Goal: Task Accomplishment & Management: Use online tool/utility

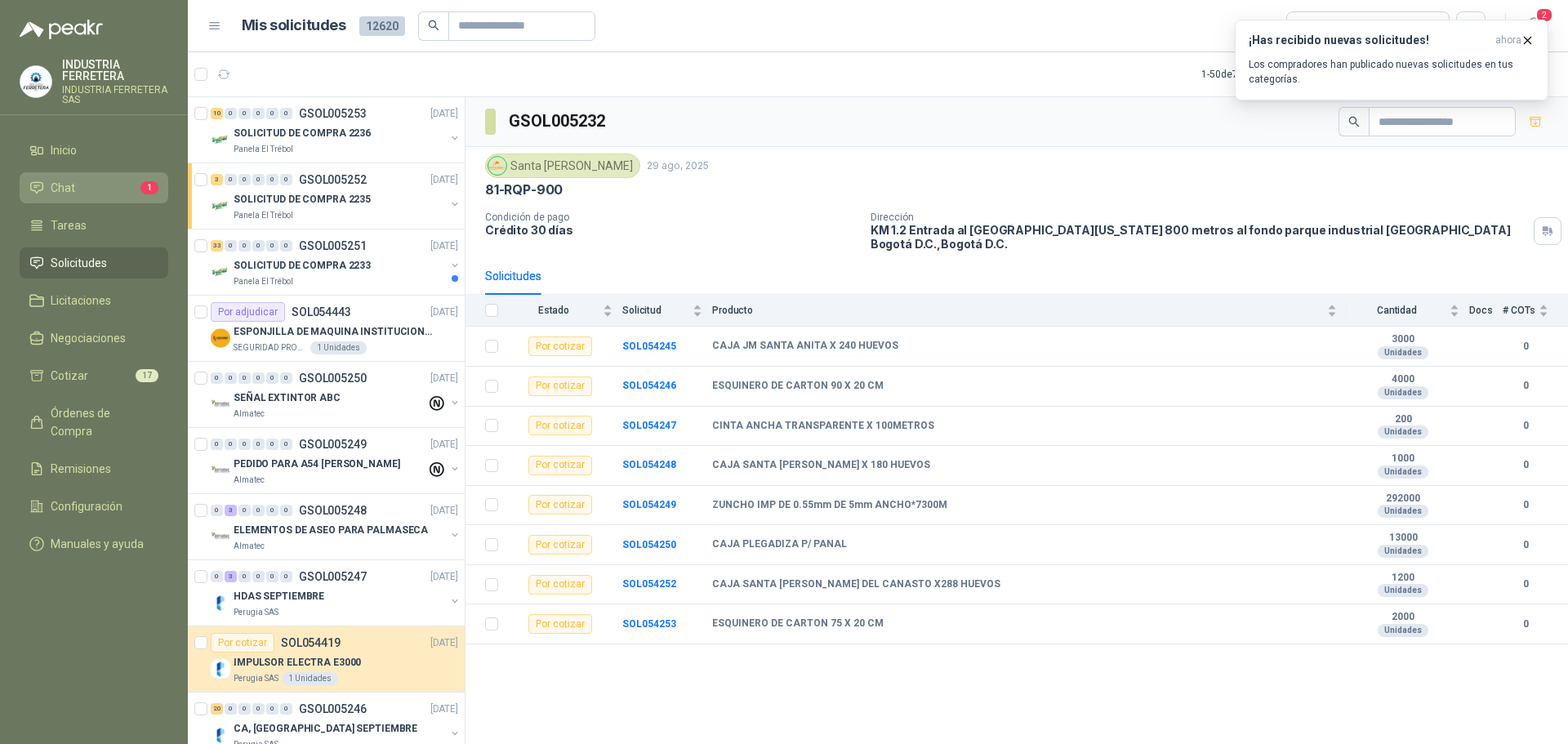
click at [116, 183] on li "Chat 1" at bounding box center [94, 188] width 129 height 18
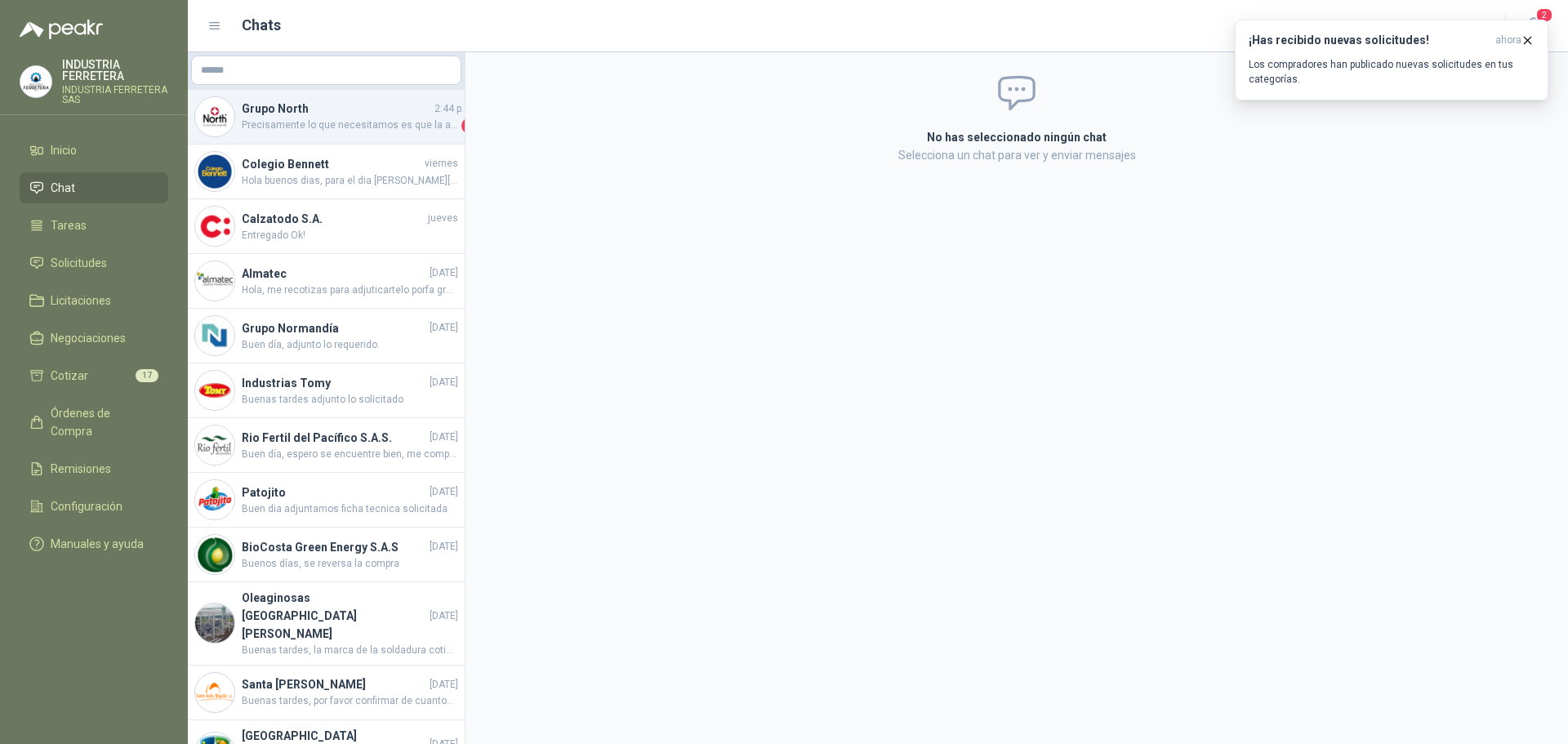
click at [364, 117] on h4 "Grupo North" at bounding box center [336, 109] width 190 height 18
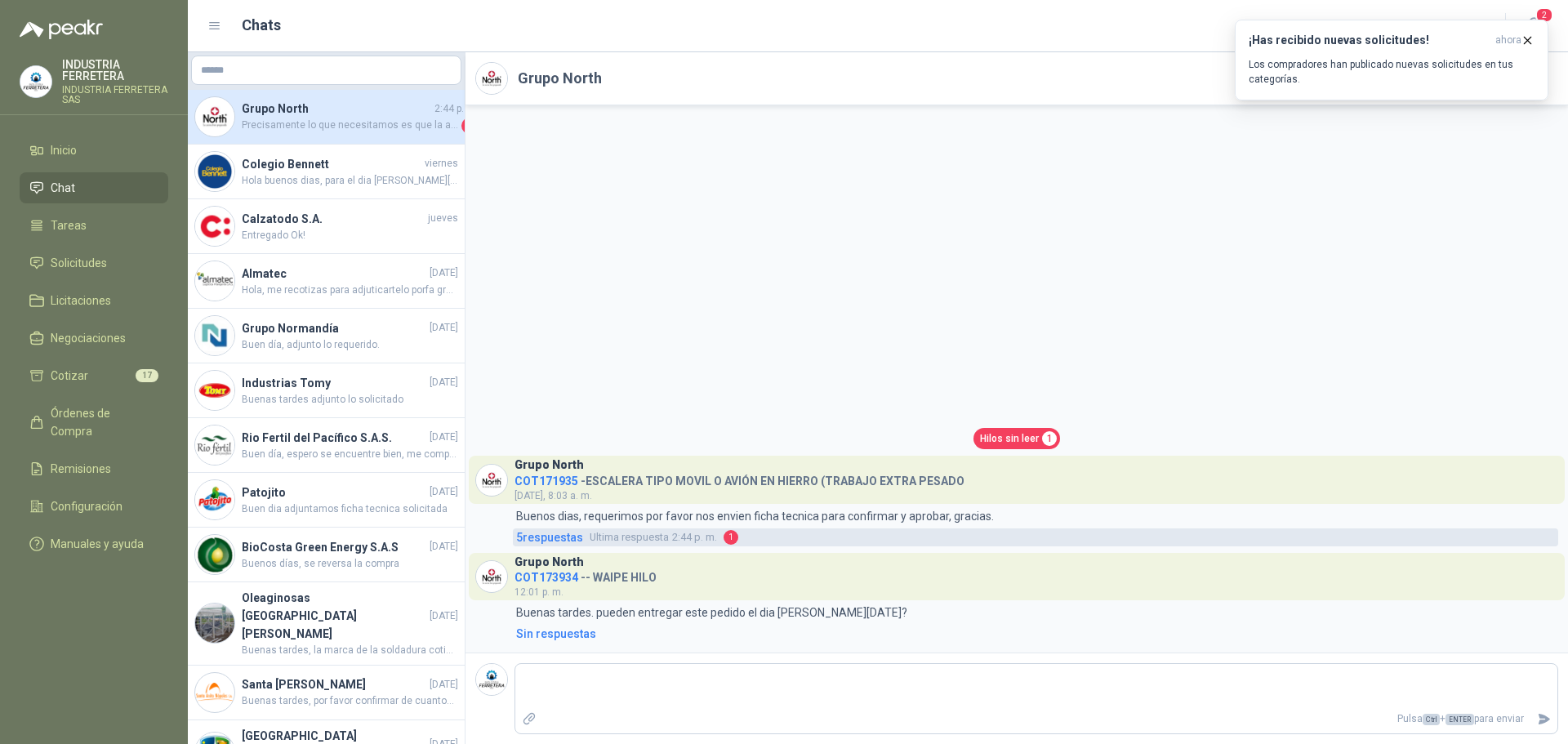
click at [621, 537] on span "Ultima respuesta" at bounding box center [629, 537] width 79 height 16
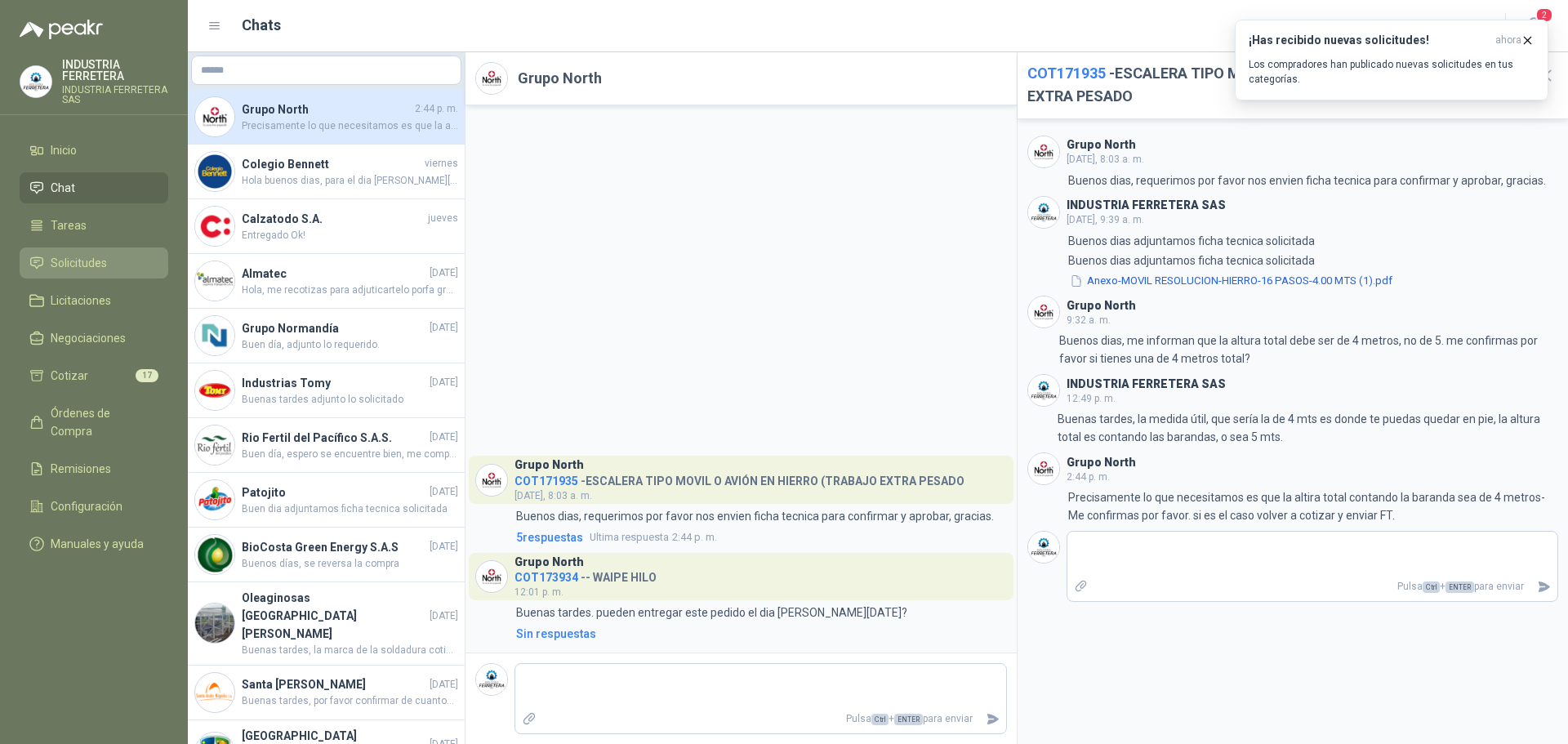
click at [110, 250] on link "Solicitudes" at bounding box center [94, 263] width 149 height 31
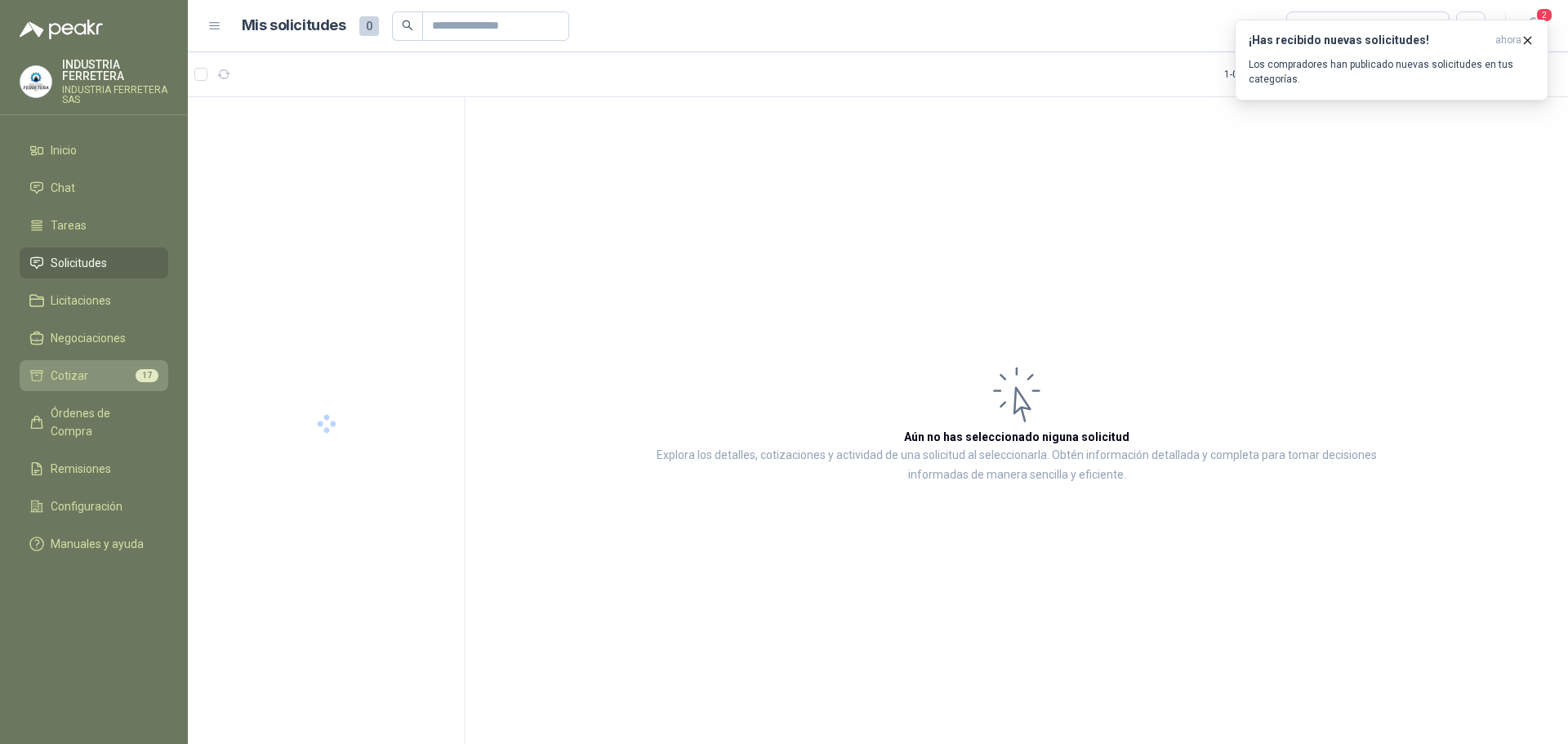
click at [135, 366] on link "Cotizar 17" at bounding box center [94, 375] width 149 height 31
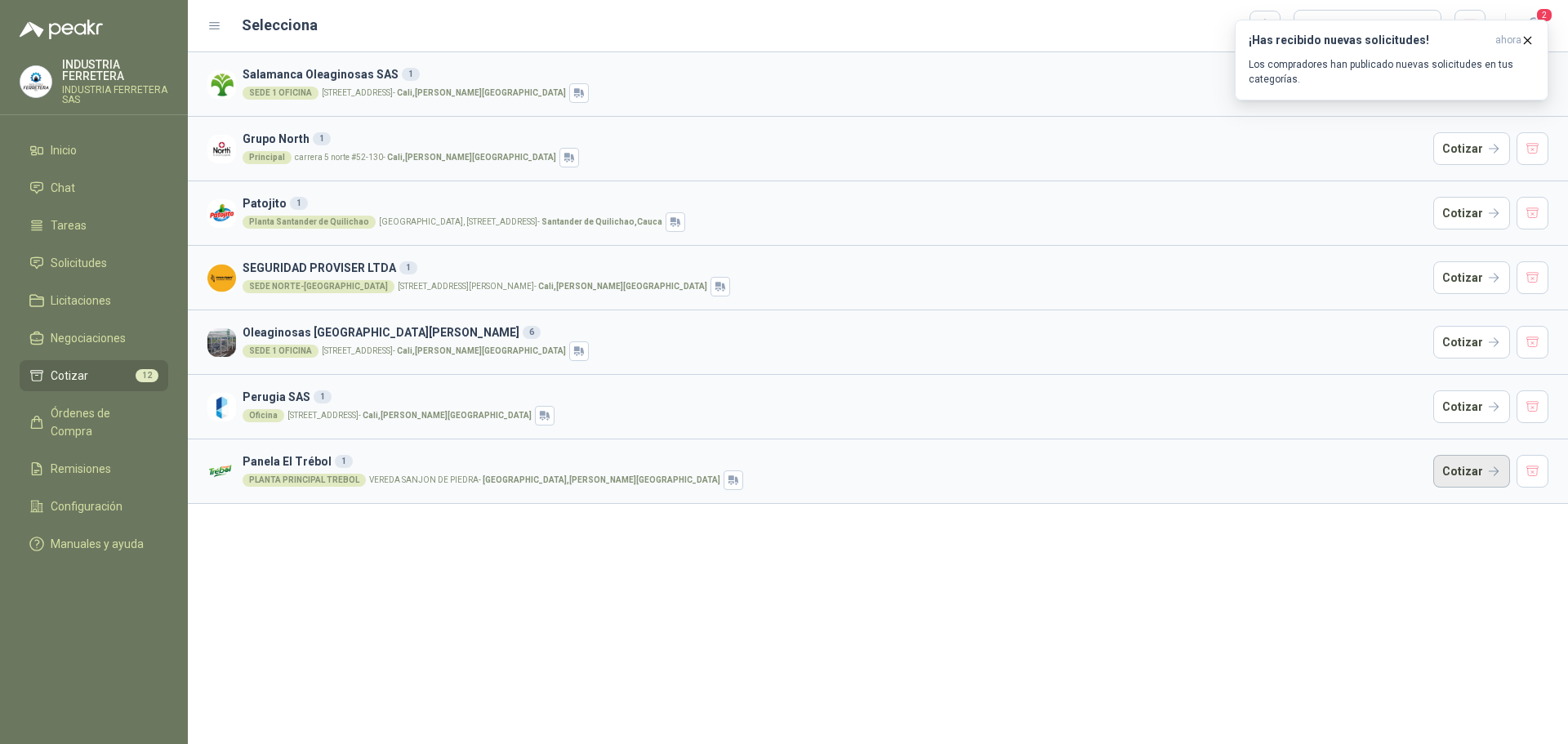
click at [1485, 476] on button "Cotizar" at bounding box center [1472, 471] width 77 height 33
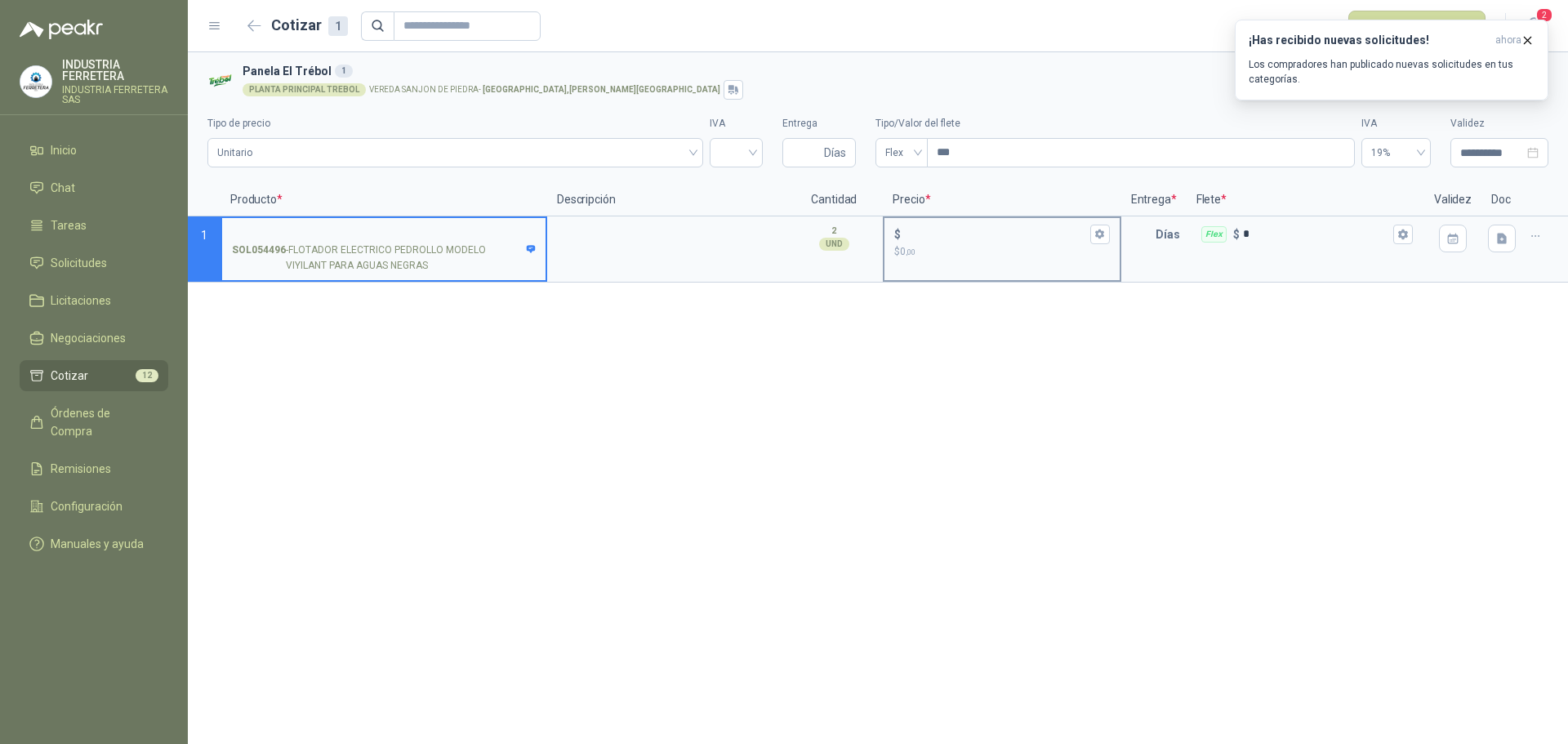
click at [979, 244] on p "$ 0 ,00" at bounding box center [1001, 251] width 215 height 15
click at [979, 241] on input "$ $ 0 ,00" at bounding box center [995, 234] width 182 height 12
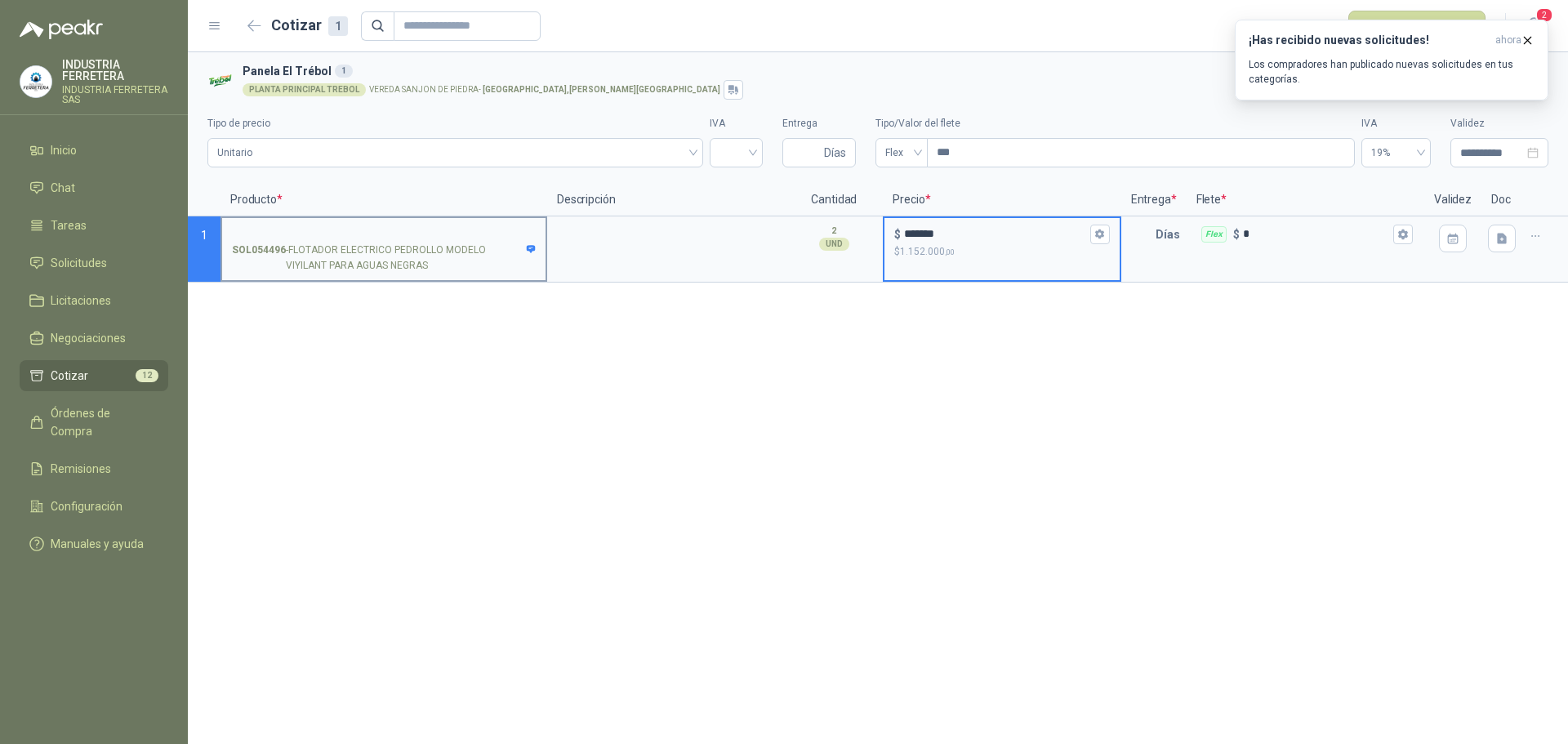
type input "*******"
click at [429, 260] on p "SOL054496 - FLOTADOR ELECTRICO PEDROLLO MODELO VIYILANT PARA AGUAS NEGRAS" at bounding box center [383, 258] width 304 height 31
click at [429, 241] on input "SOL054496 - FLOTADOR ELECTRICO PEDROLLO MODELO VIYILANT PARA AGUAS NEGRAS" at bounding box center [383, 235] width 304 height 12
click at [428, 260] on p "SOL054496 - FLOTADOR ELECTRICO PEDROLLO MODELO VIYILANT PARA AGUAS NEGRAS" at bounding box center [383, 258] width 304 height 31
click at [428, 241] on input "SOL054496 - FLOTADOR ELECTRICO PEDROLLO MODELO VIYILANT PARA AGUAS NEGRAS" at bounding box center [383, 235] width 304 height 12
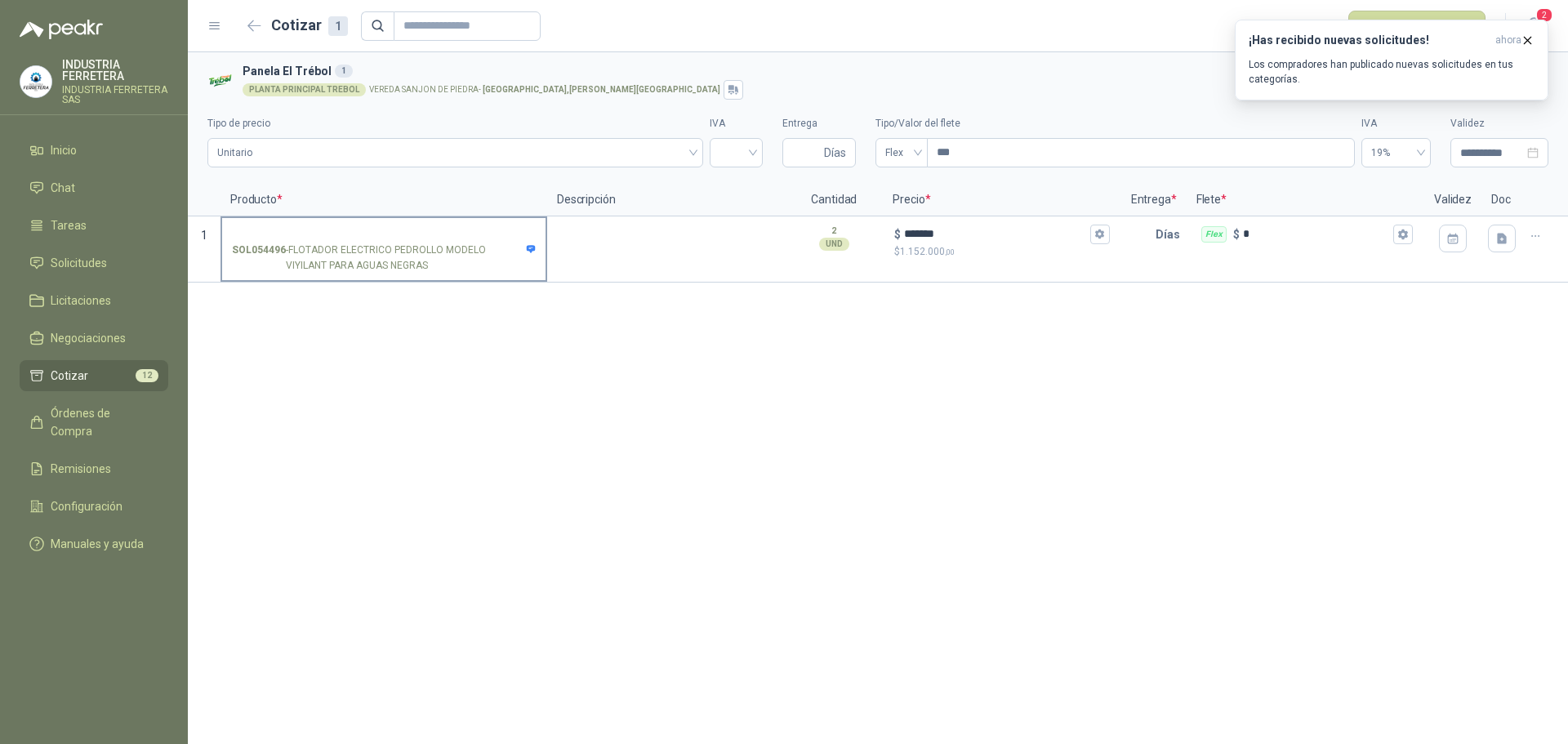
click at [295, 250] on p "SOL054496 - FLOTADOR ELECTRICO PEDROLLO MODELO VIYILANT PARA AGUAS NEGRAS" at bounding box center [383, 258] width 304 height 31
click at [295, 241] on input "SOL054496 - FLOTADOR ELECTRICO PEDROLLO MODELO VIYILANT PARA AGUAS NEGRAS" at bounding box center [383, 235] width 304 height 12
click at [295, 250] on p "SOL054496 - FLOTADOR ELECTRICO PEDROLLO MODELO VIYILANT PARA AGUAS NEGRAS" at bounding box center [383, 258] width 304 height 31
click at [295, 241] on input "SOL054496 - FLOTADOR ELECTRICO PEDROLLO MODELO VIYILANT PARA AGUAS NEGRAS" at bounding box center [383, 235] width 304 height 12
click at [295, 250] on p "SOL054496 - FLOTADOR ELECTRICO PEDROLLO MODELO VIYILANT PARA AGUAS NEGRAS" at bounding box center [383, 258] width 304 height 31
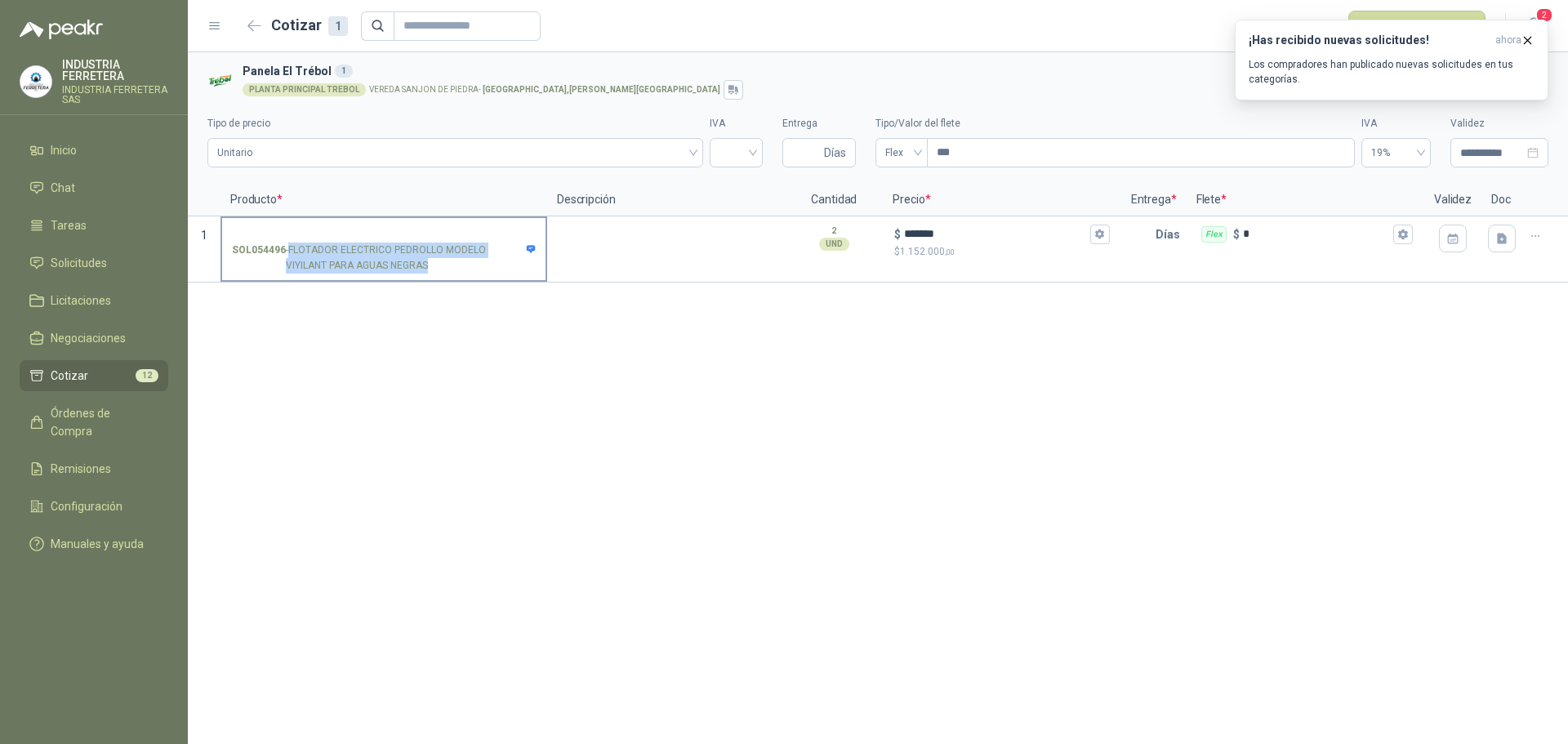
click at [295, 241] on input "SOL054496 - FLOTADOR ELECTRICO PEDROLLO MODELO VIYILANT PARA AGUAS NEGRAS" at bounding box center [383, 235] width 304 height 12
click at [395, 254] on p "SOL054496 - FLOTADOR ELECTRICO PEDROLLO MODELO VIYILANT PARA AGUAS NEGRAS" at bounding box center [383, 258] width 304 height 31
click at [395, 241] on input "SOL054496 - FLOTADOR ELECTRICO PEDROLLO MODELO VIYILANT PARA AGUAS NEGRAS" at bounding box center [383, 235] width 304 height 12
drag, startPoint x: 290, startPoint y: 244, endPoint x: 440, endPoint y: 247, distance: 150.0
click at [440, 247] on p "SOL054496 - FLOTADOR ELECTRICO PEDROLLO MODELO VIYILANT PARA AGUAS NEGRAS" at bounding box center [383, 258] width 304 height 31
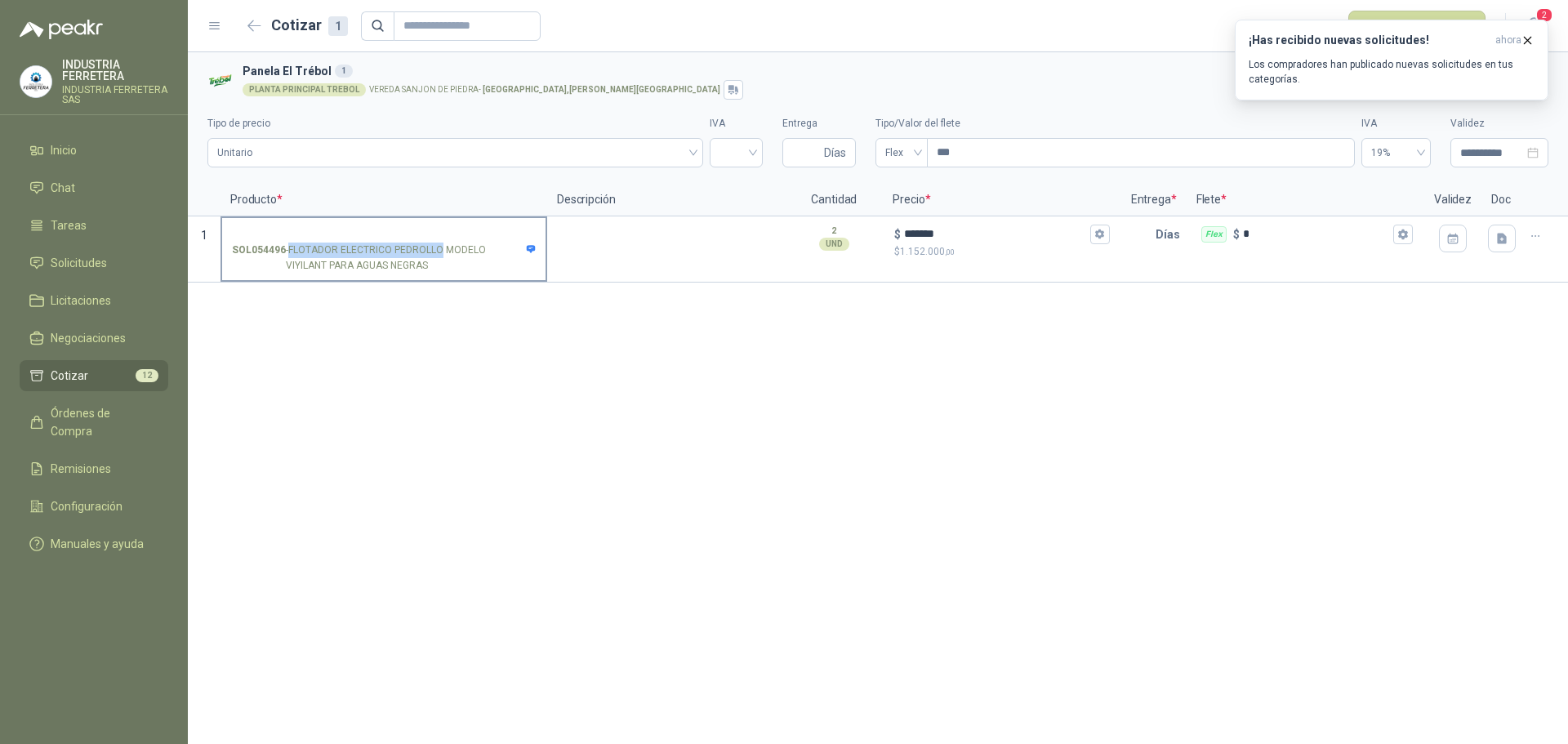
copy p "FLOTADOR ELECTRICO PEDROLLO"
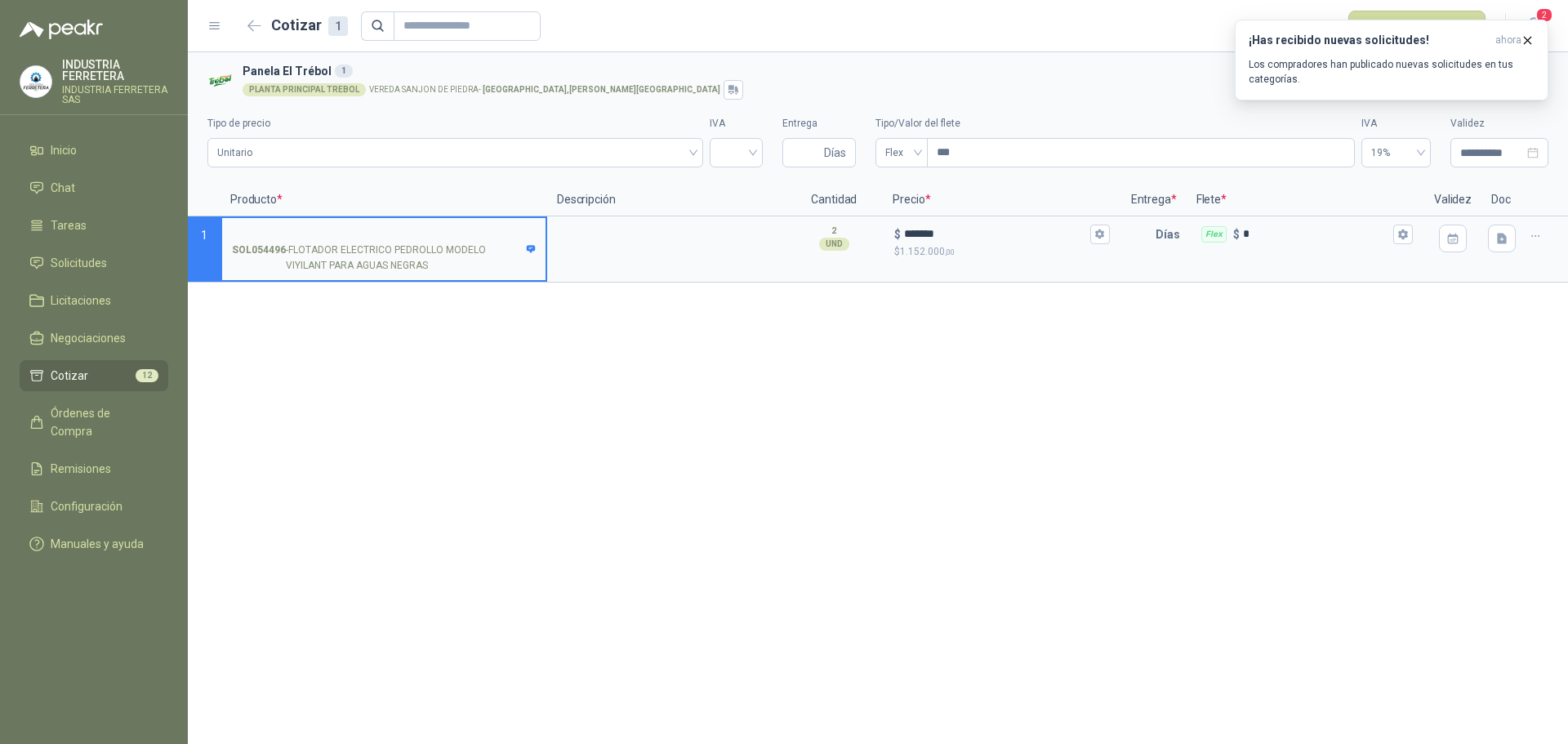
click at [331, 229] on input "SOL054496 - FLOTADOR ELECTRICO PEDROLLO MODELO VIYILANT PARA AGUAS NEGRAS" at bounding box center [383, 235] width 304 height 12
click at [653, 239] on textarea at bounding box center [666, 237] width 234 height 37
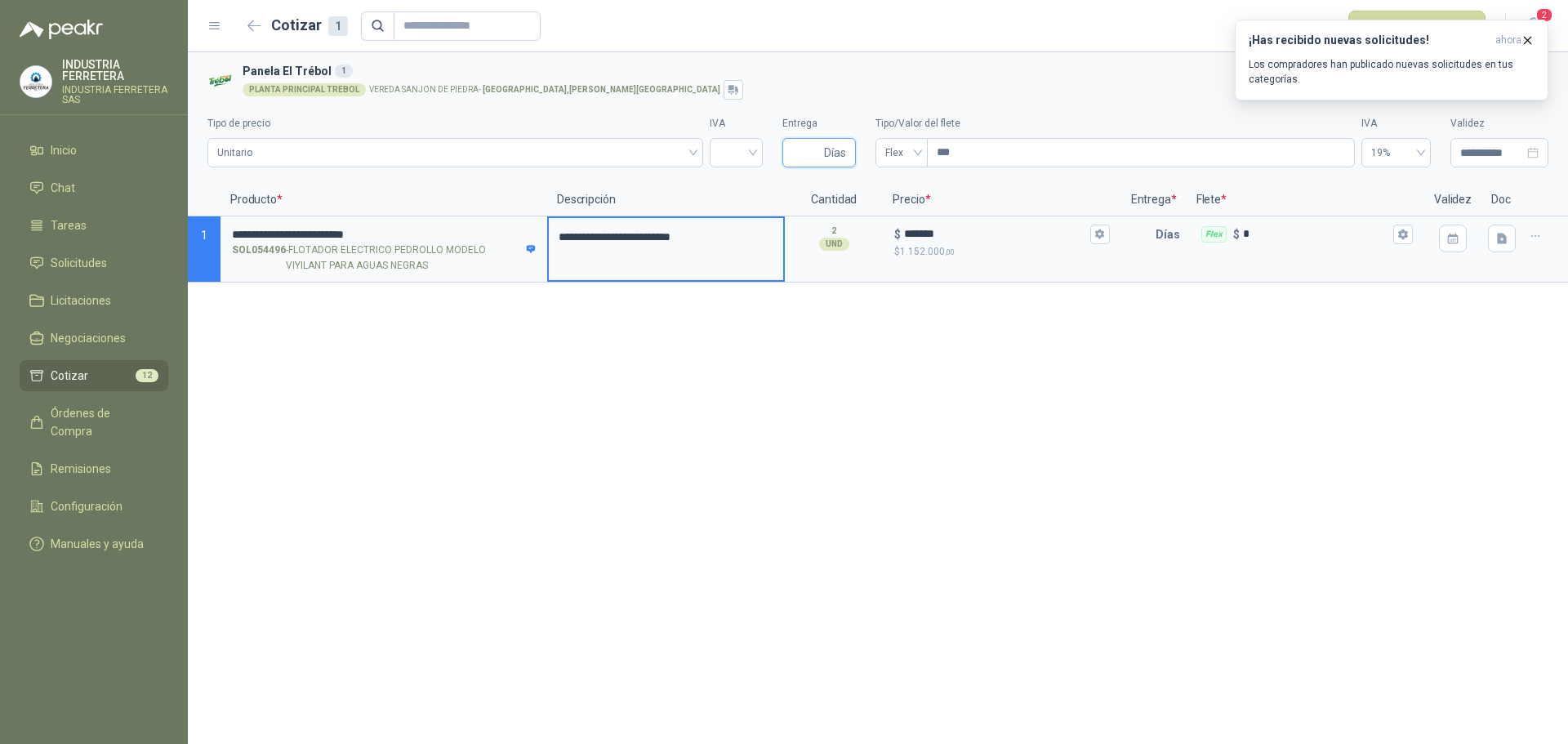
click at [801, 154] on input "Entrega" at bounding box center [806, 152] width 29 height 28
type input "*"
click at [734, 165] on span at bounding box center [737, 152] width 34 height 28
click at [749, 189] on div "19%" at bounding box center [736, 187] width 27 height 18
click at [1535, 40] on button "¡Has recibido nuevas solicitudes! ahora Los compradores han publicado nuevas so…" at bounding box center [1392, 60] width 314 height 81
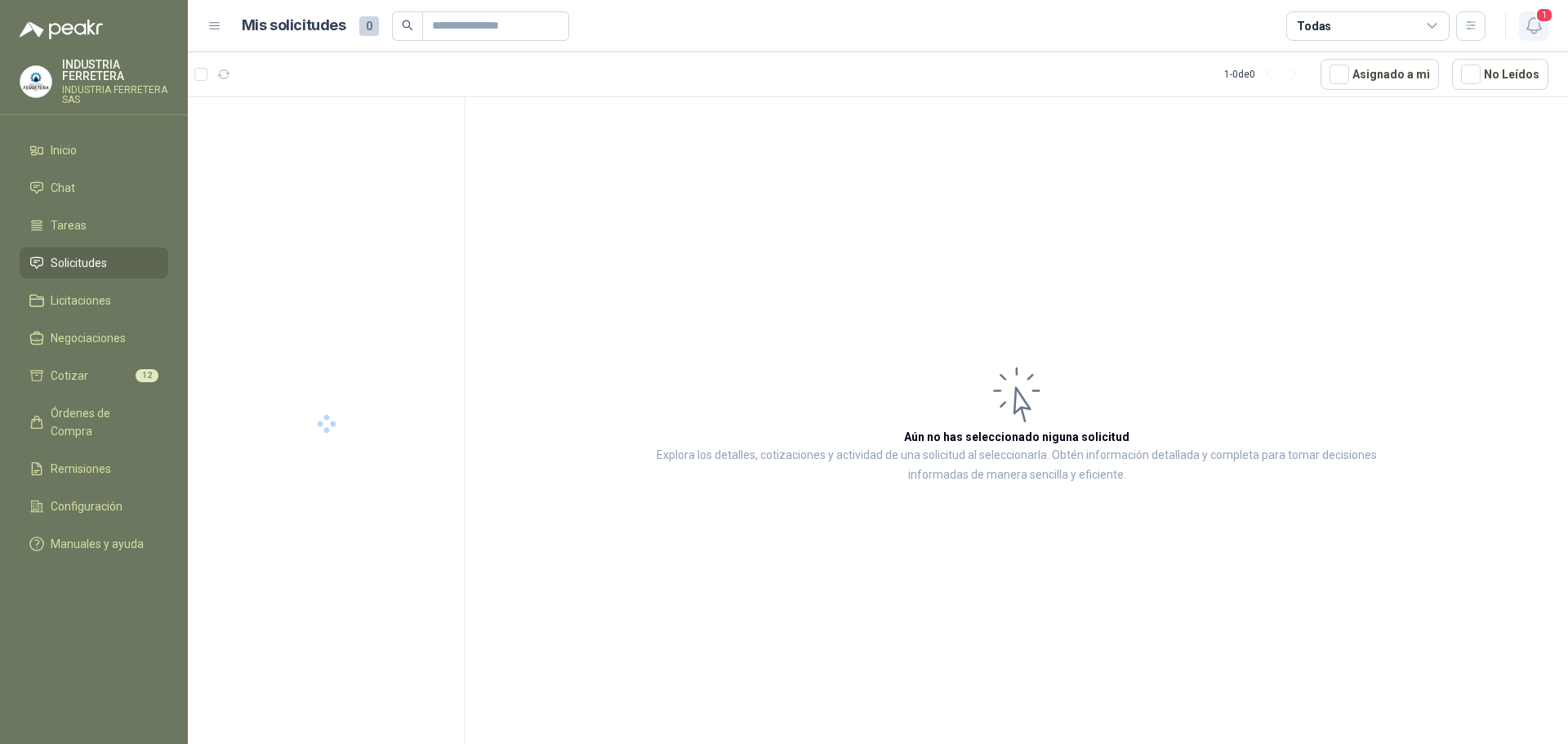
click at [1533, 32] on icon "button" at bounding box center [1534, 25] width 20 height 20
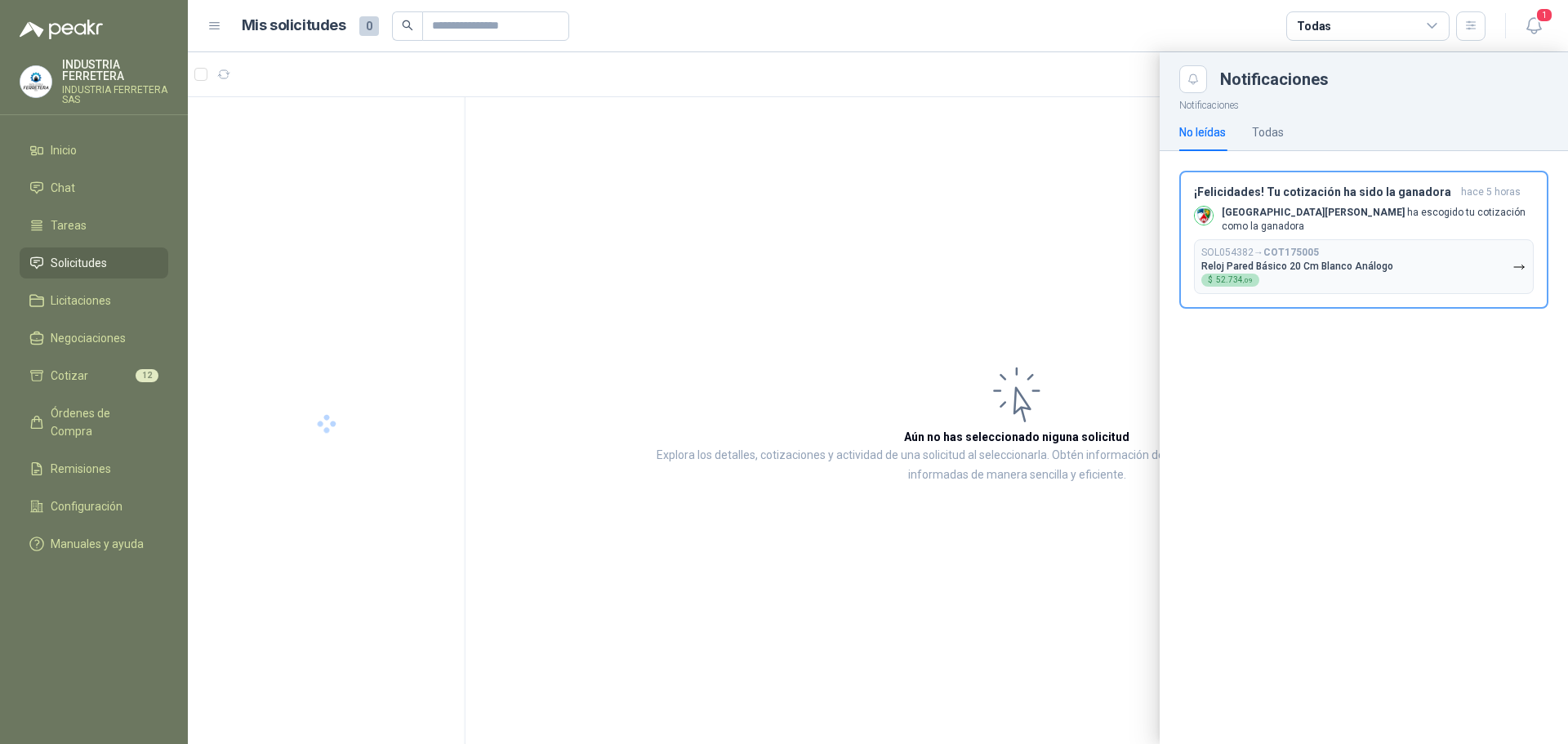
click at [800, 278] on div at bounding box center [878, 398] width 1380 height 692
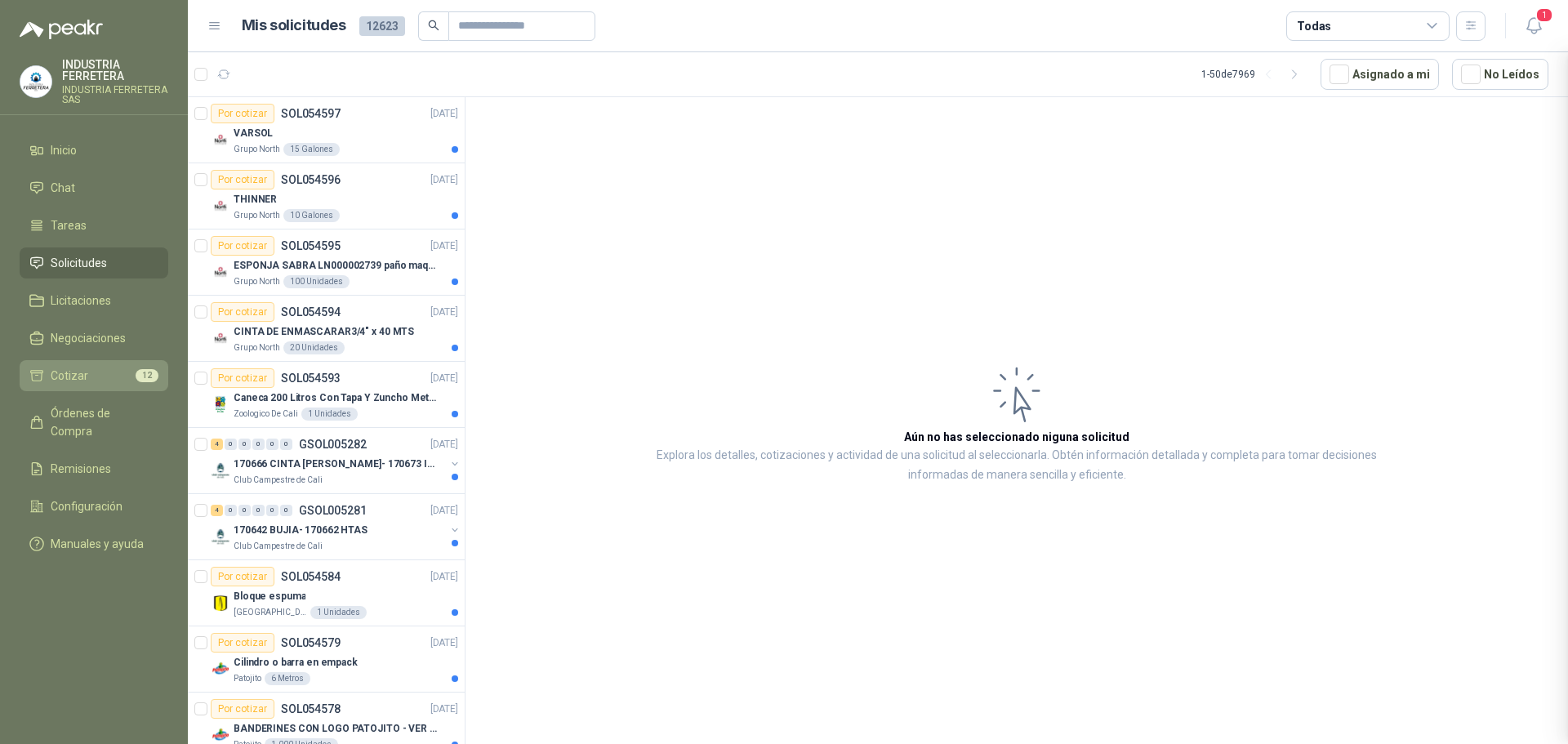
click at [96, 387] on link "Cotizar 12" at bounding box center [94, 375] width 149 height 31
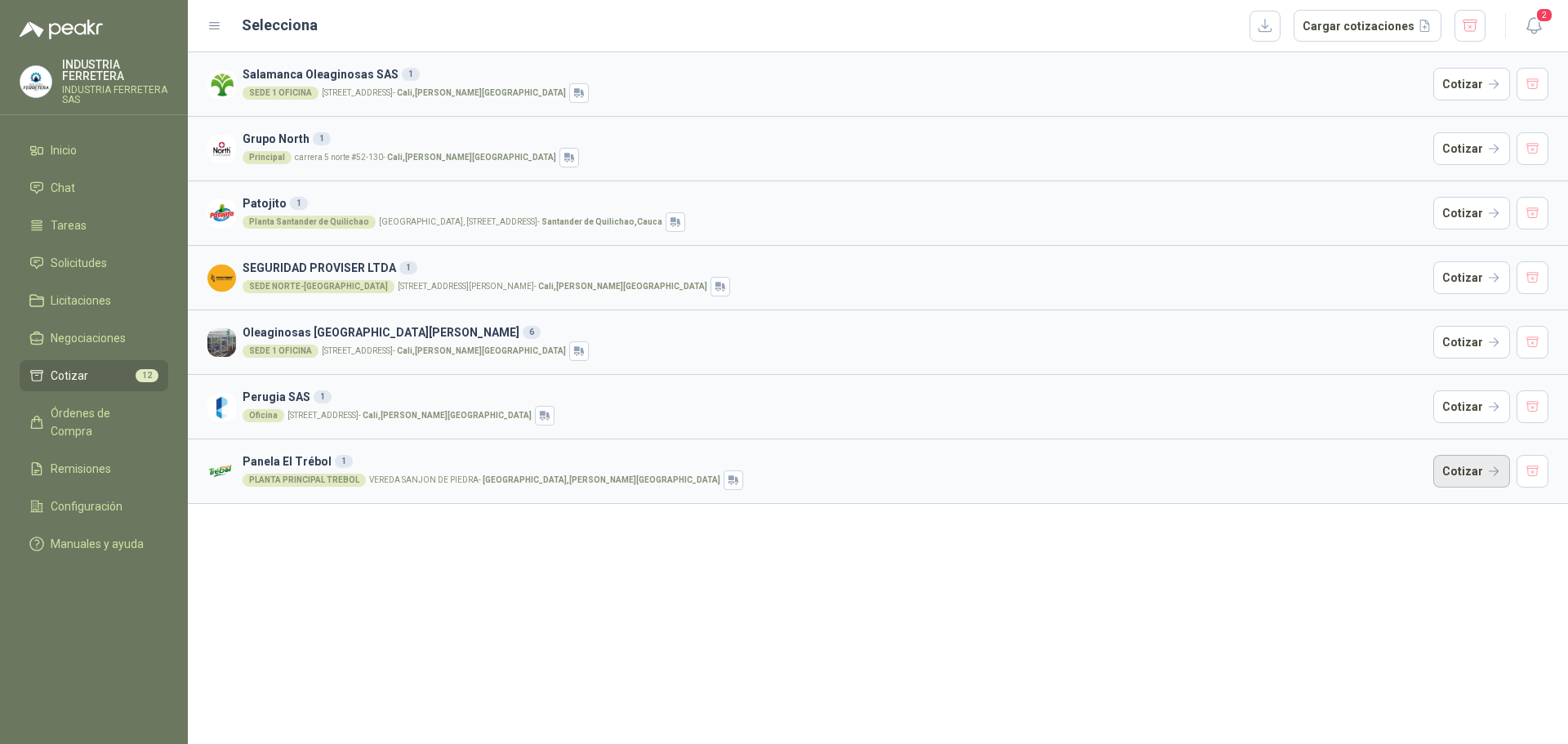
click at [1451, 468] on button "Cotizar" at bounding box center [1472, 471] width 77 height 33
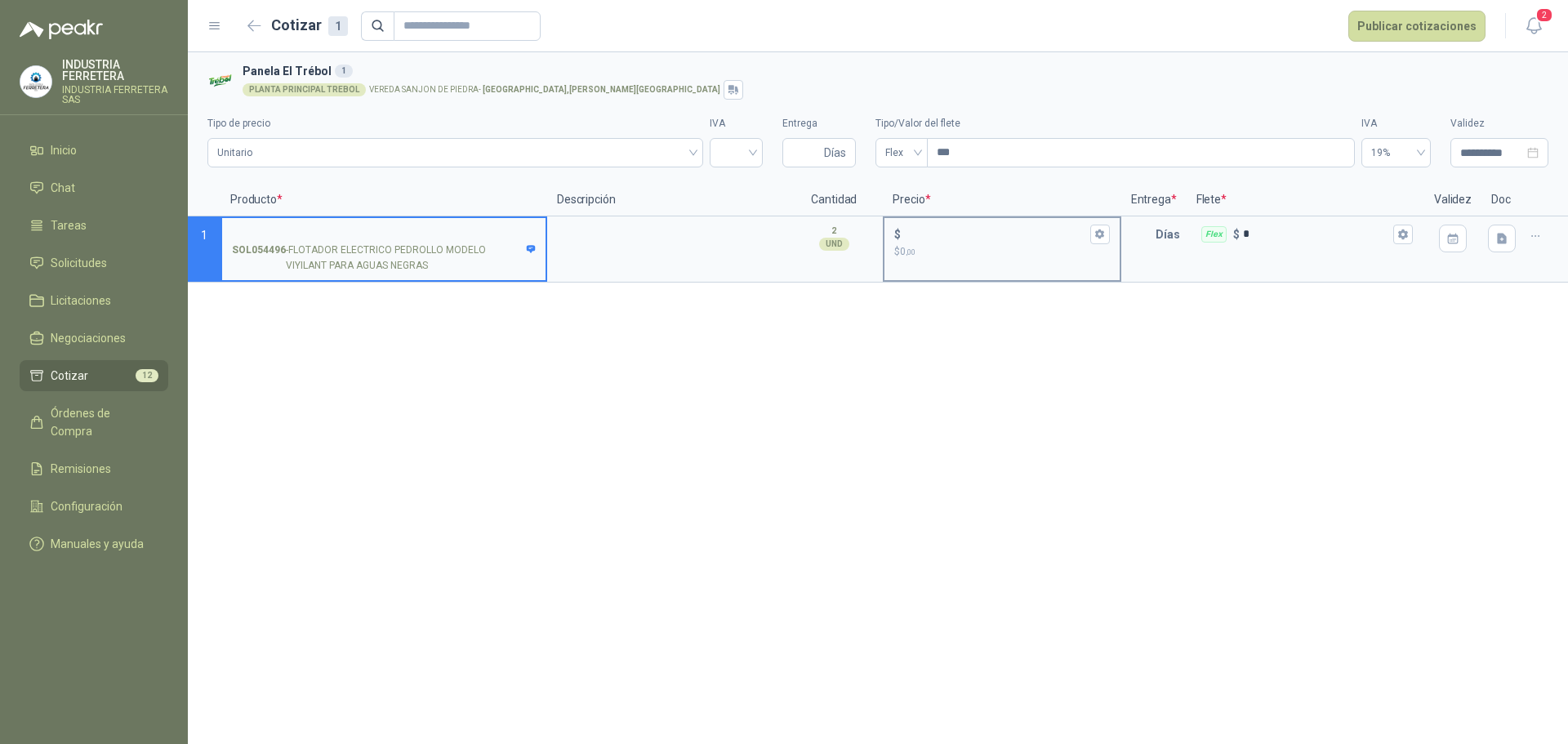
click at [969, 230] on input "$ $ 0 ,00" at bounding box center [995, 234] width 182 height 12
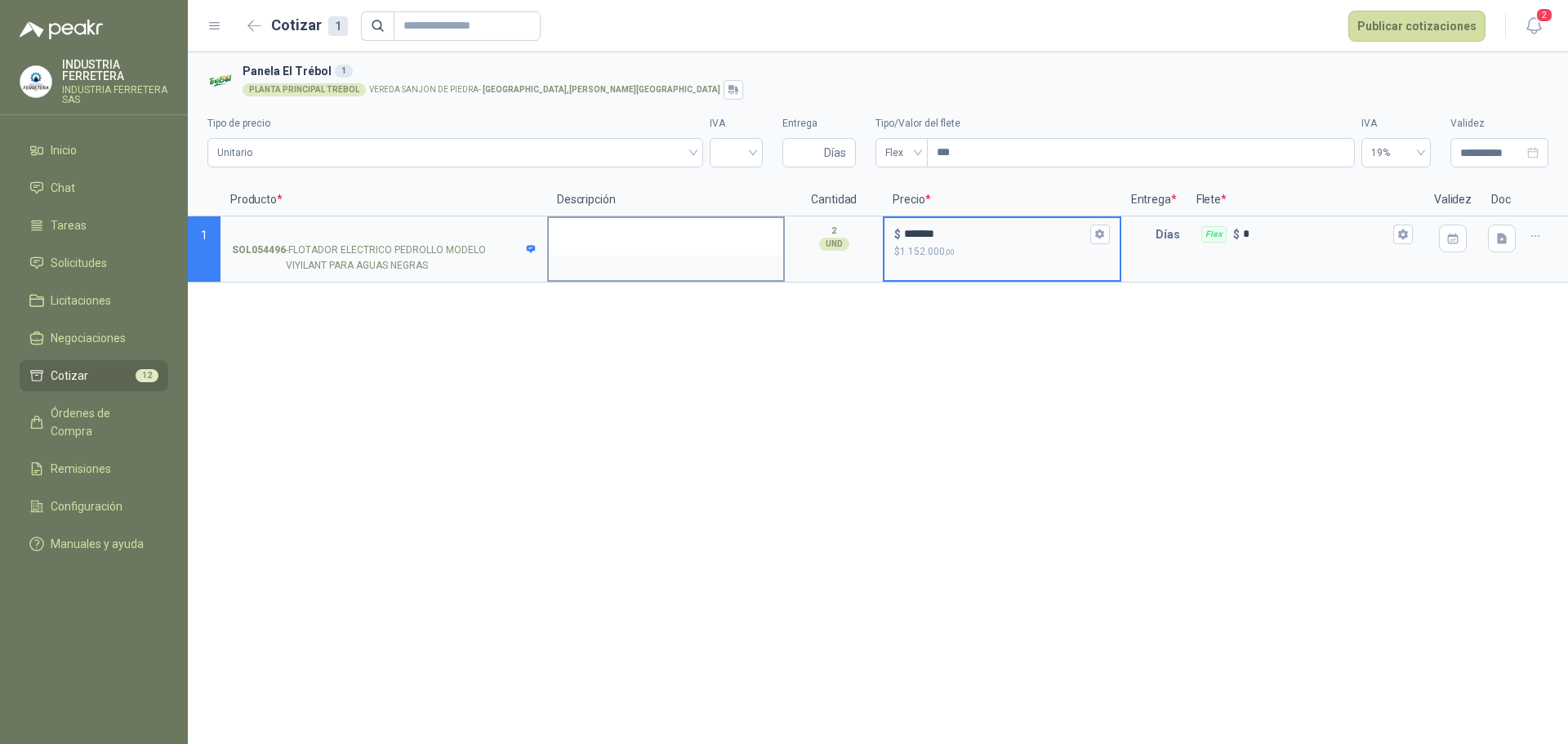
type input "*******"
click at [618, 231] on textarea at bounding box center [666, 237] width 234 height 37
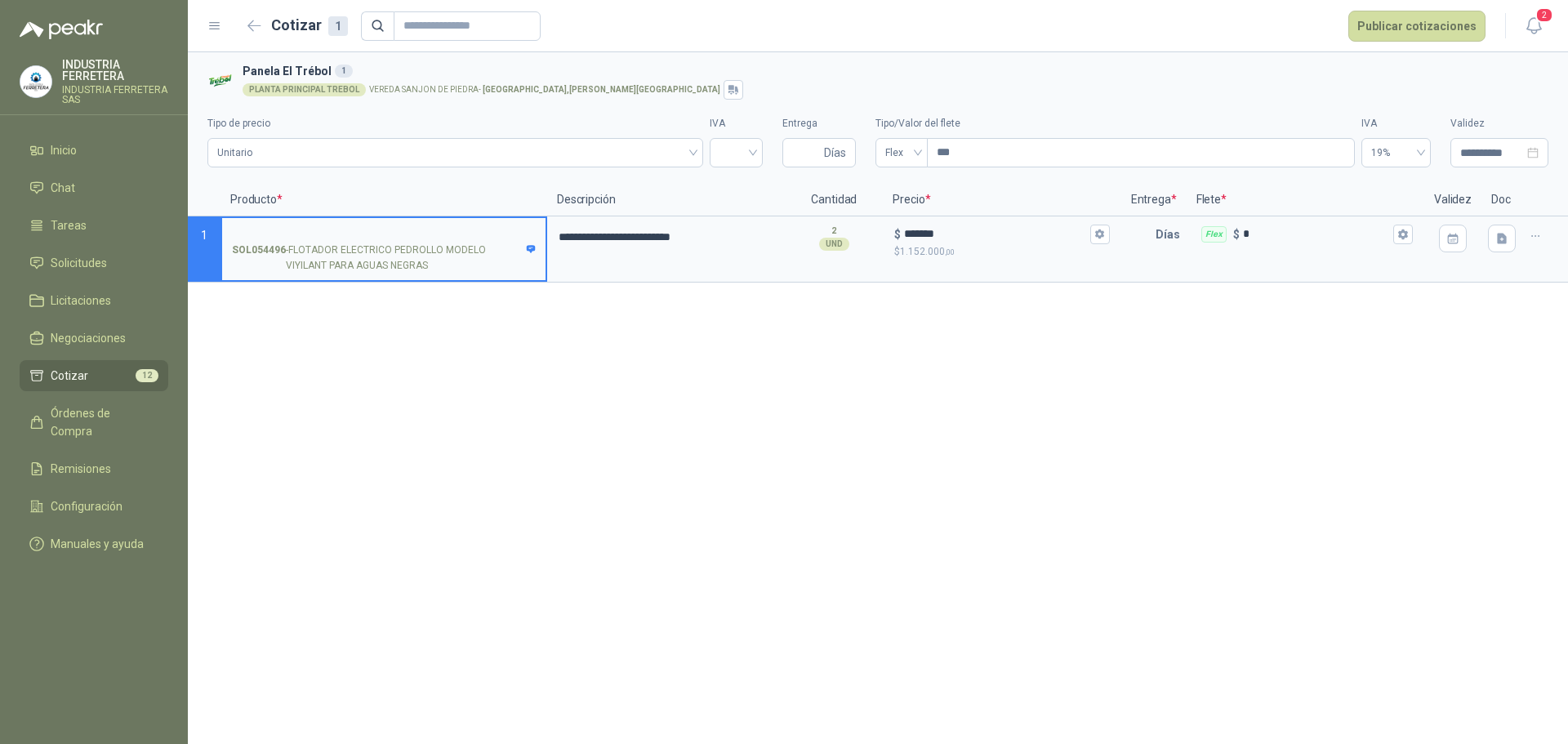
click at [428, 232] on input "SOL054496 - FLOTADOR ELECTRICO PEDROLLO MODELO VIYILANT PARA AGUAS NEGRAS" at bounding box center [383, 235] width 304 height 12
drag, startPoint x: 814, startPoint y: 151, endPoint x: 819, endPoint y: 167, distance: 16.8
click at [814, 151] on input "Entrega" at bounding box center [806, 152] width 29 height 28
type input "*"
click at [749, 158] on input "search" at bounding box center [737, 151] width 34 height 25
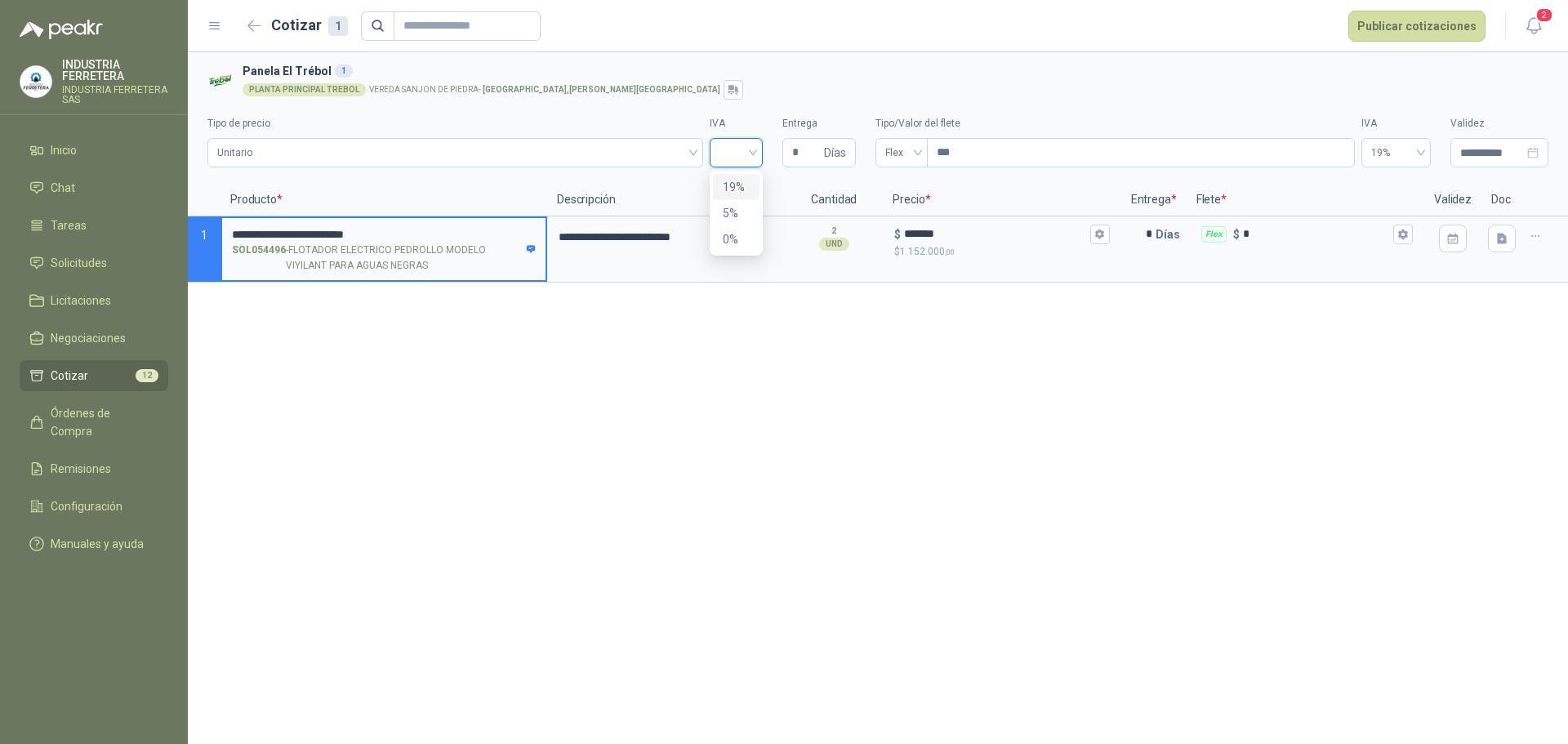
click at [751, 191] on div "19%" at bounding box center [736, 186] width 46 height 26
click at [1440, 25] on button "Publicar cotizaciones" at bounding box center [1417, 26] width 137 height 31
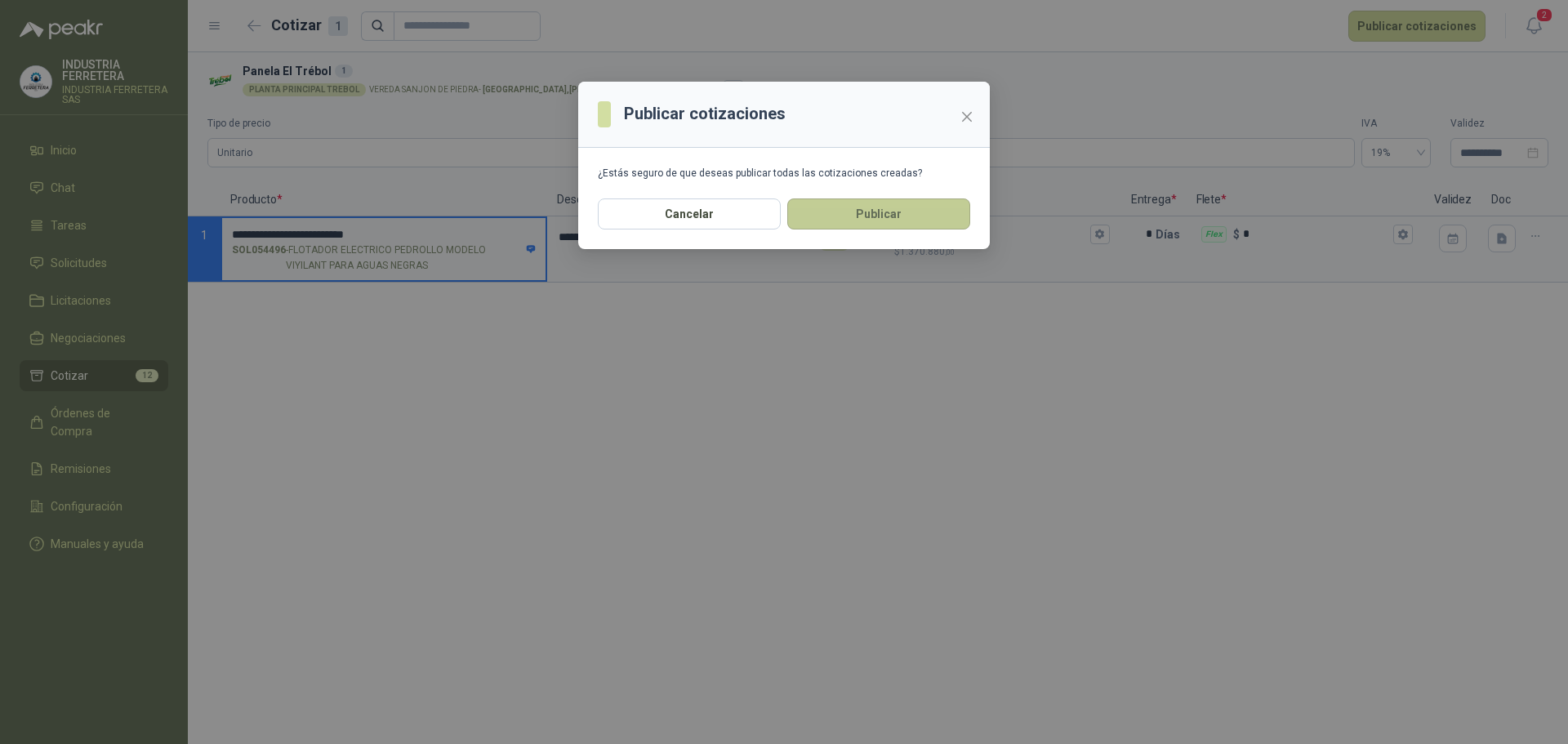
click at [875, 220] on button "Publicar" at bounding box center [878, 214] width 183 height 31
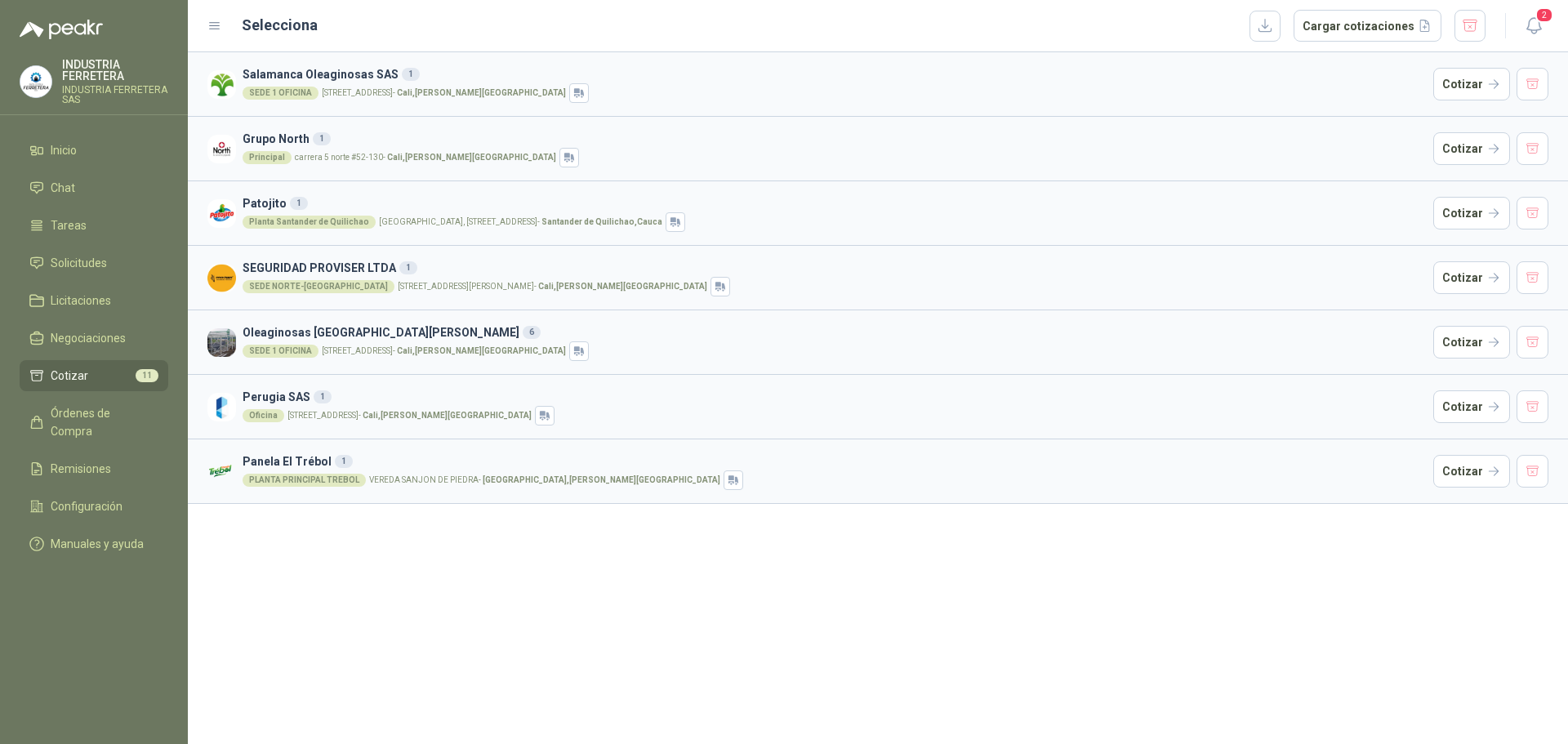
click at [71, 378] on span "Cotizar" at bounding box center [69, 376] width 37 height 18
click at [1443, 476] on button "Cotizar" at bounding box center [1472, 471] width 77 height 33
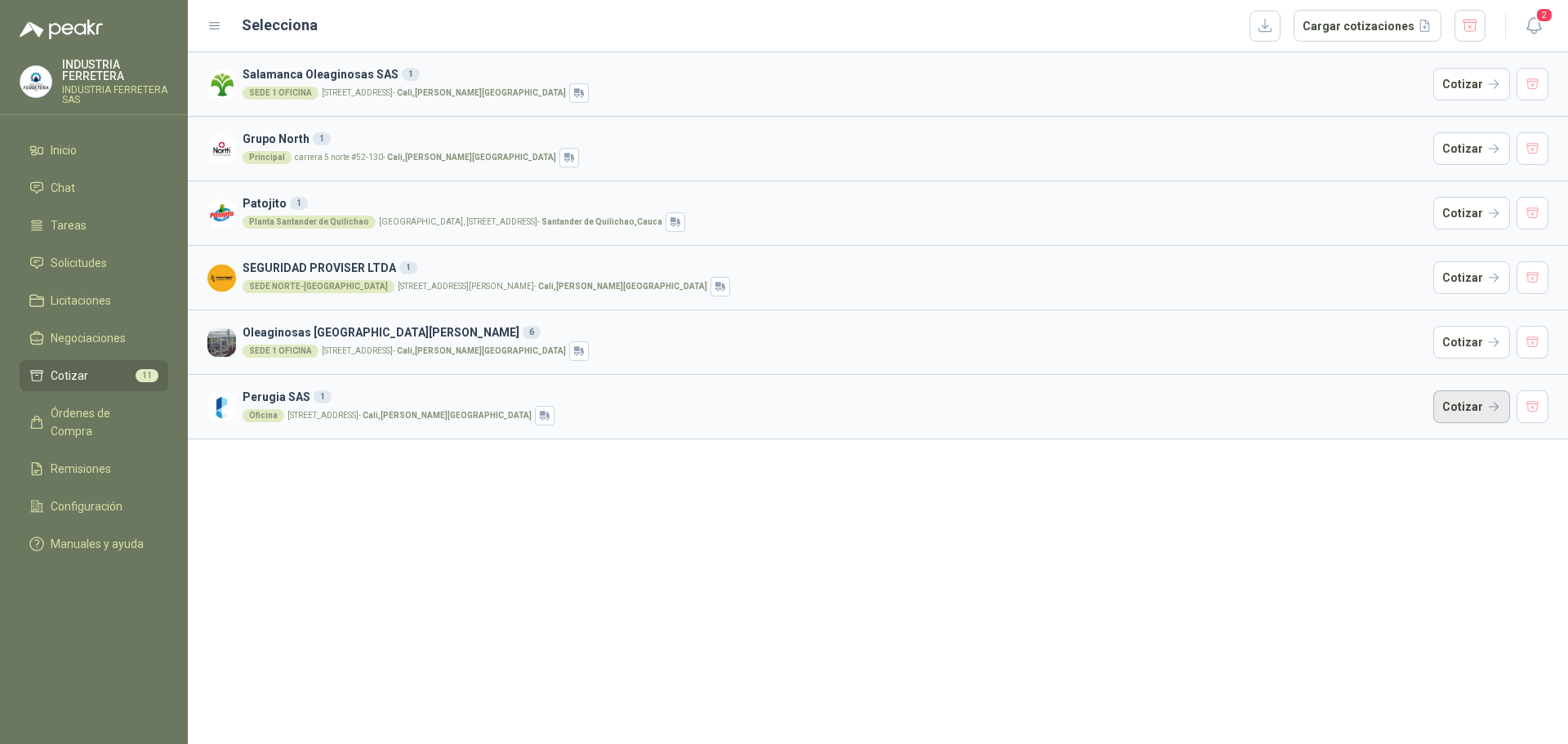
click at [1474, 413] on button "Cotizar" at bounding box center [1472, 406] width 77 height 33
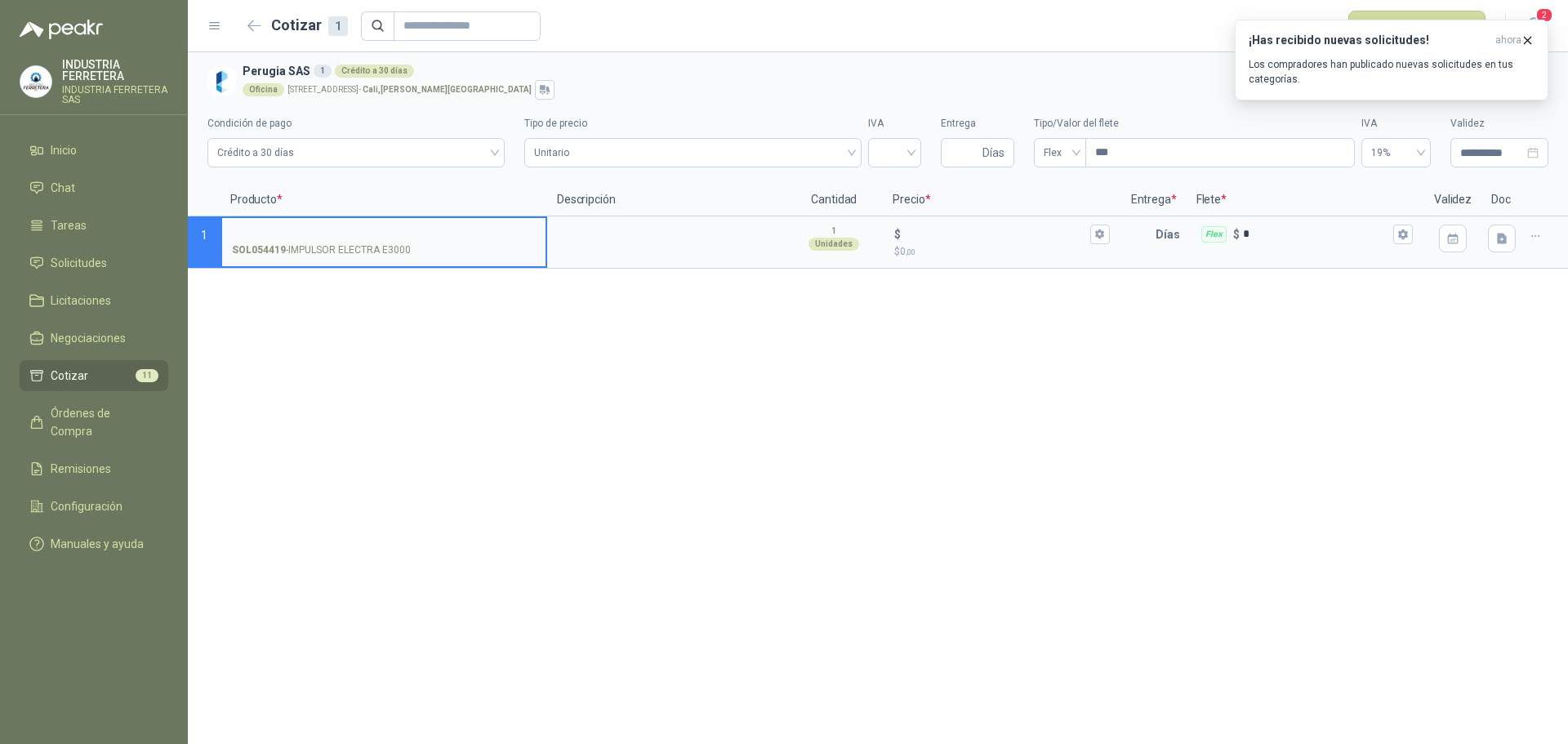
click at [435, 234] on input "SOL054419 - IMPULSOR ELECTRA E3000" at bounding box center [383, 235] width 304 height 12
click at [342, 233] on input "**********" at bounding box center [383, 235] width 304 height 12
click at [326, 229] on input "**********" at bounding box center [383, 235] width 304 height 12
type input "**********"
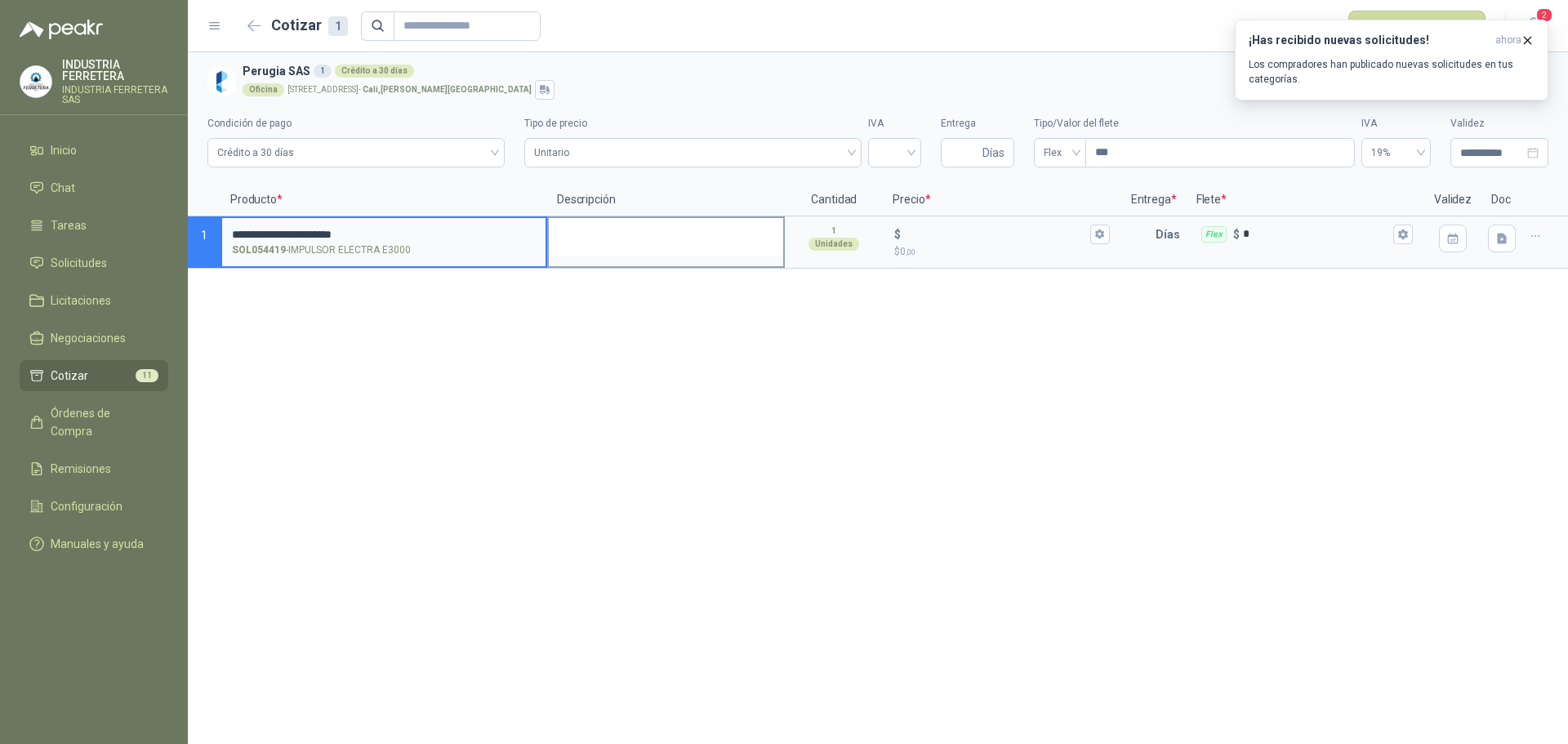
click at [643, 243] on textarea at bounding box center [666, 237] width 234 height 37
click at [348, 229] on input "**********" at bounding box center [383, 235] width 304 height 12
click at [617, 250] on textarea at bounding box center [666, 237] width 234 height 37
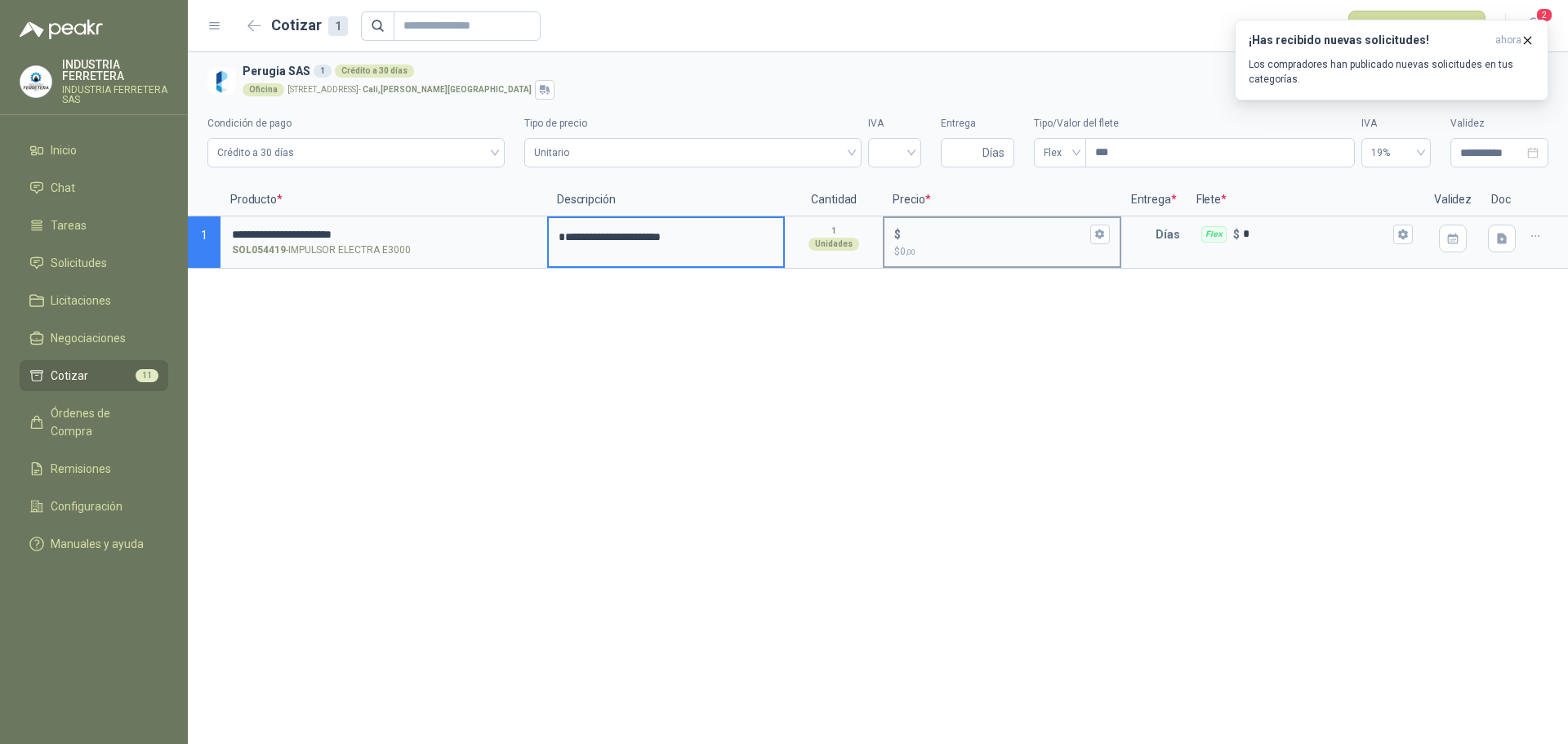
click at [933, 217] on div "$ $ 0 ,00" at bounding box center [1001, 242] width 238 height 53
click at [933, 234] on input "$ $ 0 ,00" at bounding box center [995, 234] width 182 height 12
click at [911, 164] on span at bounding box center [895, 152] width 34 height 28
type input "*******"
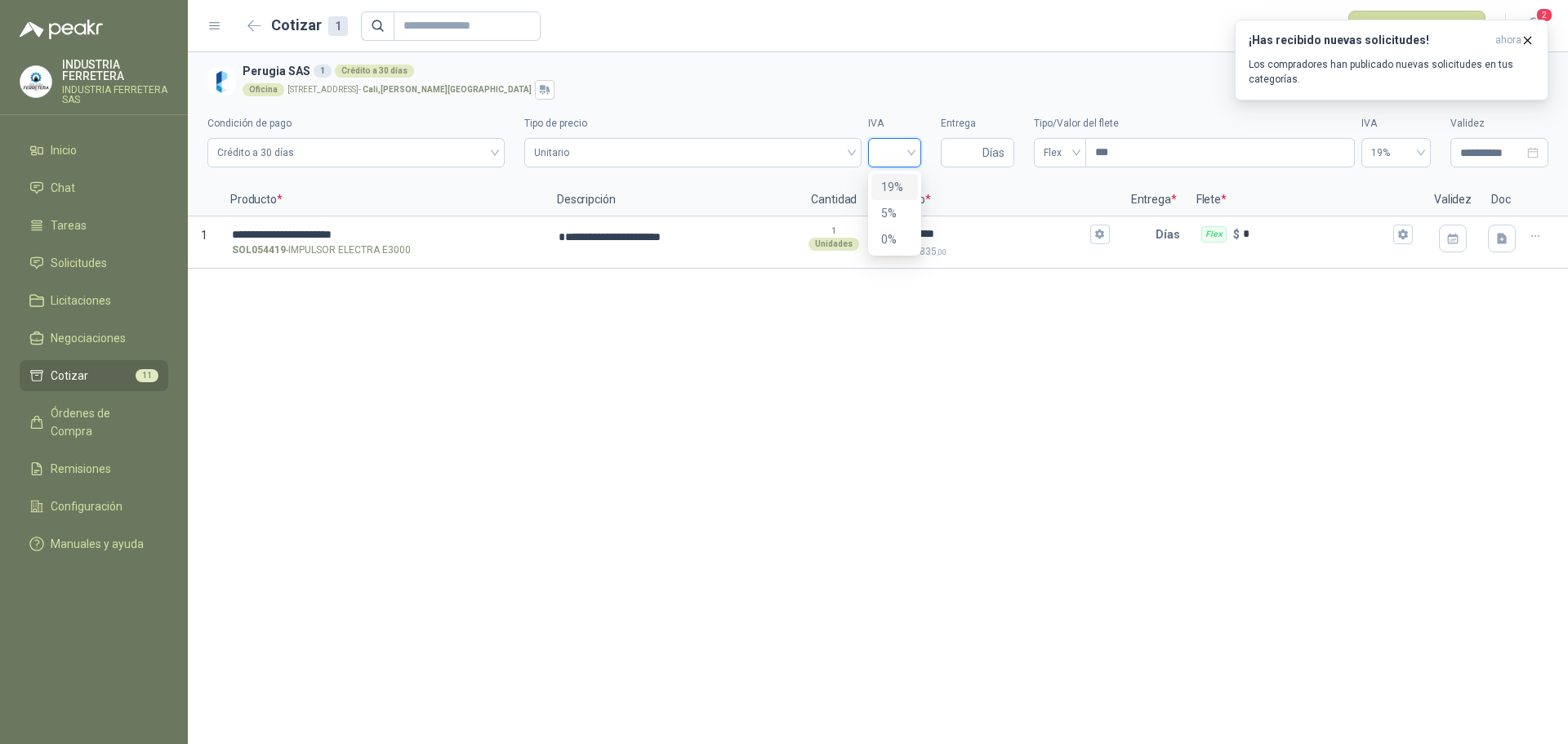
click at [898, 191] on div "19%" at bounding box center [894, 187] width 27 height 18
click at [975, 162] on input "Entrega" at bounding box center [965, 152] width 29 height 28
type input "*"
click at [961, 304] on div "**********" at bounding box center [878, 398] width 1380 height 692
click at [1531, 41] on icon "button" at bounding box center [1528, 41] width 14 height 14
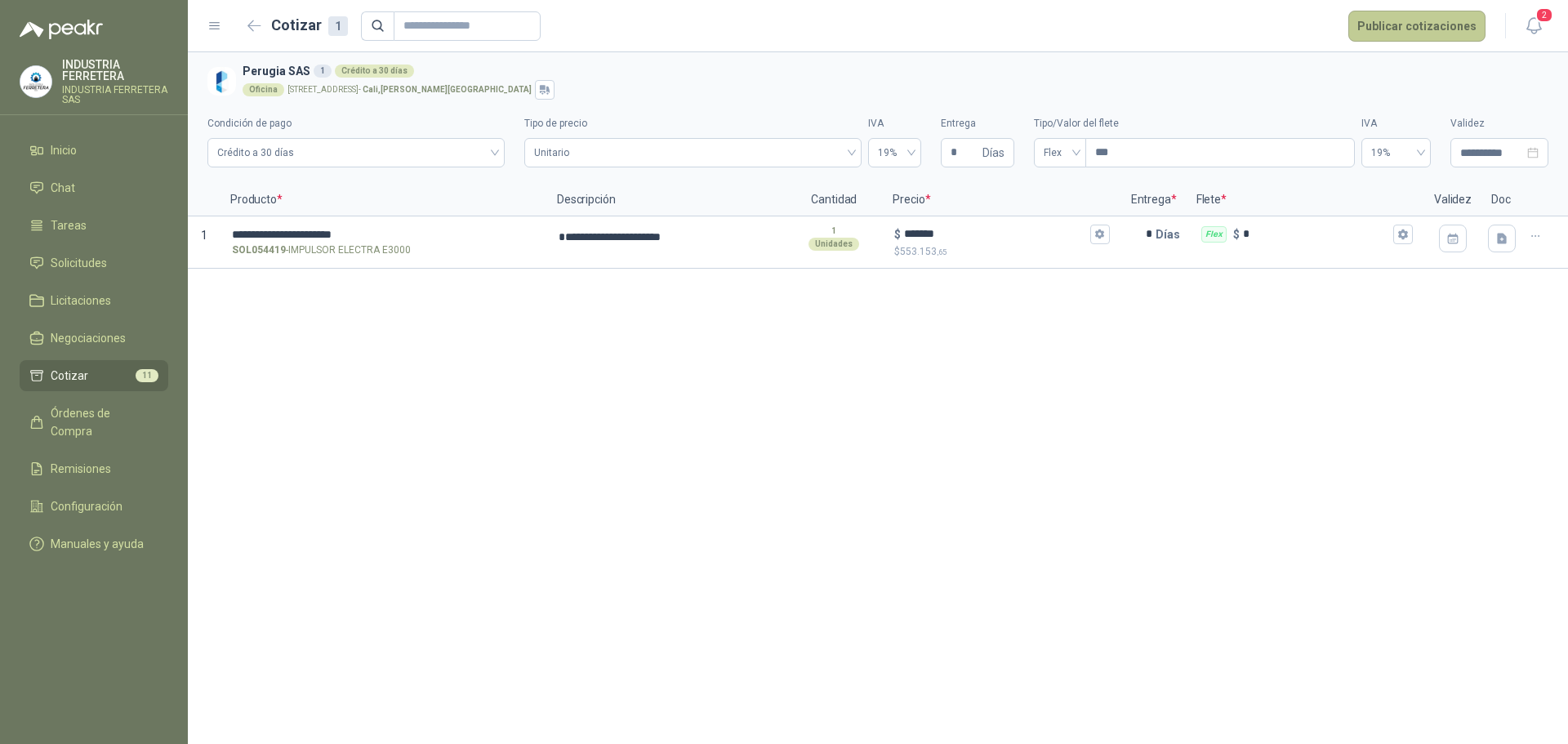
click at [1428, 28] on button "Publicar cotizaciones" at bounding box center [1417, 26] width 137 height 31
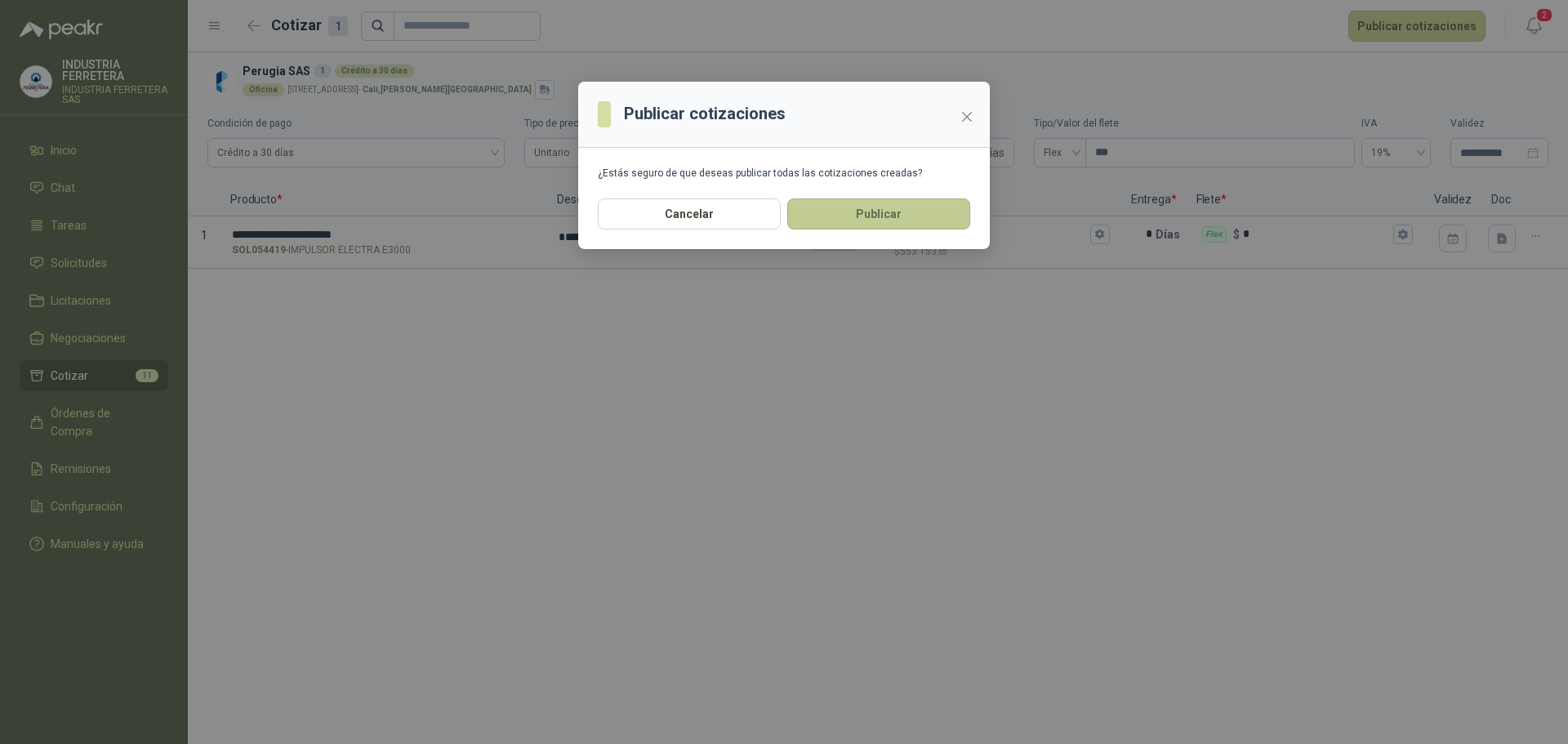
click at [833, 229] on button "Publicar" at bounding box center [878, 214] width 183 height 31
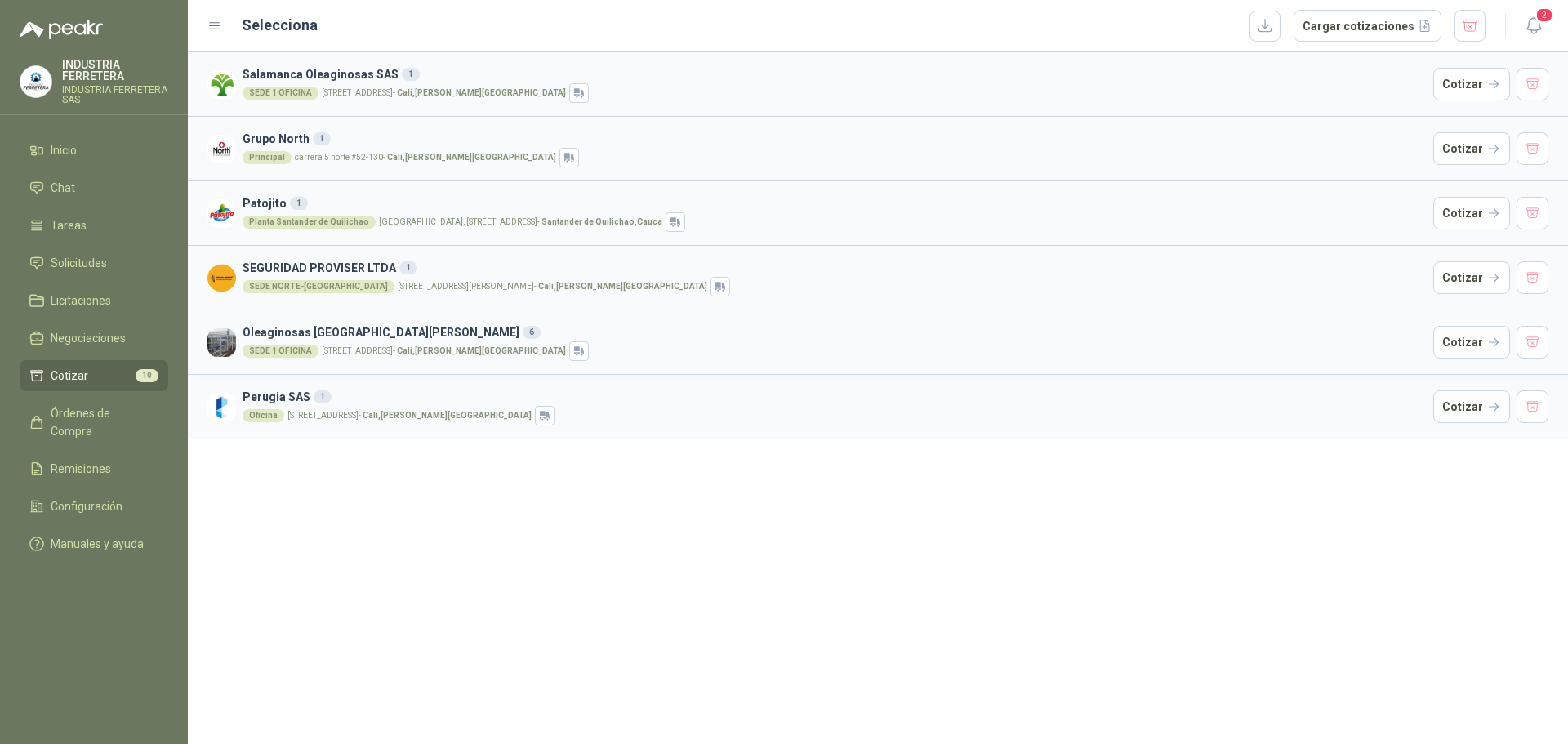
click at [67, 375] on span "Cotizar" at bounding box center [69, 376] width 37 height 18
click at [1465, 331] on button "Cotizar" at bounding box center [1472, 342] width 77 height 33
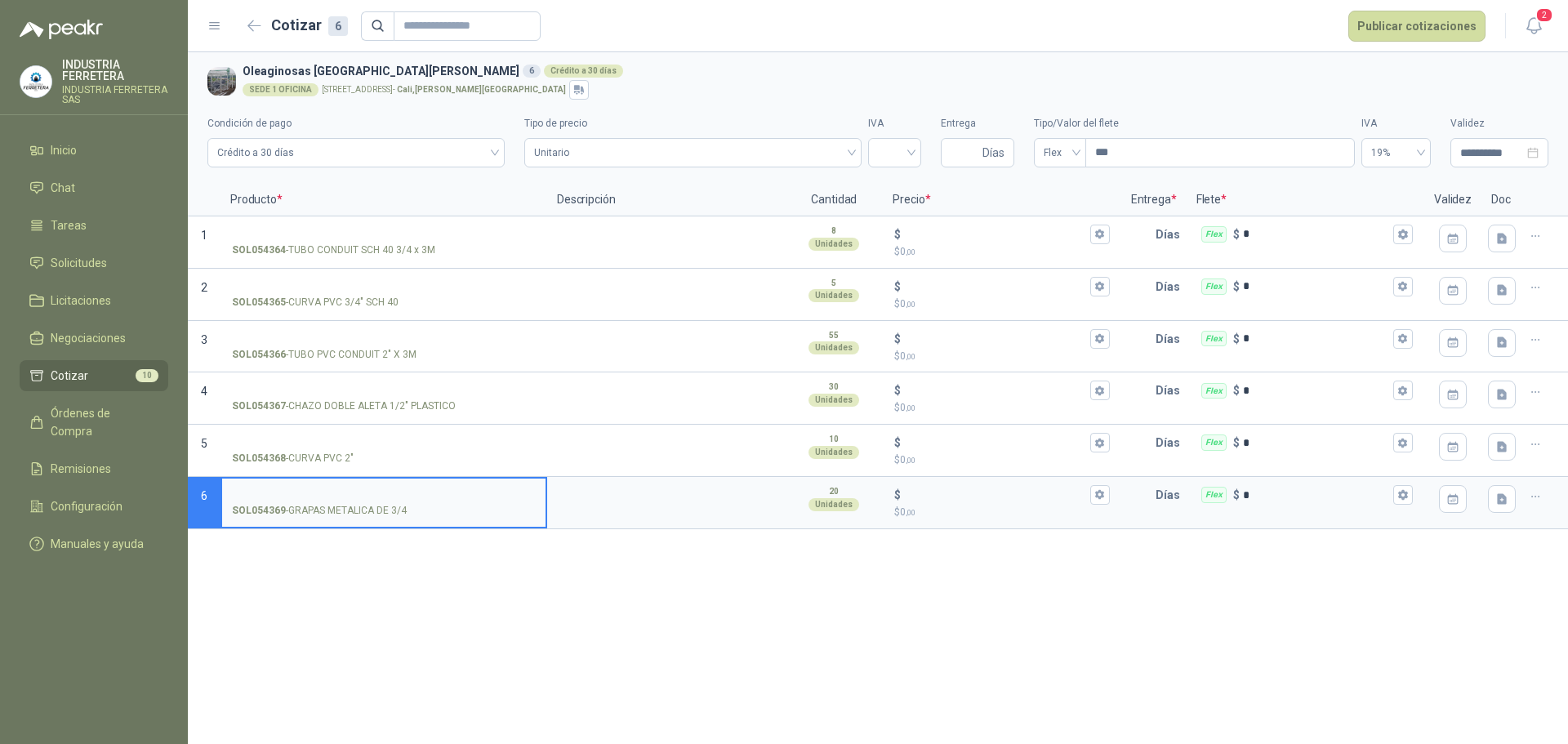
drag, startPoint x: 781, startPoint y: 628, endPoint x: 785, endPoint y: 617, distance: 11.7
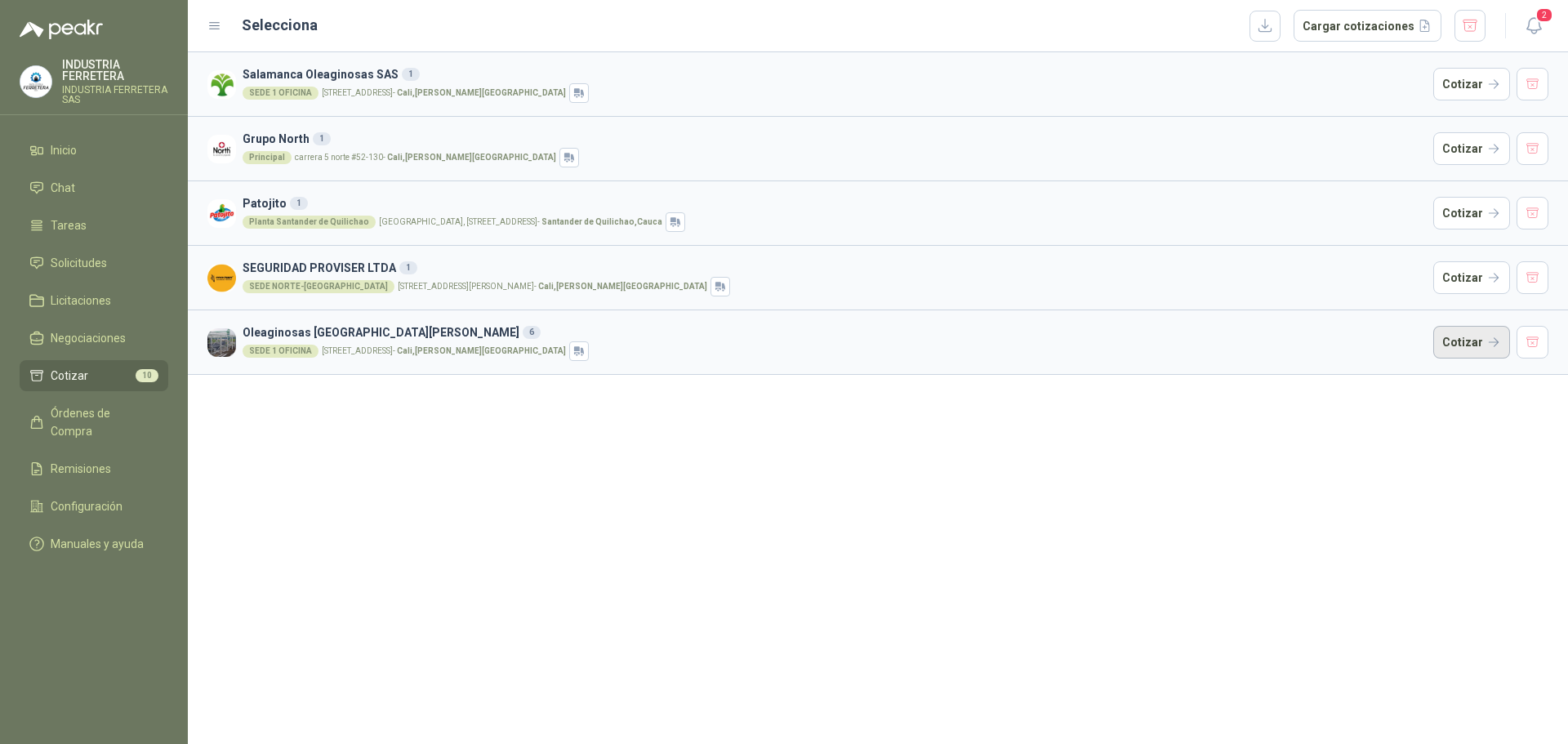
click at [1446, 348] on button "Cotizar" at bounding box center [1472, 342] width 77 height 33
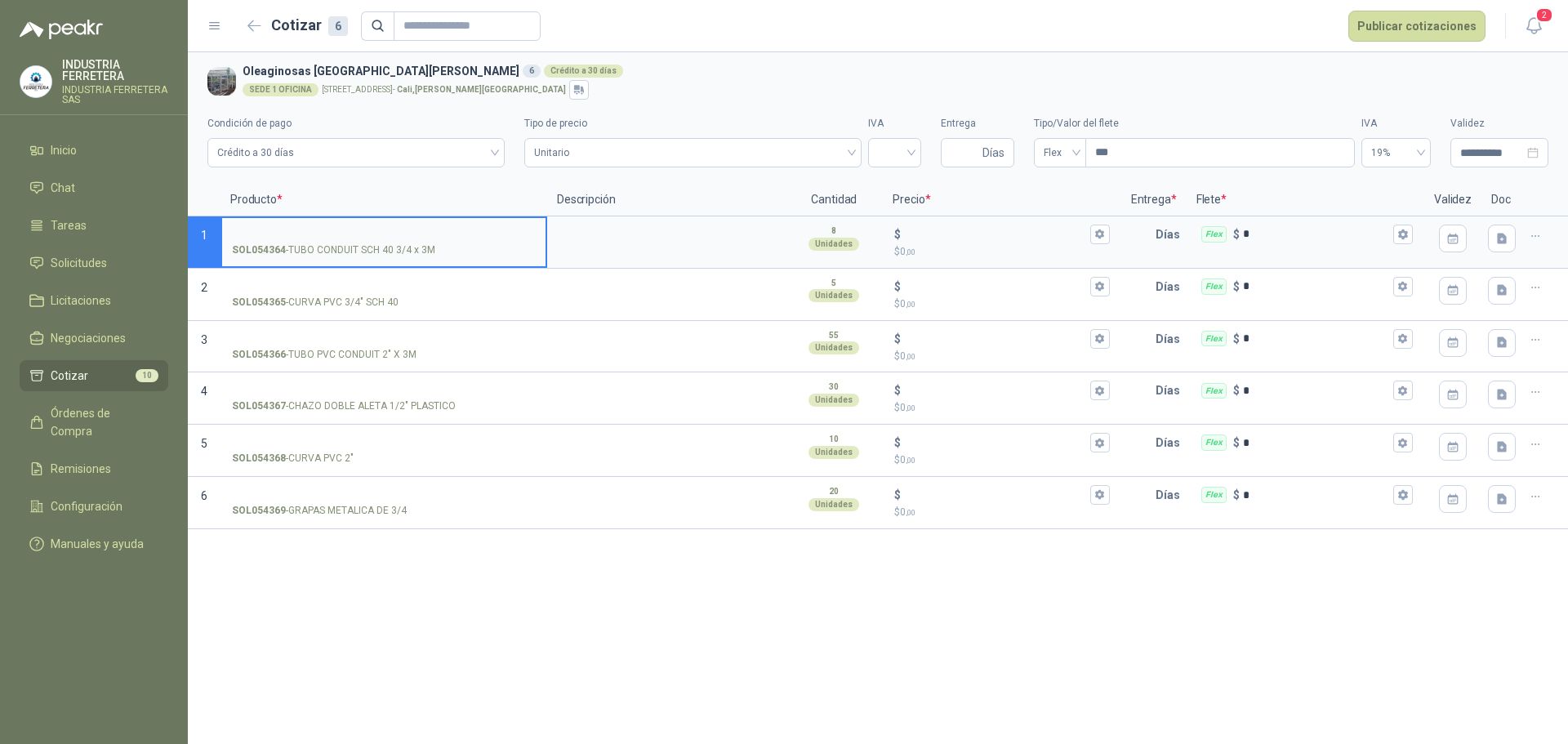
click at [388, 229] on input "SOL054364 - TUBO CONDUIT SCH 40 3/4 x 3M" at bounding box center [383, 235] width 304 height 12
click at [615, 231] on textarea at bounding box center [666, 237] width 234 height 37
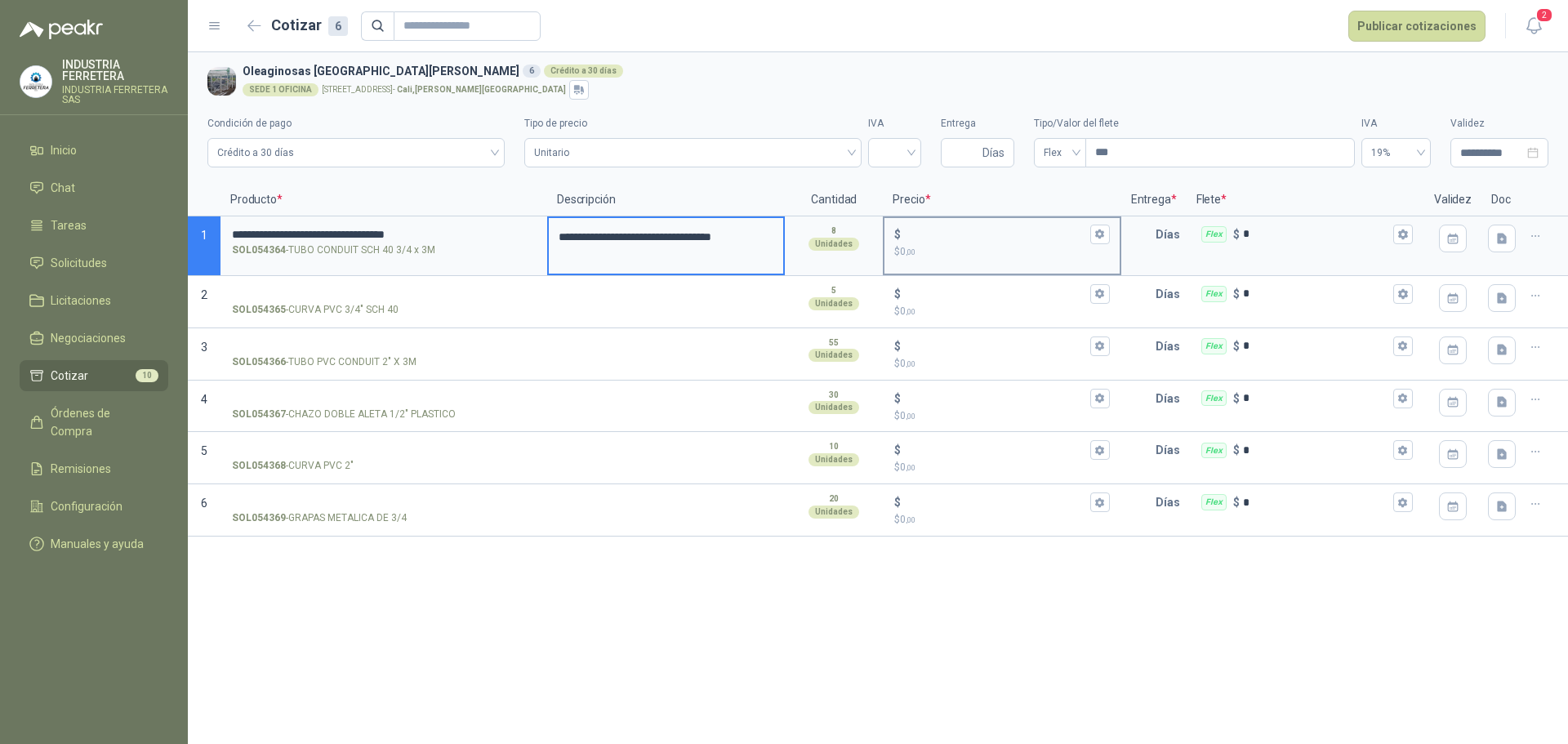
click at [941, 225] on div "$" at bounding box center [1001, 234] width 215 height 20
click at [941, 228] on input "$ $ 0 ,00" at bounding box center [995, 234] width 182 height 12
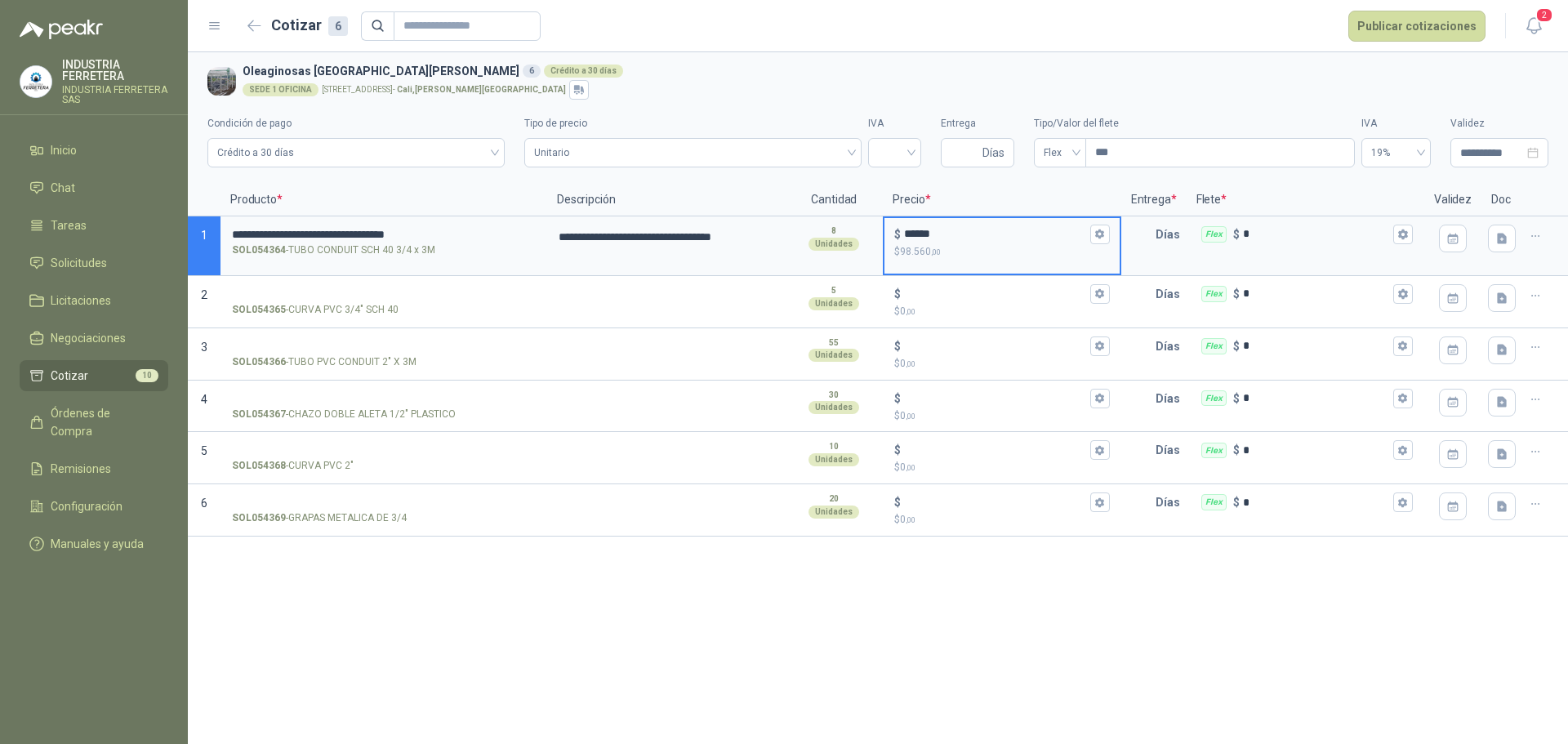
click at [914, 231] on input "******" at bounding box center [995, 234] width 182 height 12
type input "******"
click at [409, 304] on div "SOL054365 - CURVA PVC 3/4" SCH 40" at bounding box center [383, 309] width 304 height 15
click at [409, 300] on input "SOL054365 - CURVA PVC 3/4" SCH 40" at bounding box center [383, 295] width 304 height 12
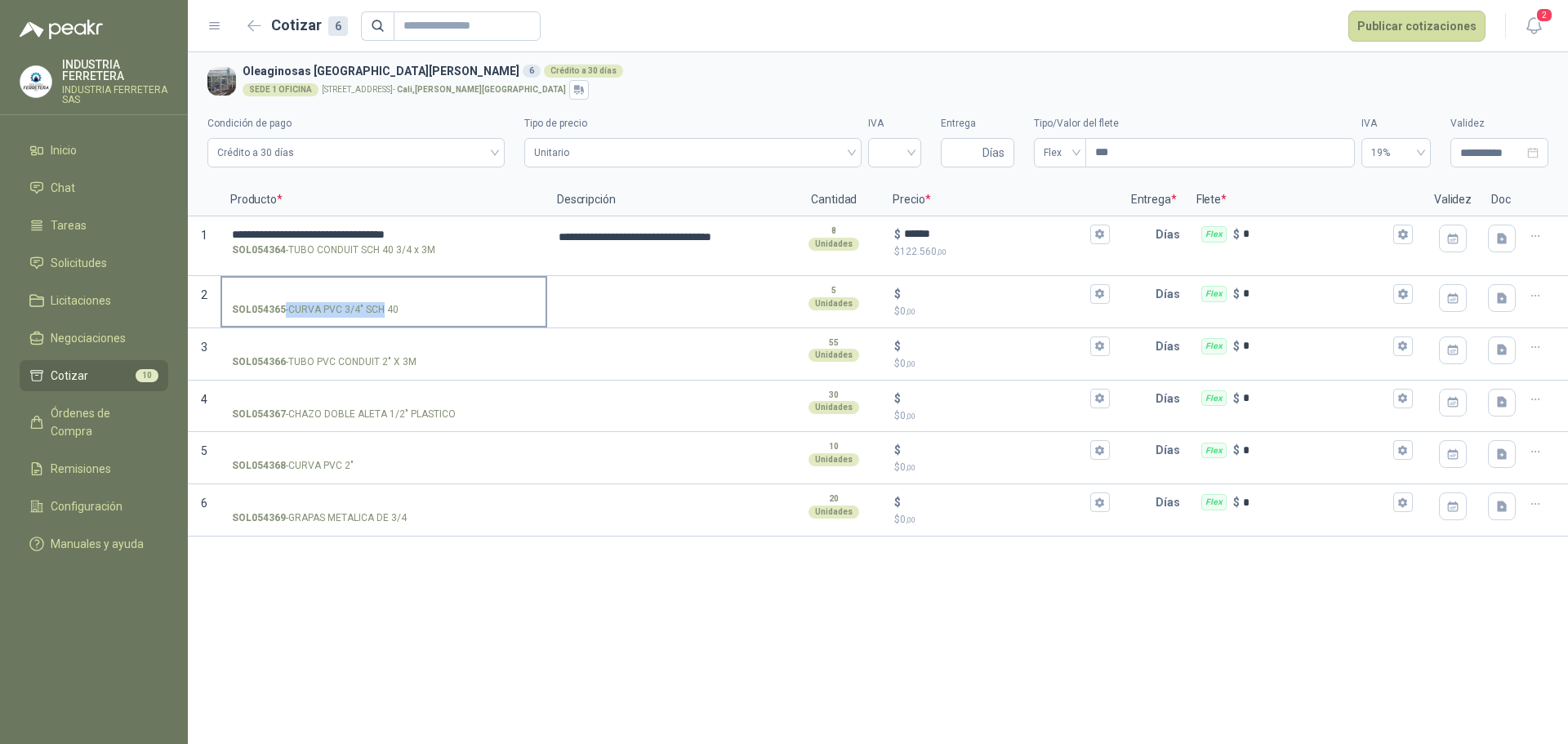
drag, startPoint x: 409, startPoint y: 304, endPoint x: 380, endPoint y: 309, distance: 29.4
click at [380, 309] on div "SOL054365 - CURVA PVC 3/4" SCH 40" at bounding box center [383, 309] width 304 height 15
click at [380, 300] on input "SOL054365 - CURVA PVC 3/4" SCH 40" at bounding box center [383, 295] width 304 height 12
drag, startPoint x: 380, startPoint y: 309, endPoint x: 395, endPoint y: 311, distance: 15.1
click at [382, 309] on p "SOL054365 - CURVA PVC 3/4" SCH 40" at bounding box center [314, 309] width 167 height 15
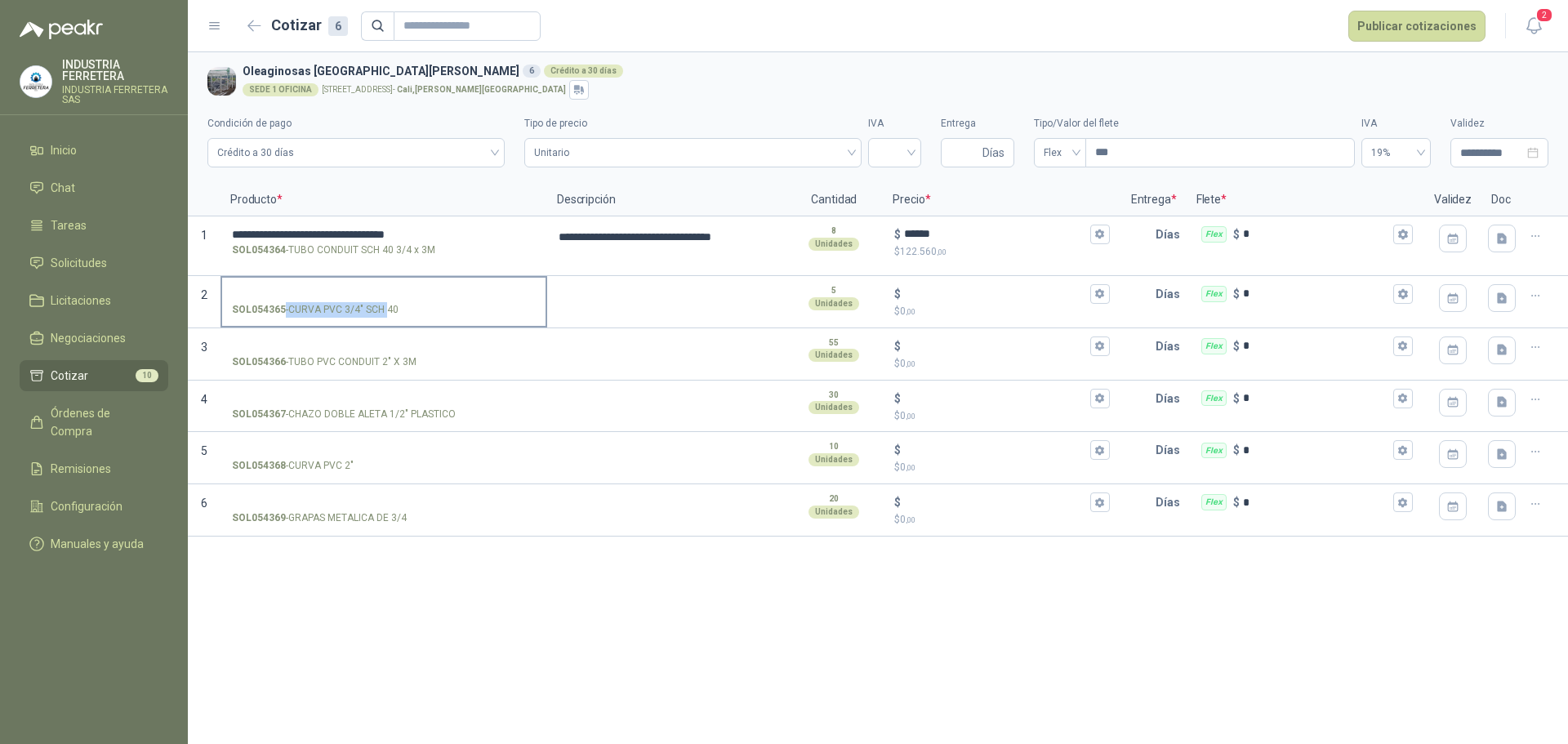
click at [382, 300] on input "SOL054365 - CURVA PVC 3/4" SCH 40" at bounding box center [383, 295] width 304 height 12
drag, startPoint x: 396, startPoint y: 311, endPoint x: 290, endPoint y: 320, distance: 106.4
click at [290, 320] on label "SOL054365 - CURVA PVC 3/4" SCH 40" at bounding box center [383, 301] width 323 height 46
copy p "CURVA PVC 3/4" SCH 40"
click at [301, 290] on input "SOL054365 - CURVA PVC 3/4" SCH 40" at bounding box center [383, 295] width 304 height 12
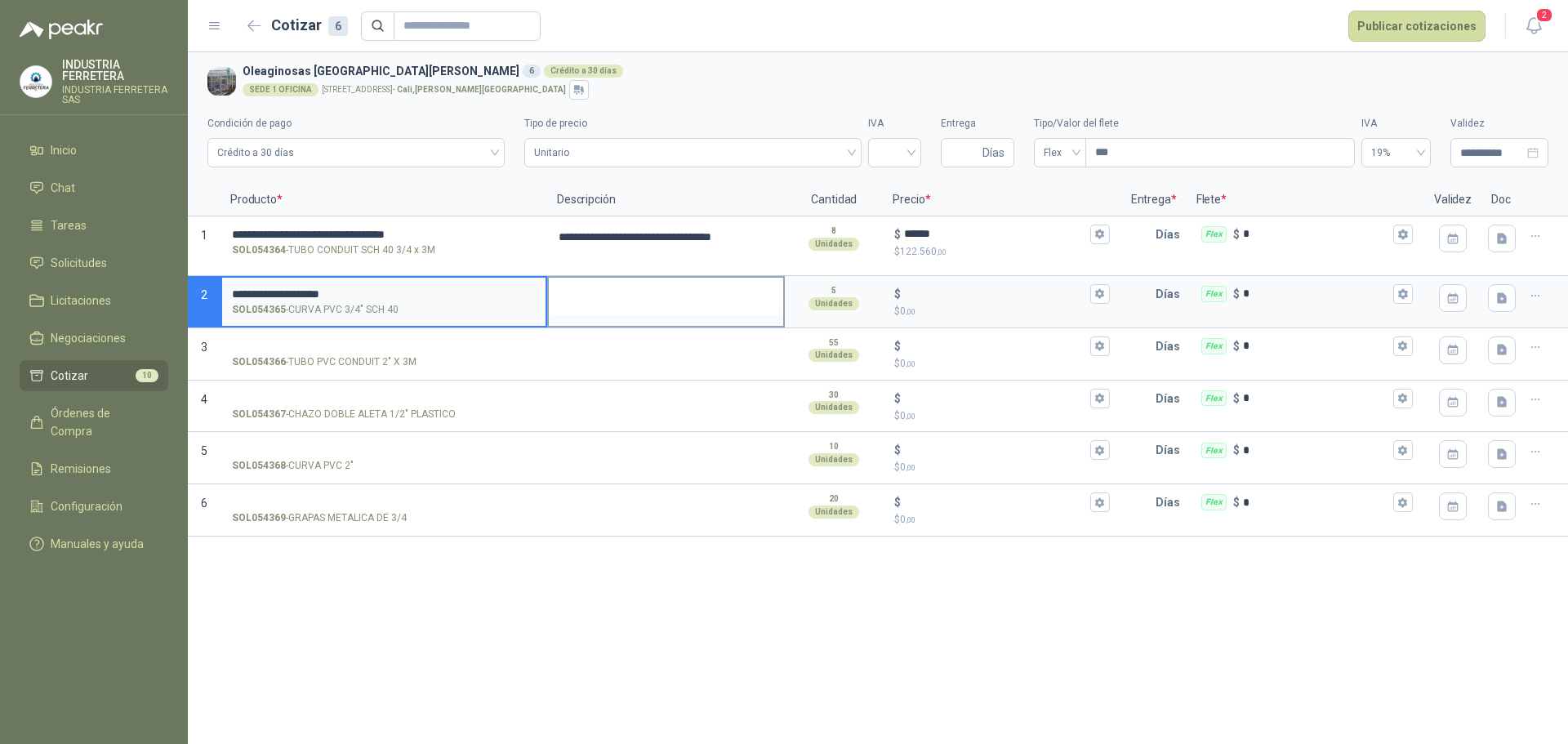
click at [583, 290] on textarea at bounding box center [666, 297] width 234 height 37
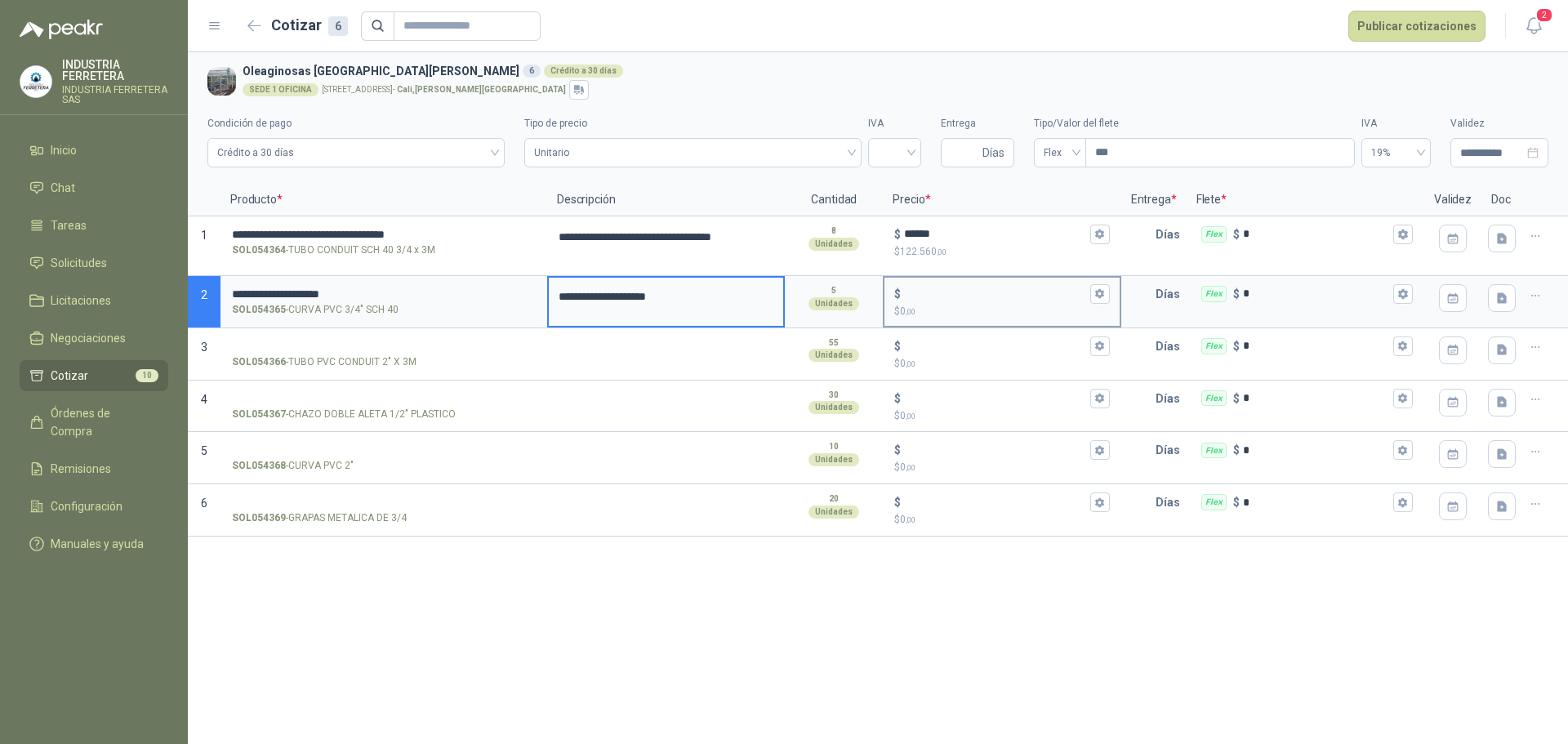
click at [934, 290] on input "$ $ 0 ,00" at bounding box center [995, 294] width 182 height 12
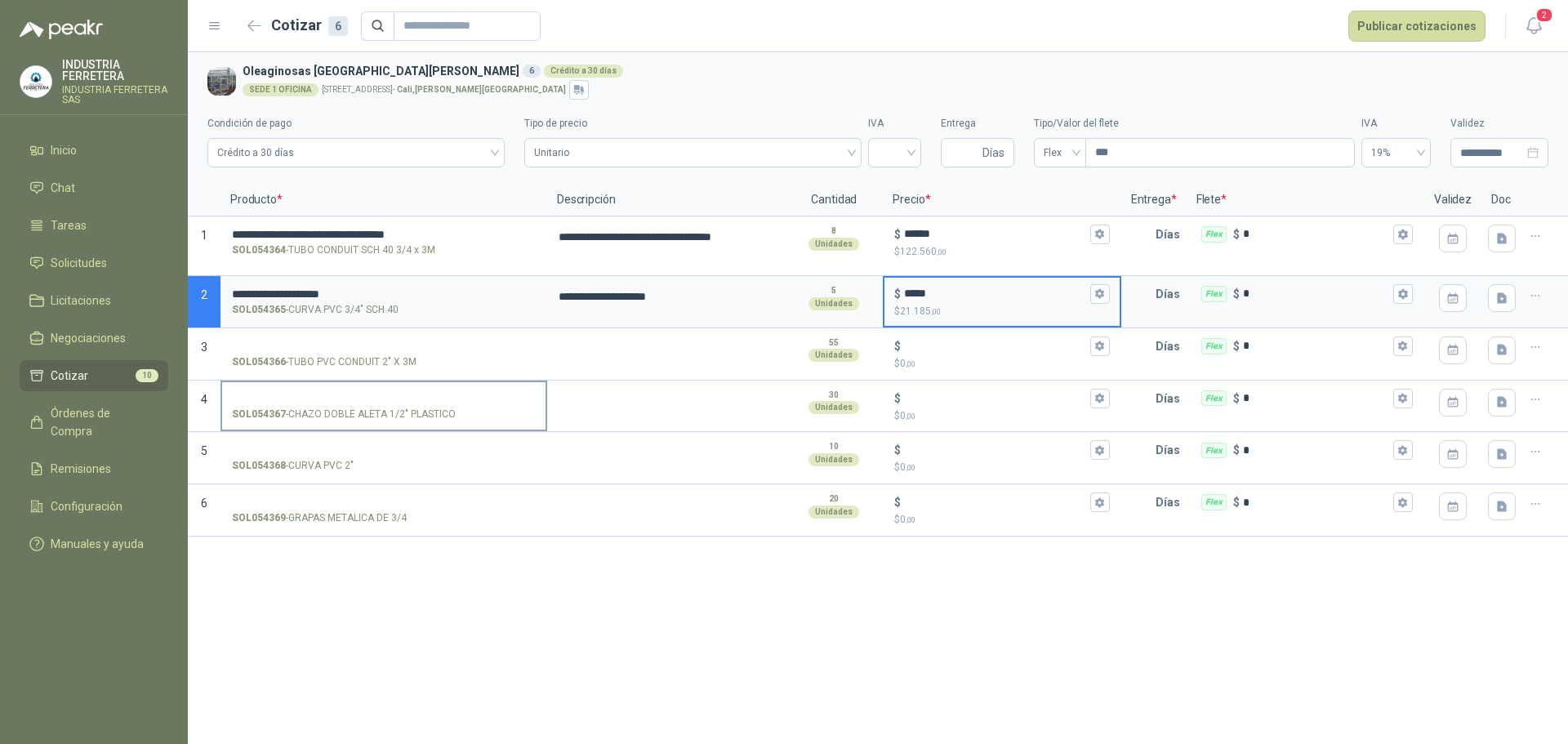
type input "*****"
click at [310, 334] on label "SOL054366 - TUBO PVC CONDUIT 2" X 3M" at bounding box center [383, 353] width 323 height 46
click at [310, 340] on input "SOL054366 - TUBO PVC CONDUIT 2" X 3M" at bounding box center [383, 347] width 304 height 12
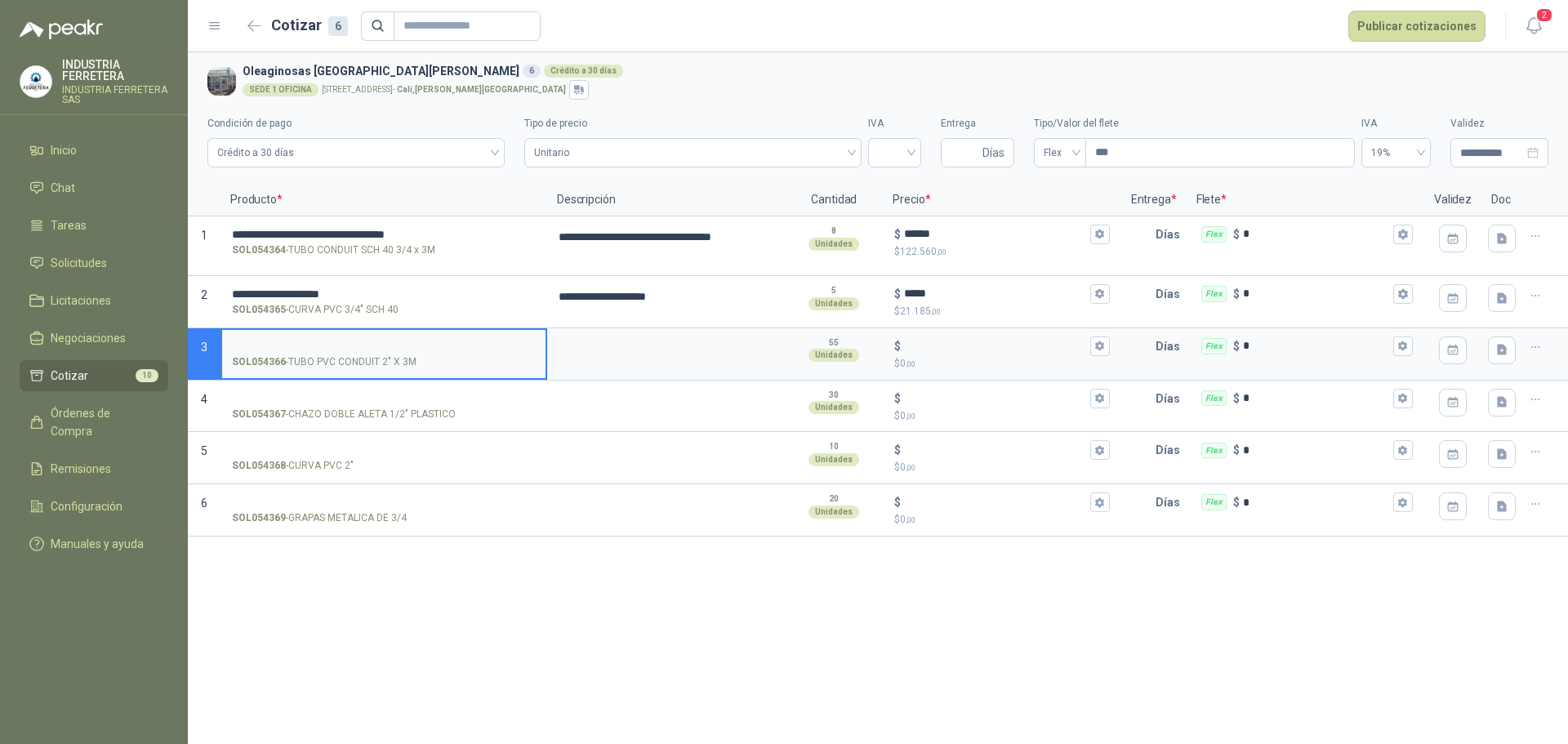
click at [322, 347] on input "SOL054366 - TUBO PVC CONDUIT 2" X 3M" at bounding box center [383, 347] width 304 height 12
click at [608, 351] on textarea at bounding box center [666, 348] width 234 height 37
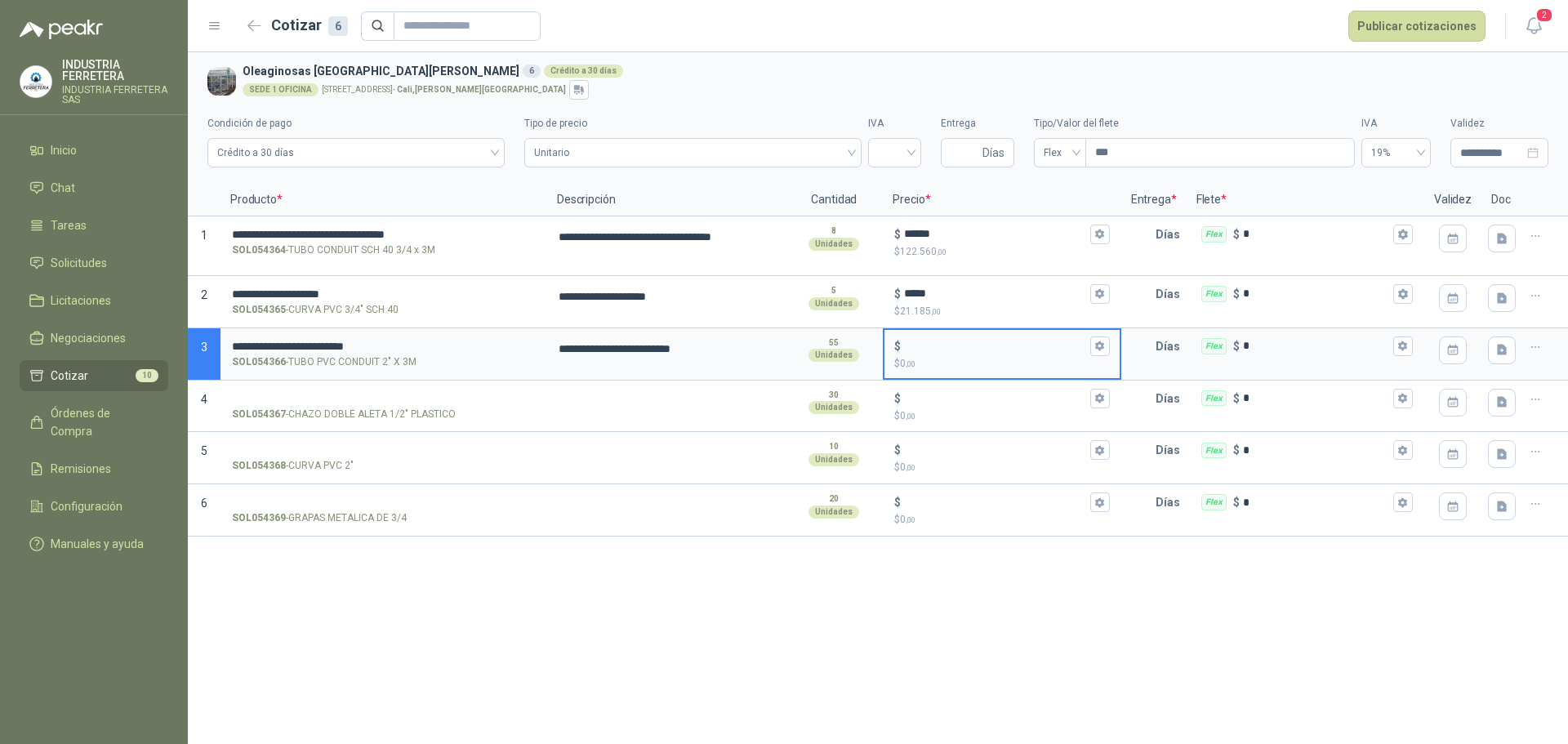
click at [953, 344] on input "$ $ 0 ,00" at bounding box center [995, 346] width 182 height 12
type input "******"
click at [375, 393] on input "SOL054367 - CHAZO DOBLE ALETA 1/2" PLASTICO" at bounding box center [383, 399] width 304 height 12
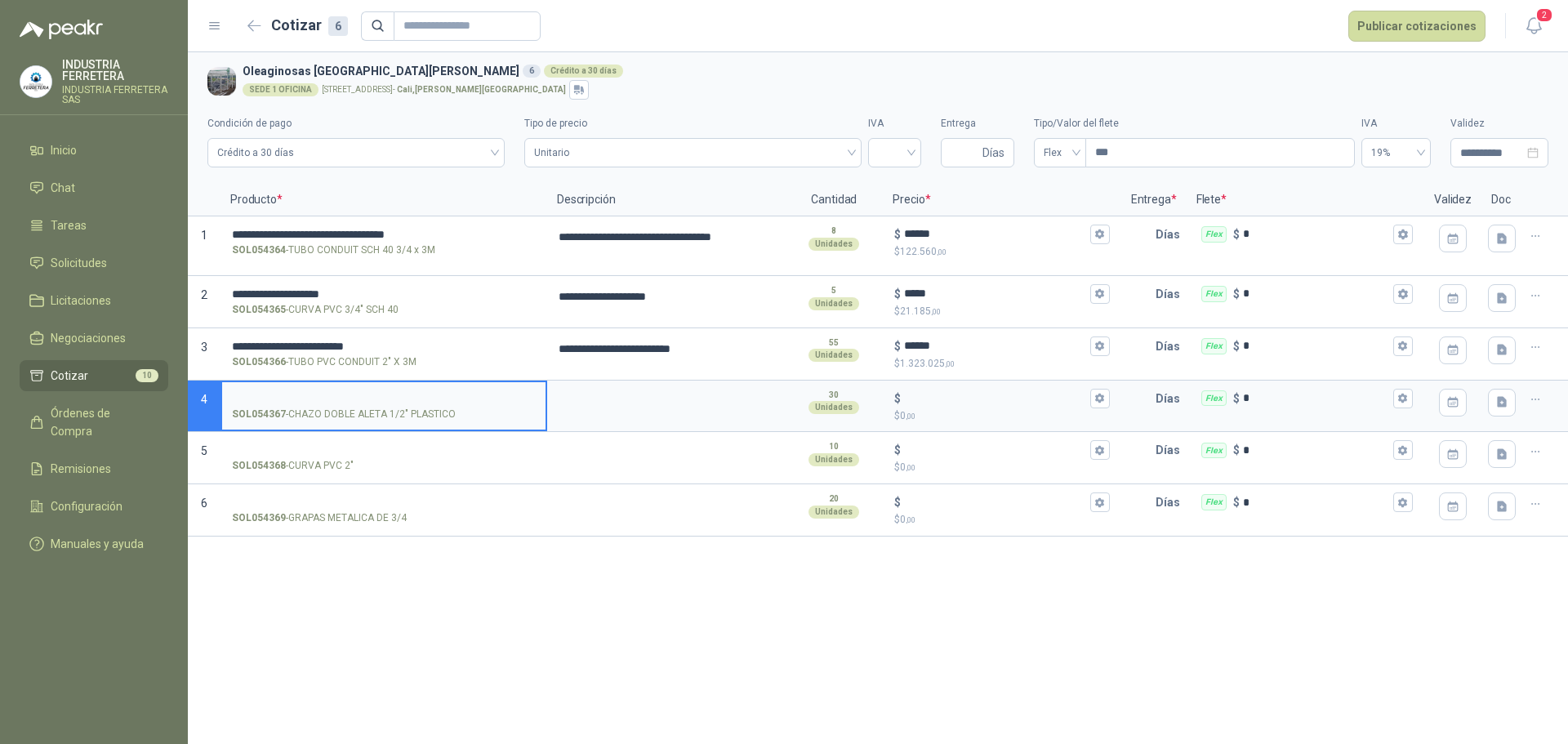
click at [375, 393] on input "SOL054367 - CHAZO DOBLE ALETA 1/2" PLASTICO" at bounding box center [383, 399] width 304 height 12
click at [621, 396] on textarea at bounding box center [666, 401] width 234 height 37
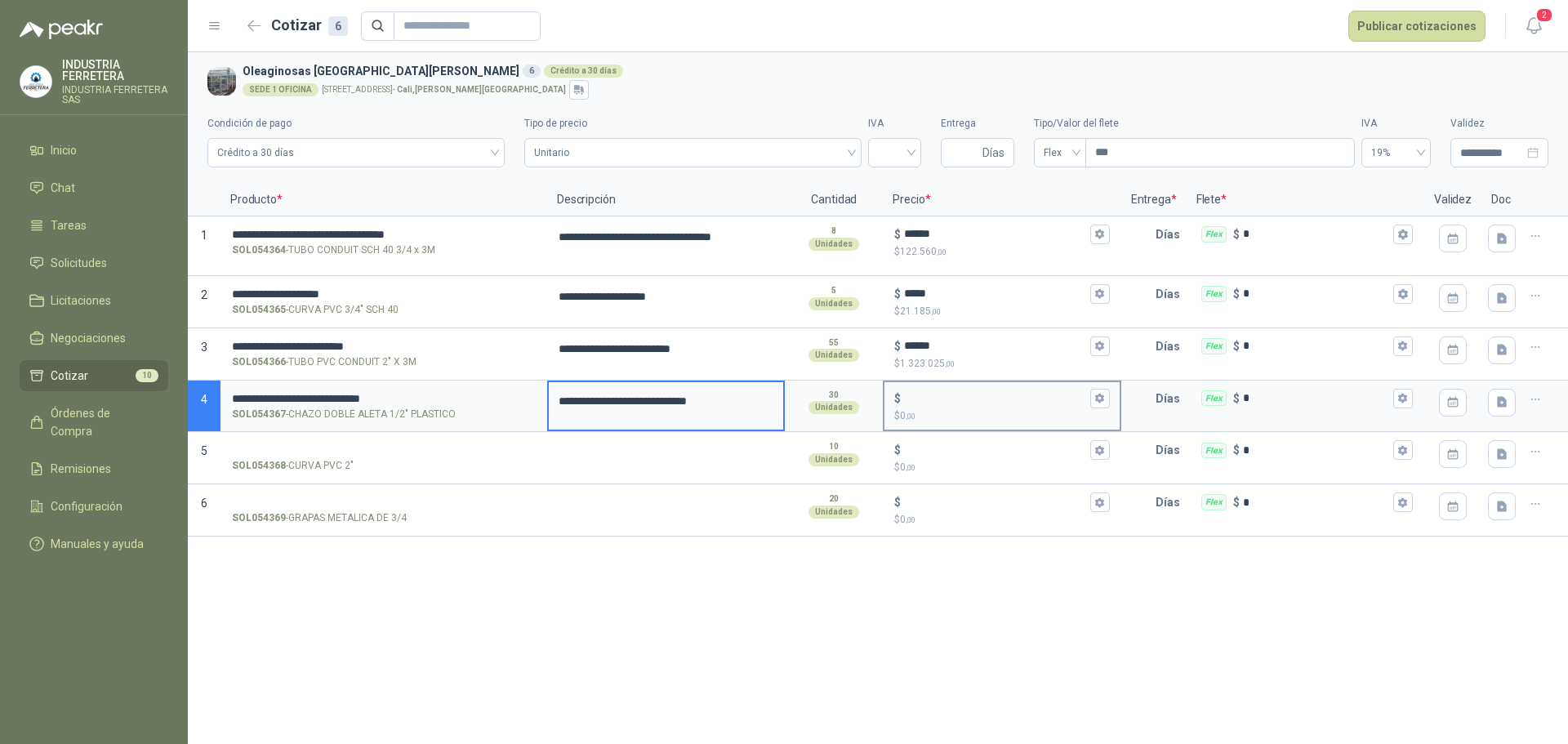
click at [944, 400] on input "$ $ 0 ,00" at bounding box center [995, 398] width 182 height 12
type input "*****"
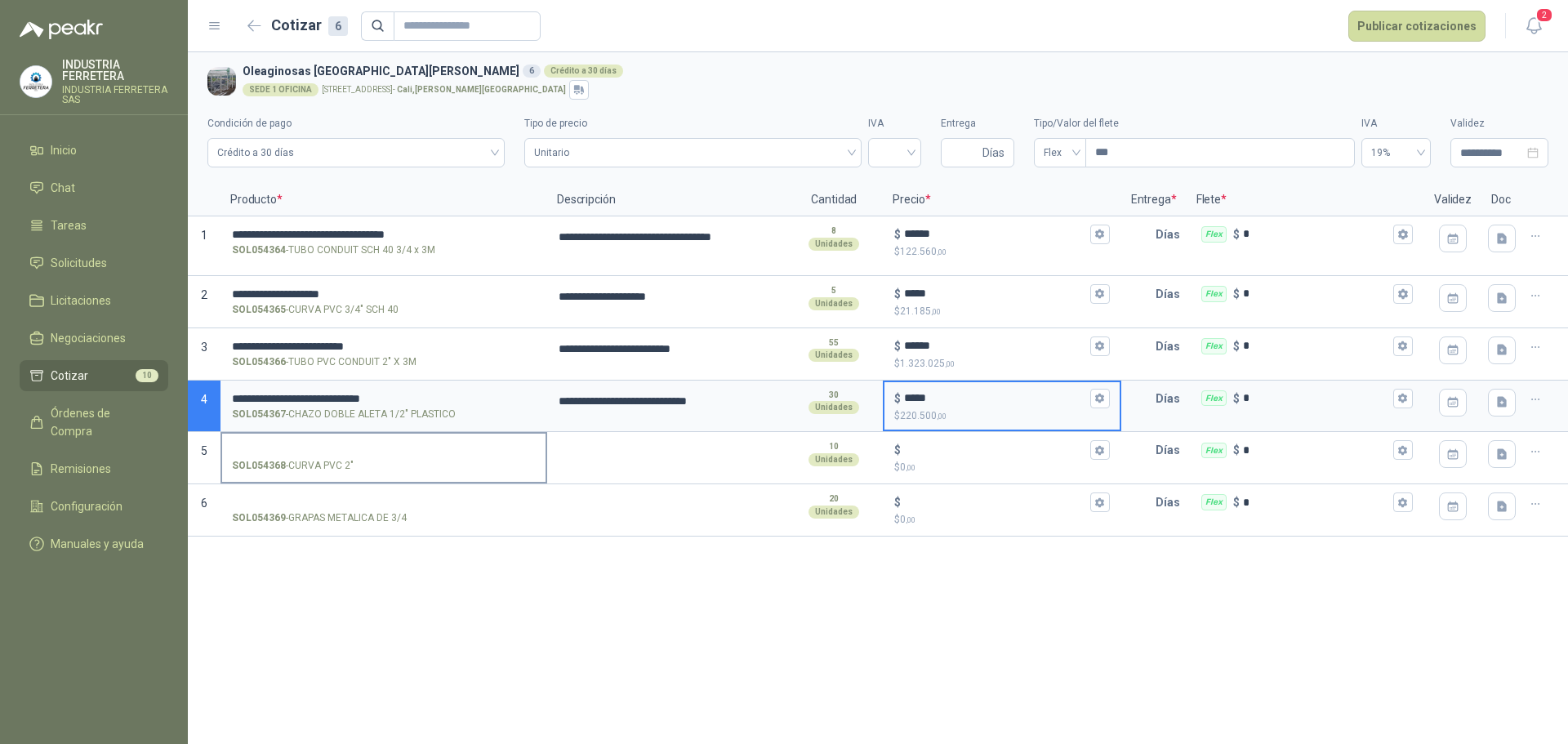
click at [363, 451] on input "SOL054368 - CURVA PVC 2"" at bounding box center [383, 451] width 304 height 12
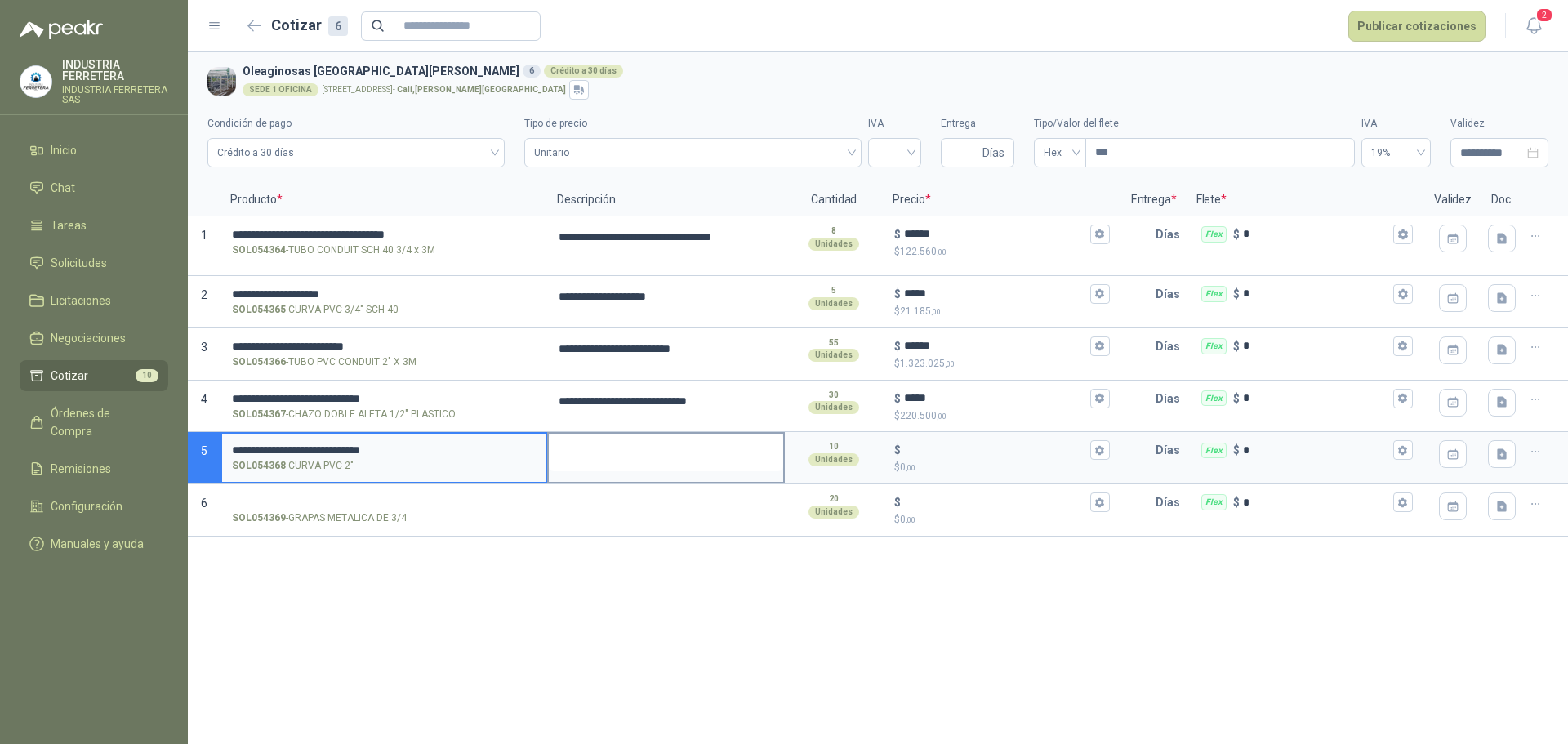
click at [579, 444] on textarea at bounding box center [666, 453] width 234 height 37
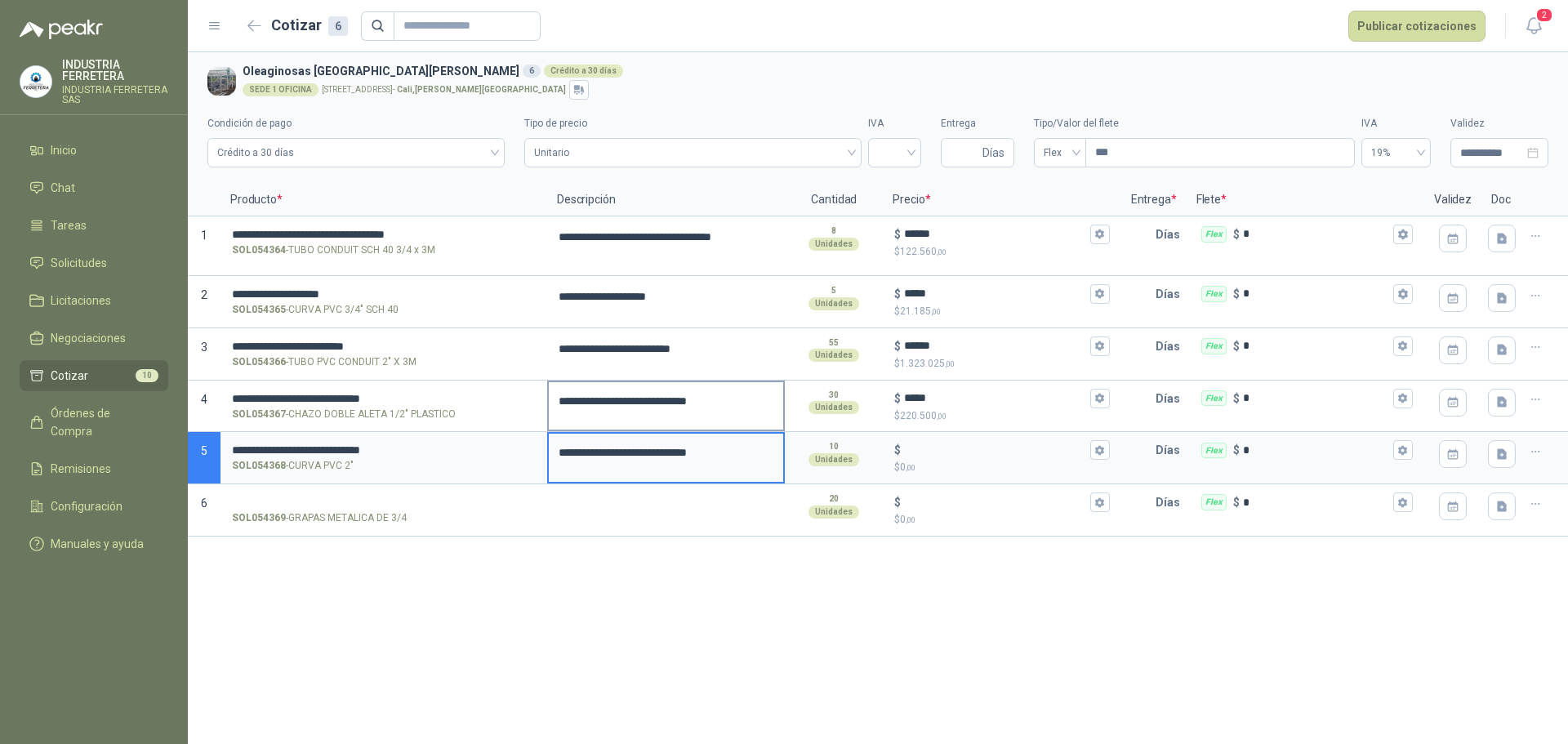
click at [706, 402] on textarea "**********" at bounding box center [666, 401] width 234 height 37
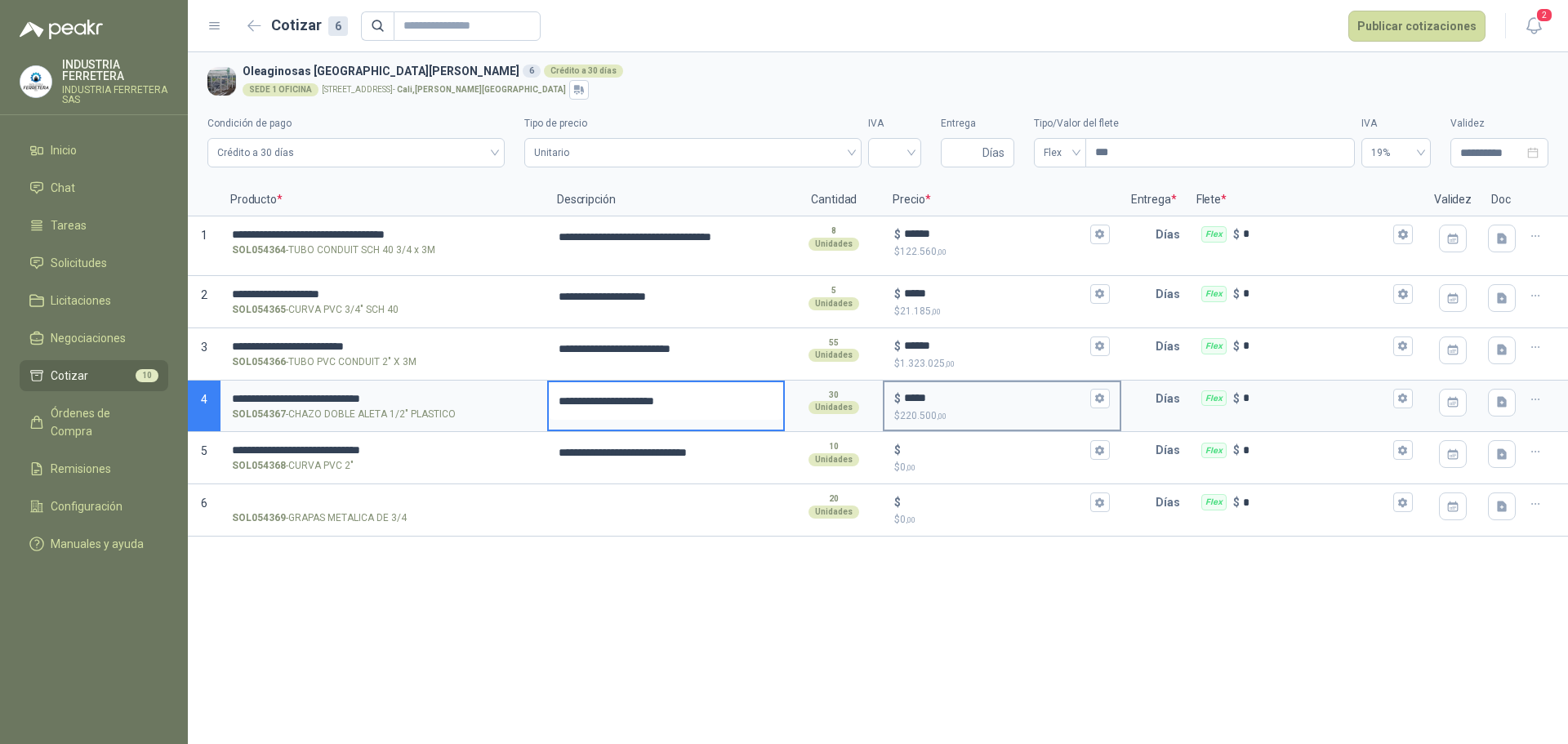
type textarea "**********"
click at [902, 397] on div "$ *****" at bounding box center [1001, 398] width 215 height 20
click at [904, 397] on input "*****" at bounding box center [995, 398] width 182 height 12
type input "*"
click at [682, 489] on textarea at bounding box center [666, 504] width 234 height 37
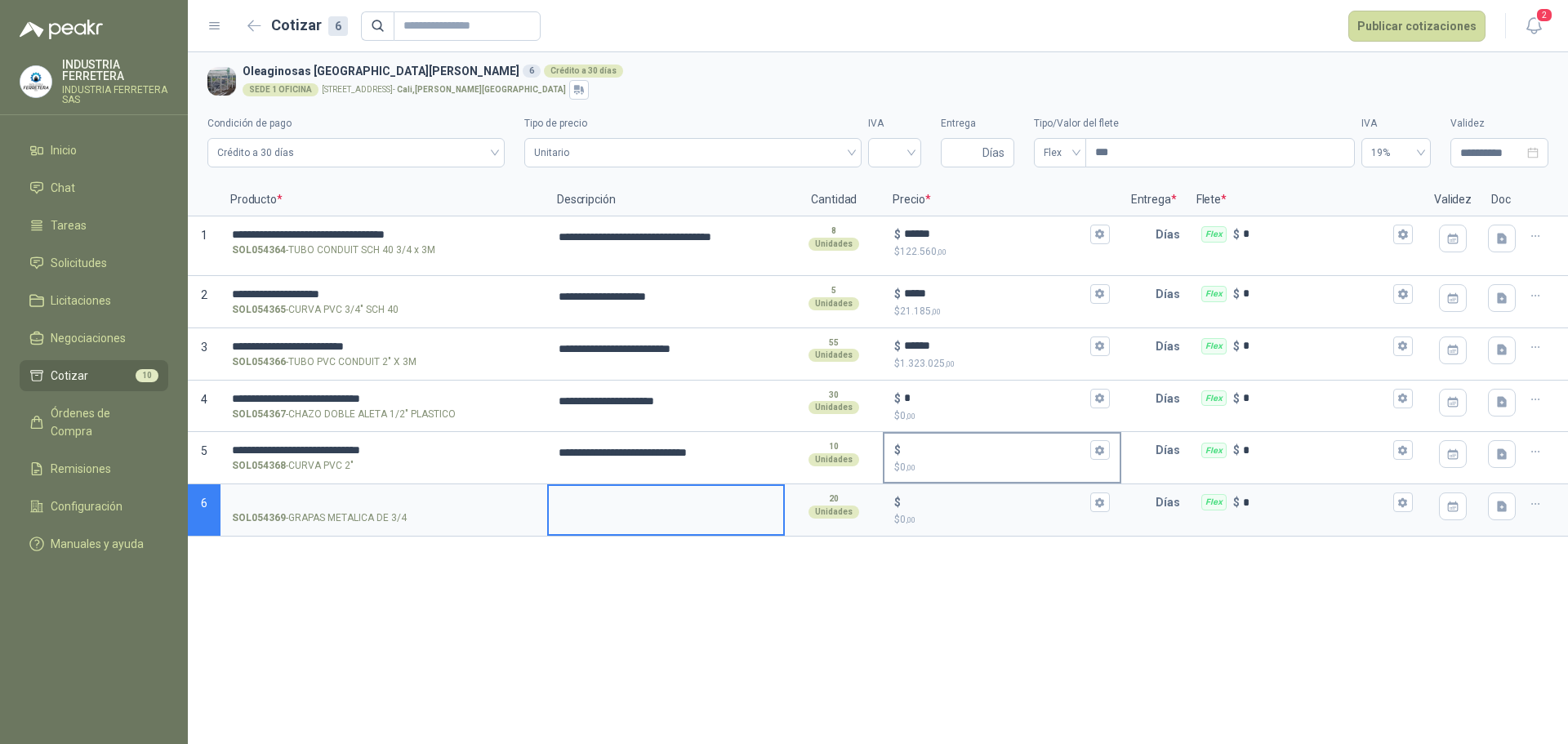
click at [952, 446] on input "$ $ 0 ,00" at bounding box center [995, 451] width 182 height 12
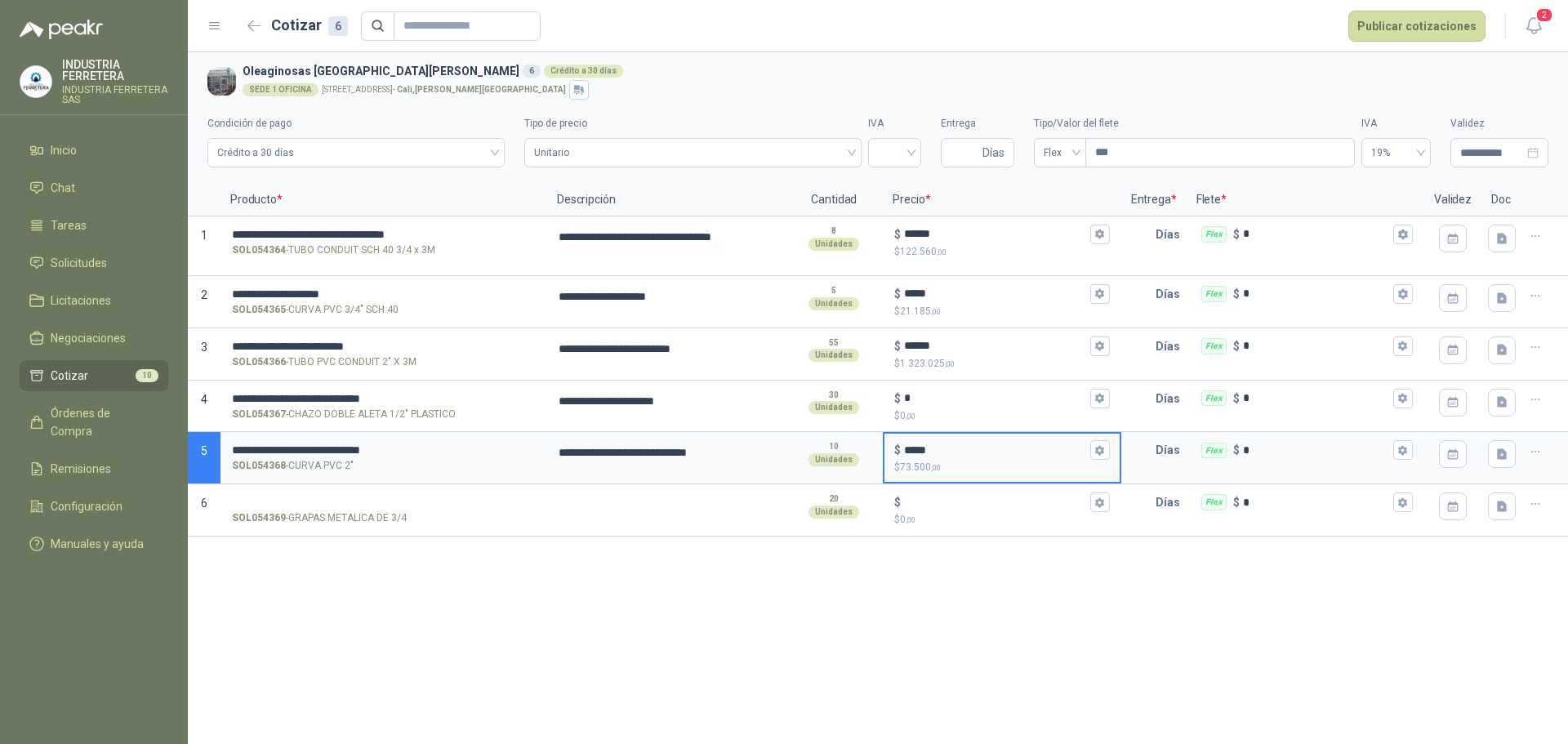
type input "*****"
click at [359, 493] on label "SOL054369 - GRAPAS METALICA DE 3/4" at bounding box center [383, 509] width 323 height 46
click at [359, 496] on input "SOL054369 - GRAPAS METALICA DE 3/4" at bounding box center [383, 503] width 304 height 12
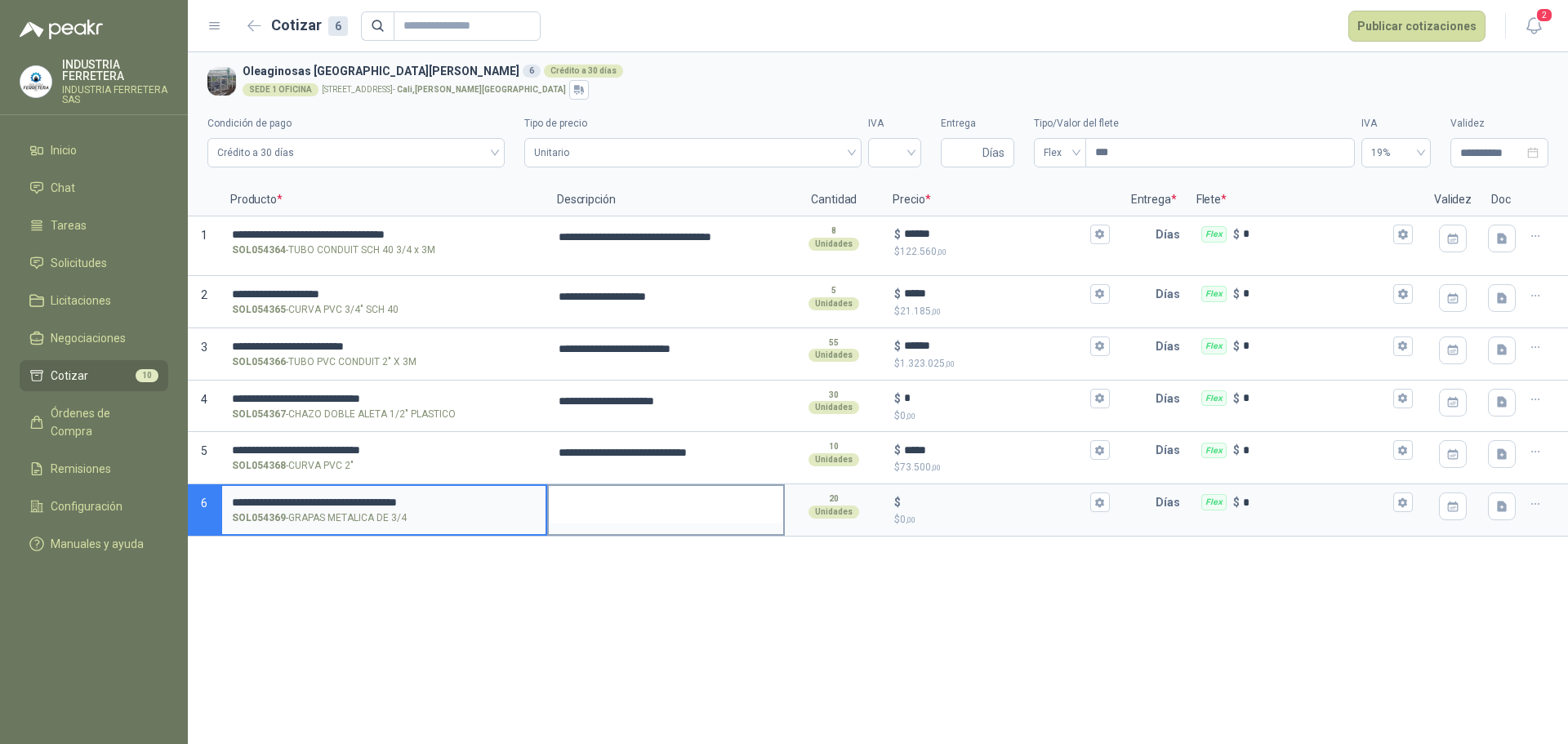
click at [674, 506] on textarea at bounding box center [666, 504] width 234 height 37
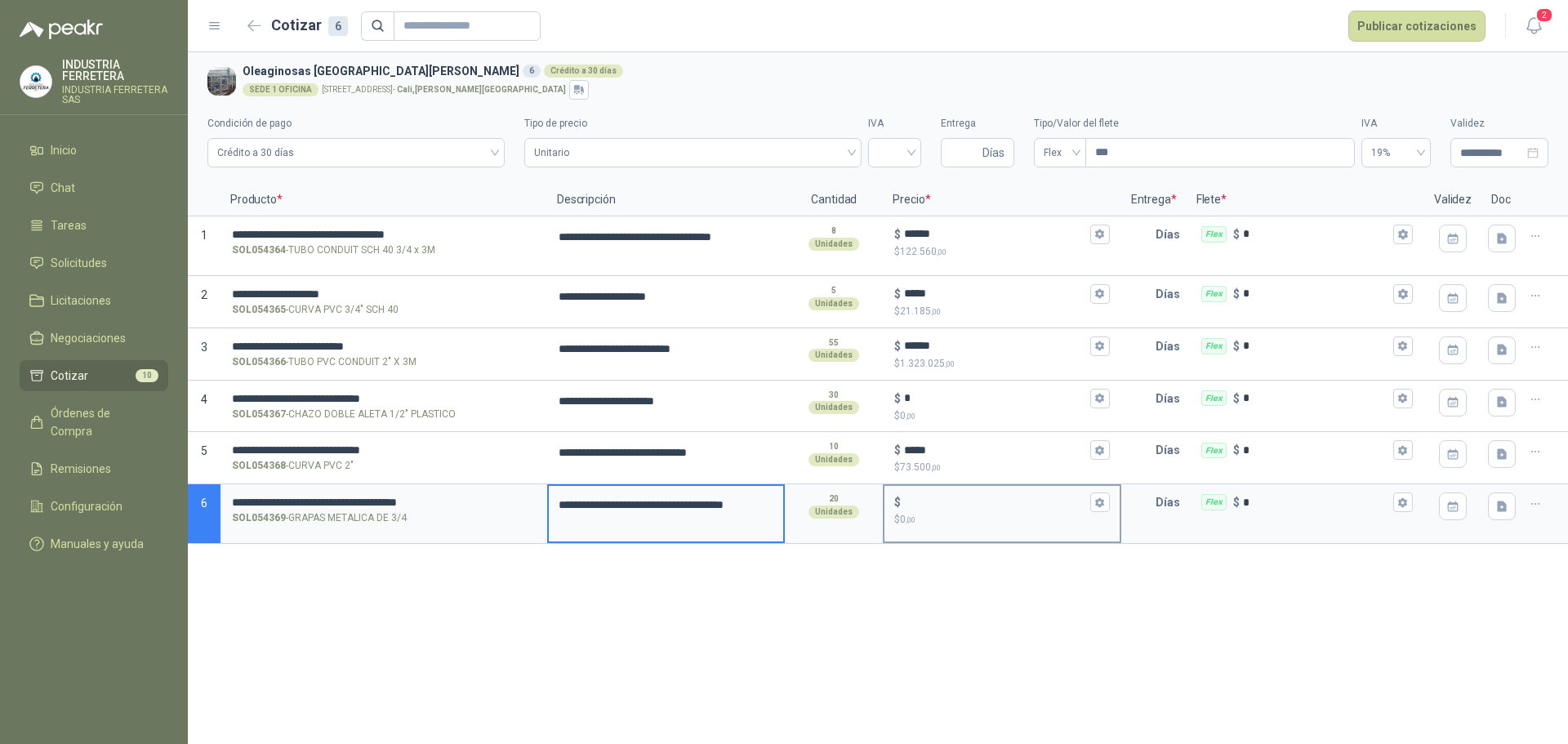
click at [939, 492] on div "$ $ 0 ,00" at bounding box center [1001, 510] width 234 height 48
click at [939, 496] on input "$ $ 0 ,00" at bounding box center [995, 503] width 182 height 12
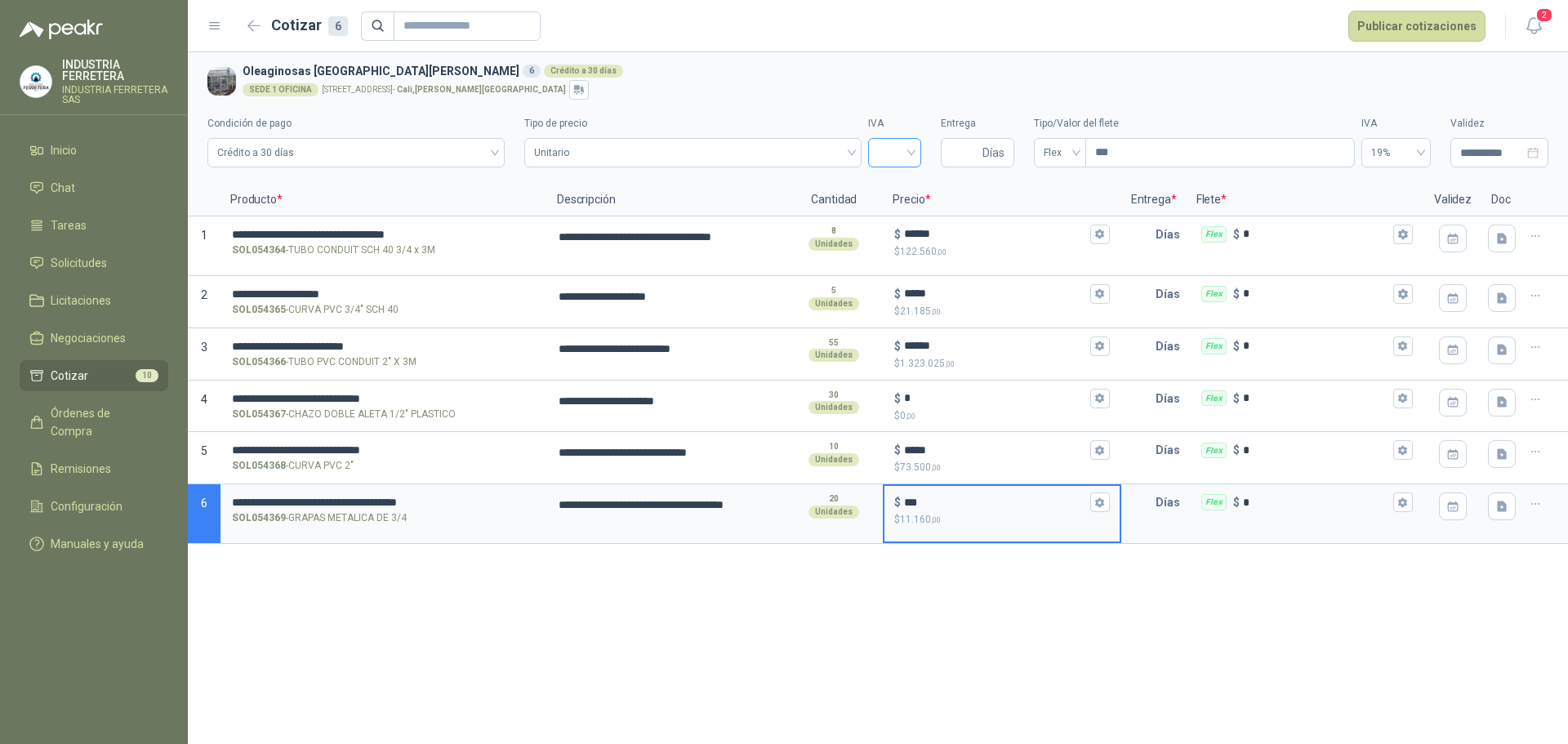
type input "***"
click at [886, 154] on input "search" at bounding box center [895, 151] width 34 height 25
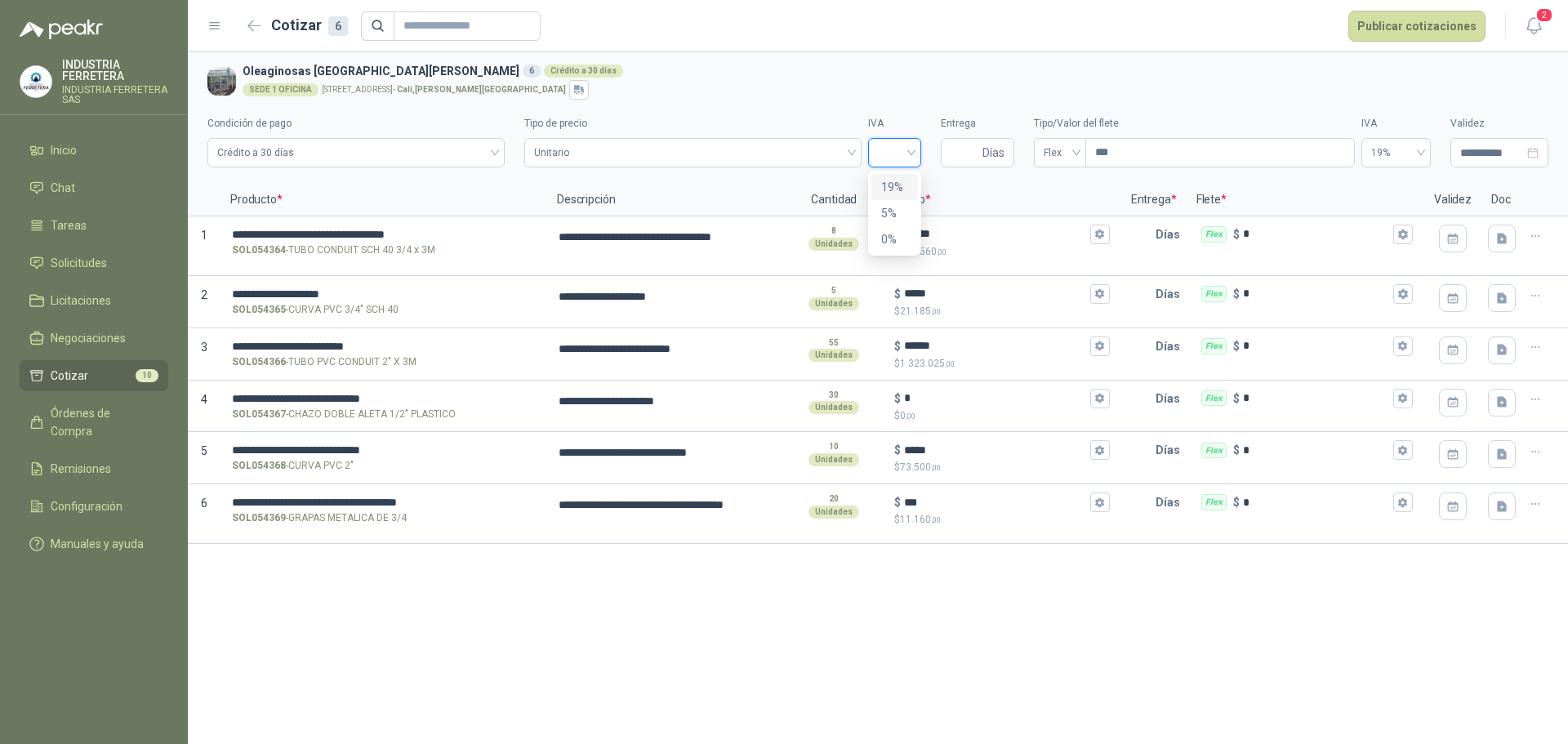
click at [903, 190] on div "19%" at bounding box center [894, 187] width 27 height 18
click at [979, 165] on span "Días" at bounding box center [977, 152] width 74 height 29
click at [976, 164] on input "Entrega" at bounding box center [965, 152] width 29 height 28
type input "*"
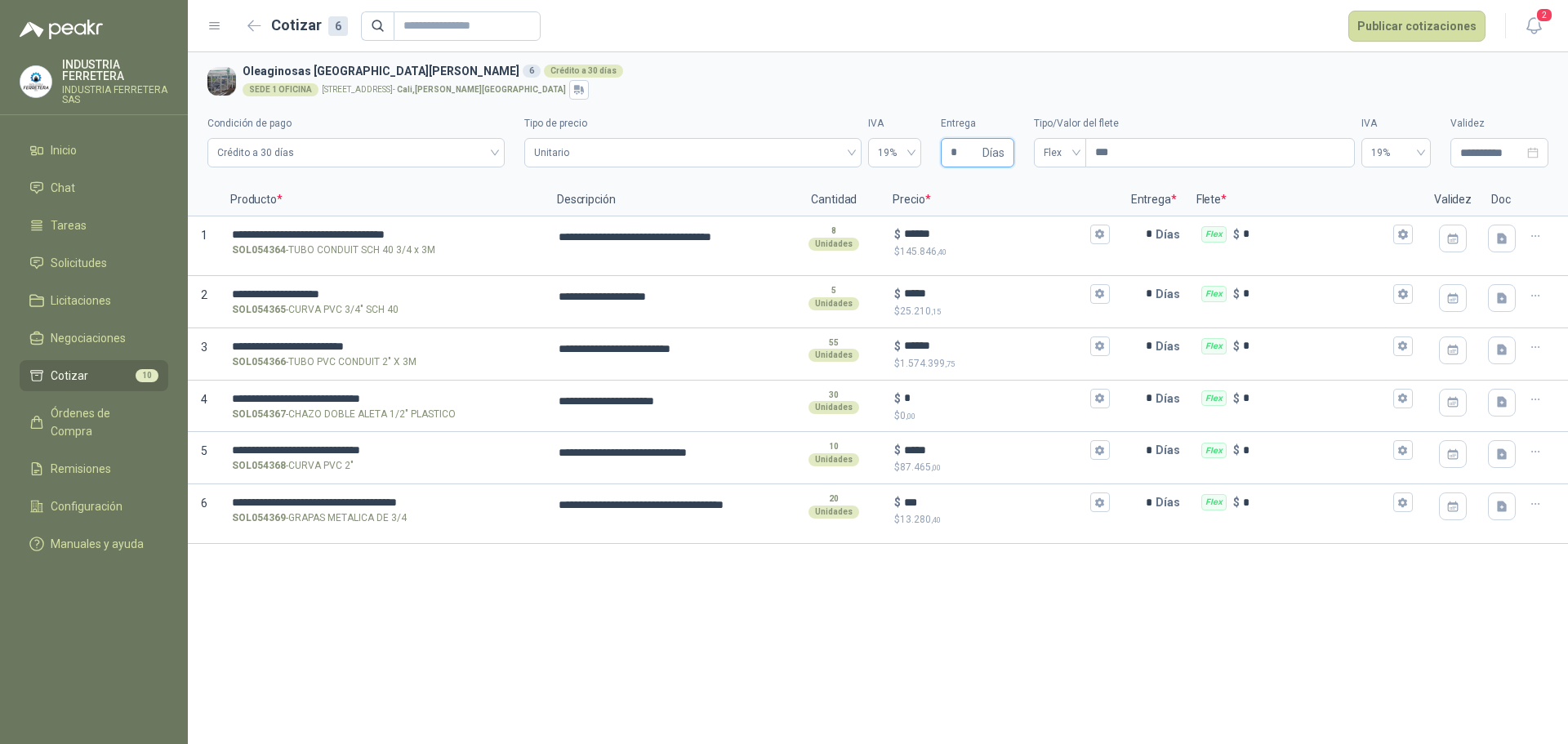
type input "*"
click at [1001, 598] on div "**********" at bounding box center [878, 398] width 1380 height 692
click at [1384, 37] on button "Publicar cotizaciones" at bounding box center [1417, 26] width 137 height 31
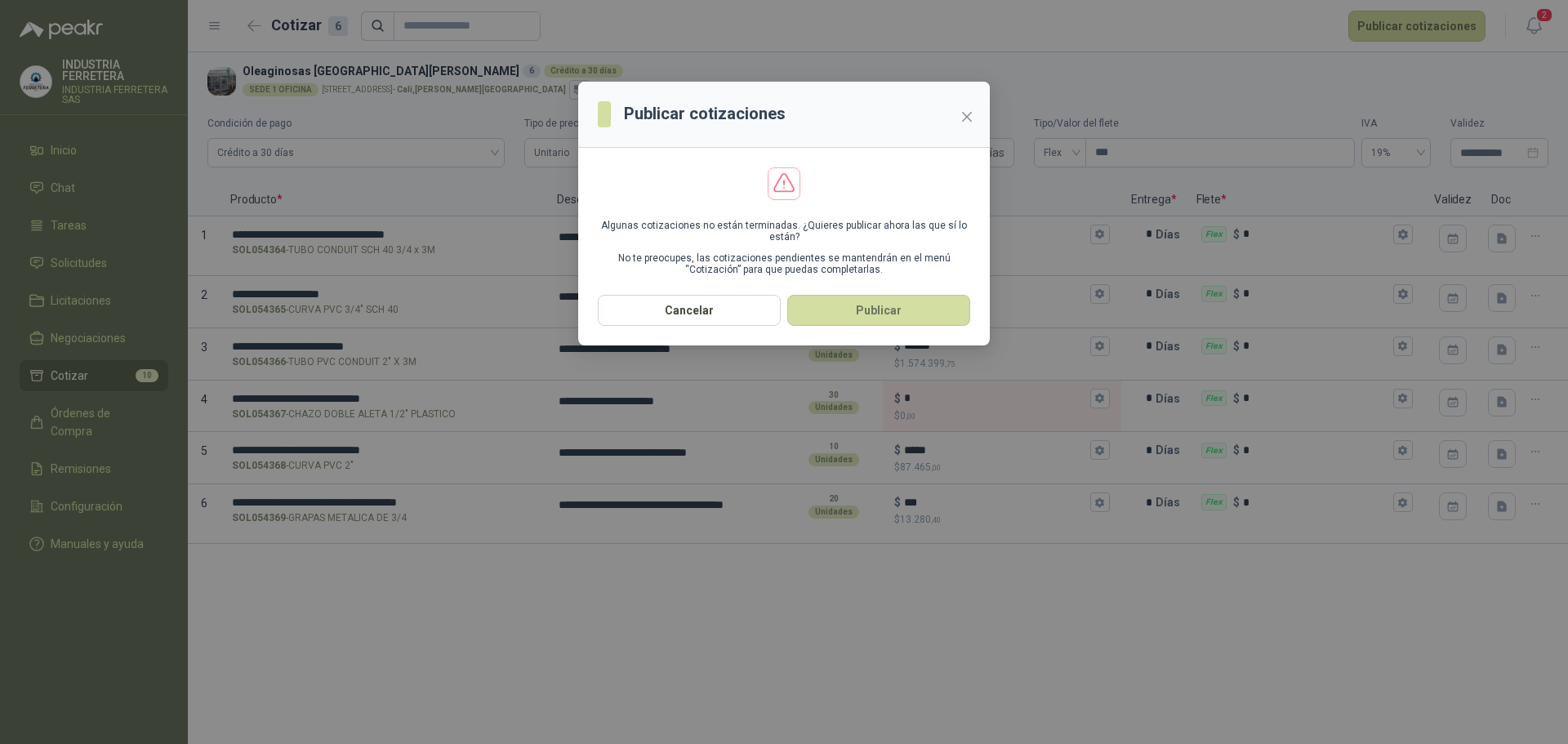
click at [815, 308] on button "Publicar" at bounding box center [878, 310] width 183 height 31
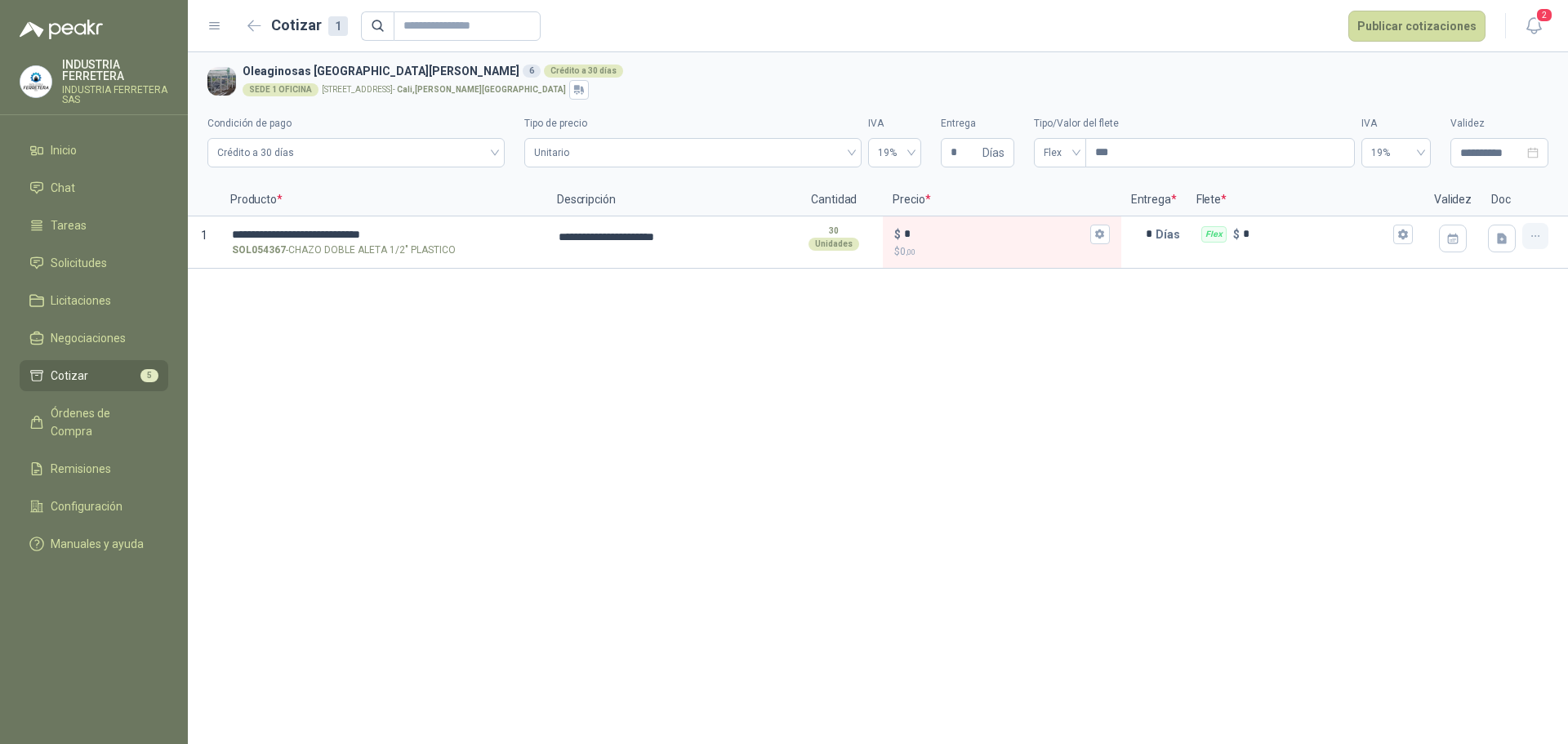
click at [1541, 238] on icon "button" at bounding box center [1536, 237] width 14 height 14
click at [1513, 189] on button "Eliminar cotización" at bounding box center [1477, 196] width 123 height 26
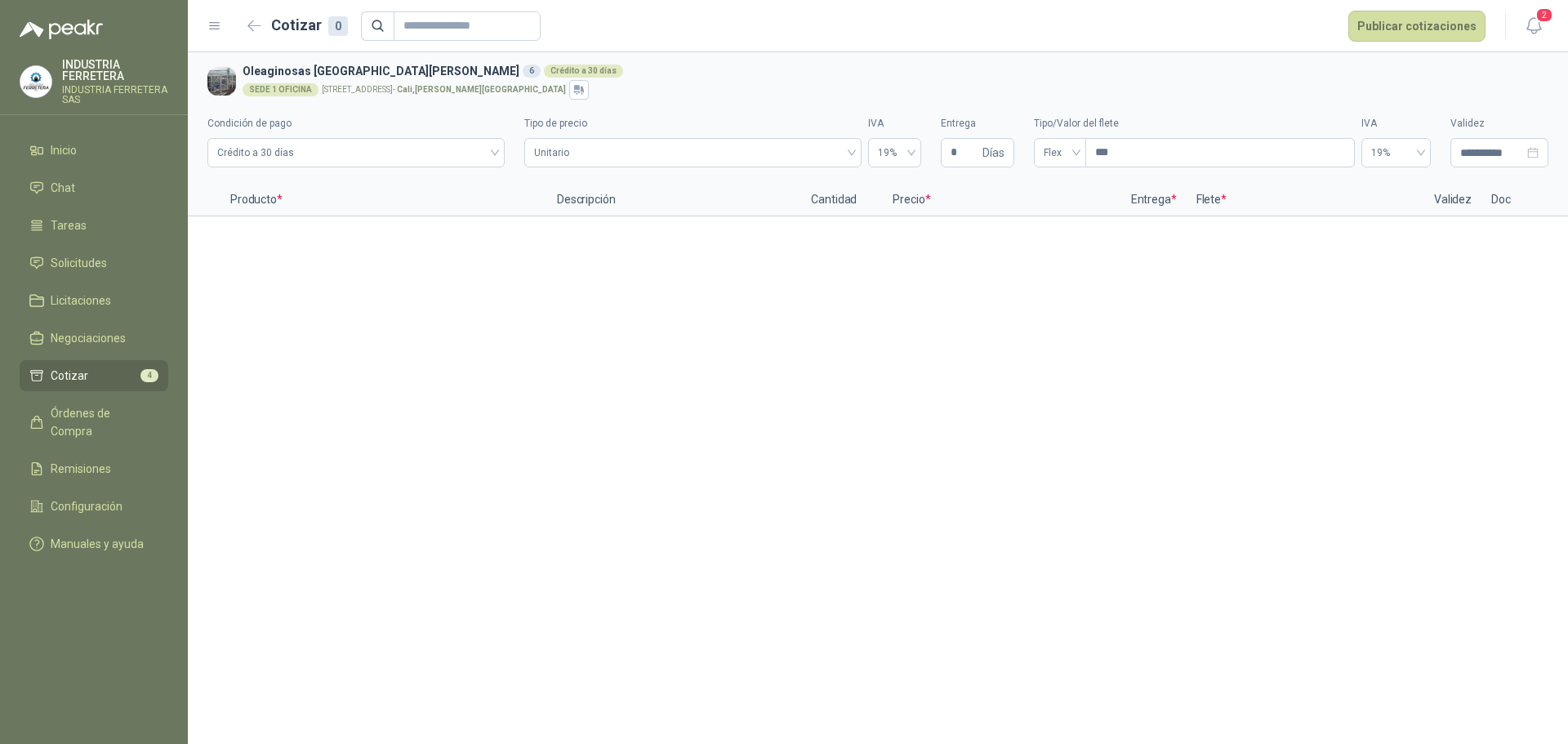
click at [111, 378] on li "Cotizar 4" at bounding box center [94, 376] width 129 height 18
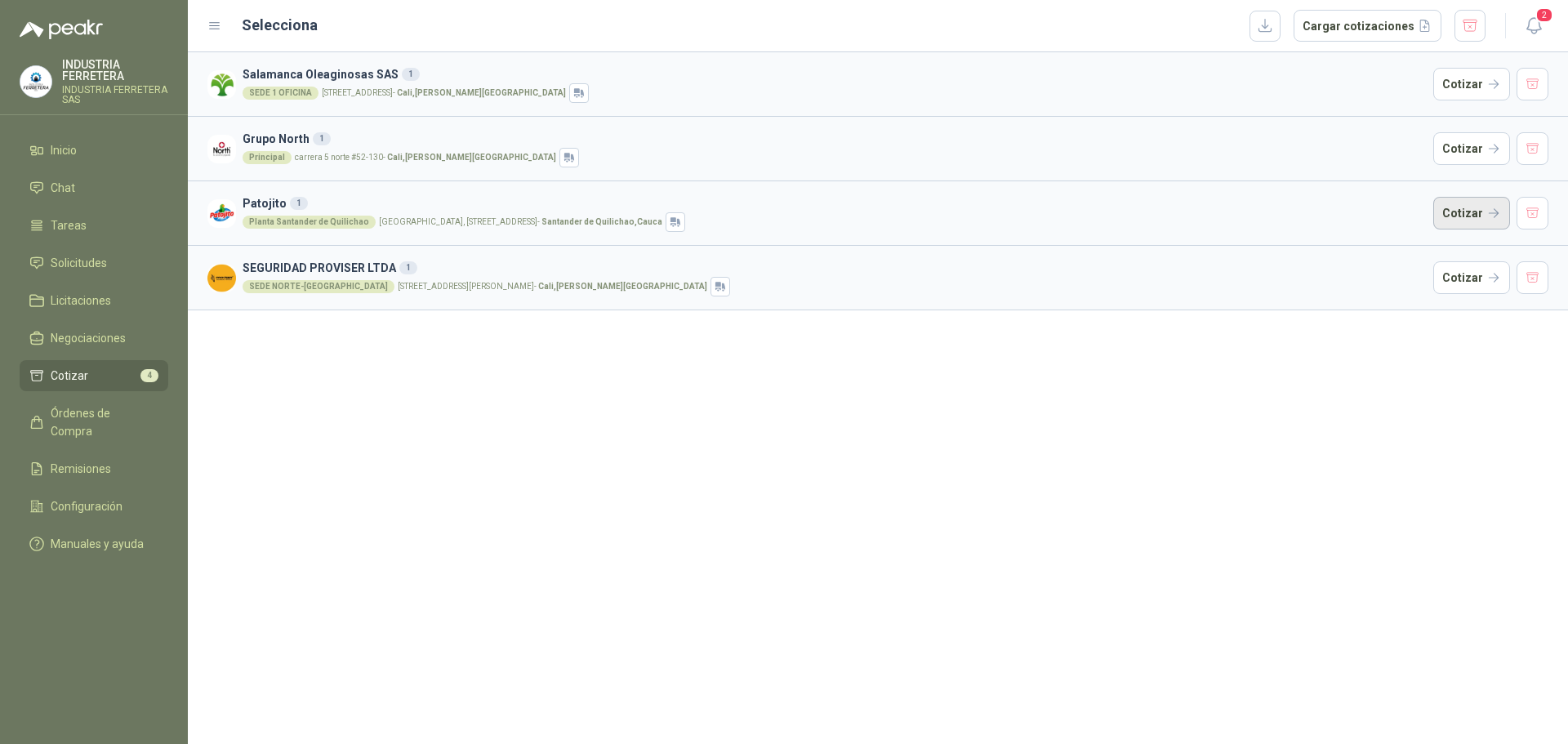
click at [1488, 202] on button "Cotizar" at bounding box center [1472, 213] width 77 height 33
click at [1466, 152] on button "Cotizar" at bounding box center [1472, 149] width 77 height 33
click at [1466, 85] on button "Cotizar" at bounding box center [1472, 84] width 77 height 33
click at [1476, 273] on button "Cotizar" at bounding box center [1472, 277] width 77 height 33
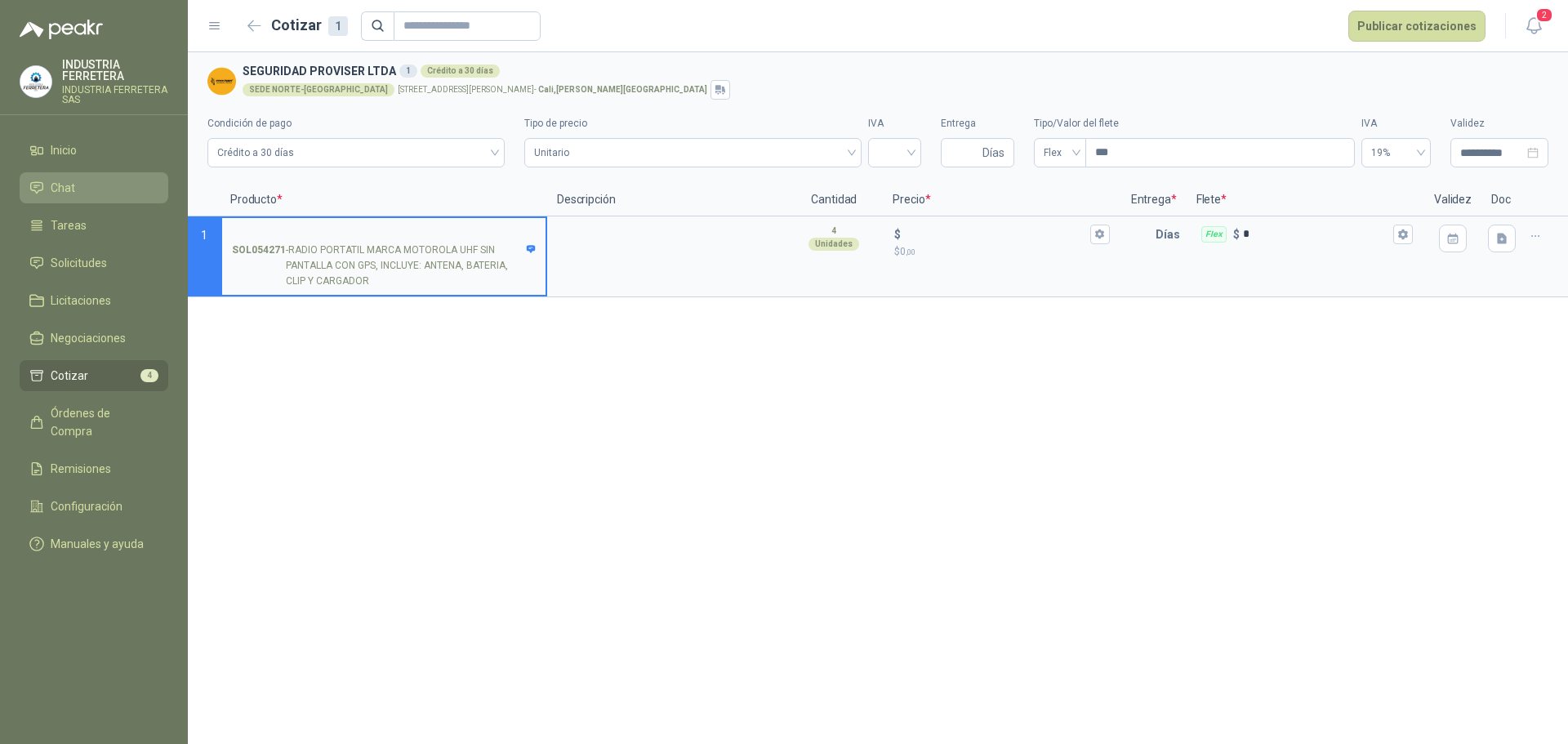
click at [77, 199] on link "Chat" at bounding box center [94, 187] width 149 height 31
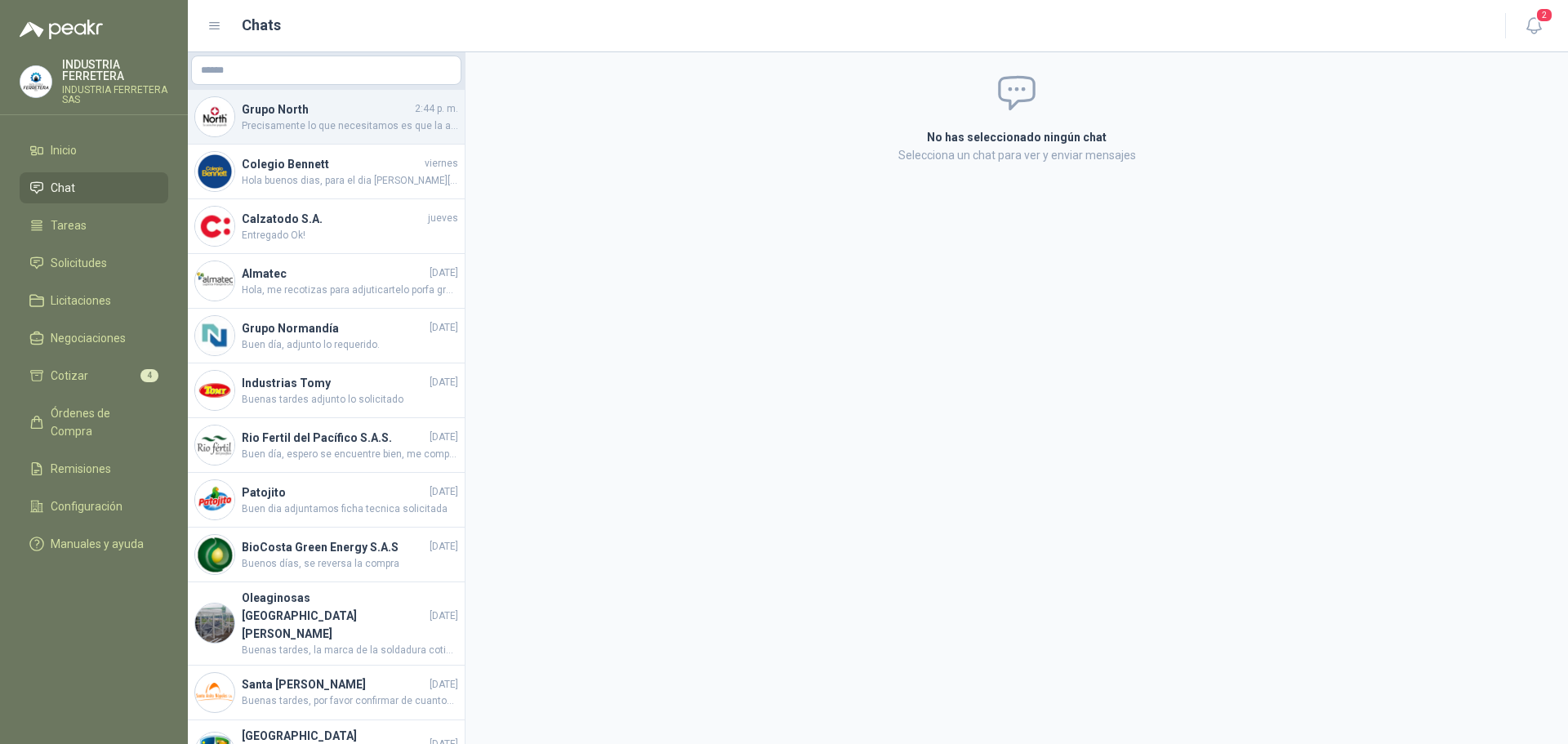
click at [273, 114] on h4 "Grupo North" at bounding box center [326, 110] width 170 height 18
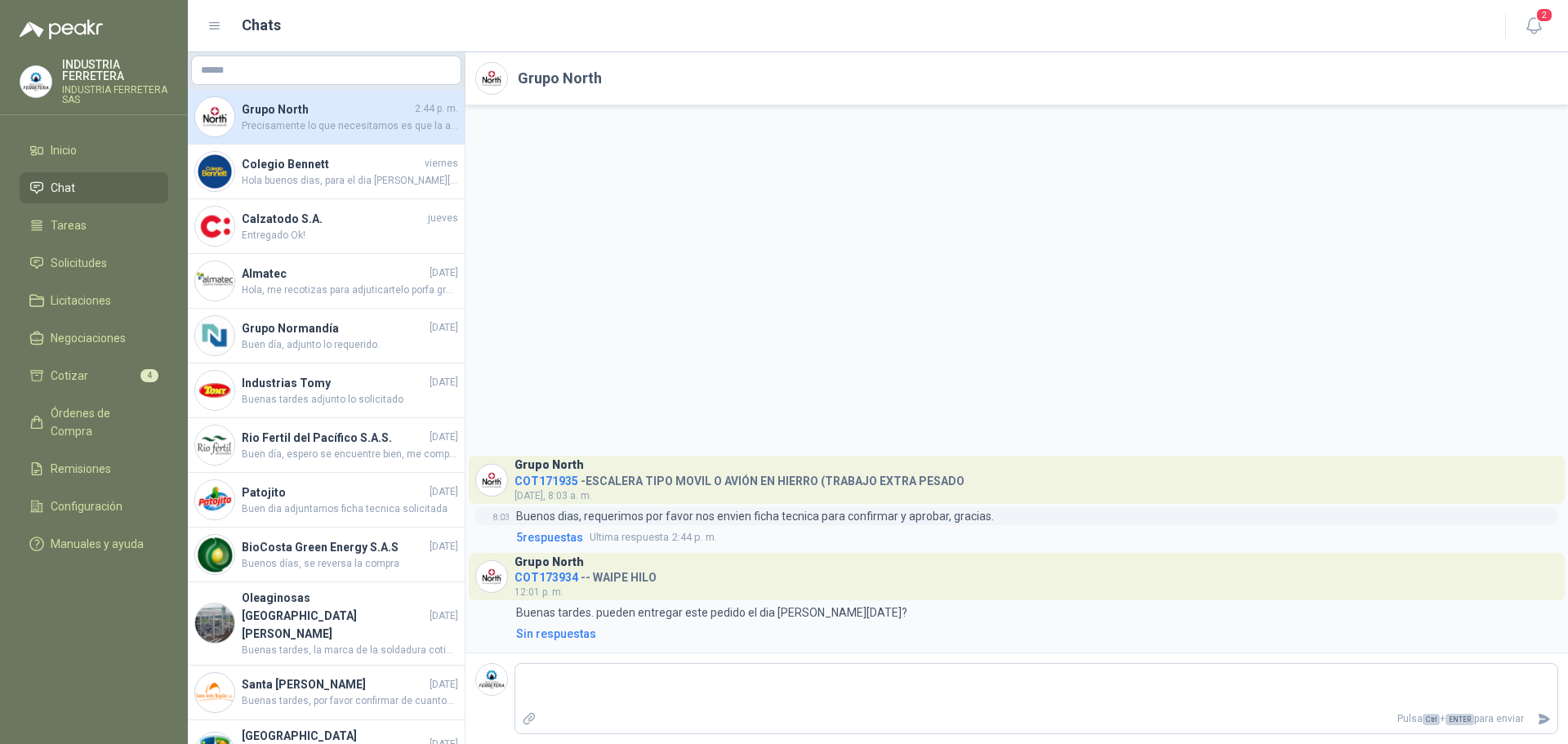
click at [629, 517] on p "Buenos dias, requerimos por favor nos envien ficha tecnica para confirmar y apr…" at bounding box center [755, 516] width 478 height 18
click at [653, 532] on span "Ultima respuesta" at bounding box center [629, 537] width 79 height 16
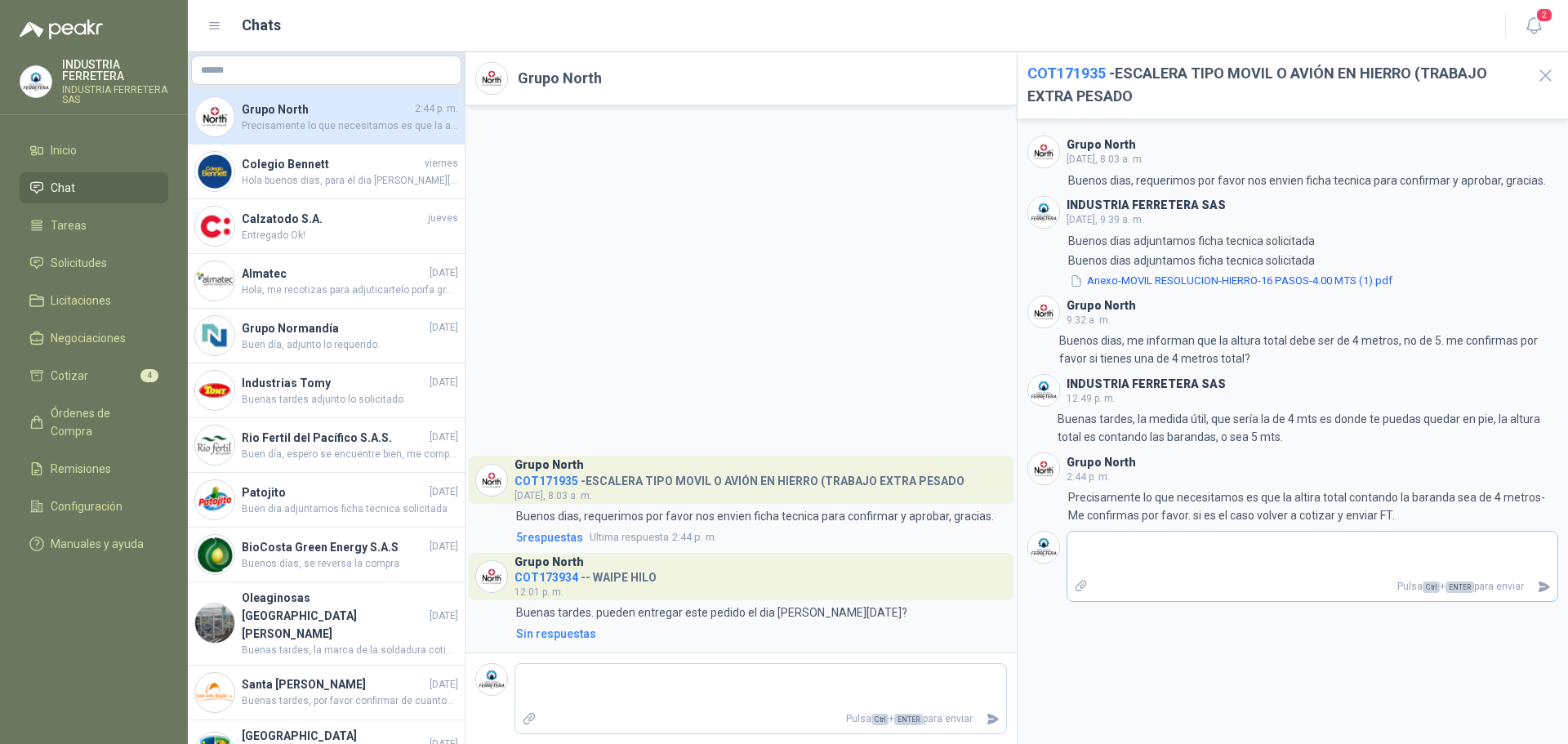
click at [1184, 564] on textarea at bounding box center [1312, 553] width 491 height 37
click at [1182, 561] on textarea at bounding box center [1312, 553] width 491 height 37
type textarea "*"
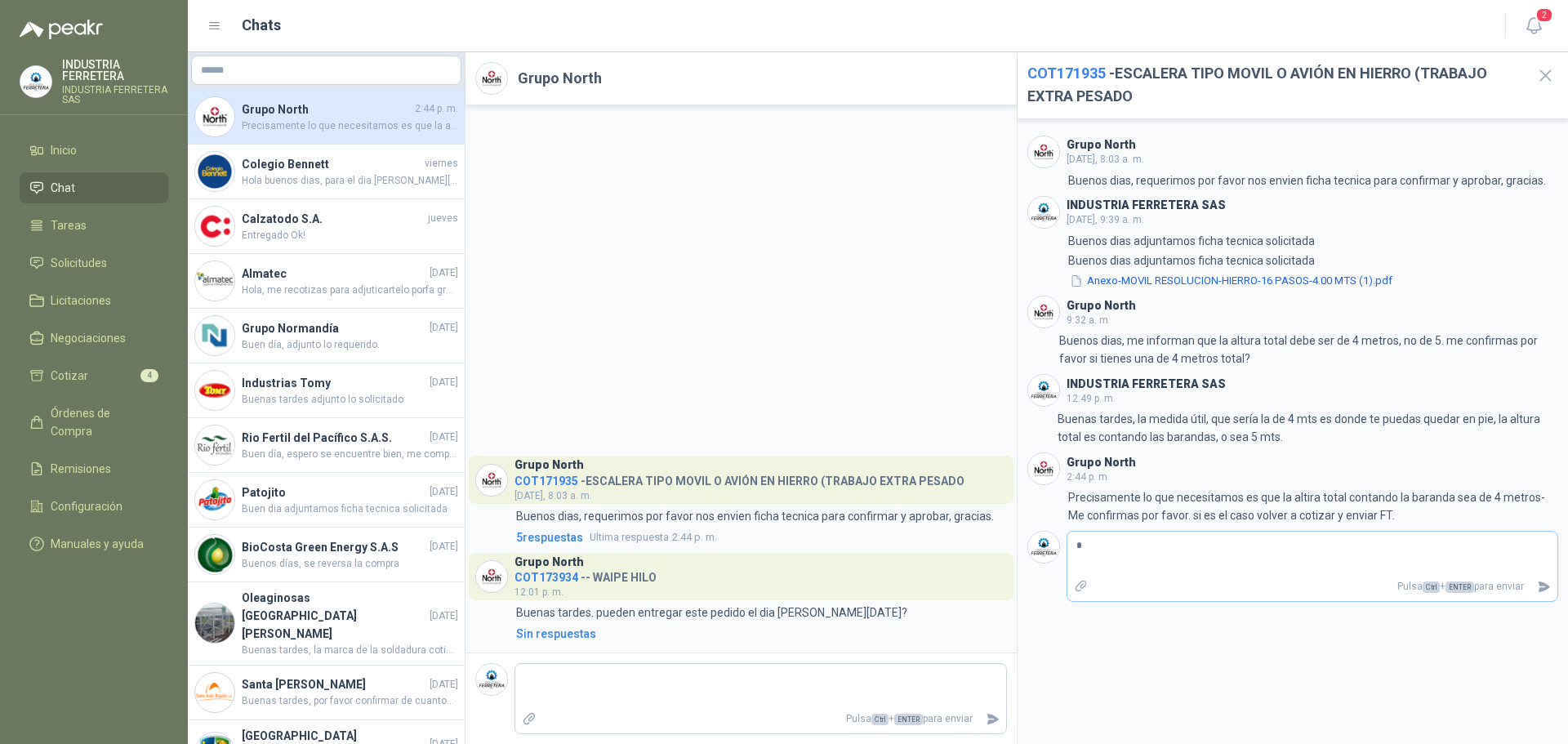
type textarea "**"
type textarea "*"
type textarea "**"
type textarea "****"
type textarea "*****"
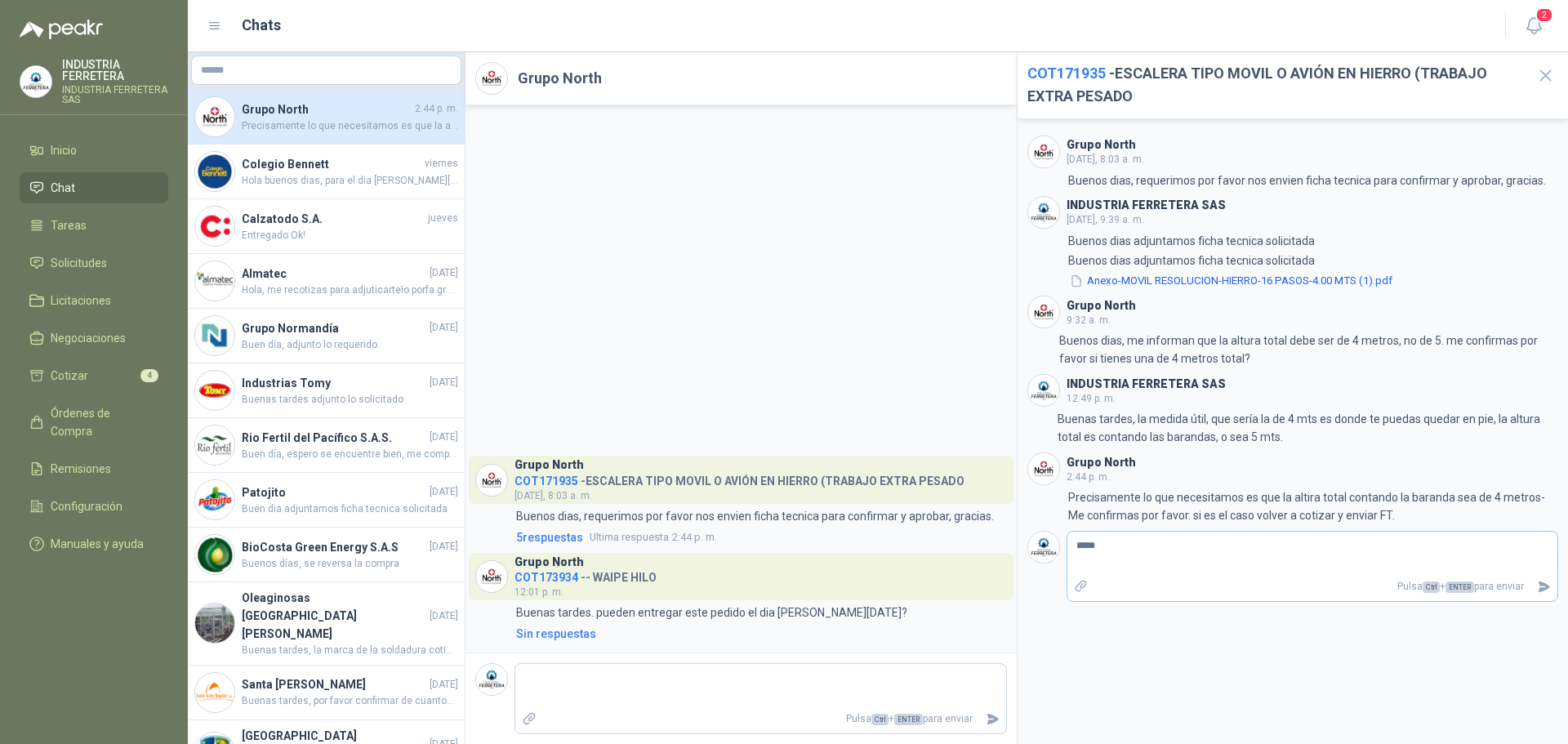
type textarea "******"
type textarea "********"
type textarea "*********"
type textarea "**********"
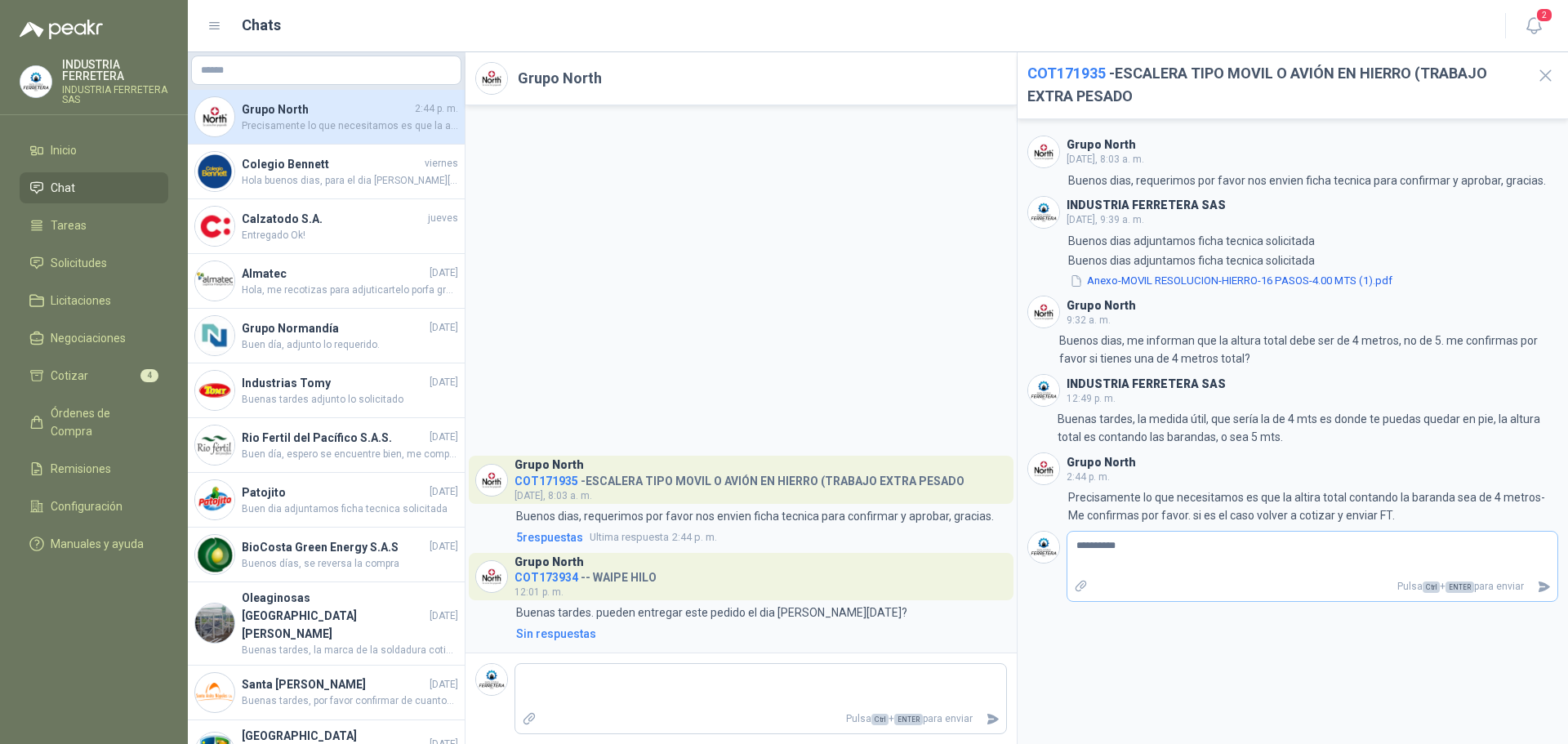
type textarea "**********"
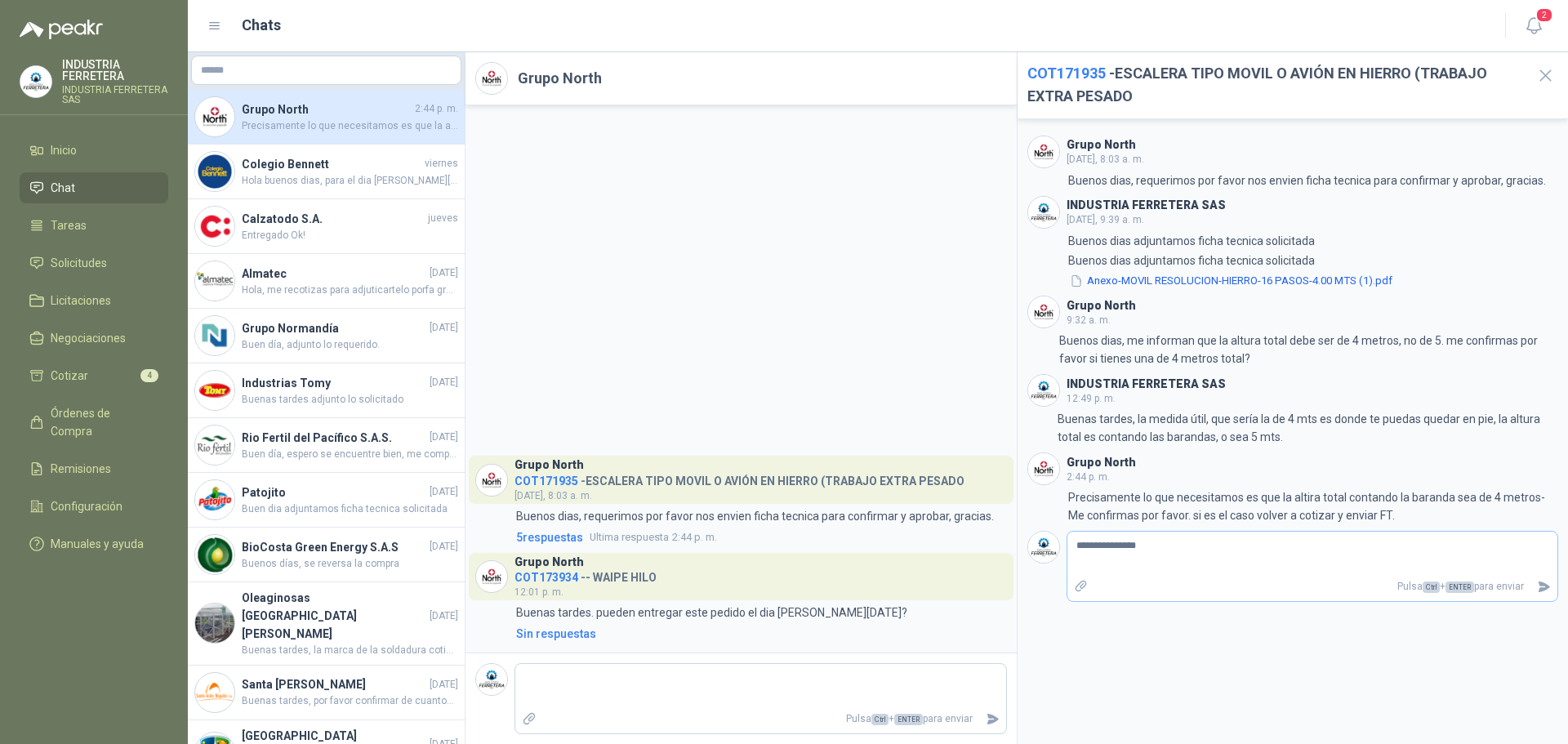
type textarea "**********"
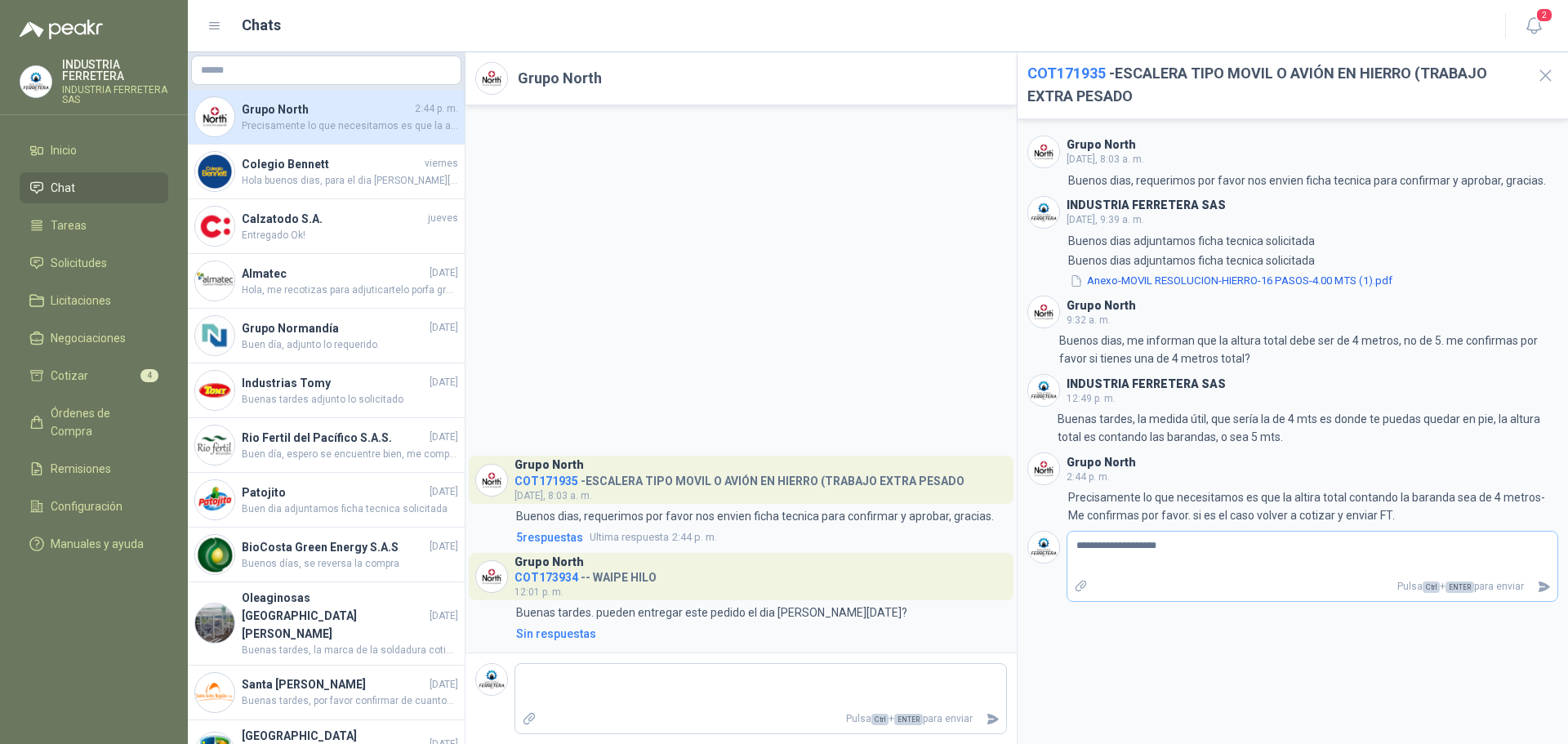
type textarea "**********"
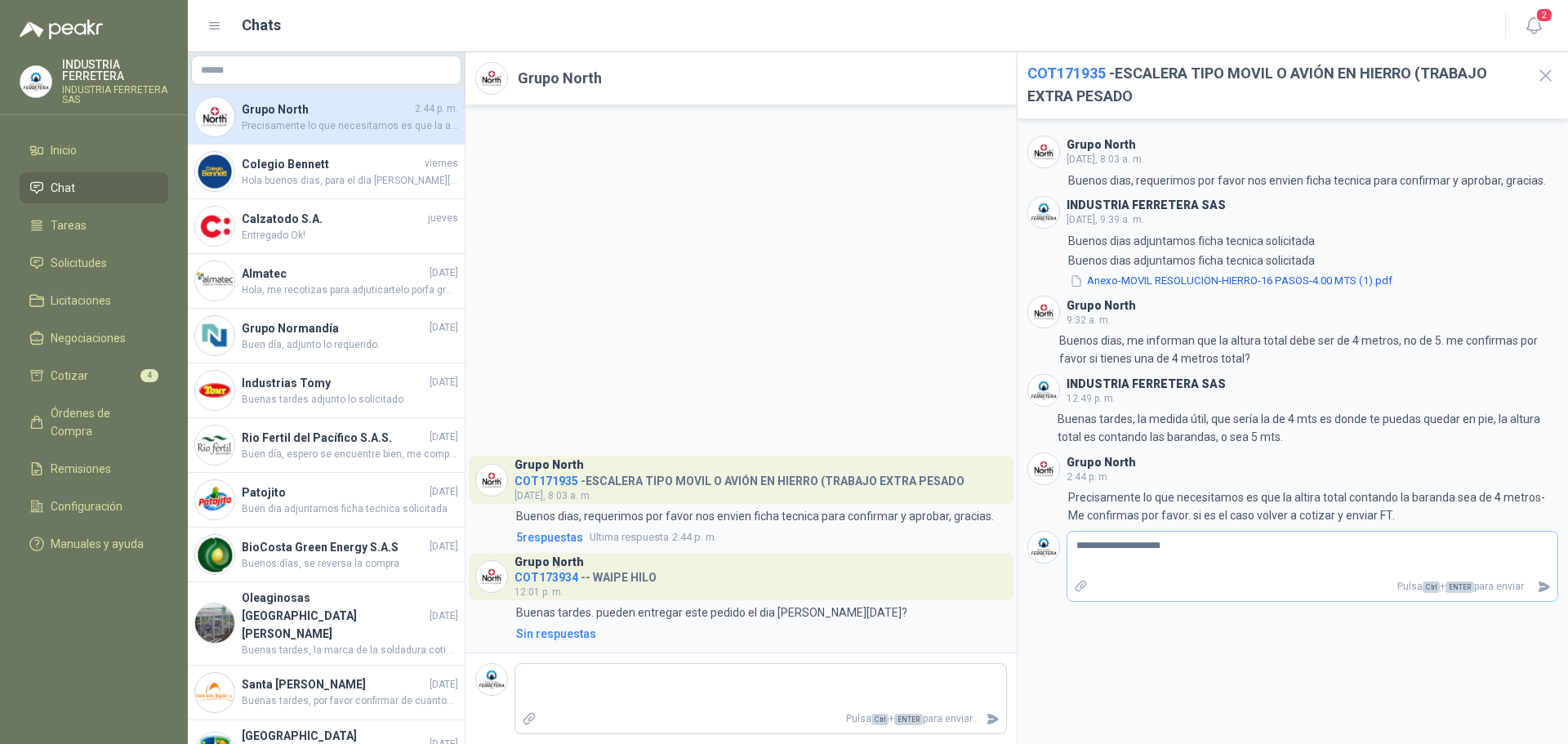
type textarea "**********"
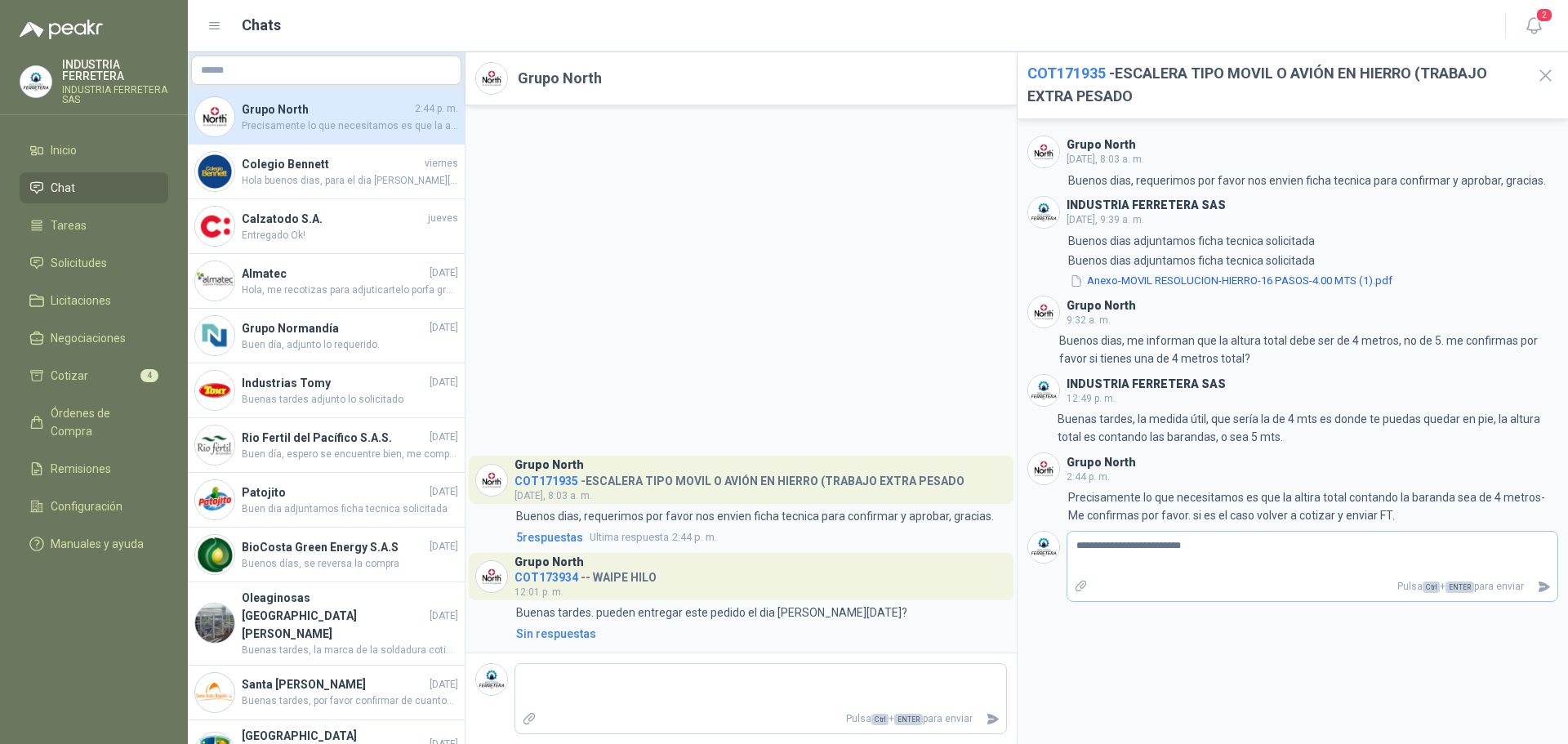
type textarea "**********"
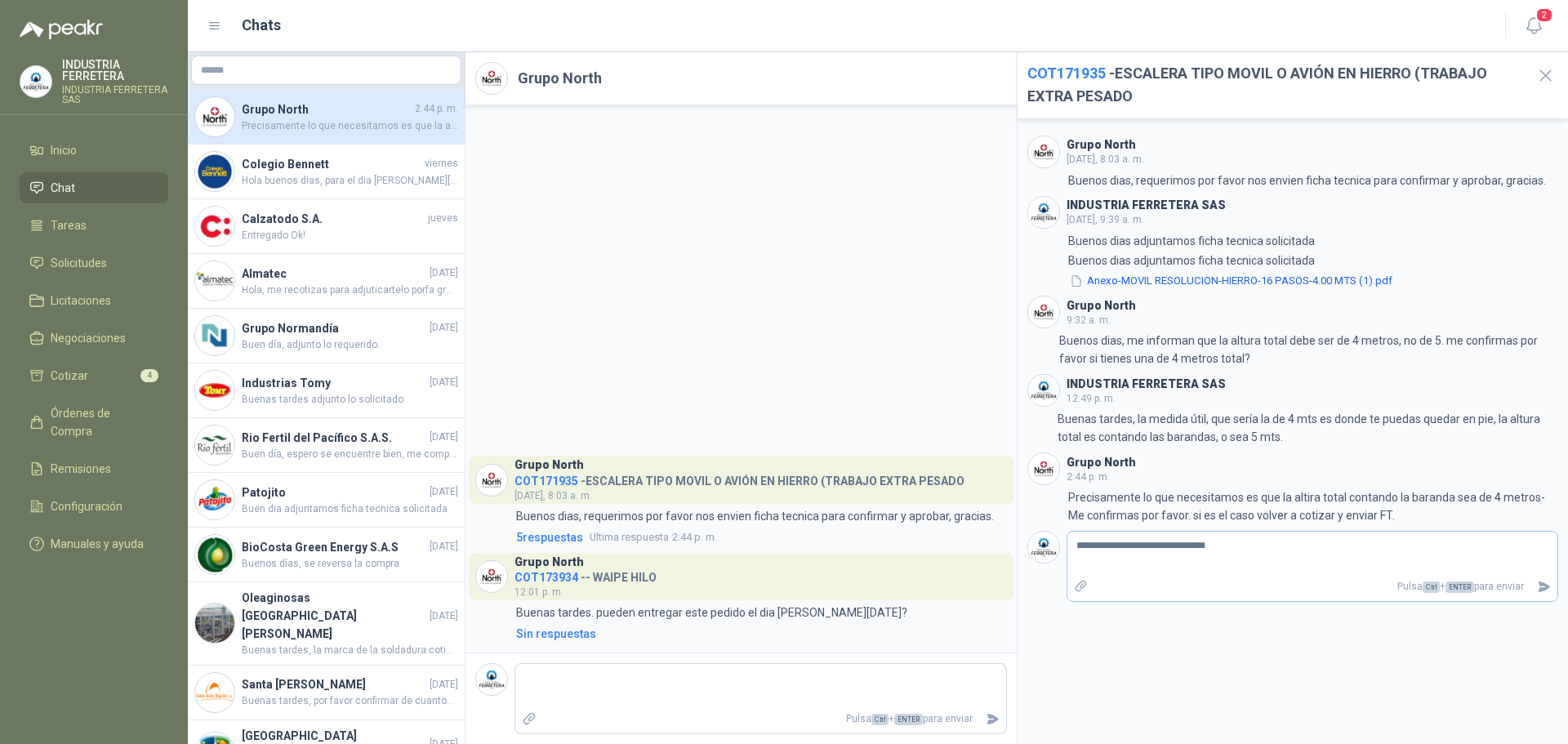
type textarea "**********"
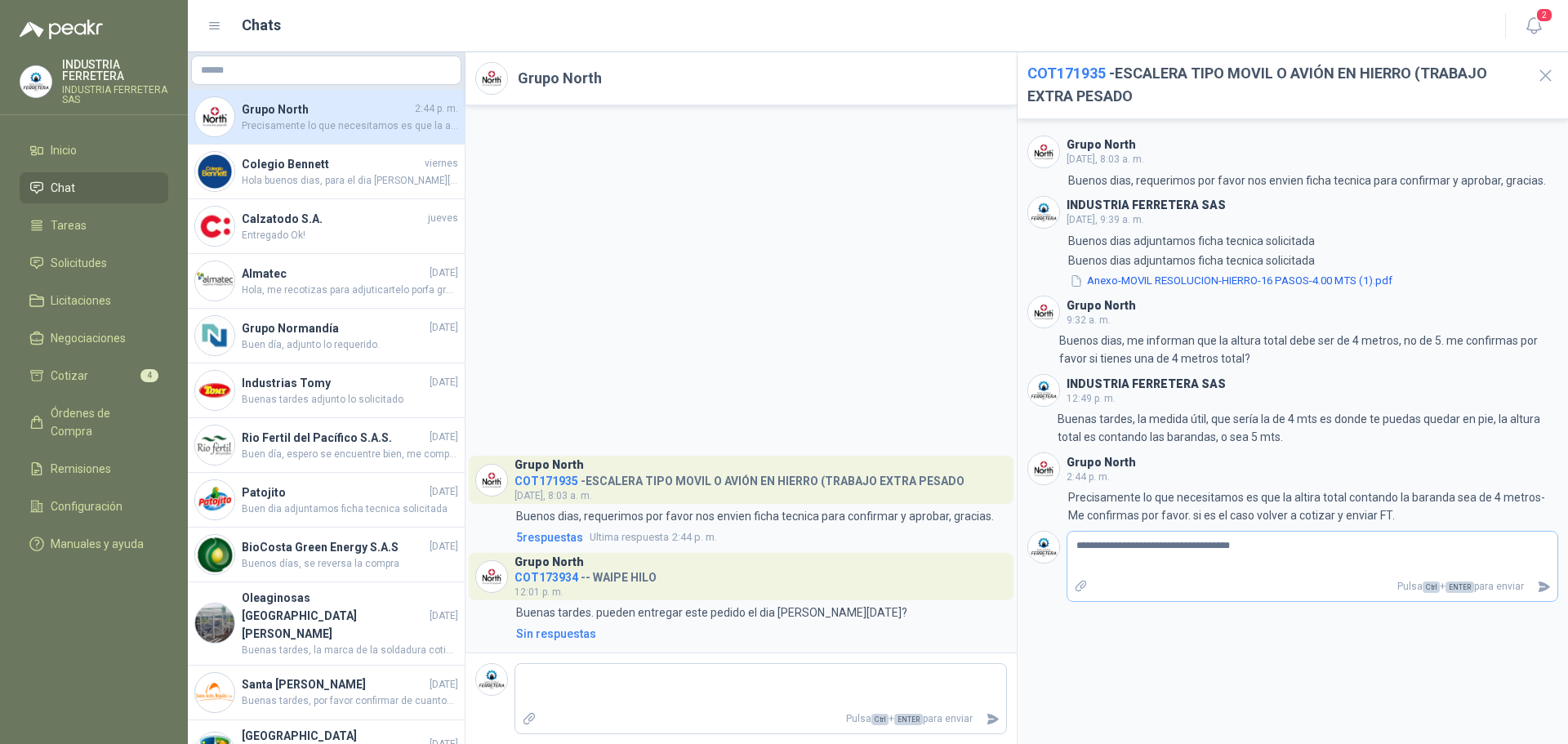
type textarea "**********"
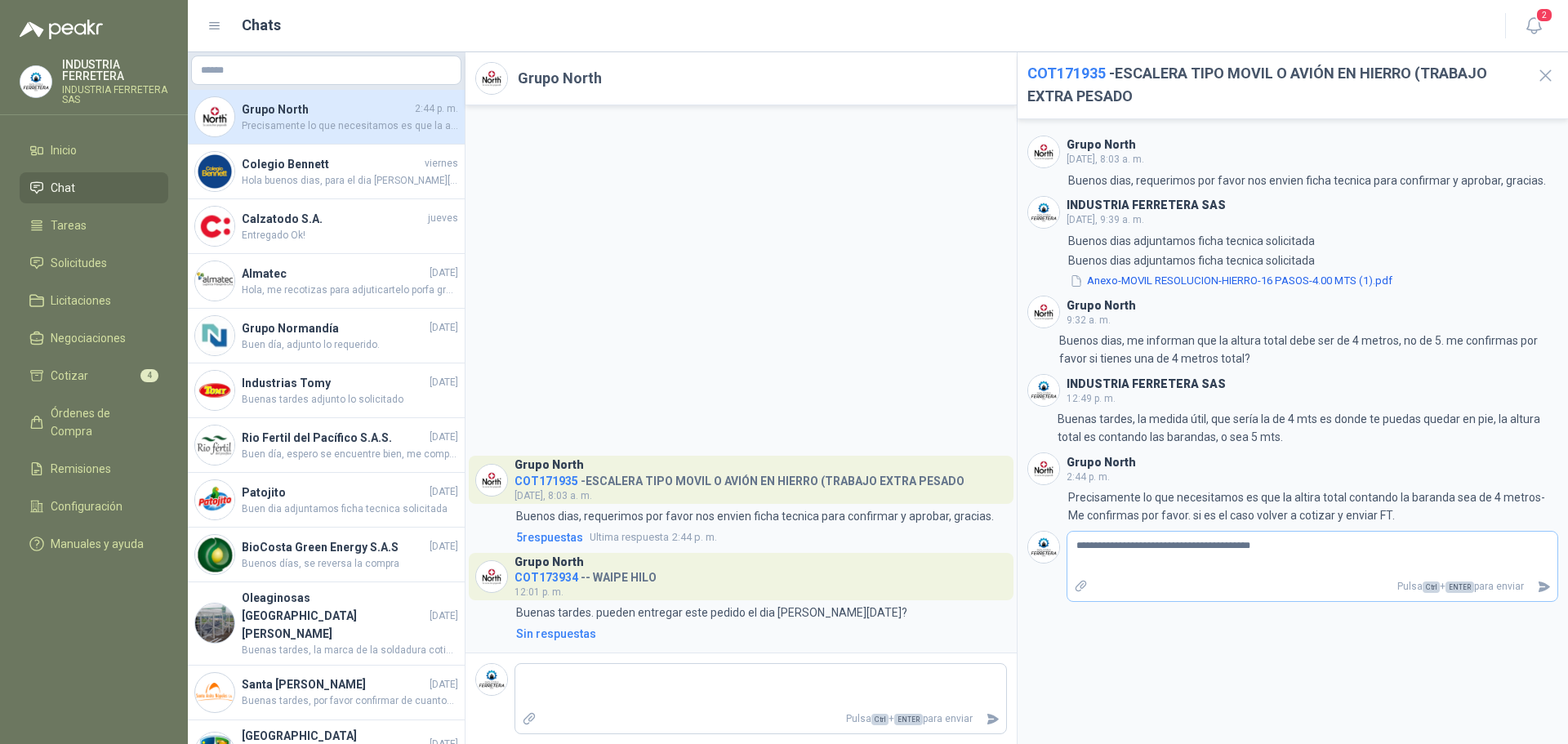
type textarea "**********"
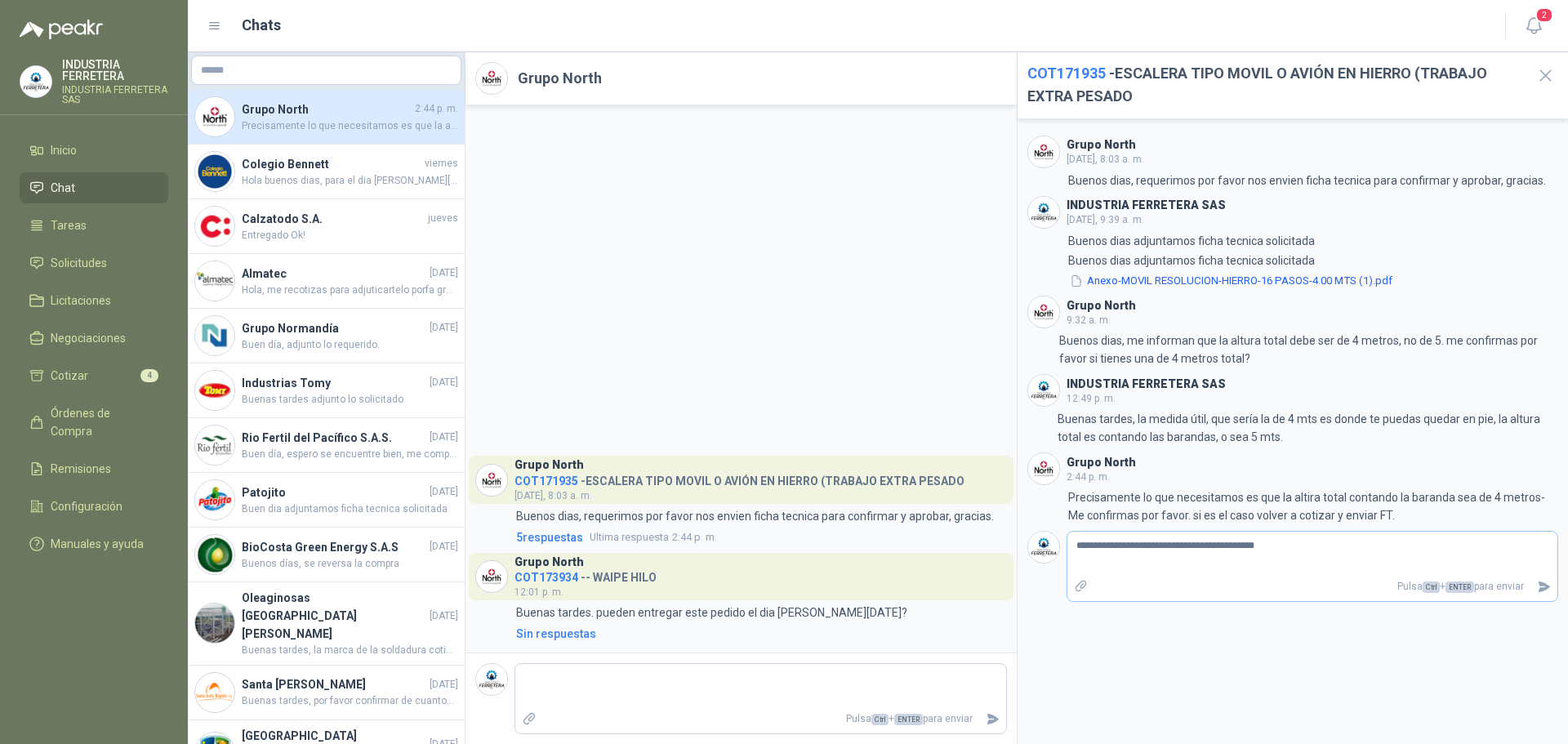
type textarea "**********"
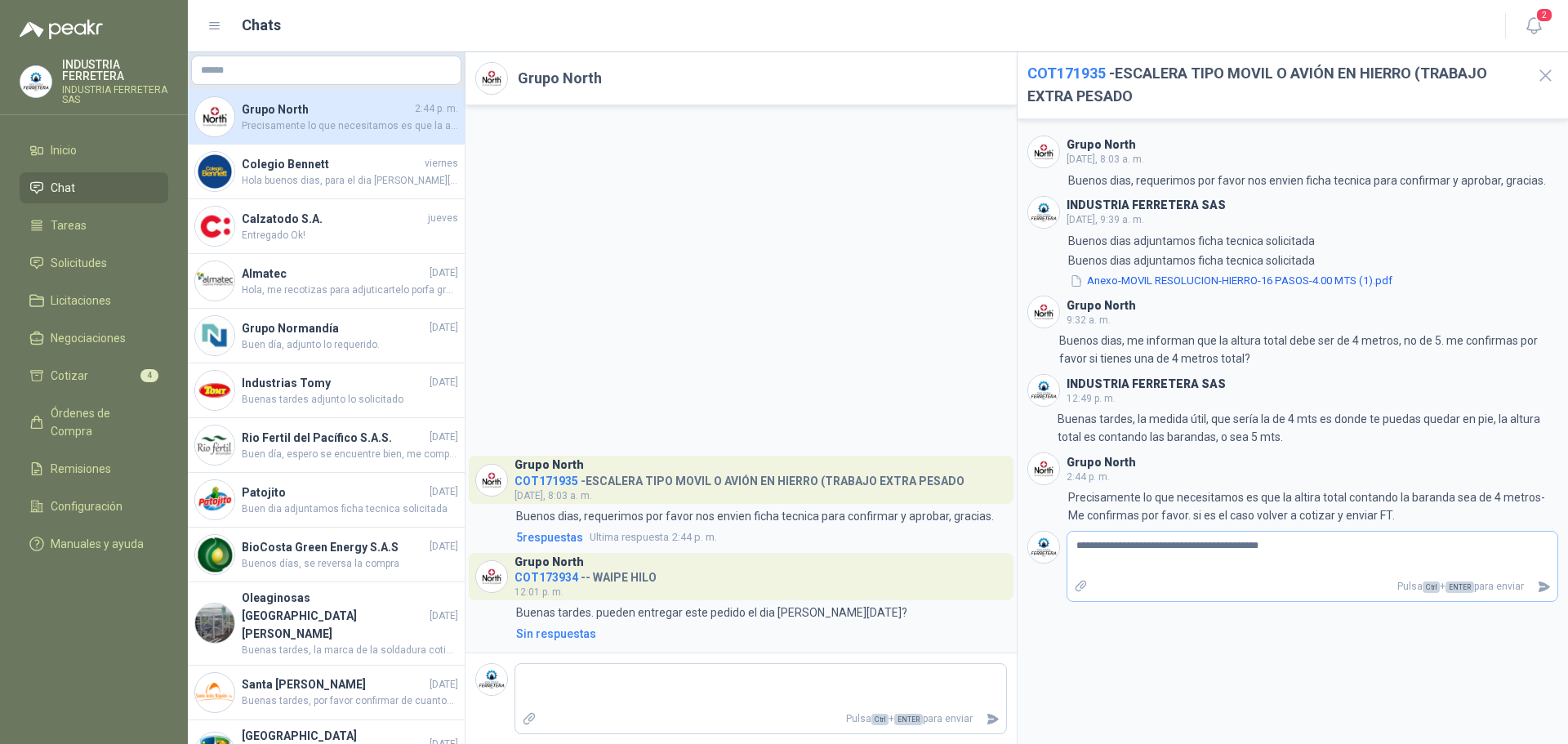
type textarea "**********"
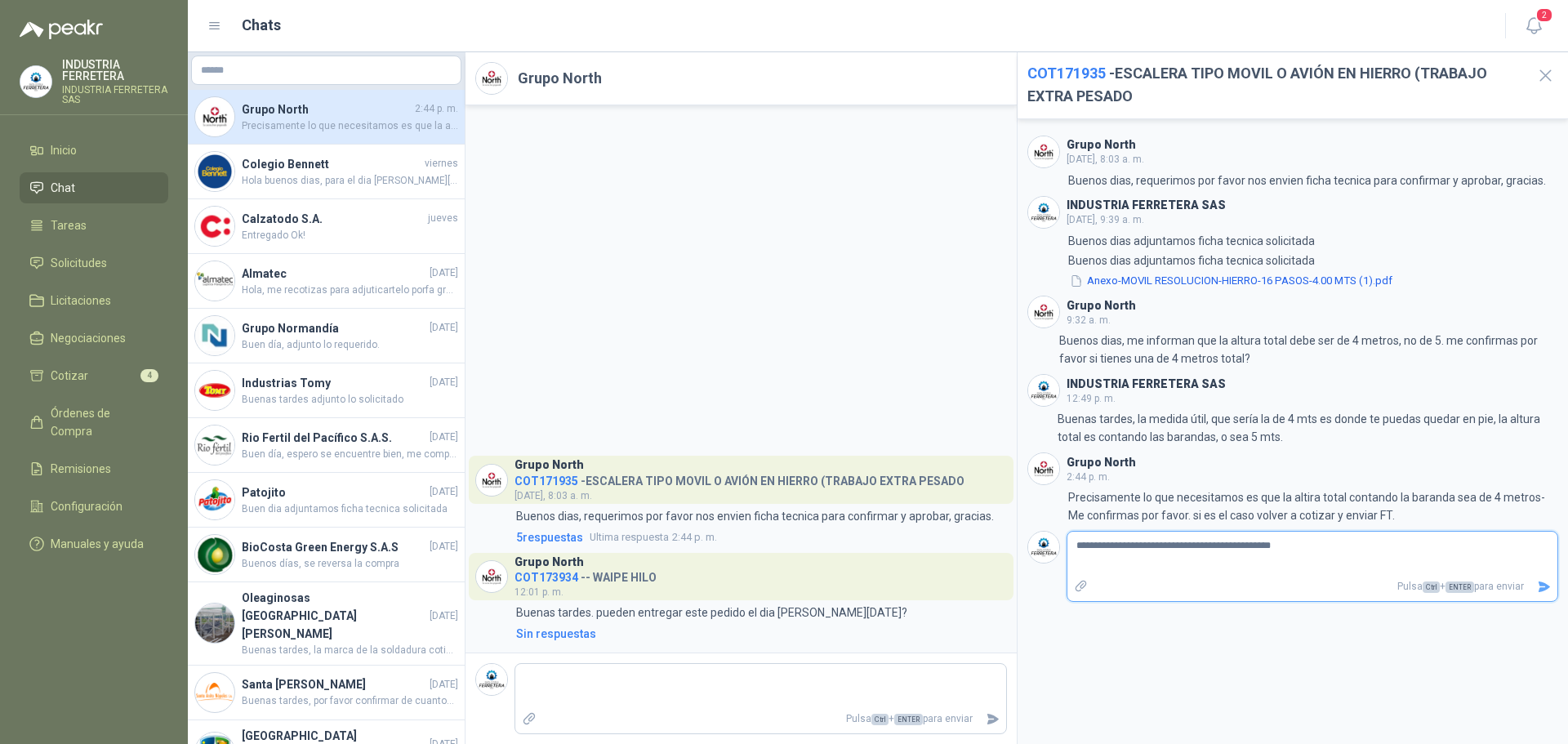
click at [1545, 584] on icon "Enviar" at bounding box center [1544, 587] width 12 height 11
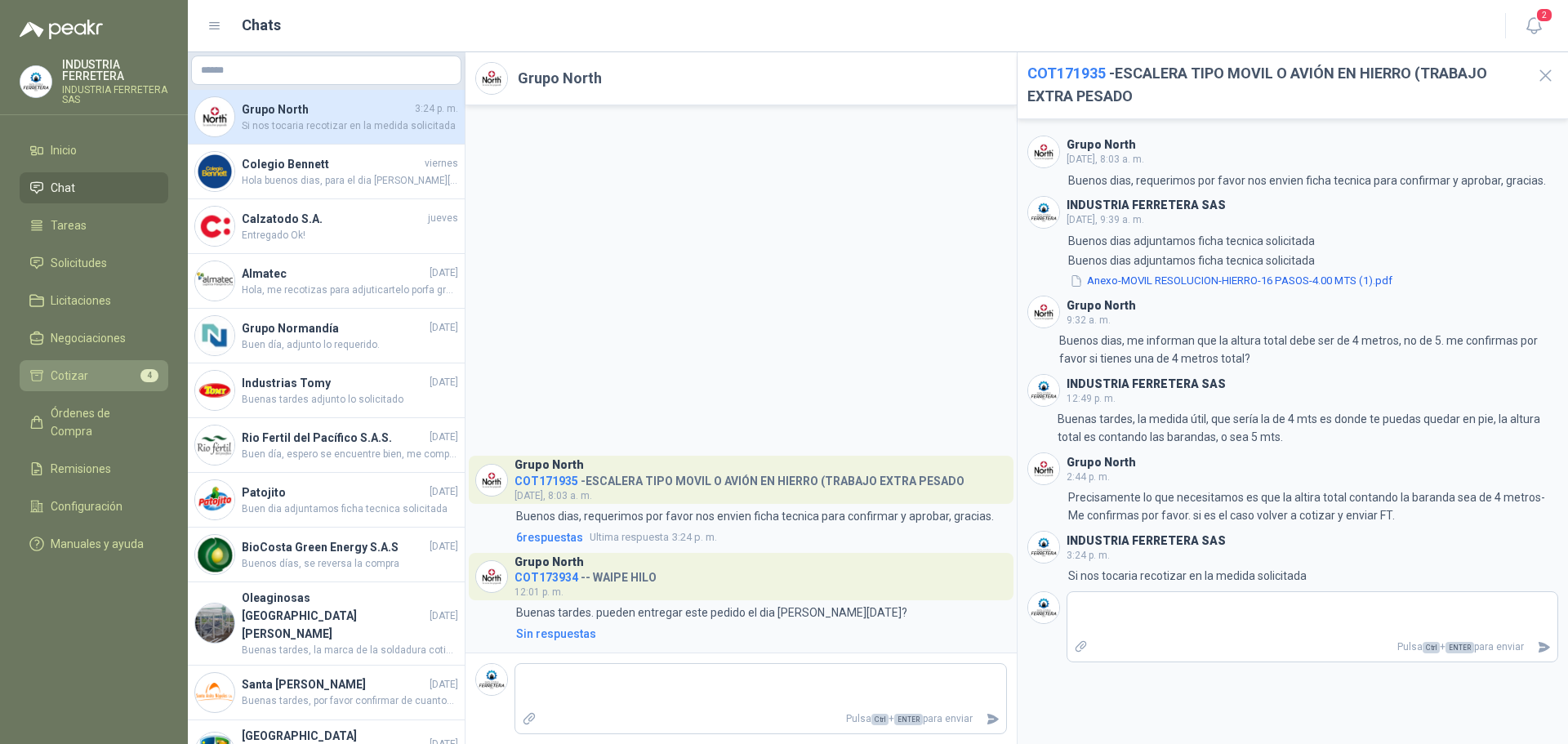
click at [95, 370] on li "Cotizar 4" at bounding box center [94, 376] width 129 height 18
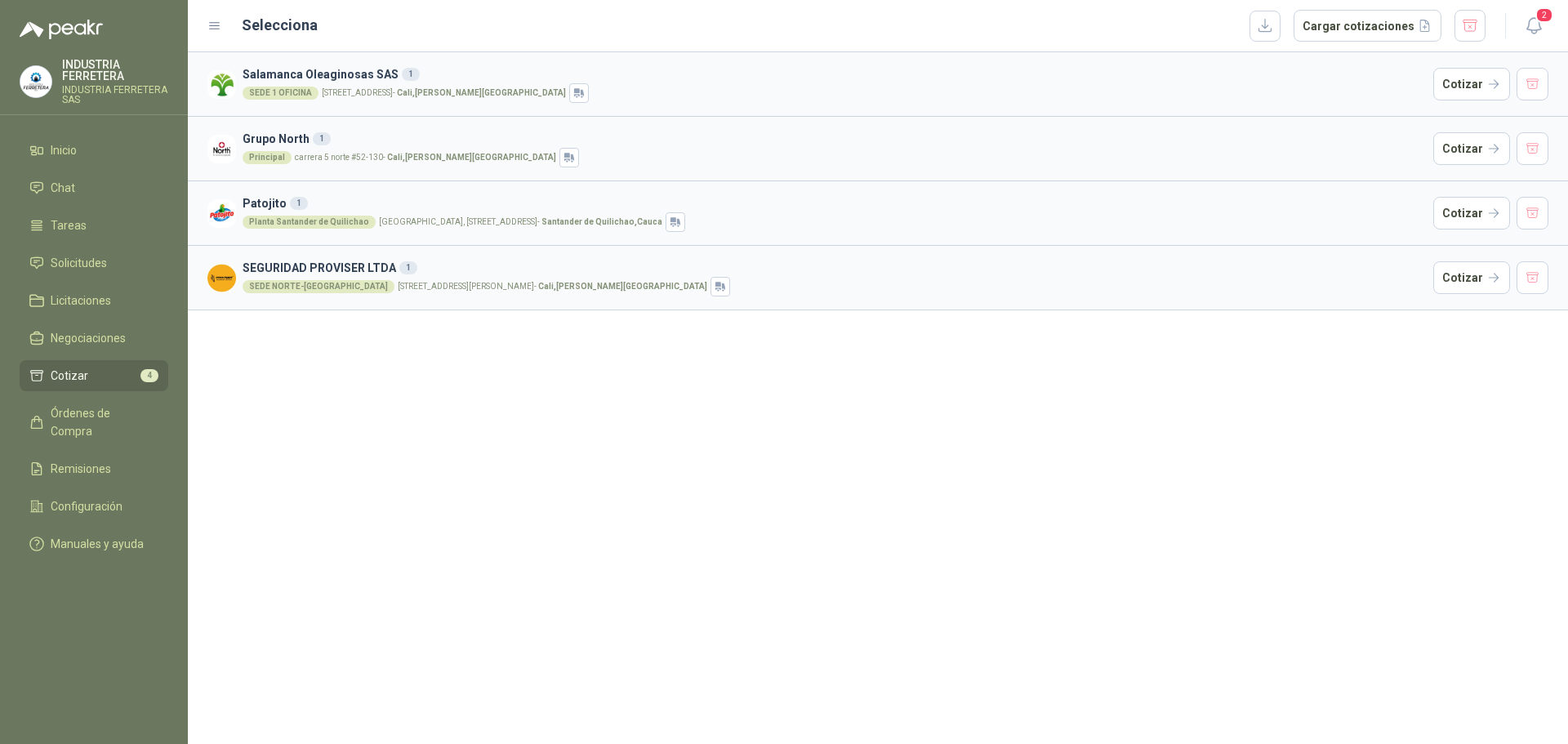
click at [1462, 102] on article "Salamanca Oleaginosas SAS 1 SEDE 1 OFICINA [STREET_ADDRESS][PERSON_NAME]" at bounding box center [878, 85] width 1380 height 64
click at [1451, 95] on button "Cotizar" at bounding box center [1472, 84] width 77 height 33
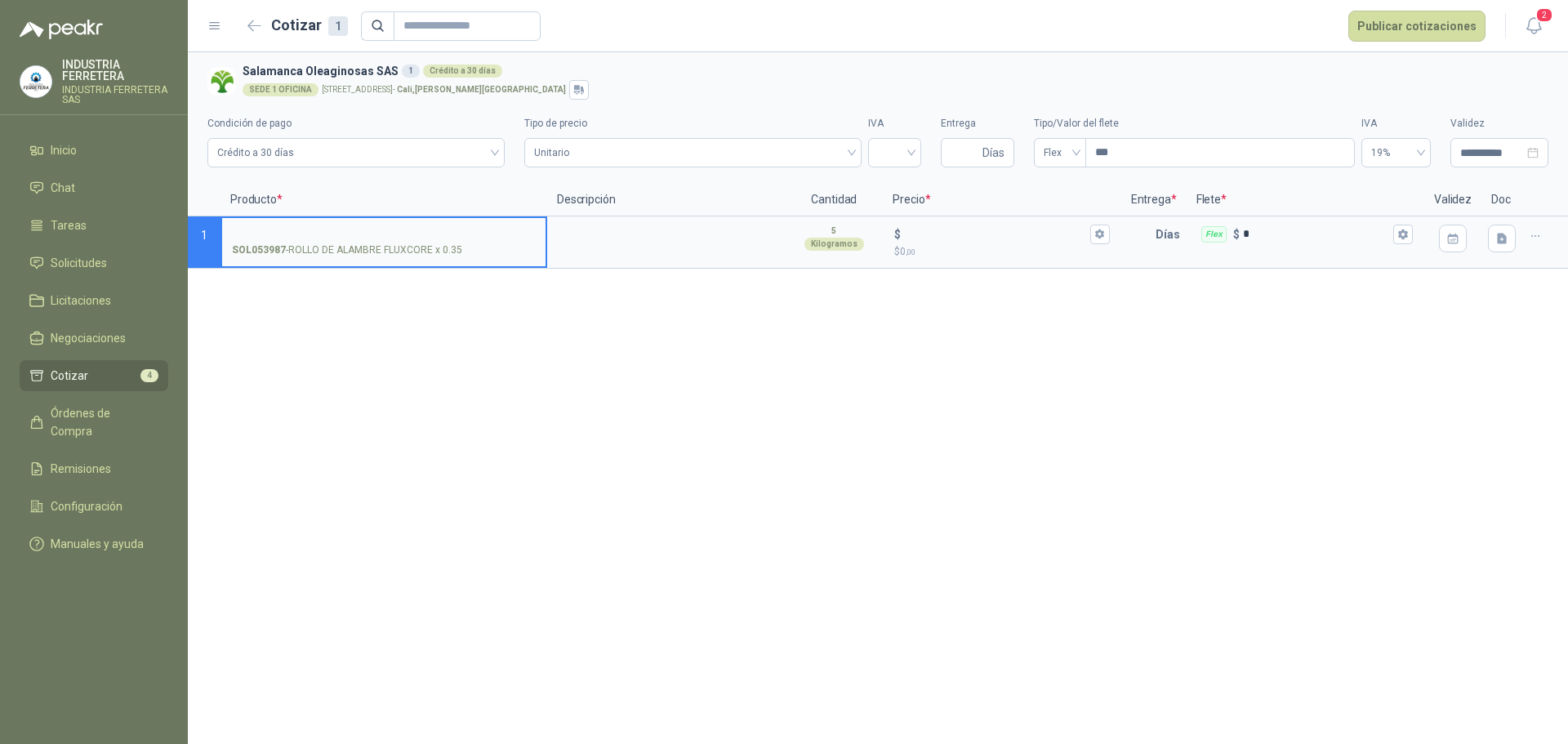
drag, startPoint x: 1393, startPoint y: 110, endPoint x: 1404, endPoint y: 100, distance: 14.9
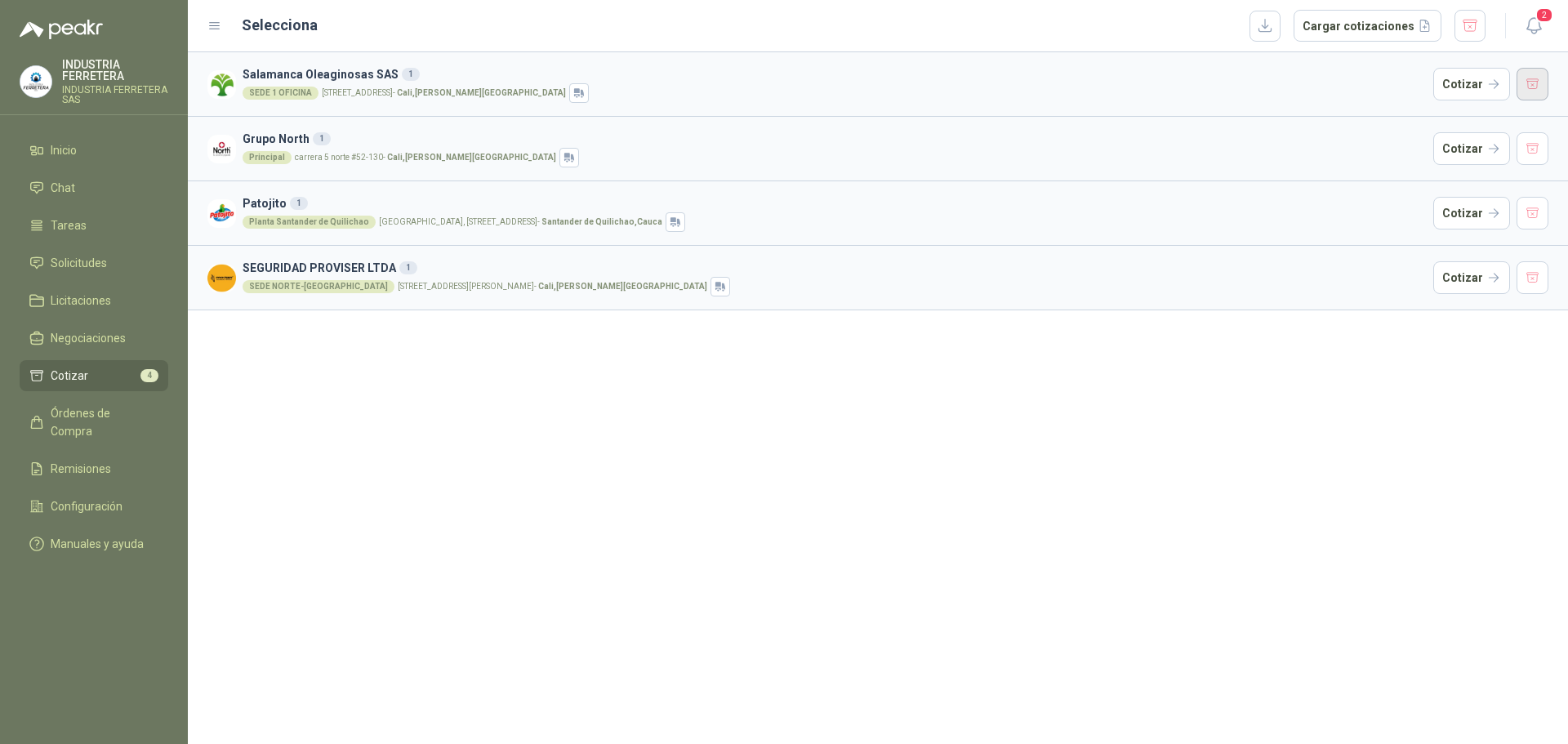
click at [1534, 94] on button "button" at bounding box center [1532, 84] width 33 height 33
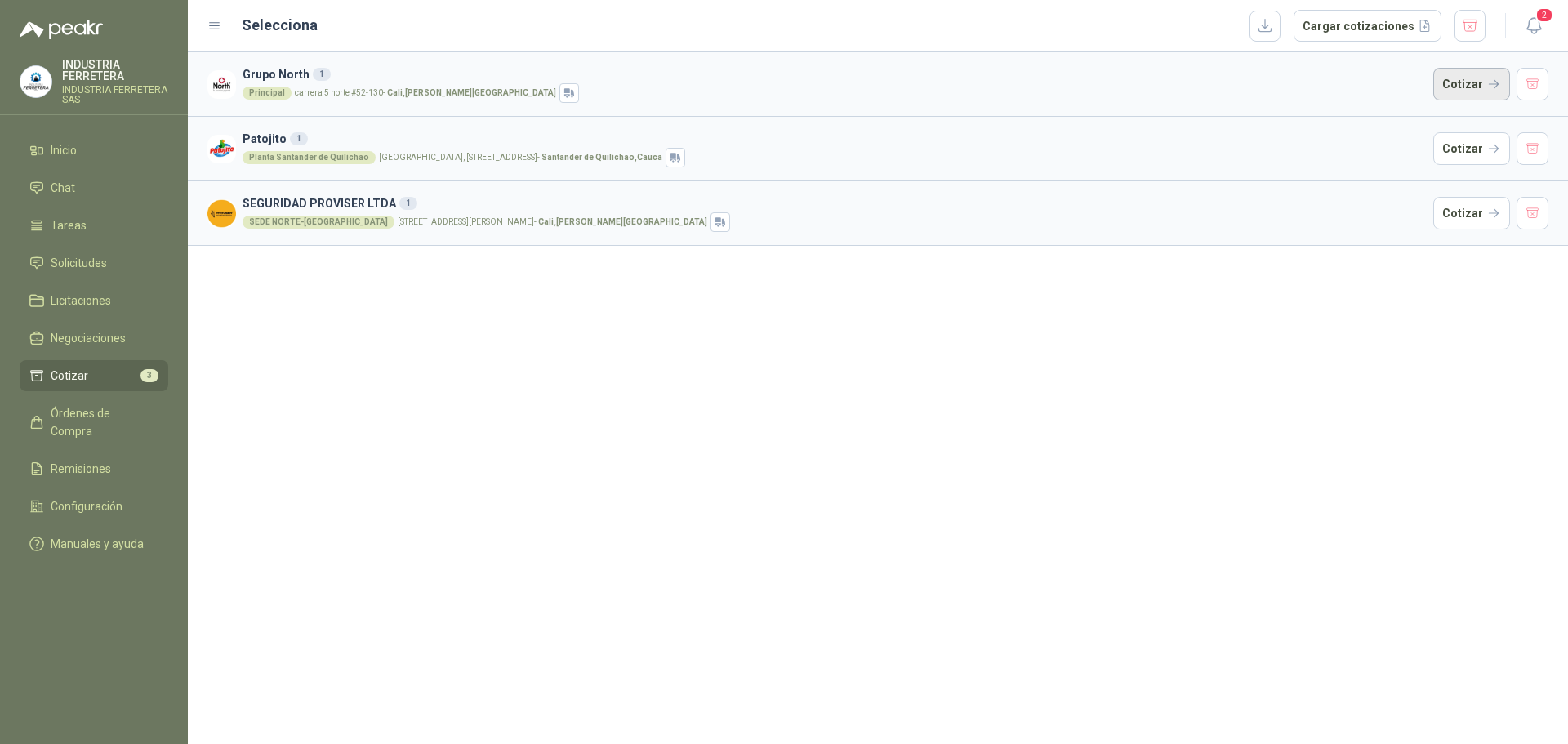
click at [1467, 94] on button "Cotizar" at bounding box center [1472, 84] width 77 height 33
click at [1535, 81] on button "button" at bounding box center [1532, 84] width 33 height 33
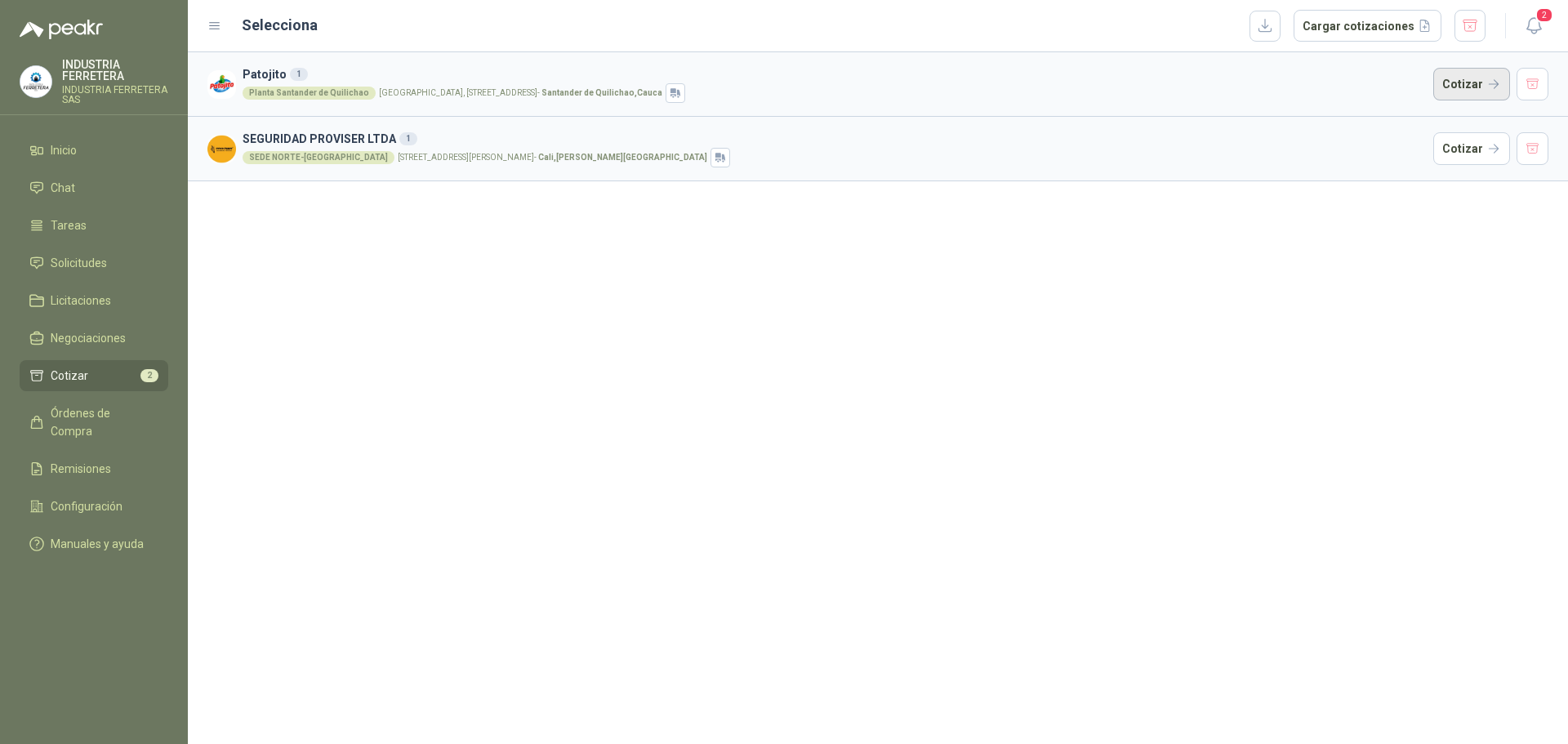
click at [1474, 84] on button "Cotizar" at bounding box center [1472, 84] width 77 height 33
click at [325, 135] on h3 "SEGURIDAD PROVISER LTDA 1" at bounding box center [834, 139] width 1184 height 18
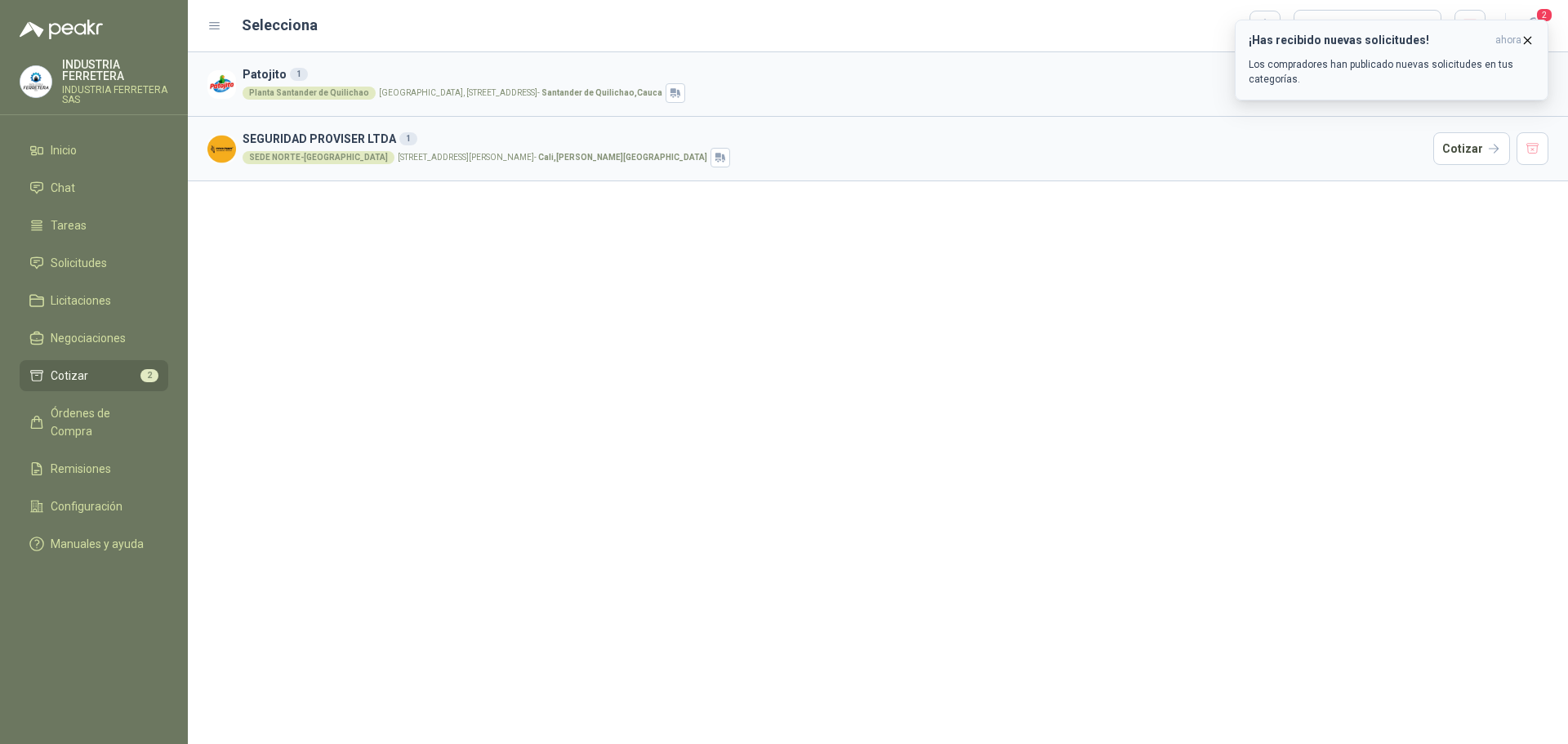
click at [1524, 45] on icon "button" at bounding box center [1528, 41] width 14 height 14
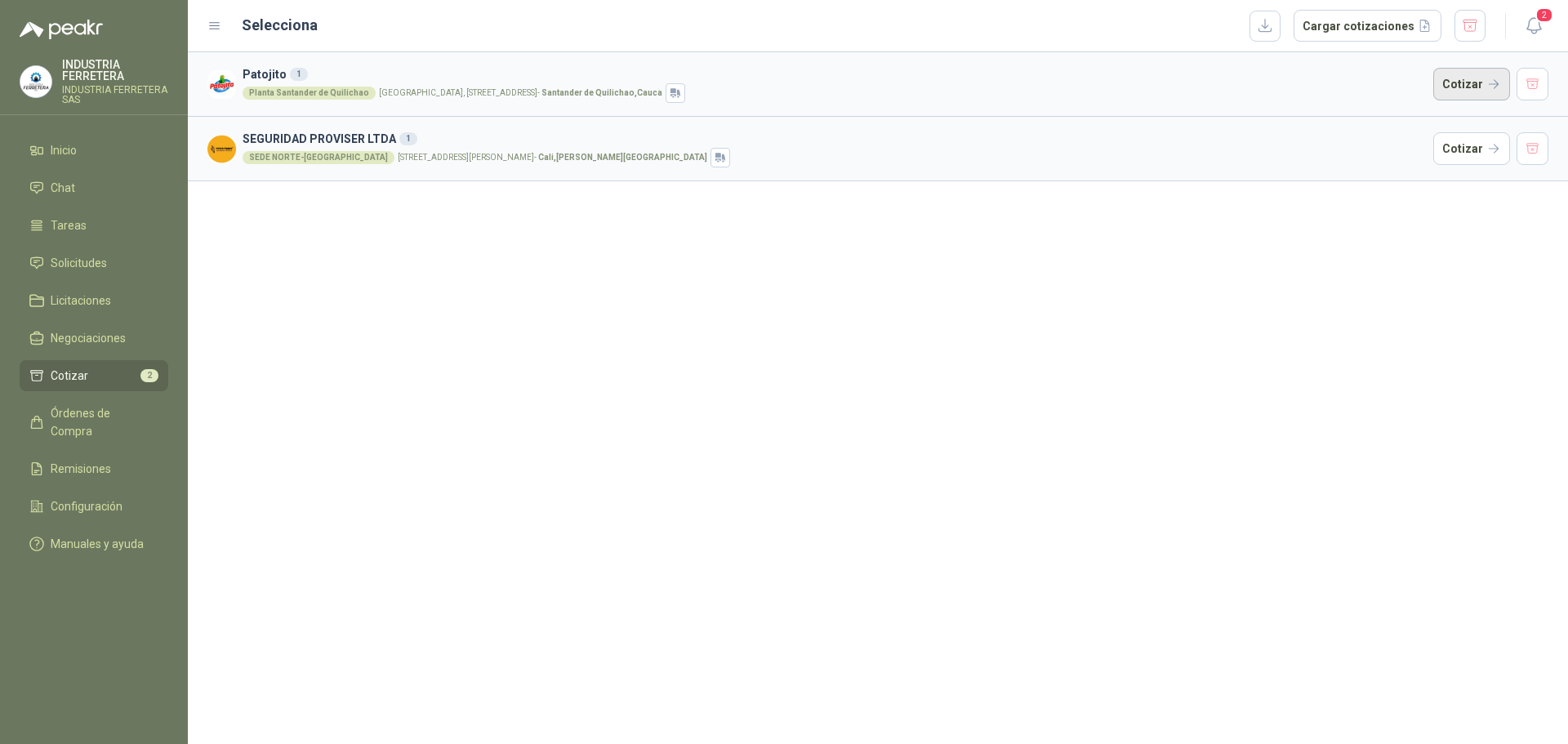
click at [1481, 80] on button "Cotizar" at bounding box center [1472, 84] width 77 height 33
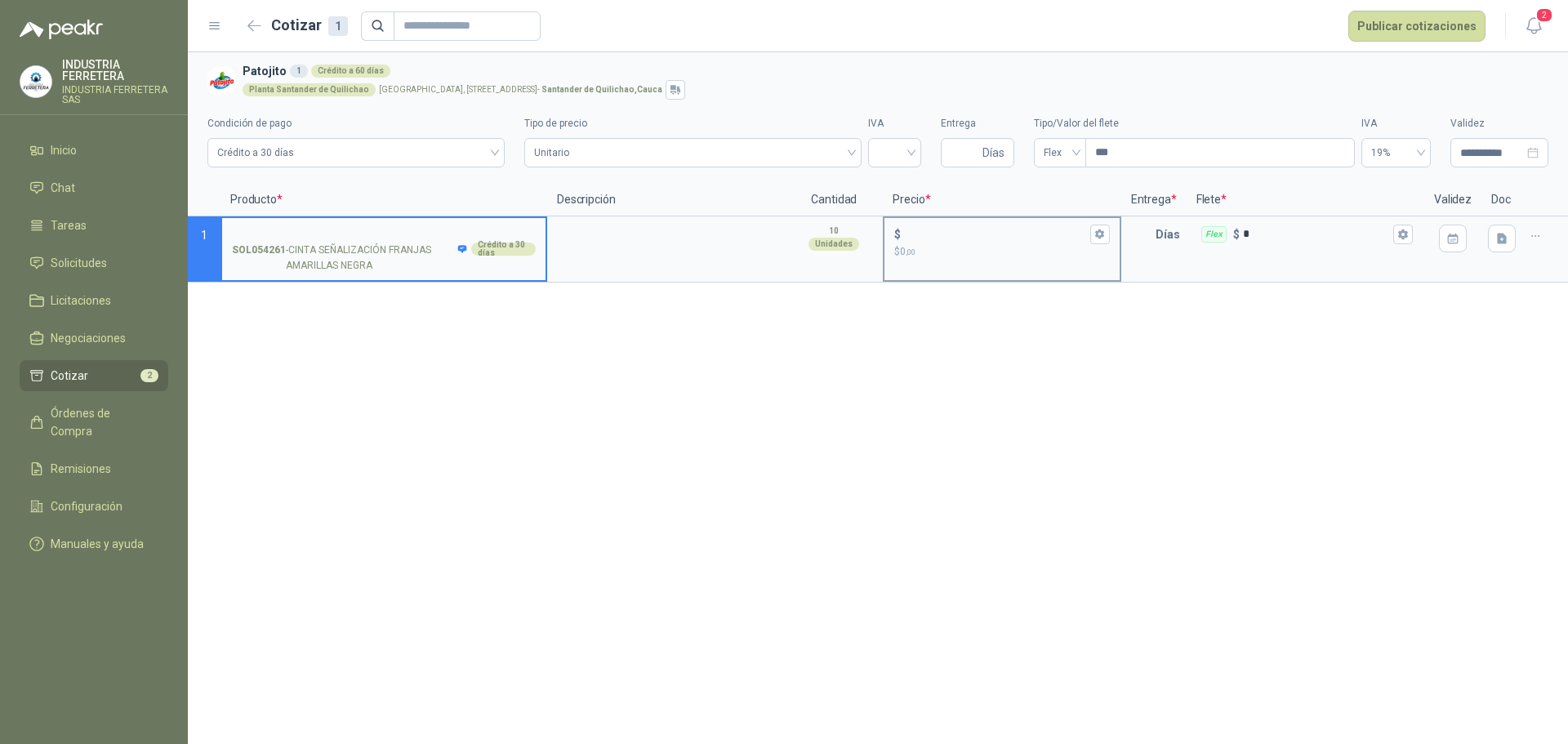
click at [951, 240] on input "$ $ 0 ,00" at bounding box center [995, 234] width 182 height 12
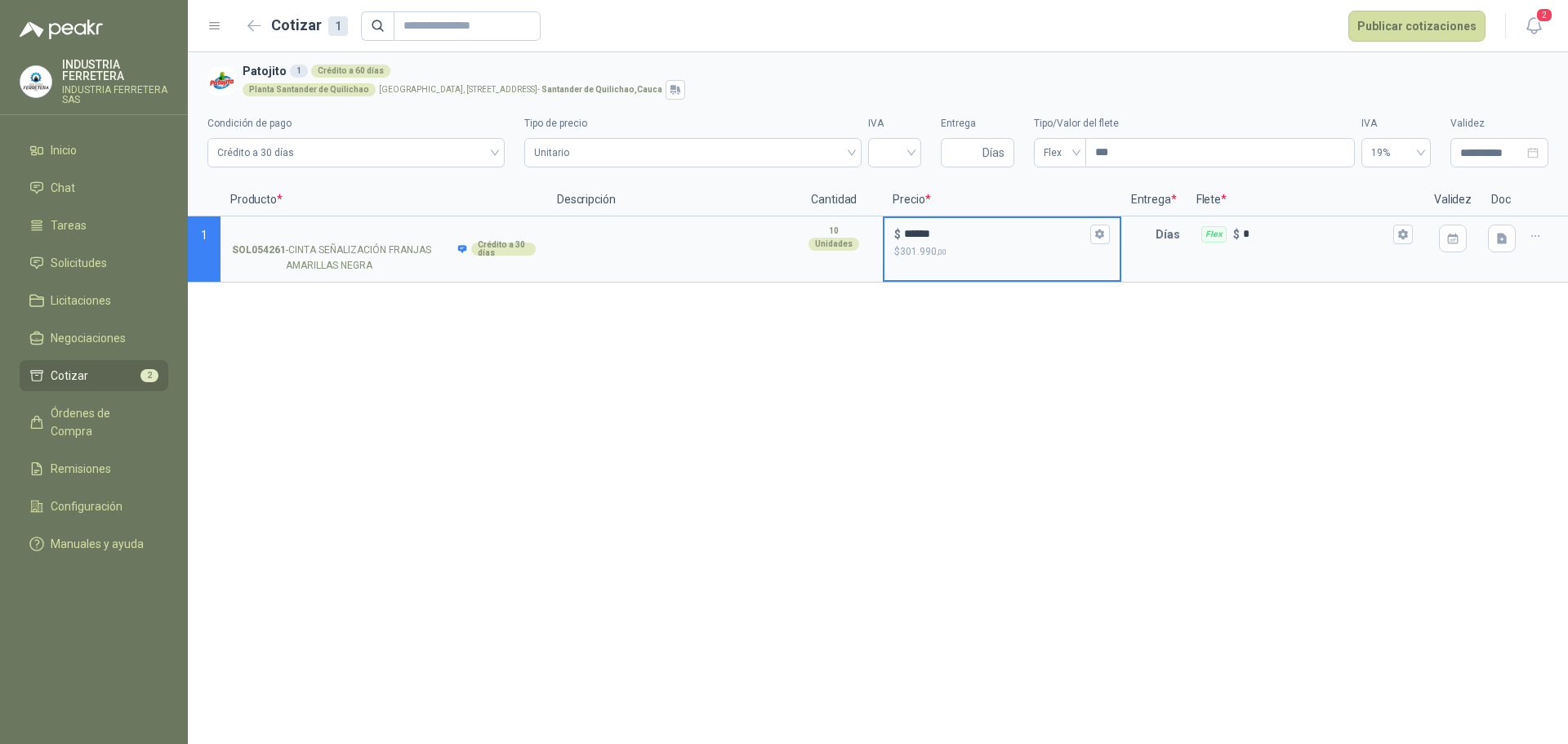
type input "******"
click at [332, 221] on label "SOL054261 - CINTA SEÑALIZACIÓN FRANJAS [PERSON_NAME] NEGRA Crédito a 30 días" at bounding box center [383, 249] width 323 height 62
click at [332, 229] on input "SOL054261 - CINTA SEÑALIZACIÓN FRANJAS [PERSON_NAME] NEGRA Crédito a 30 días" at bounding box center [383, 235] width 304 height 12
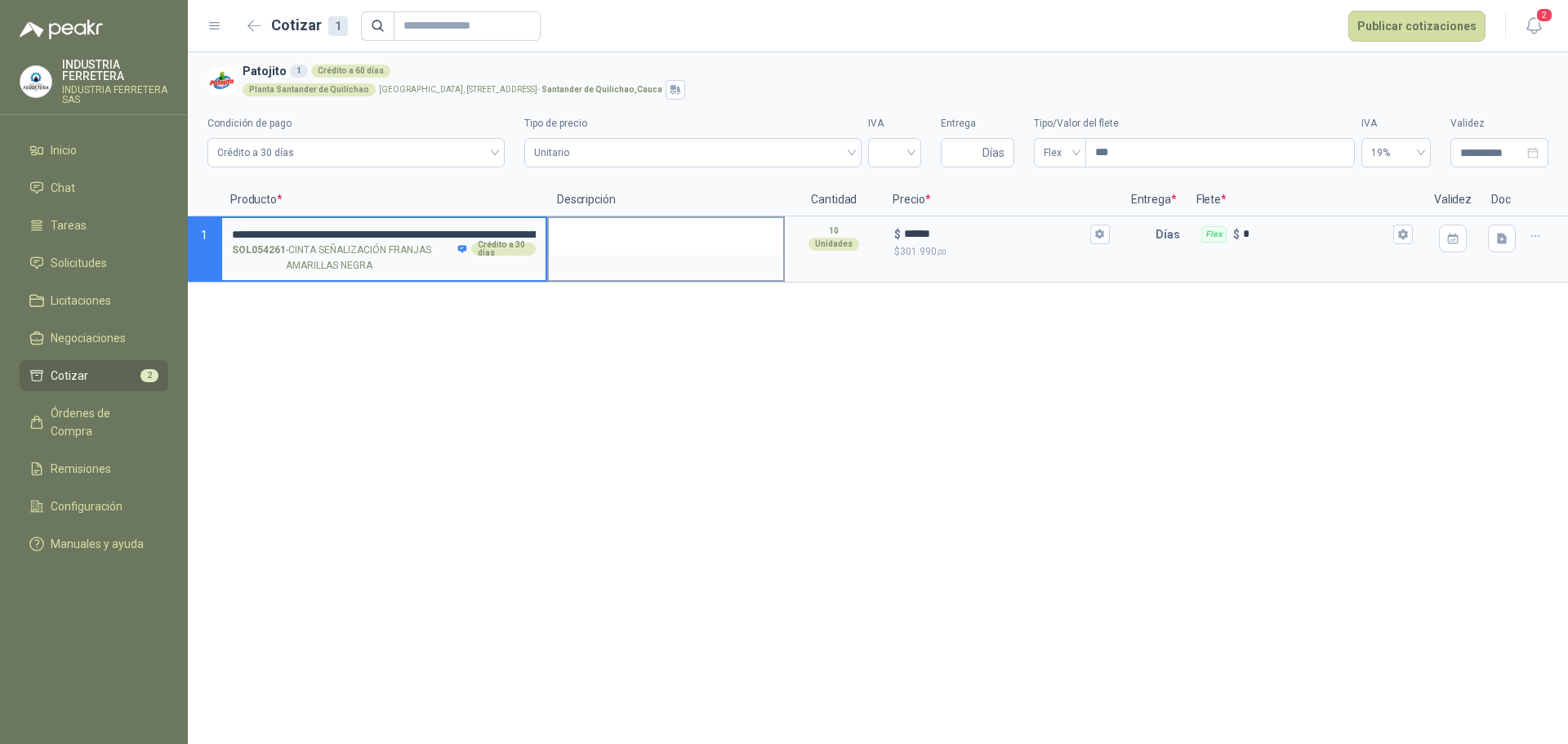
click at [597, 252] on textarea at bounding box center [666, 237] width 234 height 37
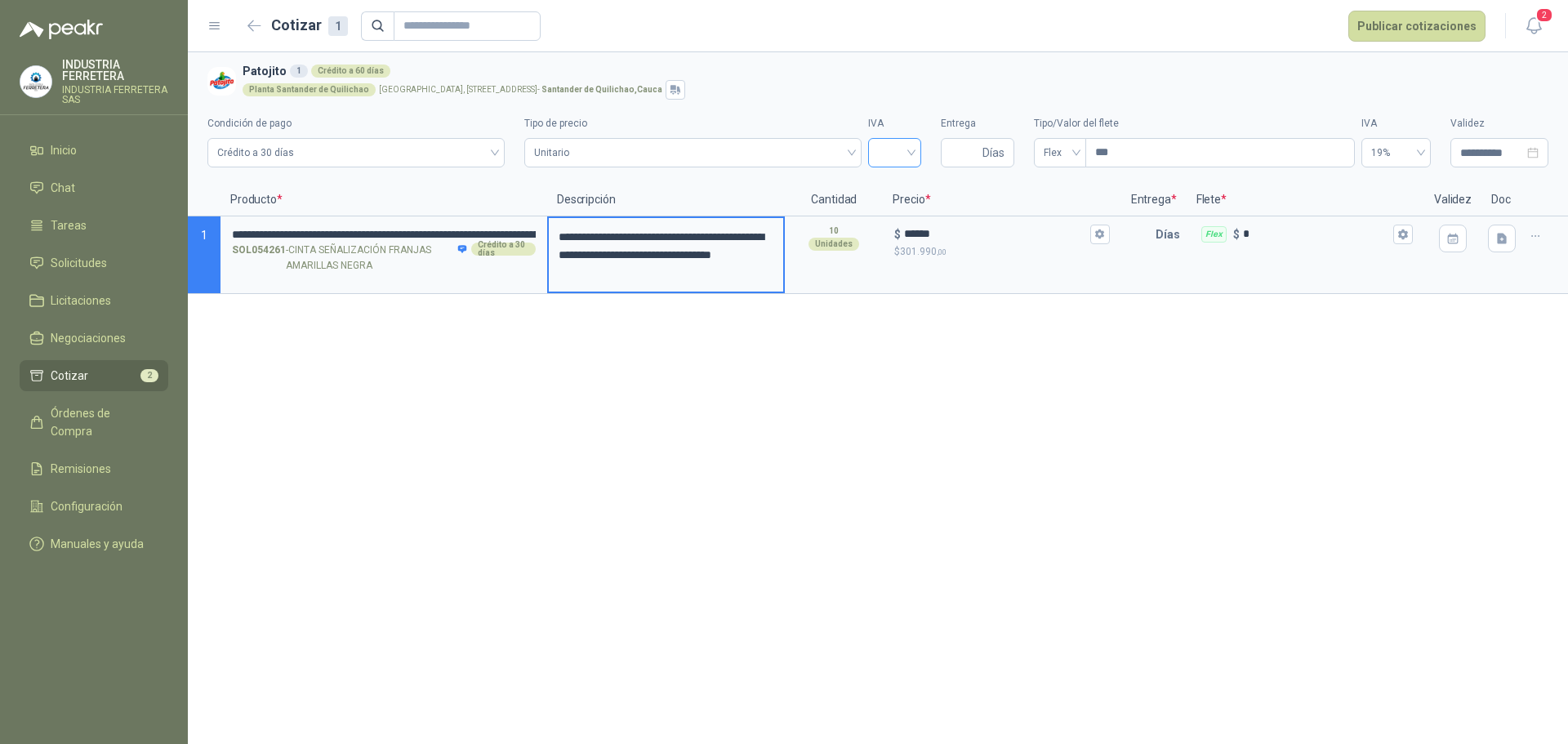
click at [894, 150] on input "search" at bounding box center [895, 151] width 34 height 25
click at [894, 183] on div "19%" at bounding box center [894, 187] width 27 height 18
click at [952, 155] on input "Entrega" at bounding box center [965, 152] width 29 height 28
type input "*"
click at [1413, 29] on button "Publicar cotizaciones" at bounding box center [1417, 26] width 137 height 31
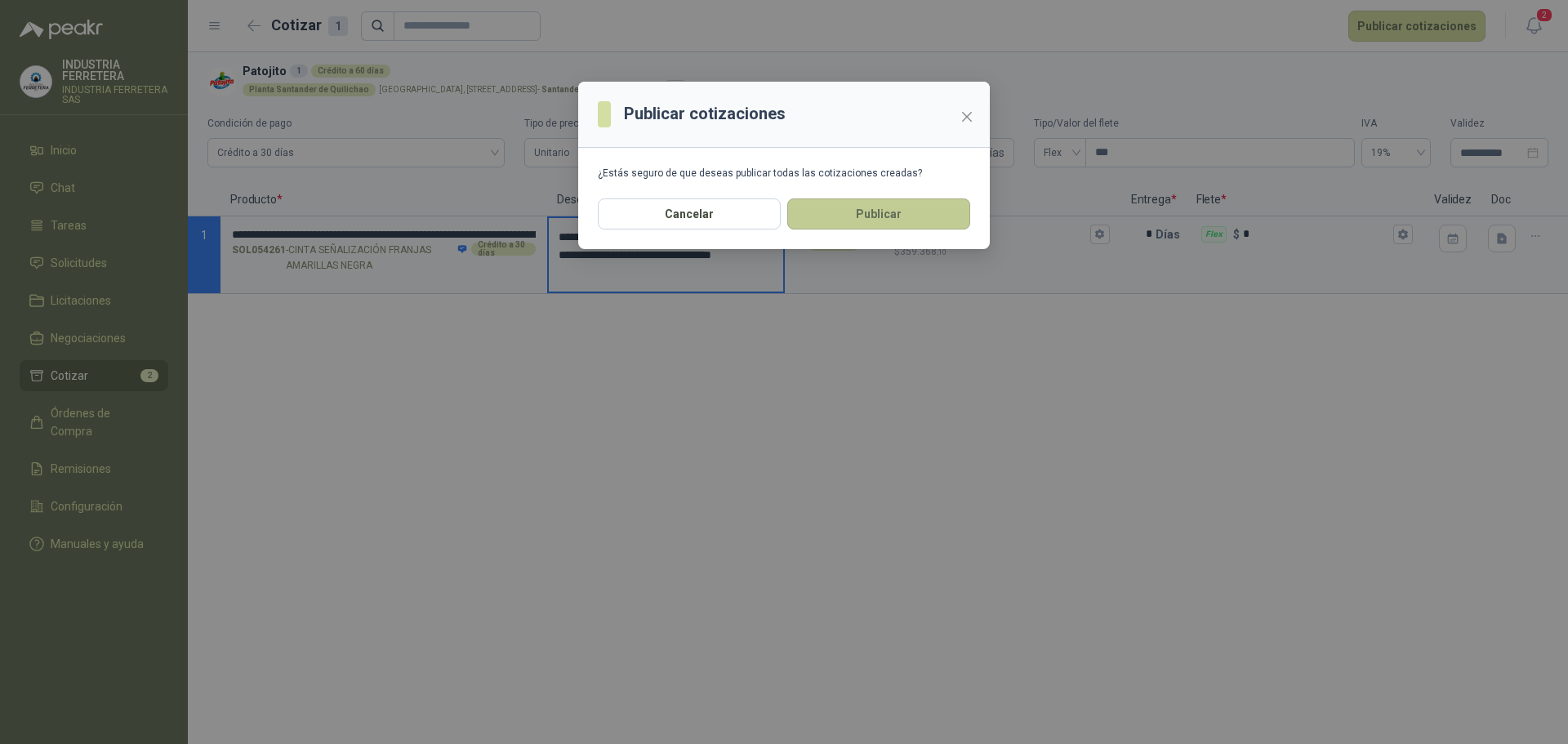
click at [942, 224] on button "Publicar" at bounding box center [878, 214] width 183 height 31
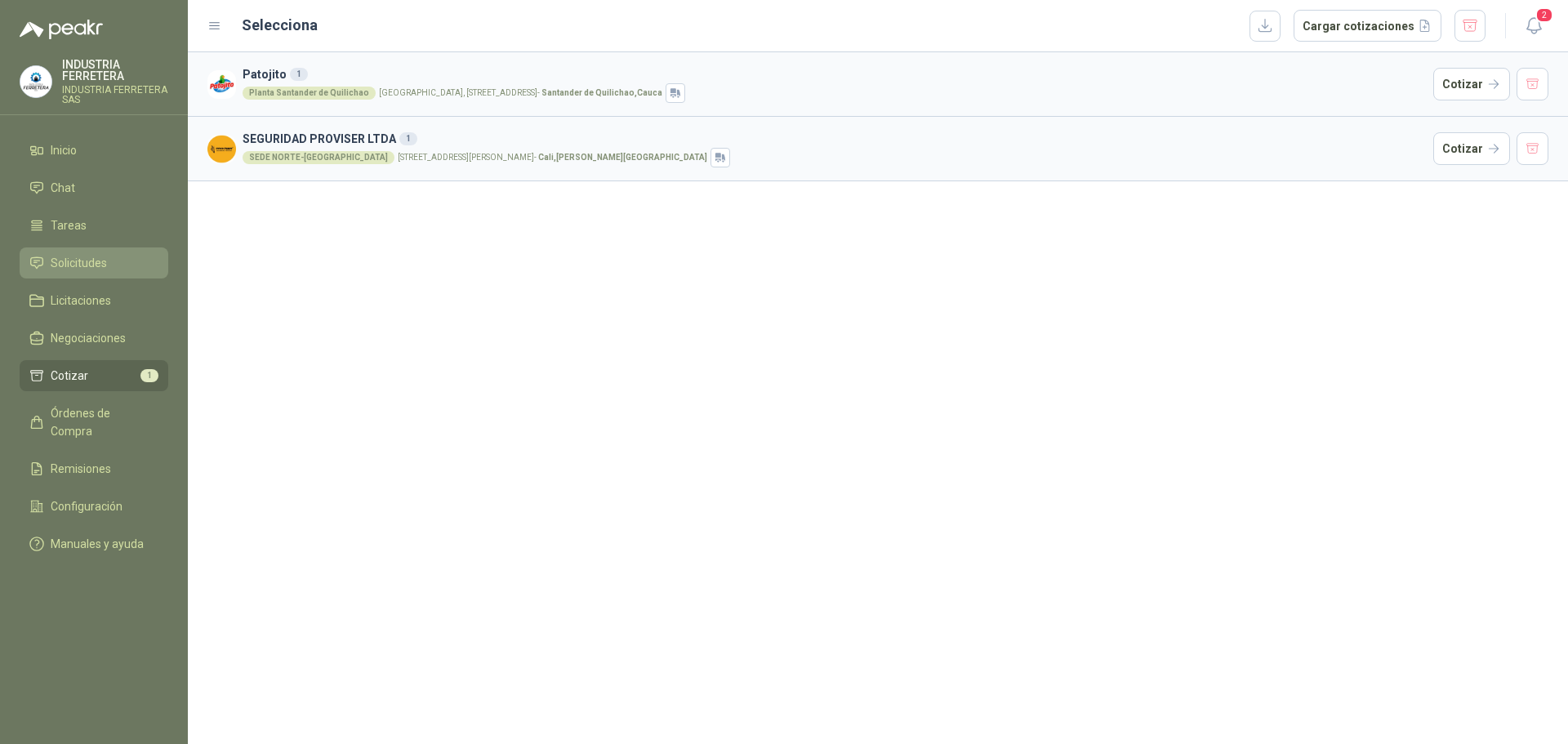
click at [70, 258] on span "Solicitudes" at bounding box center [78, 263] width 56 height 18
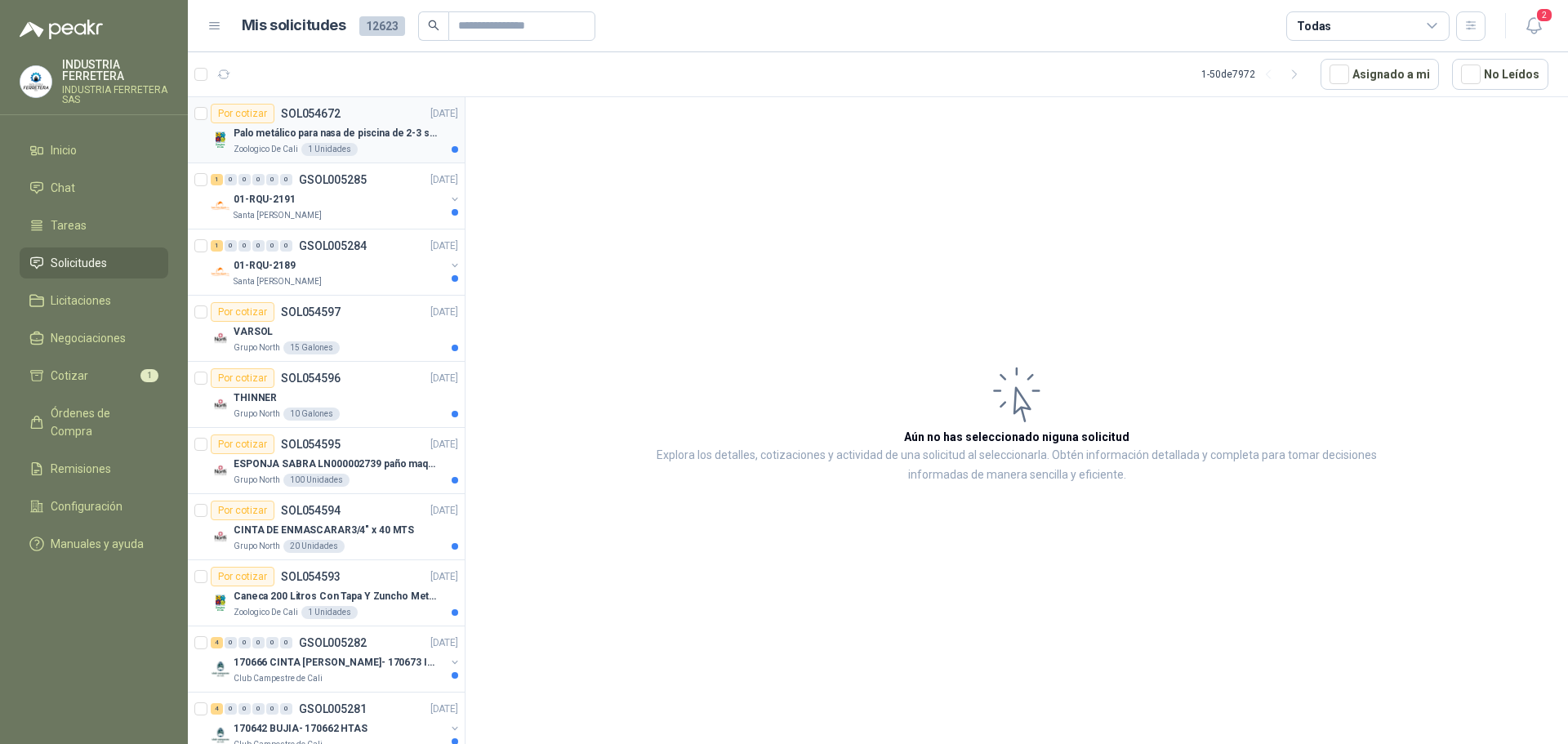
click at [360, 161] on article "Por cotizar SOL054672 [DATE] Palo metálico para nasa de piscina de 2-3 sol.1115…" at bounding box center [326, 130] width 277 height 66
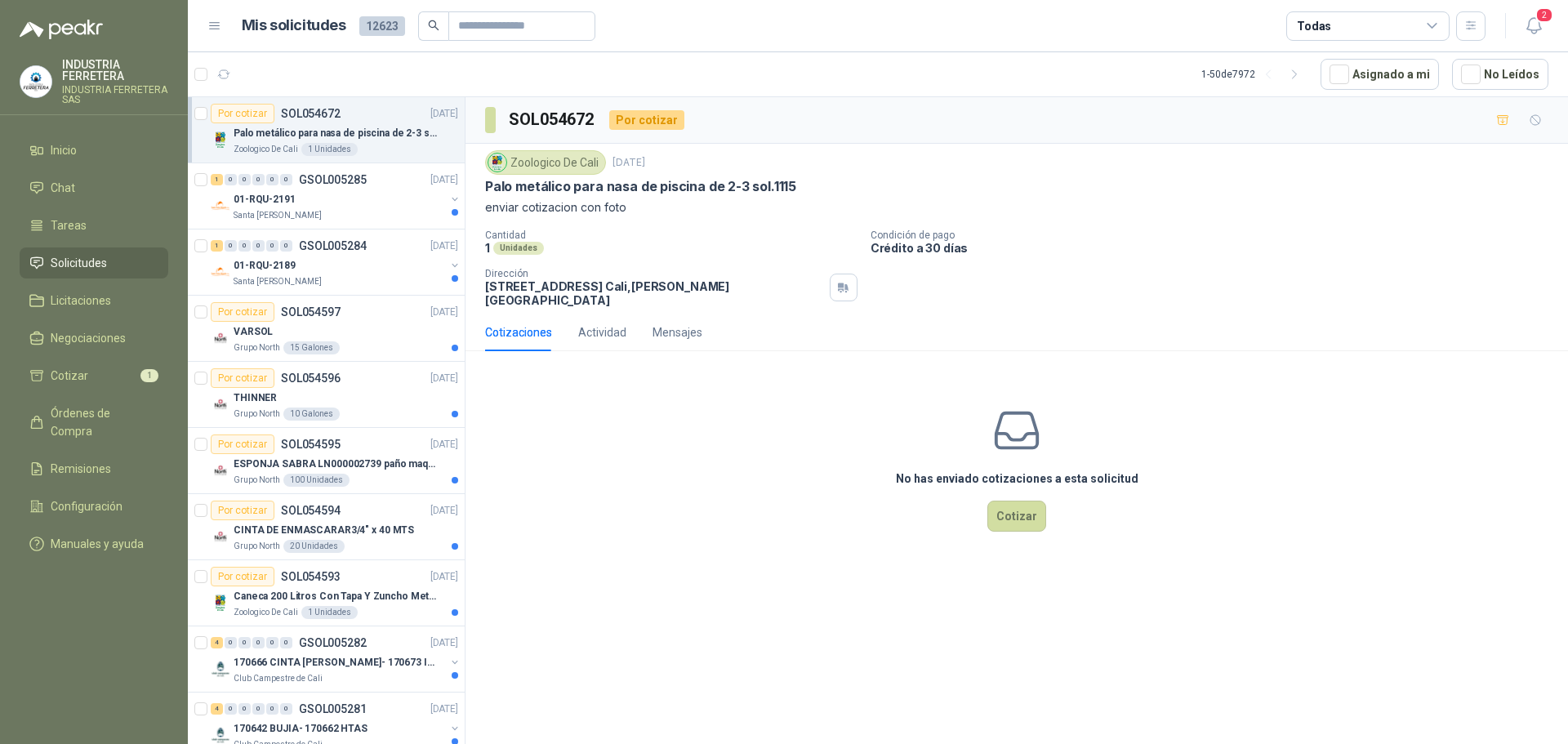
click at [656, 191] on p "Palo metálico para nasa de piscina de 2-3 sol.1115" at bounding box center [641, 186] width 311 height 17
click at [656, 190] on p "Palo metálico para nasa de piscina de 2-3 sol.1115" at bounding box center [641, 186] width 311 height 17
copy p "Palo metálico para nasa de piscina de 2-3 sol.1115"
click at [328, 214] on div "Santa [PERSON_NAME]" at bounding box center [339, 216] width 211 height 13
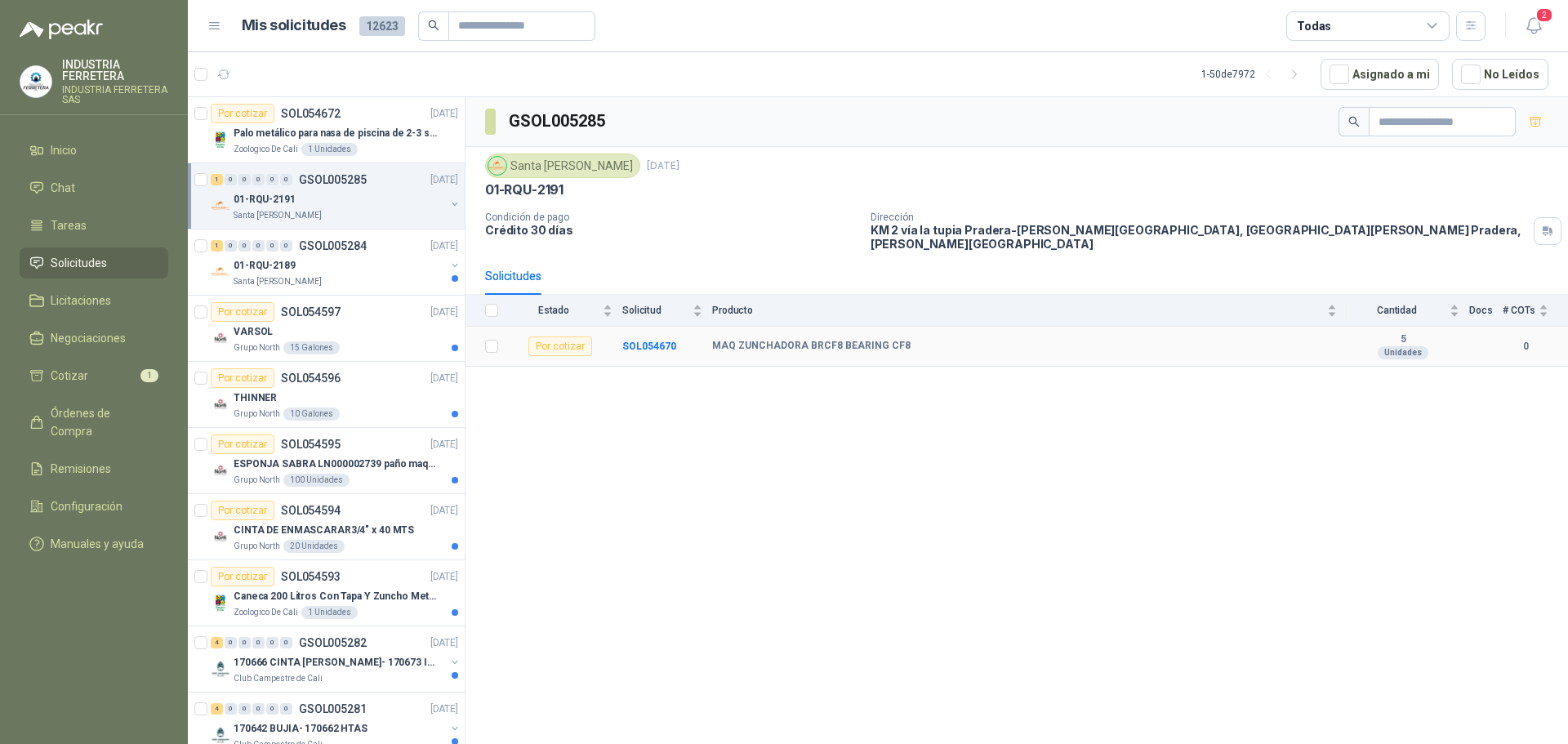
click at [818, 339] on b "MAQ ZUNCHADORA BRCF8 BEARING CF8" at bounding box center [811, 346] width 199 height 13
copy b "MAQ ZUNCHADORA BRCF8 BEARING CF8"
click at [352, 273] on div "01-RQU-2189" at bounding box center [339, 266] width 211 height 20
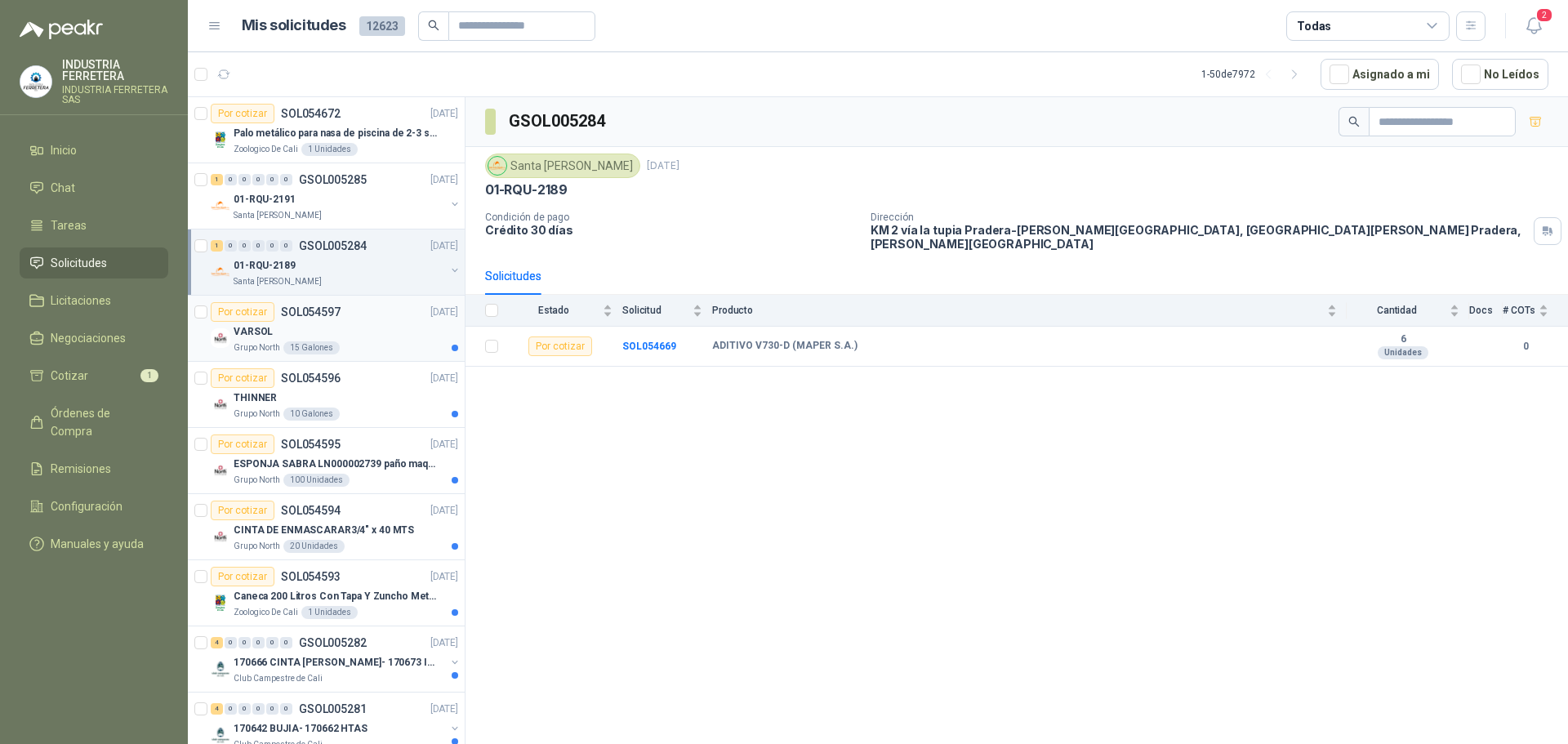
click at [369, 306] on div "Por cotizar SOL054597 [DATE]" at bounding box center [335, 312] width 248 height 20
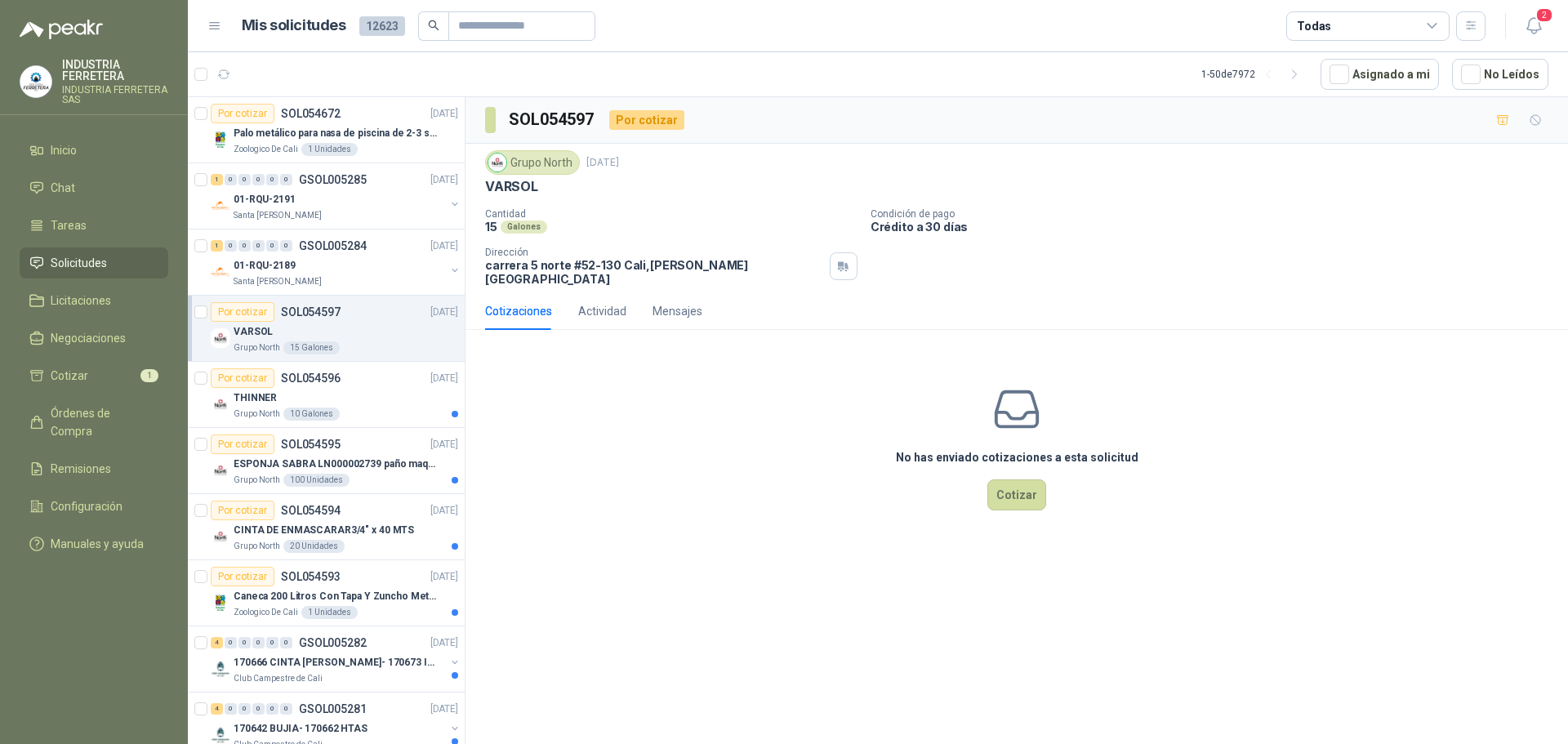
click at [1499, 136] on div "SOL054597 Por cotizar" at bounding box center [1017, 120] width 1103 height 46
click at [1500, 126] on icon "button" at bounding box center [1504, 120] width 14 height 14
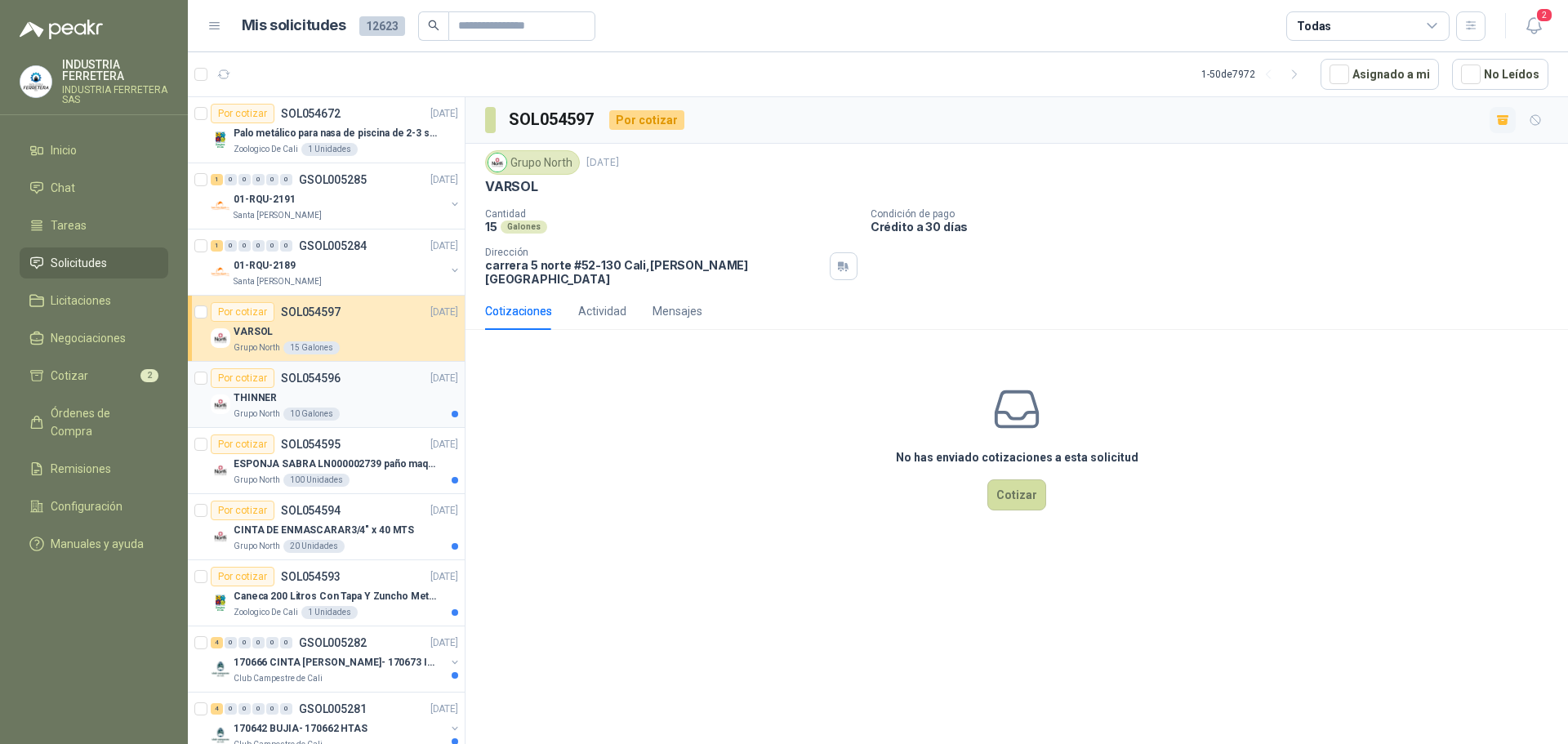
click at [372, 388] on div "THINNER" at bounding box center [346, 397] width 225 height 20
click at [1514, 123] on button "button" at bounding box center [1502, 119] width 26 height 26
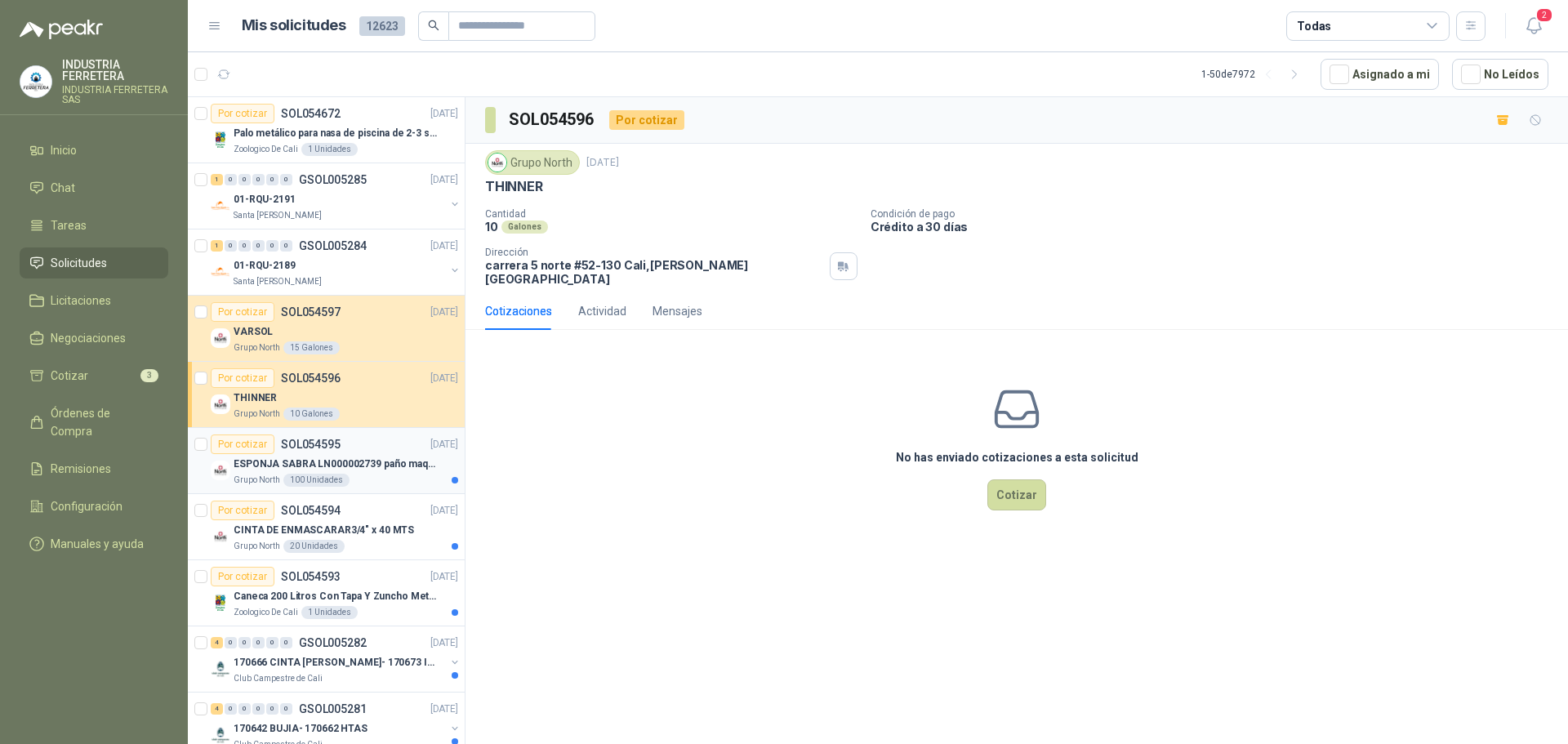
click at [397, 455] on div "ESPONJA SABRA LN000002739 paño maquina 3m 14cm x10 m" at bounding box center [346, 464] width 225 height 20
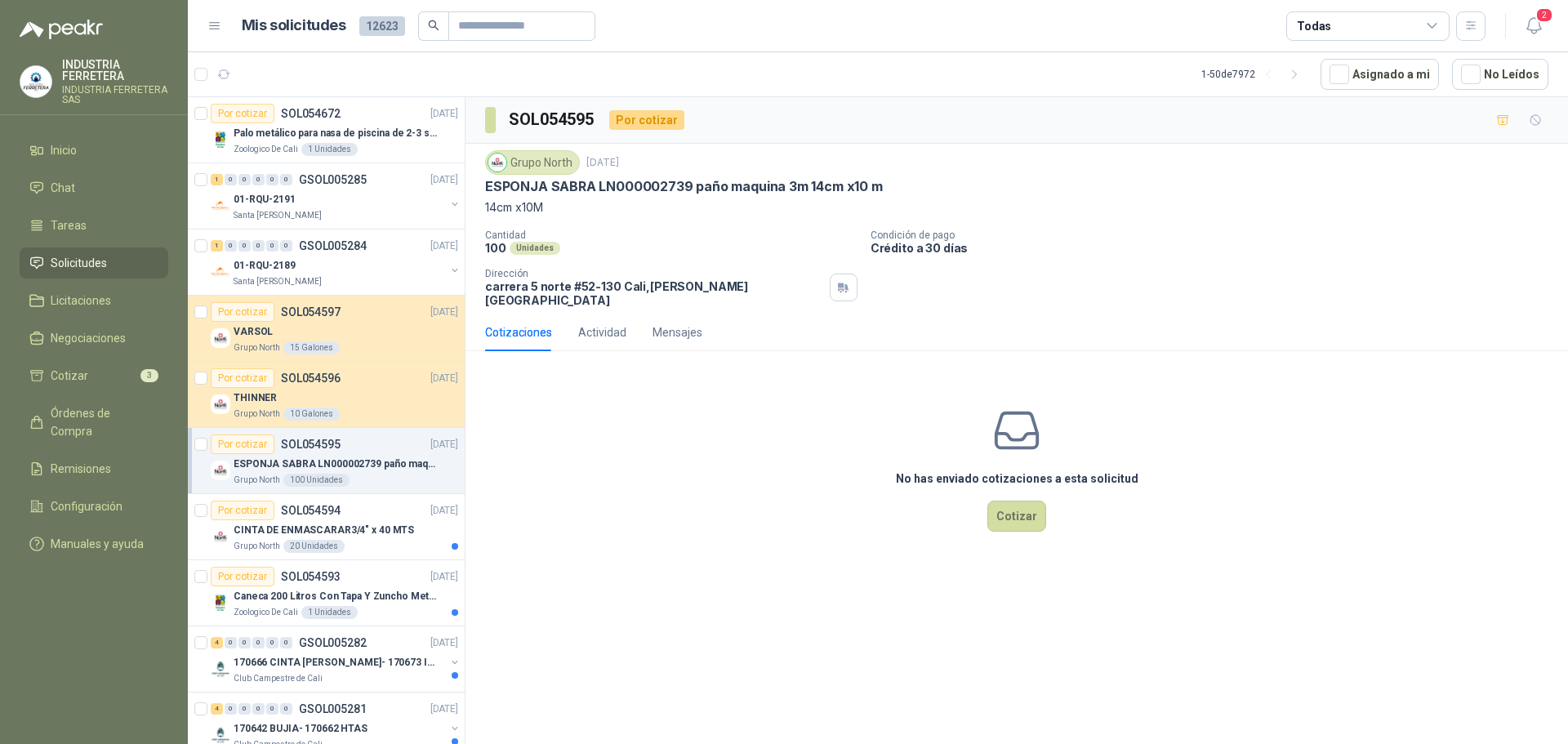
click at [551, 192] on p "ESPONJA SABRA LN000002739 paño maquina 3m 14cm x10 m" at bounding box center [684, 186] width 397 height 17
click at [553, 192] on p "ESPONJA SABRA LN000002739 paño maquina 3m 14cm x10 m" at bounding box center [684, 186] width 397 height 17
copy p "ESPONJA SABRA LN000002739 paño maquina 3m 14cm x10 m"
click at [368, 533] on p "CINTA DE ENMASCARAR3/4" x 40 MTS" at bounding box center [323, 530] width 181 height 15
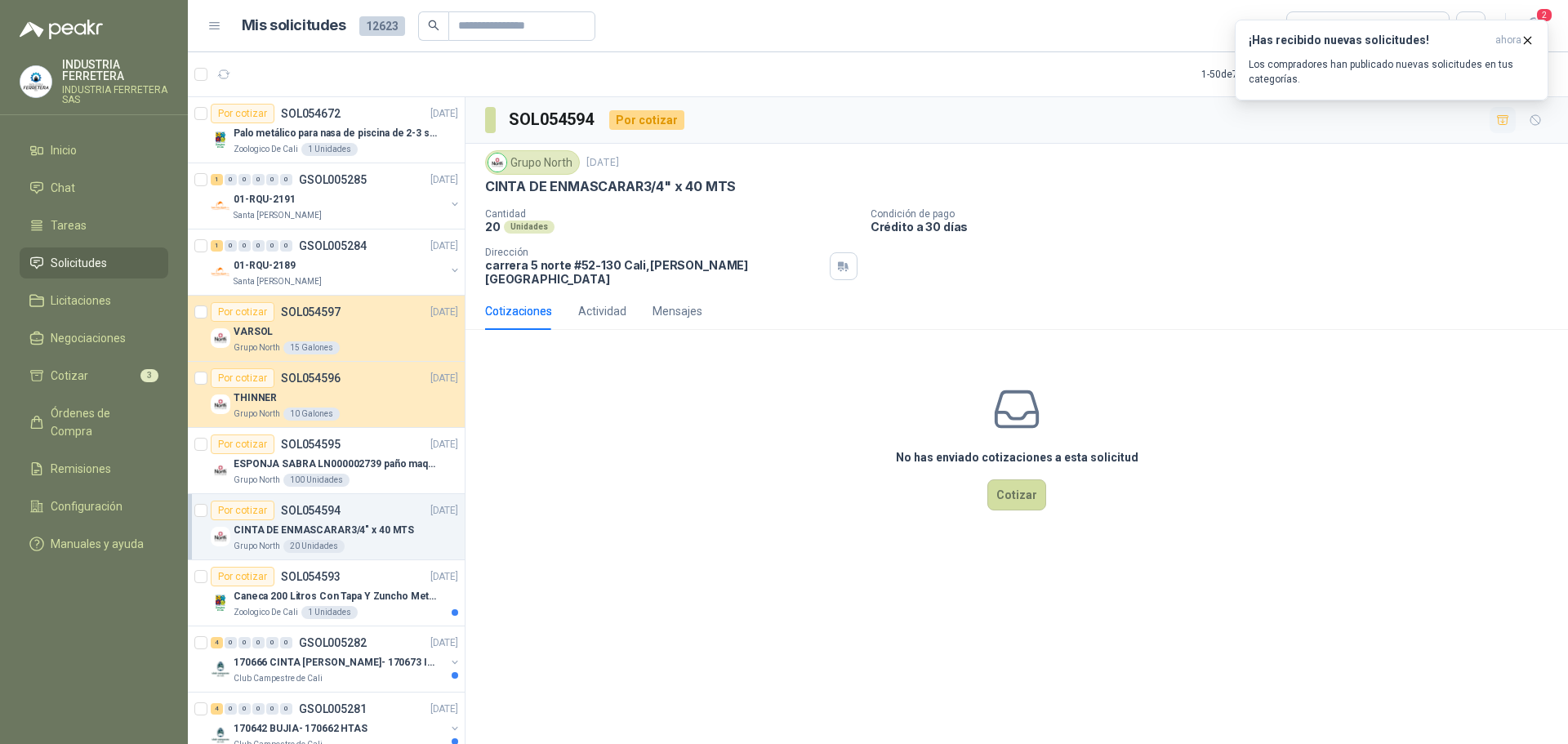
click at [1501, 119] on icon "button" at bounding box center [1504, 120] width 14 height 14
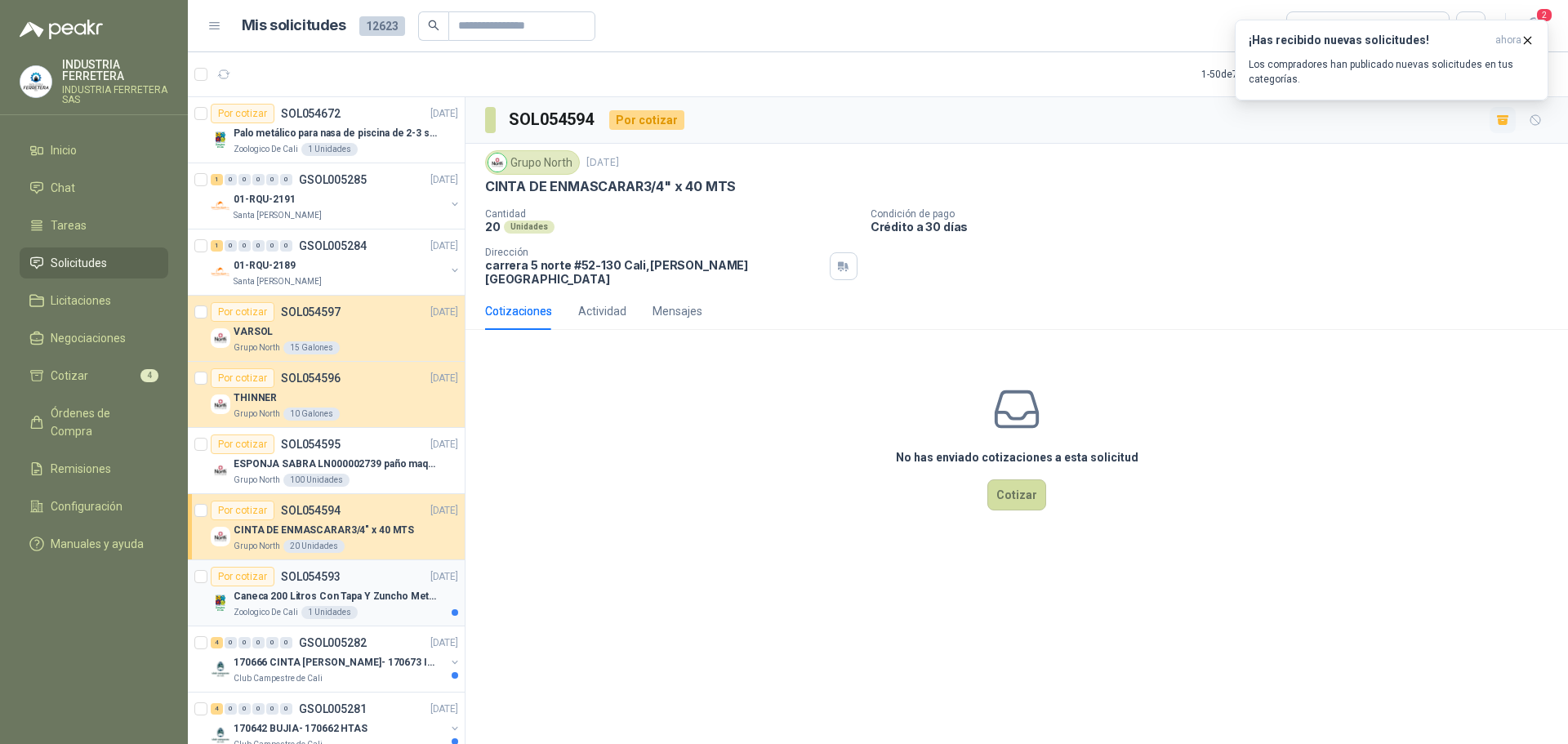
click at [376, 611] on div "Zoologico De Cali 1 Unidades" at bounding box center [346, 612] width 225 height 13
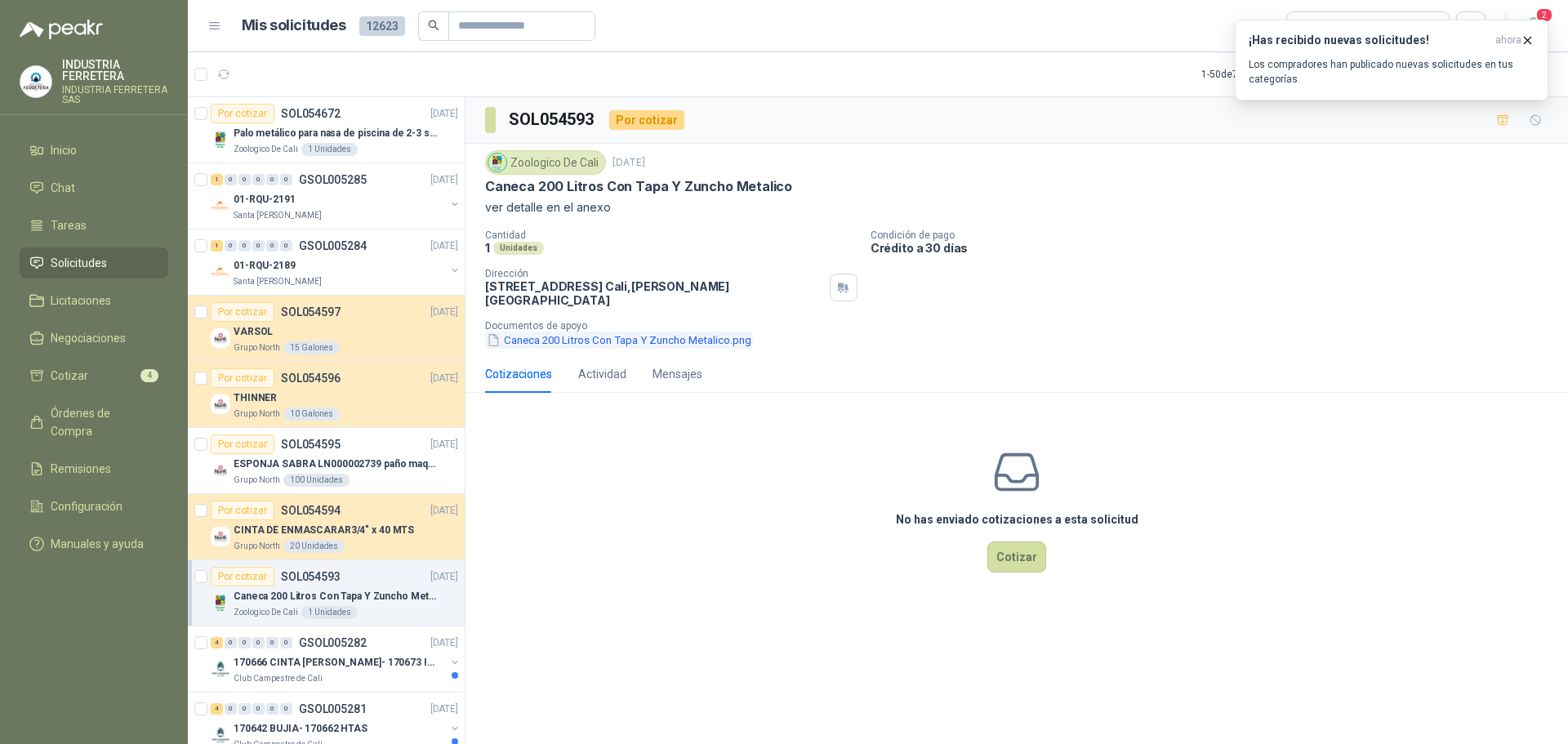
click at [626, 331] on button "Caneca 200 Litros Con Tapa Y Zuncho Metalico.png" at bounding box center [619, 339] width 268 height 17
drag, startPoint x: 1507, startPoint y: 120, endPoint x: 1473, endPoint y: 143, distance: 41.0
click at [1507, 120] on icon "button" at bounding box center [1502, 119] width 12 height 9
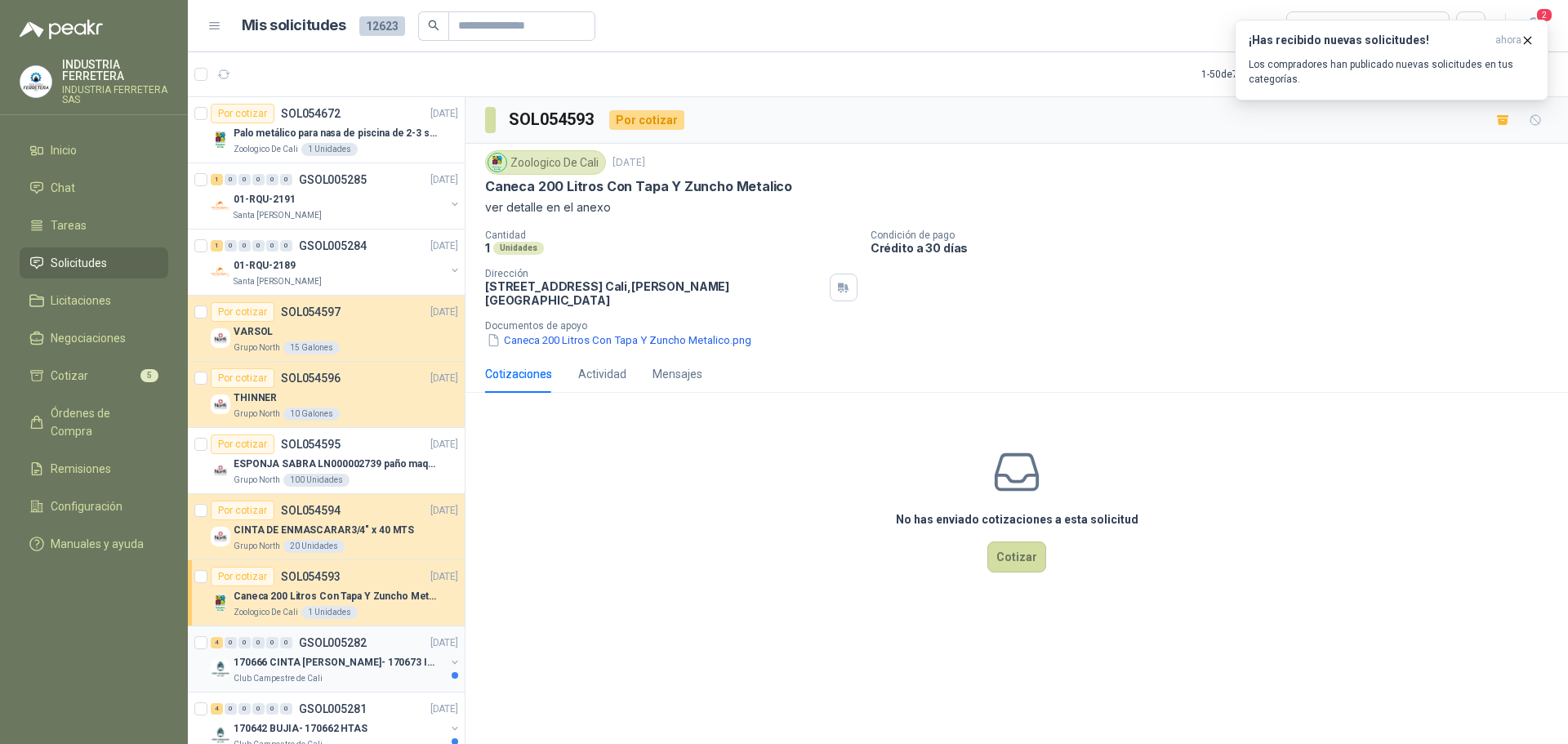
click at [384, 662] on p "170666 CINTA [PERSON_NAME]- 170673 IMPERMEABILI" at bounding box center [335, 662] width 203 height 15
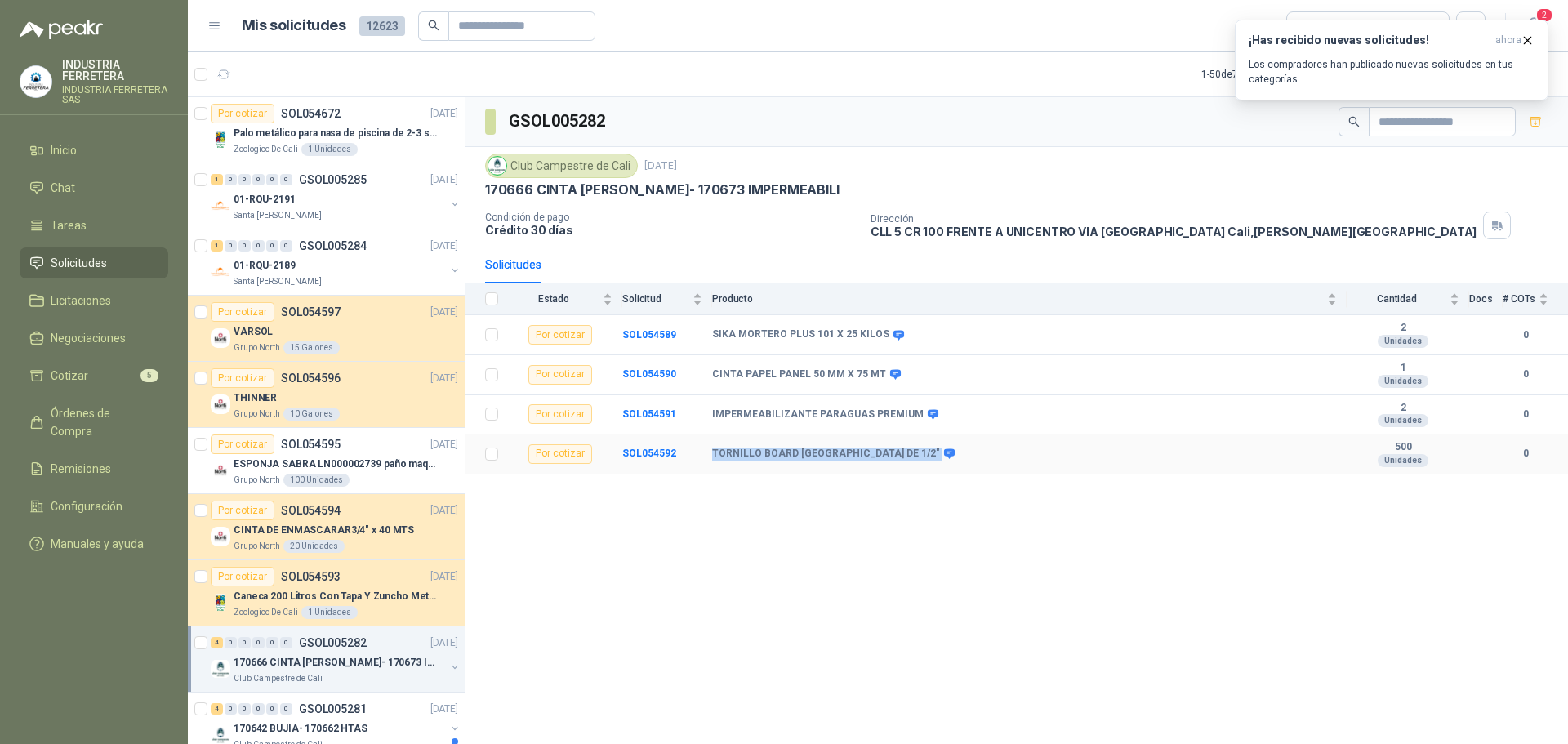
drag, startPoint x: 714, startPoint y: 454, endPoint x: 911, endPoint y: 453, distance: 197.0
click at [911, 453] on div "TORNILLO BOARD [GEOGRAPHIC_DATA] DE 1/2"" at bounding box center [832, 454] width 241 height 13
copy div "TORNILLO BOARD [GEOGRAPHIC_DATA] DE 1/2""
click at [855, 519] on div "GSOL005282 Club Campestre de Cali [DATE] 170666 CINTA ORNILLO DRYWALL- 170673 I…" at bounding box center [1017, 423] width 1103 height 653
drag, startPoint x: 713, startPoint y: 339, endPoint x: 878, endPoint y: 333, distance: 165.1
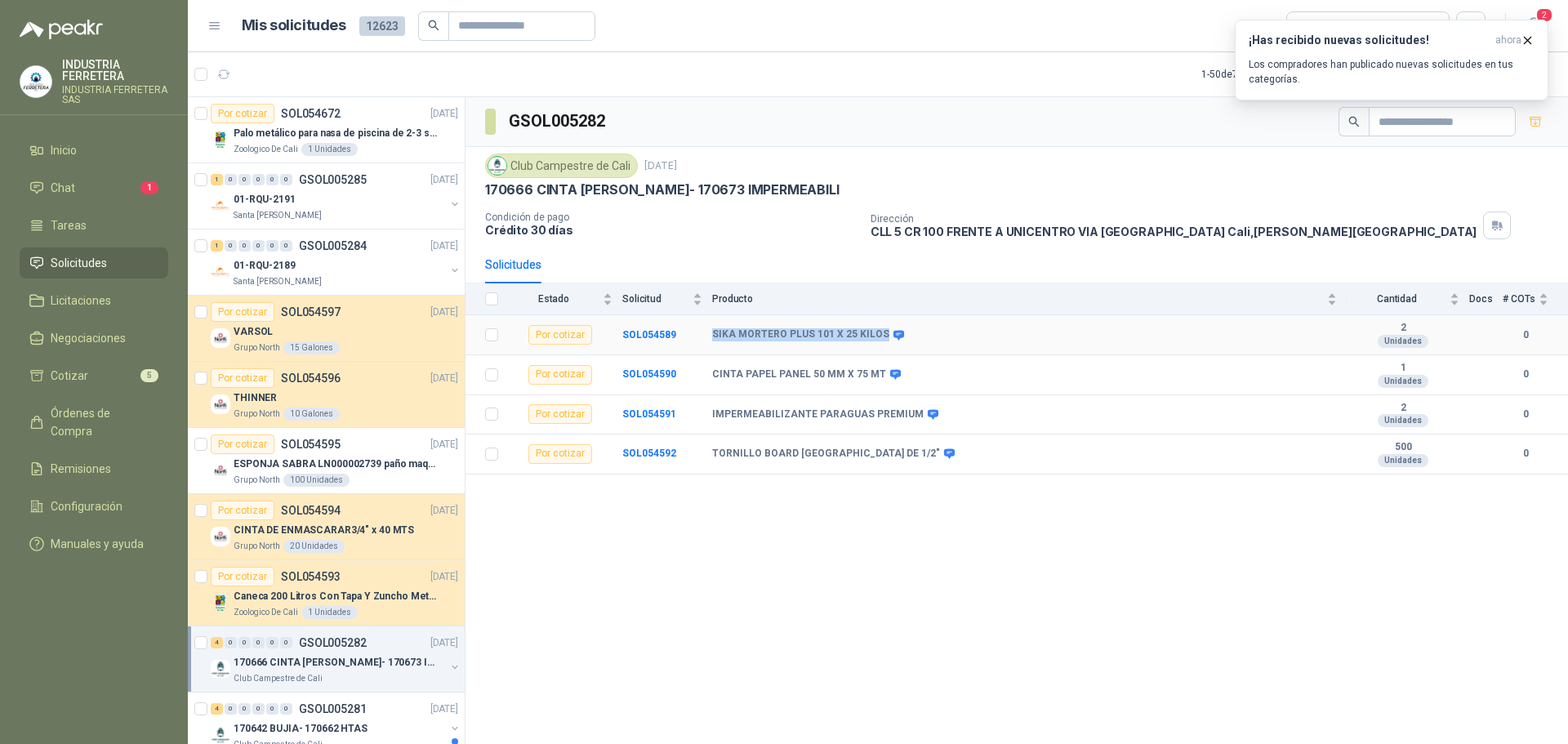
click at [878, 333] on b "SIKA MORTERO PLUS 101 X 25 KILOS" at bounding box center [800, 335] width 177 height 13
copy b "SIKA MORTERO PLUS 101 X 25 KILOS"
drag, startPoint x: 741, startPoint y: 417, endPoint x: 910, endPoint y: 407, distance: 169.3
click at [910, 408] on b "IMPERMEABILIZANTE PARAGUAS PREMIUM" at bounding box center [817, 414] width 211 height 13
drag, startPoint x: 719, startPoint y: 374, endPoint x: 859, endPoint y: 383, distance: 140.3
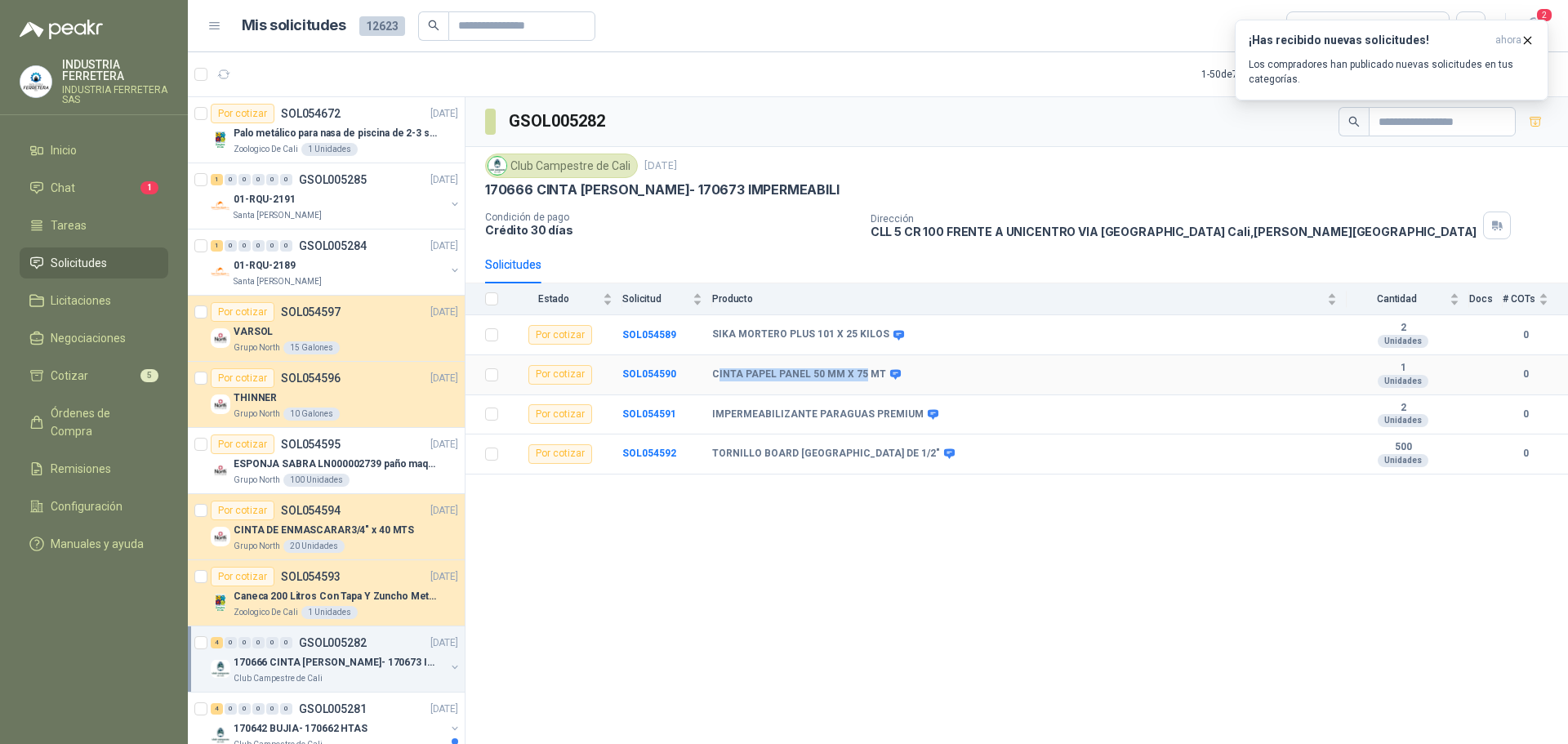
click at [859, 383] on td "CINTA PAPEL PANEL 50 MM X 75 MT" at bounding box center [1029, 375] width 634 height 40
click at [761, 372] on b "CINTA PAPEL PANEL 50 MM X 75 MT" at bounding box center [798, 374] width 174 height 13
drag, startPoint x: 712, startPoint y: 368, endPoint x: 883, endPoint y: 388, distance: 172.2
click at [883, 388] on tr "Por cotizar SOL054590 CINTA PAPEL PANEL 50 MM X 75 MT 1 Unidades 0" at bounding box center [1017, 375] width 1103 height 40
click at [430, 649] on p "[DATE]" at bounding box center [444, 642] width 28 height 15
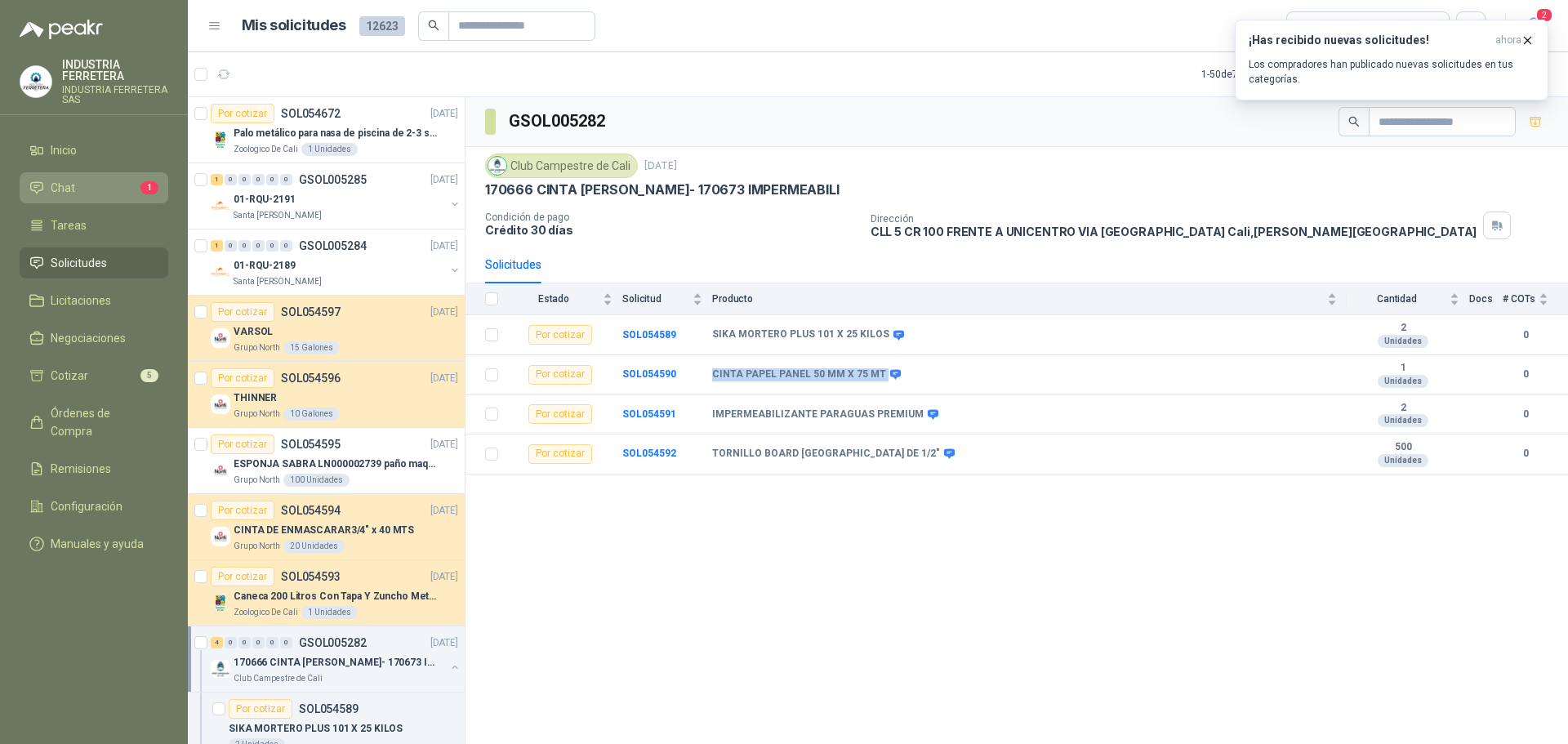
click at [59, 179] on span "Chat" at bounding box center [63, 188] width 25 height 18
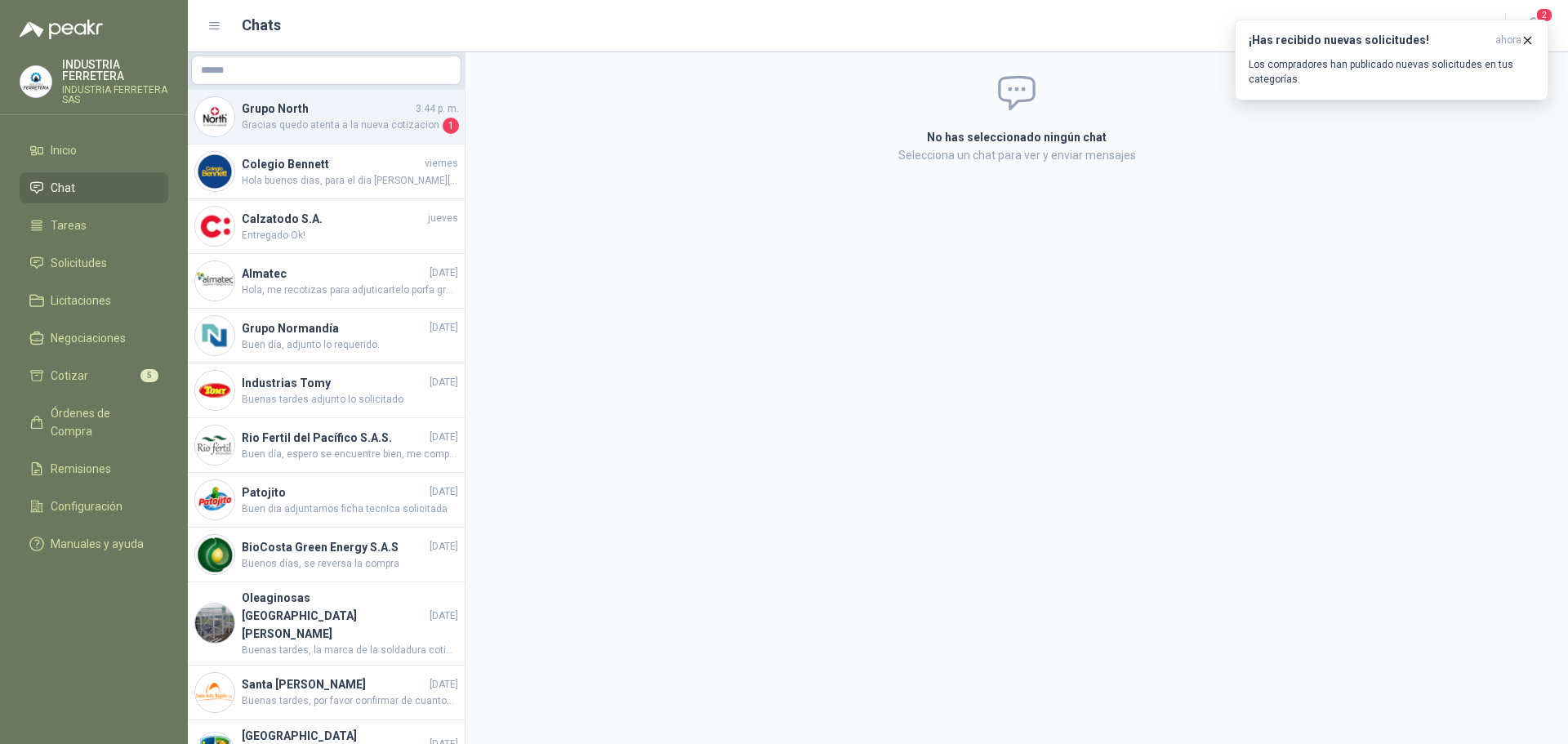
click at [297, 143] on div "Grupo North 3:44 p. m. Gracias quedo atenta a la nueva cotizacion 1" at bounding box center [326, 117] width 277 height 54
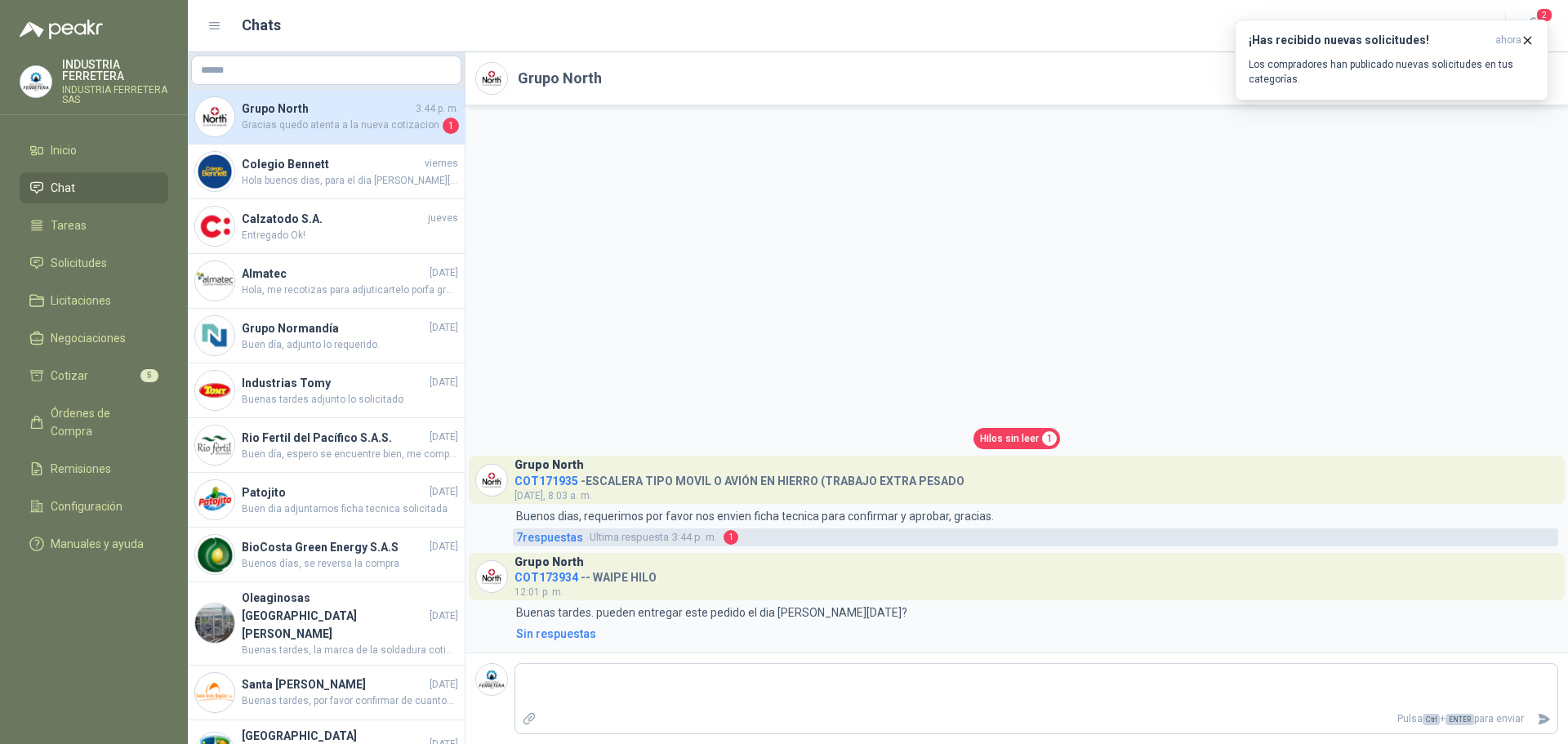
click at [688, 529] on span "Ultima respuesta 3:44 p. m." at bounding box center [653, 537] width 127 height 16
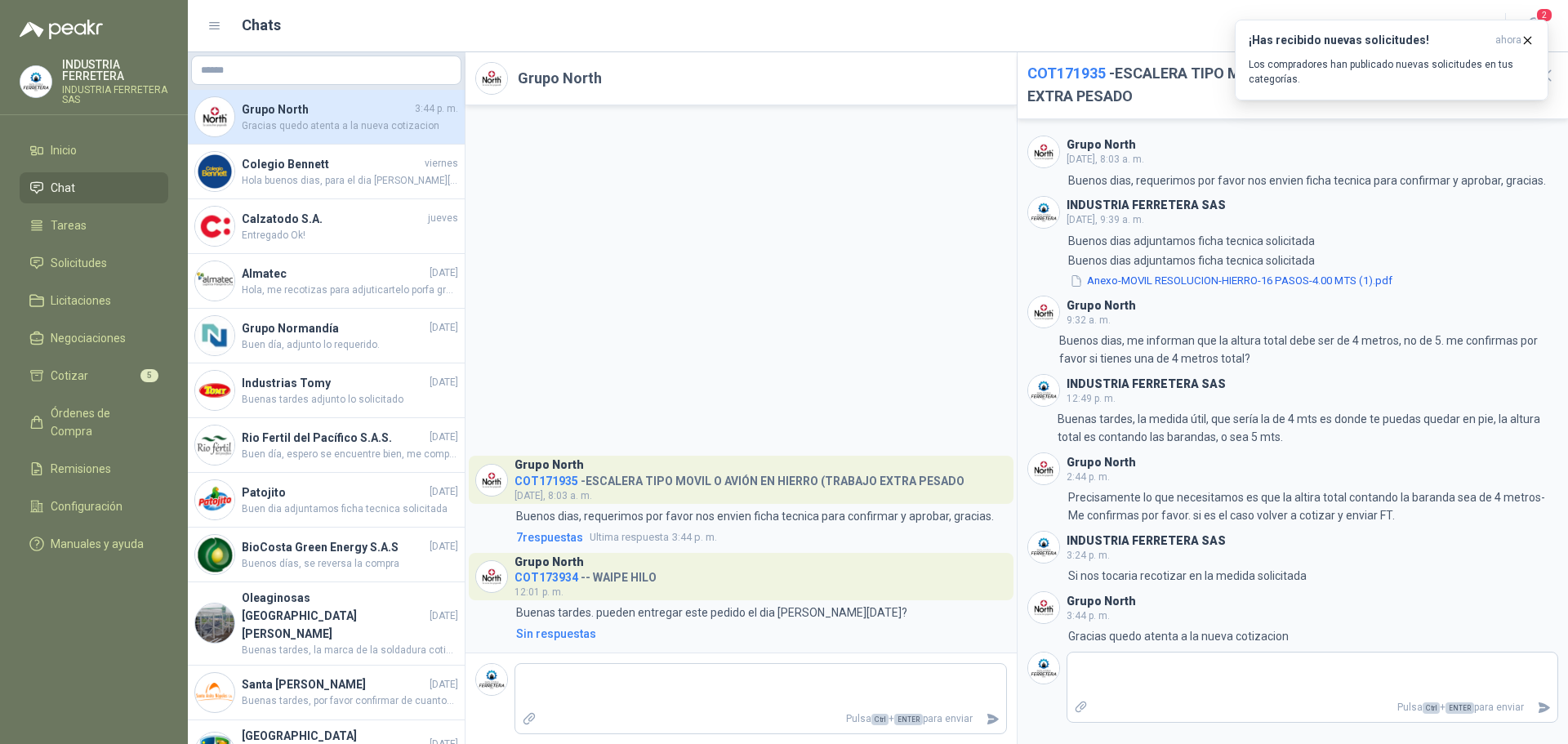
click at [1054, 69] on span "COT171935" at bounding box center [1066, 72] width 78 height 17
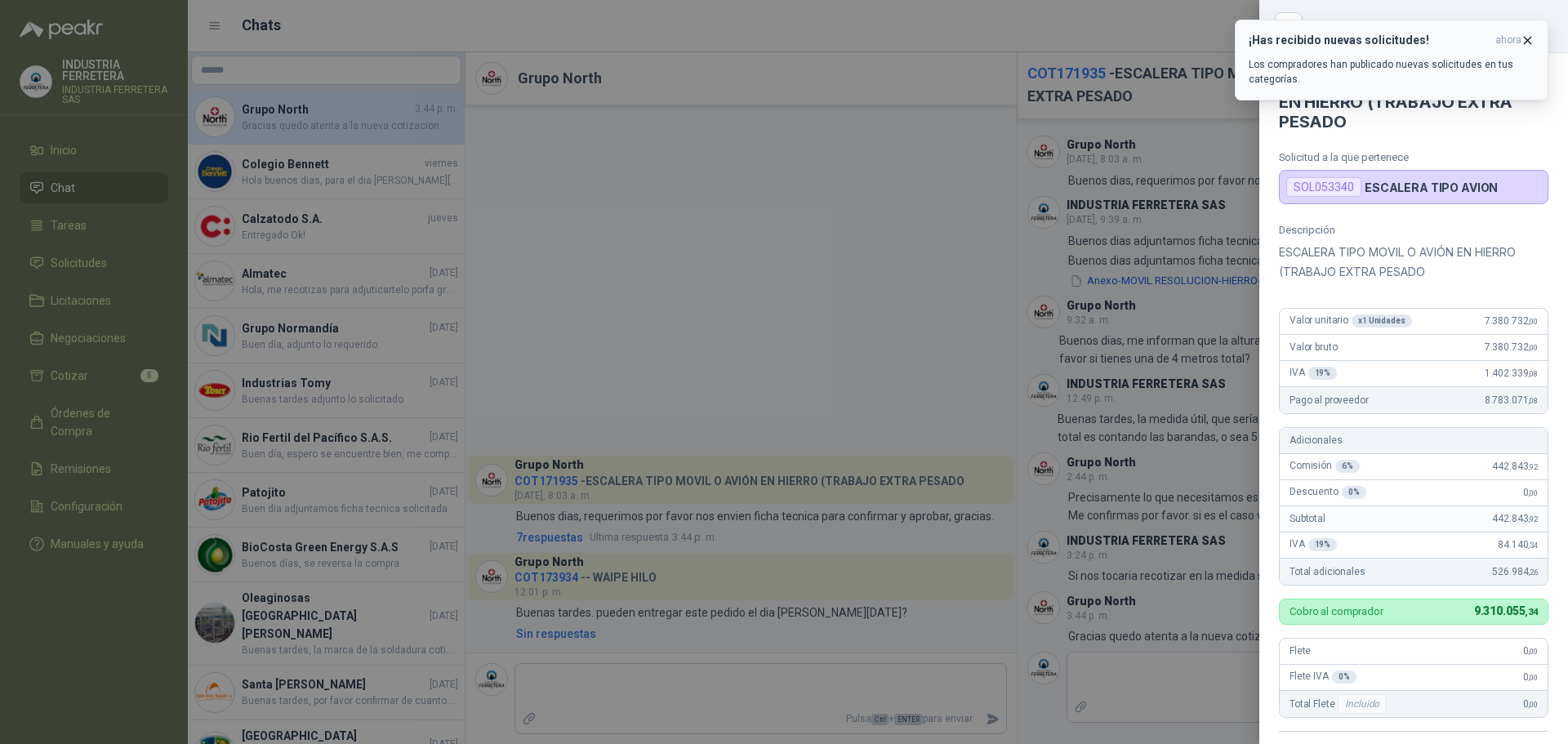
click at [1526, 40] on icon "button" at bounding box center [1528, 41] width 14 height 14
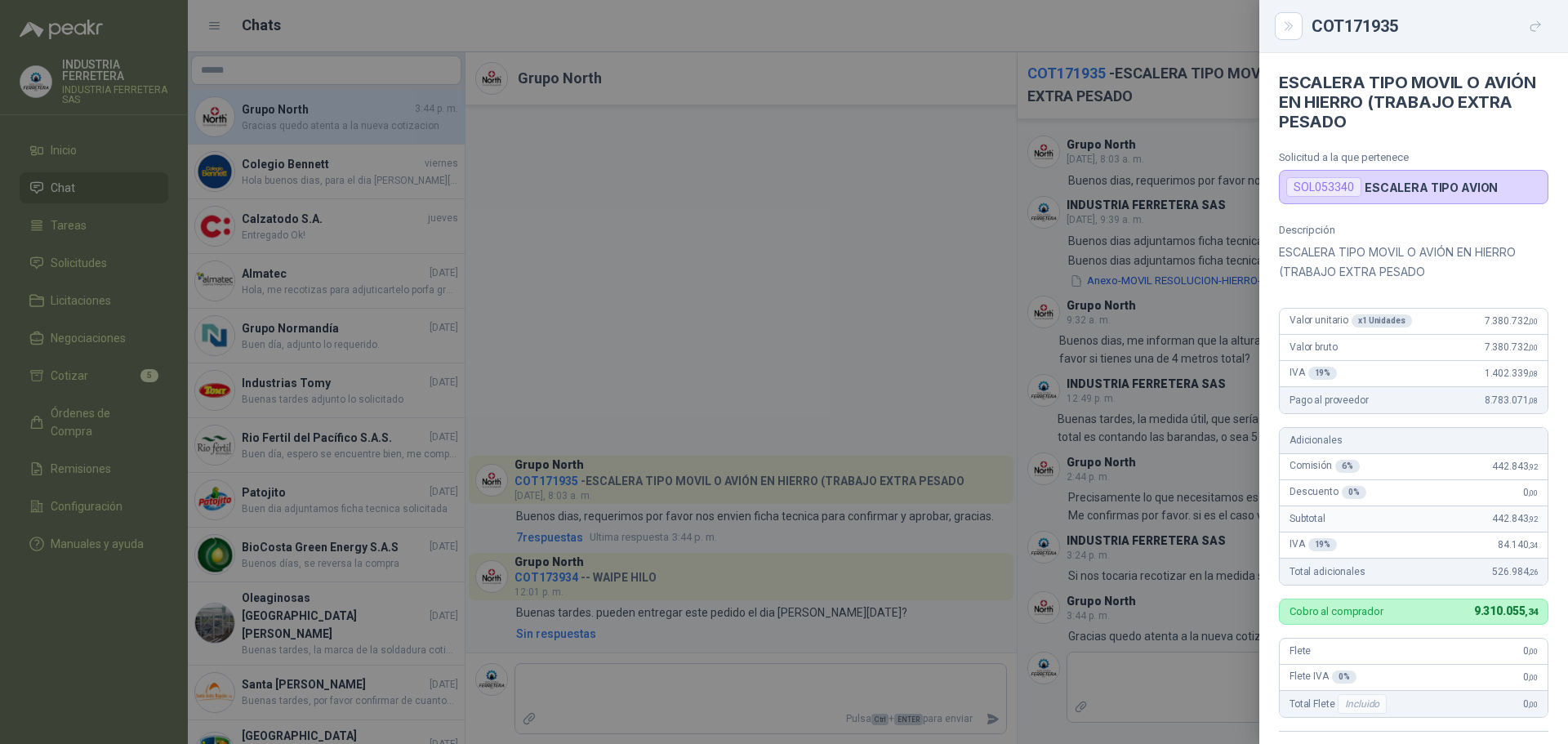
click at [1115, 692] on div at bounding box center [784, 372] width 1568 height 744
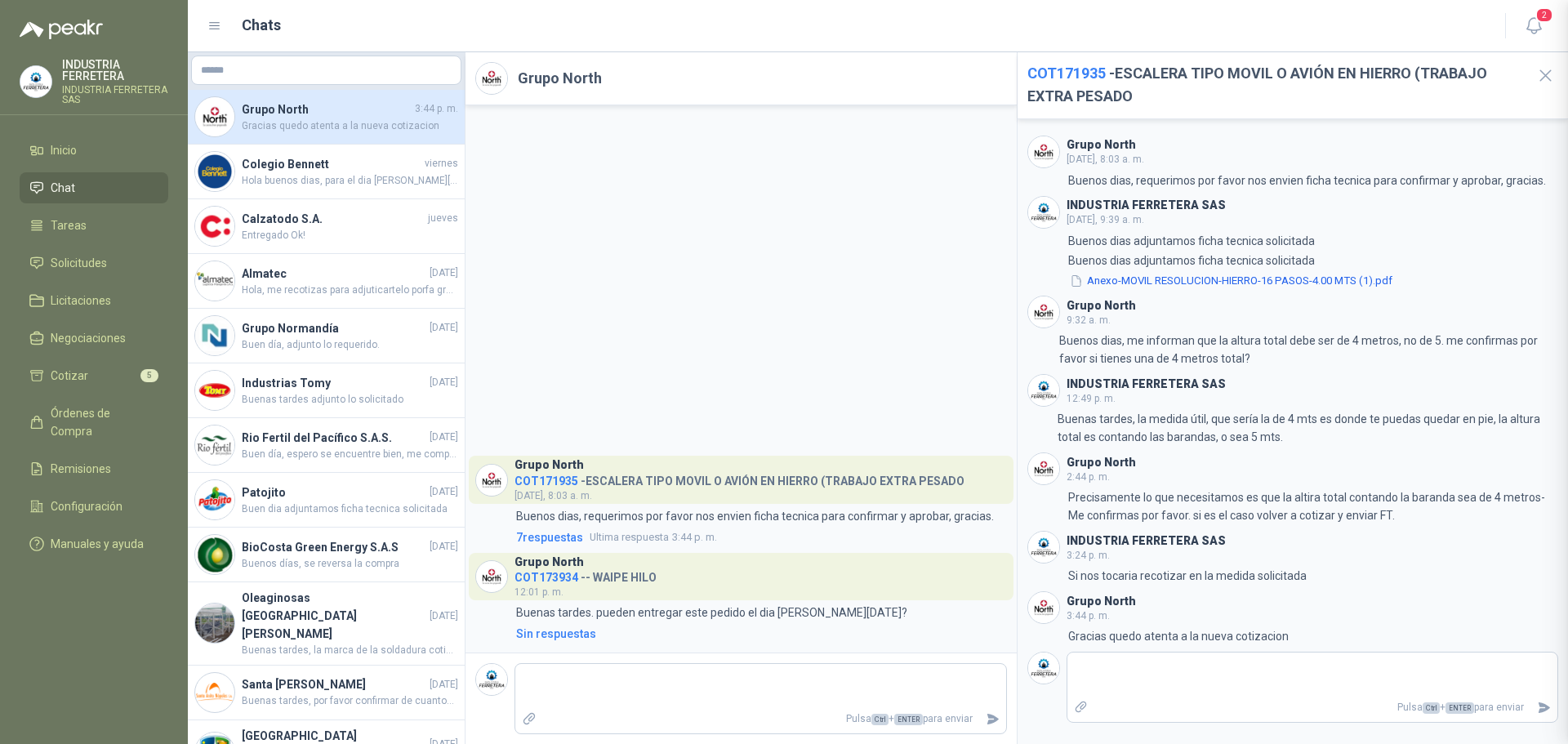
click at [1115, 669] on div at bounding box center [784, 372] width 1568 height 744
click at [1115, 669] on textarea at bounding box center [1312, 675] width 491 height 37
type textarea "*"
type textarea "**"
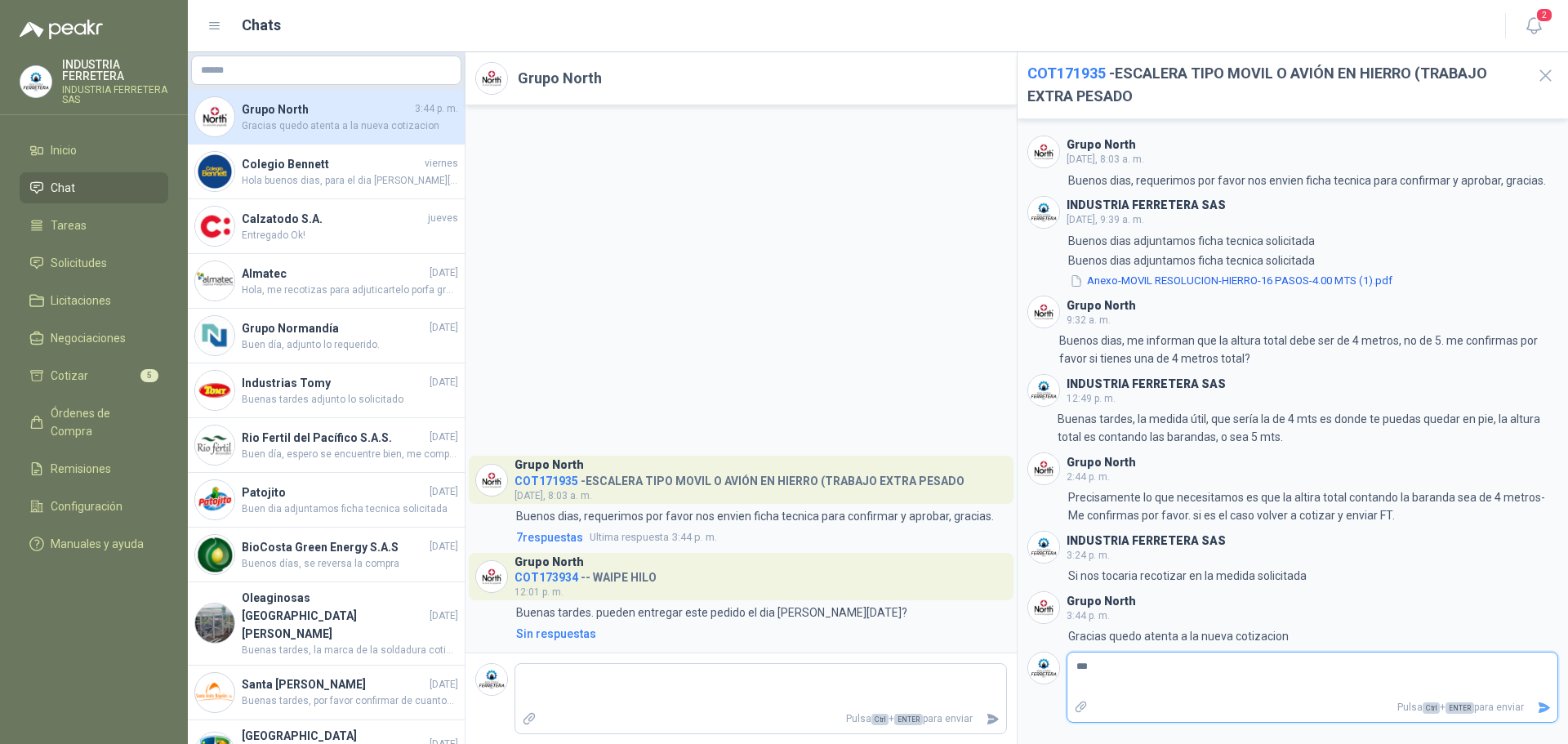
type textarea "****"
type textarea "*****"
type textarea "******"
type textarea "*******"
type textarea "********"
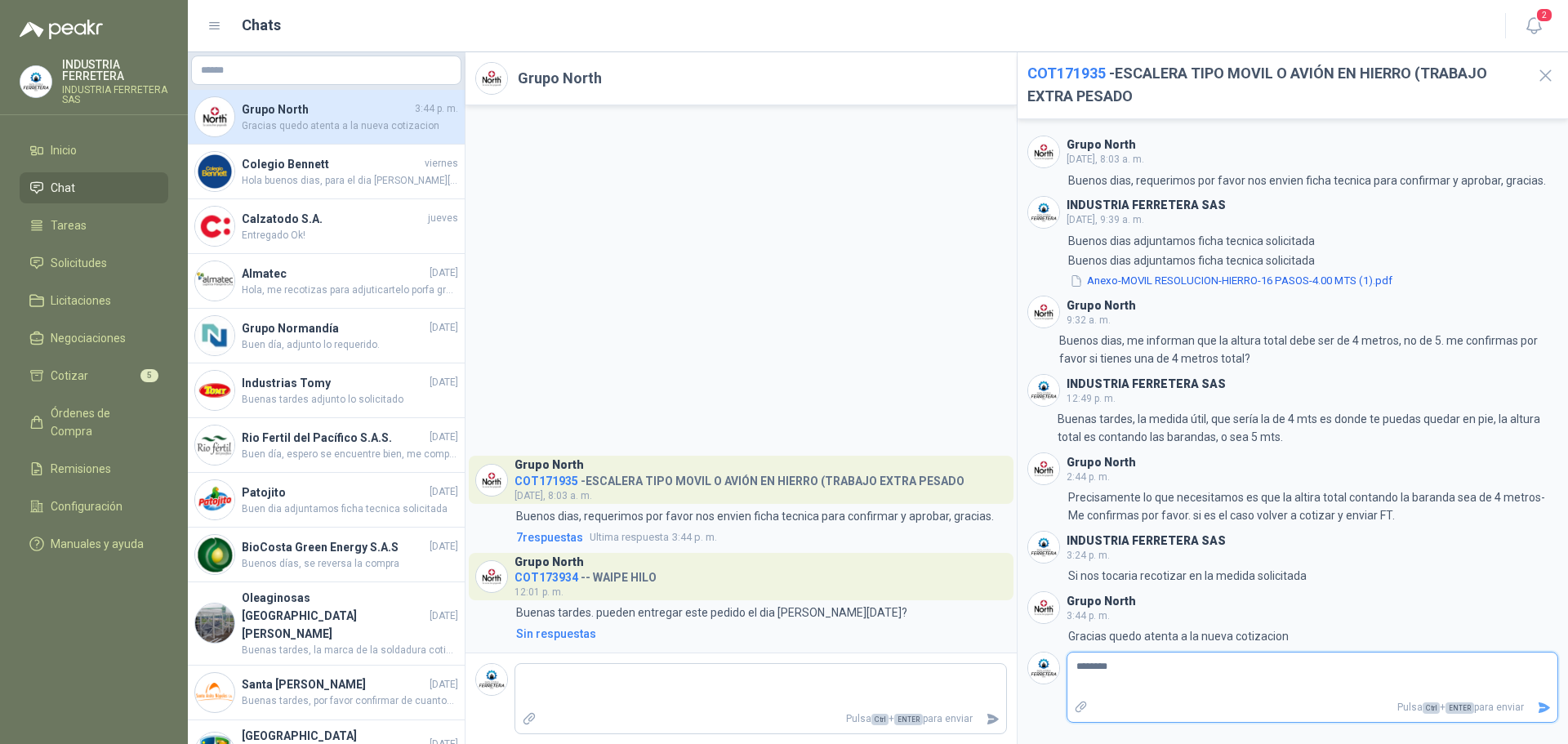
type textarea "*********"
type textarea "**********"
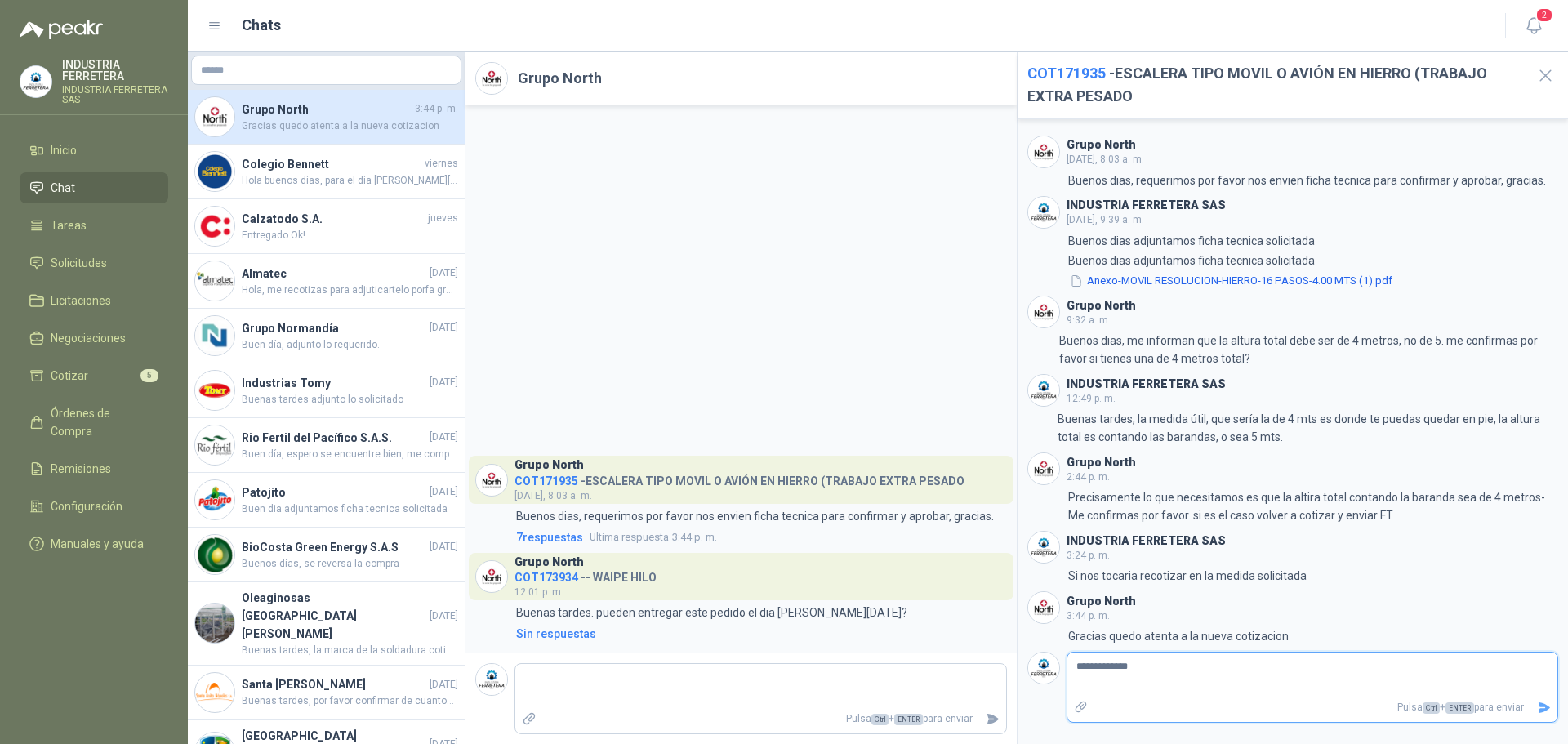
type textarea "**********"
click at [116, 361] on link "Cotizar 5" at bounding box center [94, 375] width 149 height 31
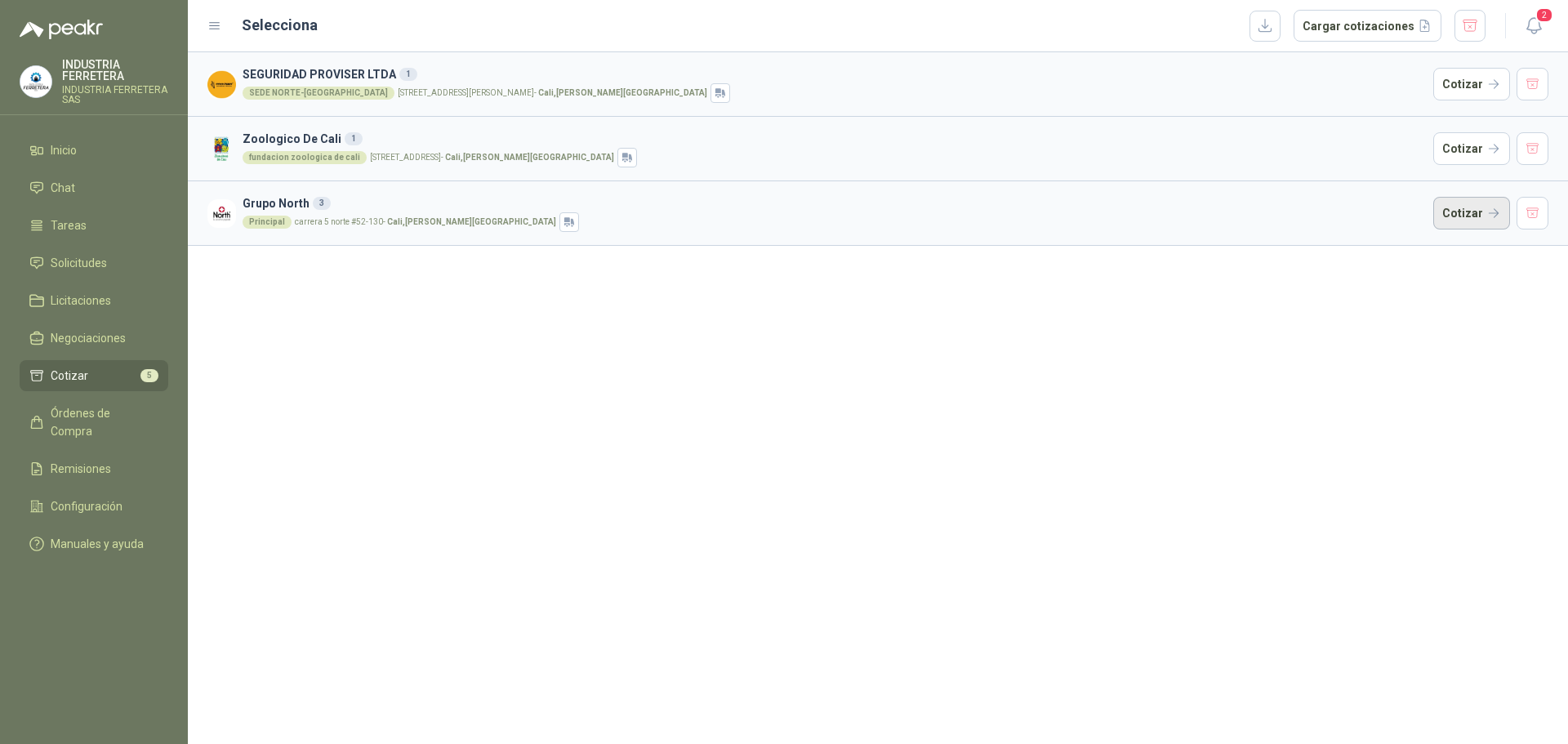
click at [1460, 212] on button "Cotizar" at bounding box center [1472, 213] width 77 height 33
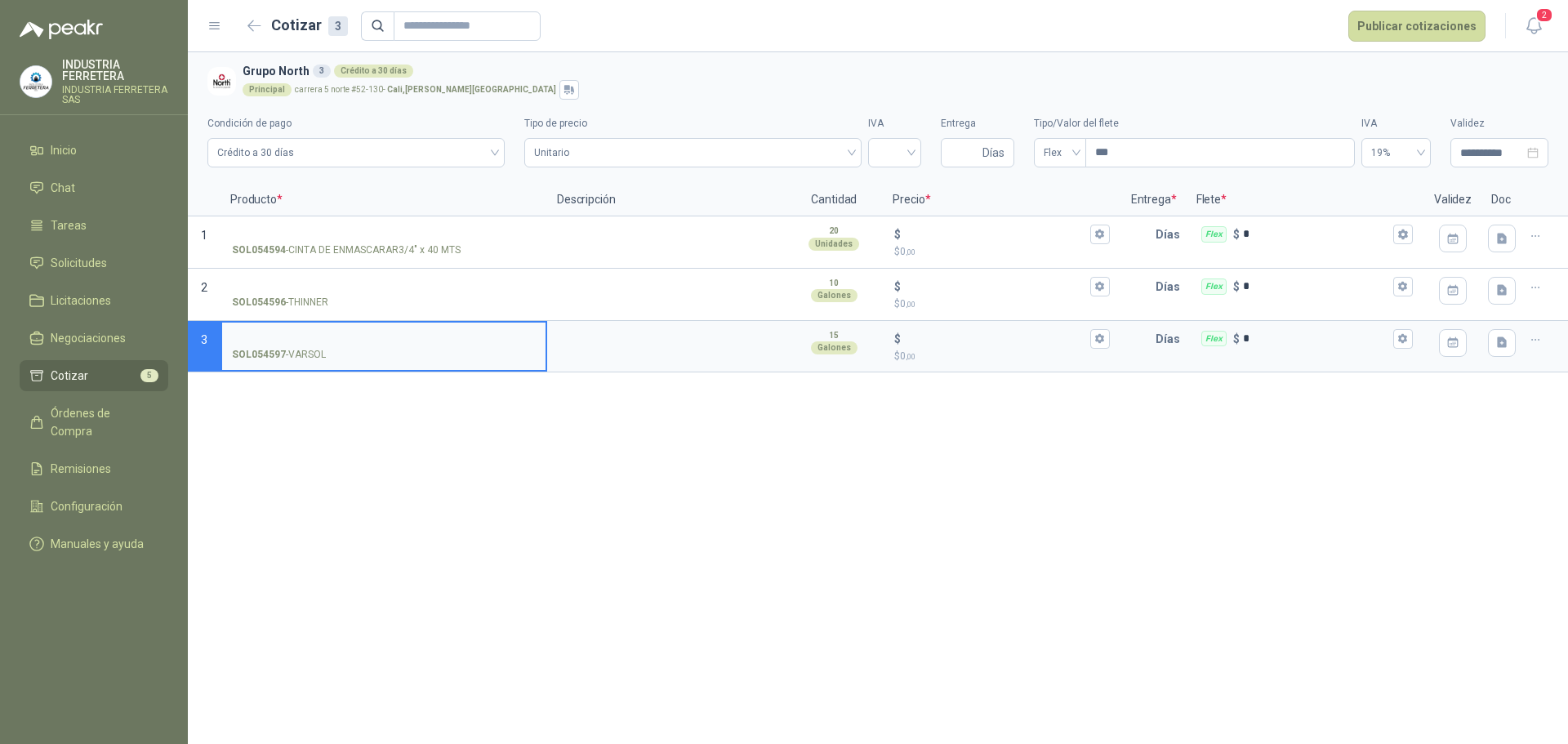
click at [323, 326] on label "SOL054597 - VARSOL" at bounding box center [383, 346] width 323 height 46
click at [323, 333] on input "SOL054597 - VARSOL" at bounding box center [383, 339] width 304 height 12
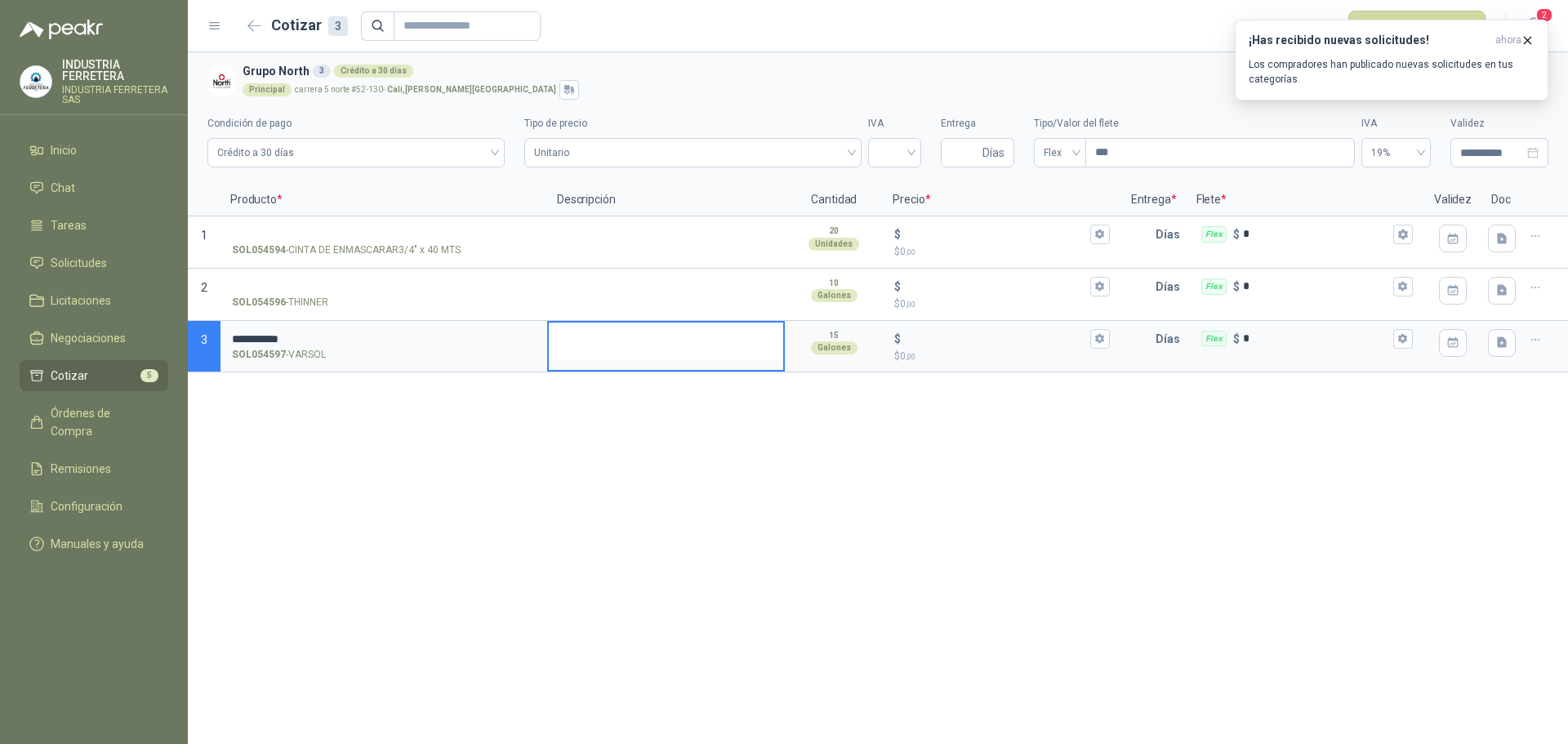
click at [661, 326] on textarea at bounding box center [666, 341] width 234 height 37
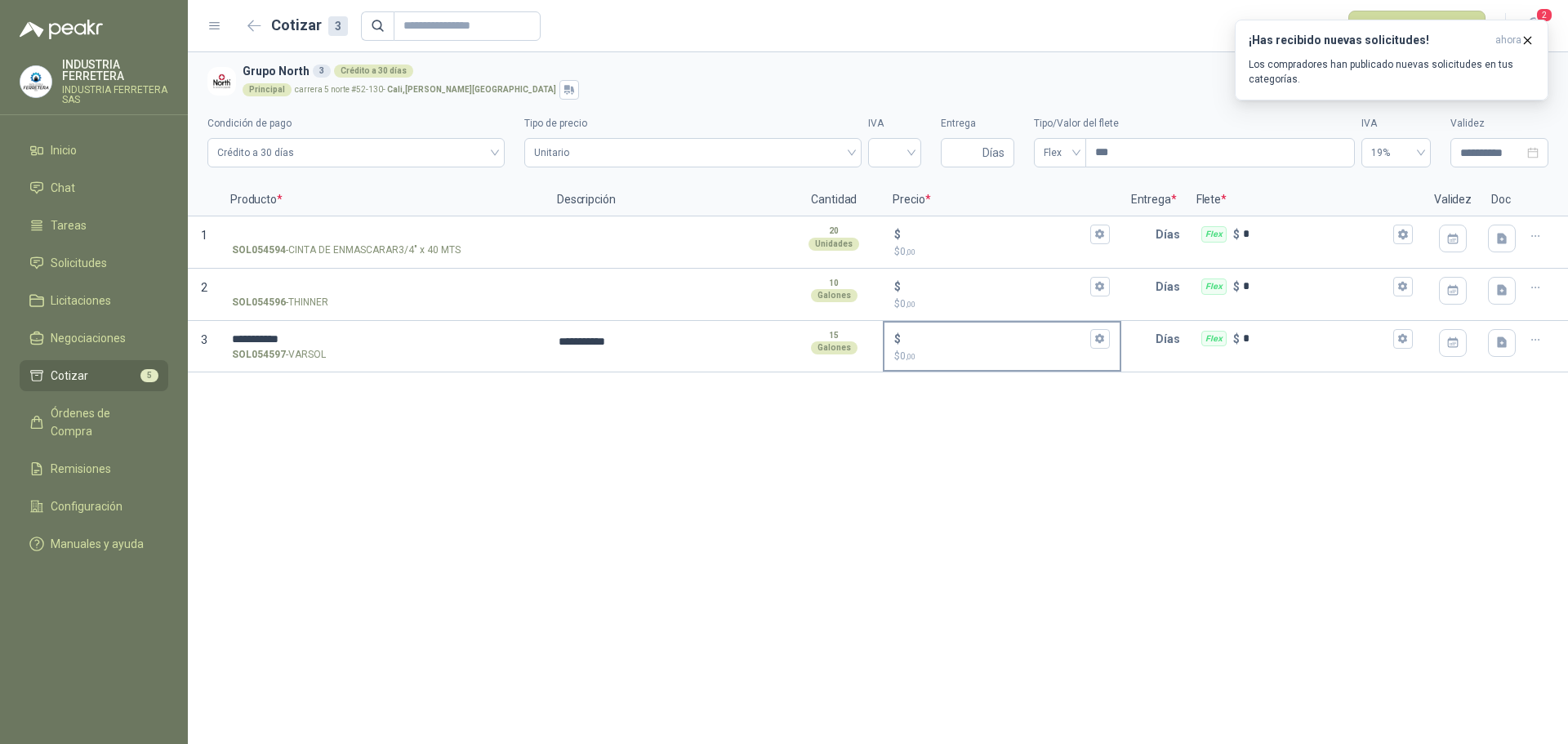
click at [968, 327] on div "$ $ 0 ,00" at bounding box center [1001, 347] width 234 height 48
click at [968, 332] on input "$ $ 0 ,00" at bounding box center [995, 339] width 182 height 12
click at [922, 277] on div "$" at bounding box center [1001, 287] width 215 height 20
click at [922, 280] on input "$ $ 0 ,00" at bounding box center [995, 286] width 182 height 12
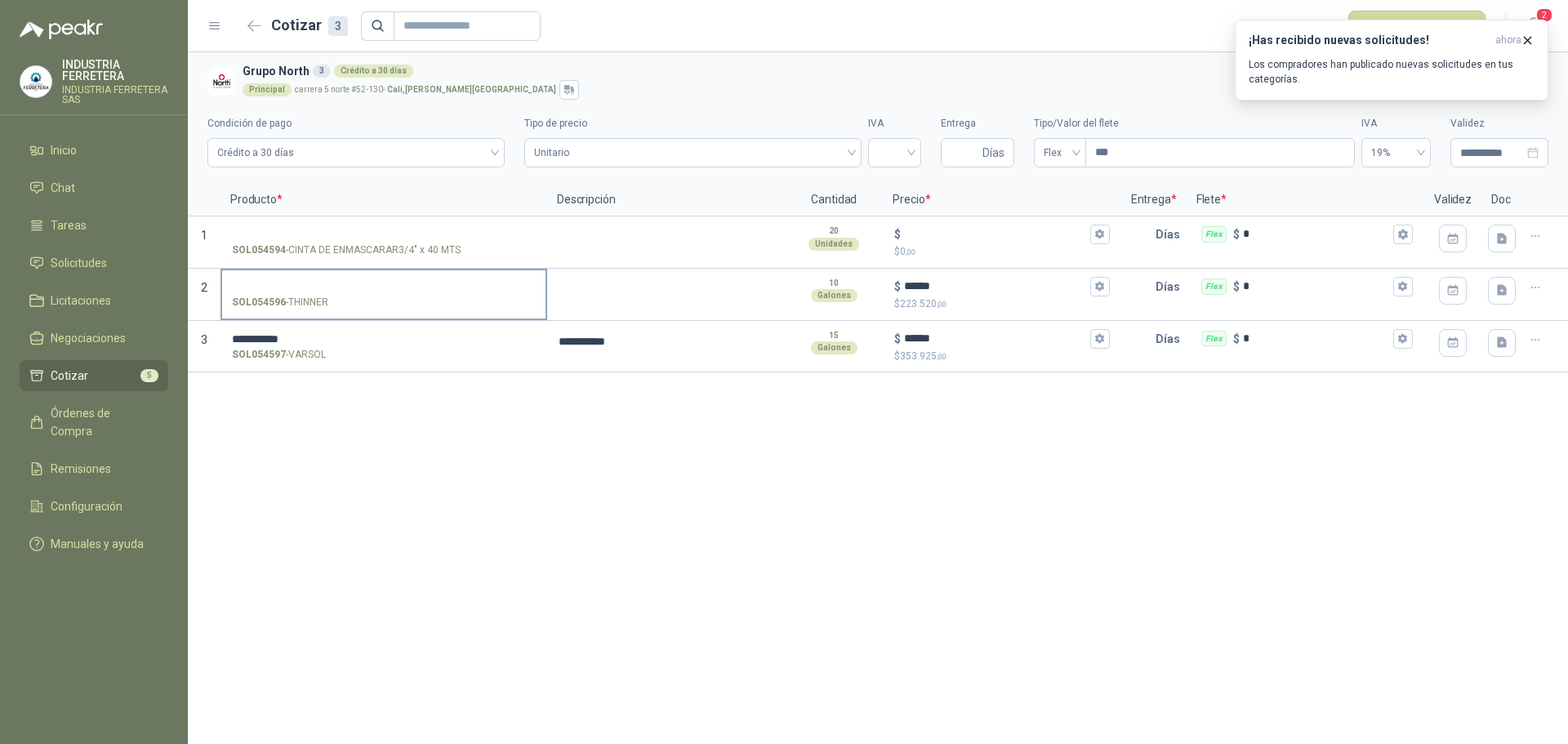
click at [352, 277] on label "SOL054596 - THINNER" at bounding box center [383, 293] width 323 height 46
click at [352, 281] on input "SOL054596 - THINNER" at bounding box center [383, 287] width 304 height 12
click at [365, 286] on input "SOL054596 - THINNER" at bounding box center [383, 287] width 304 height 12
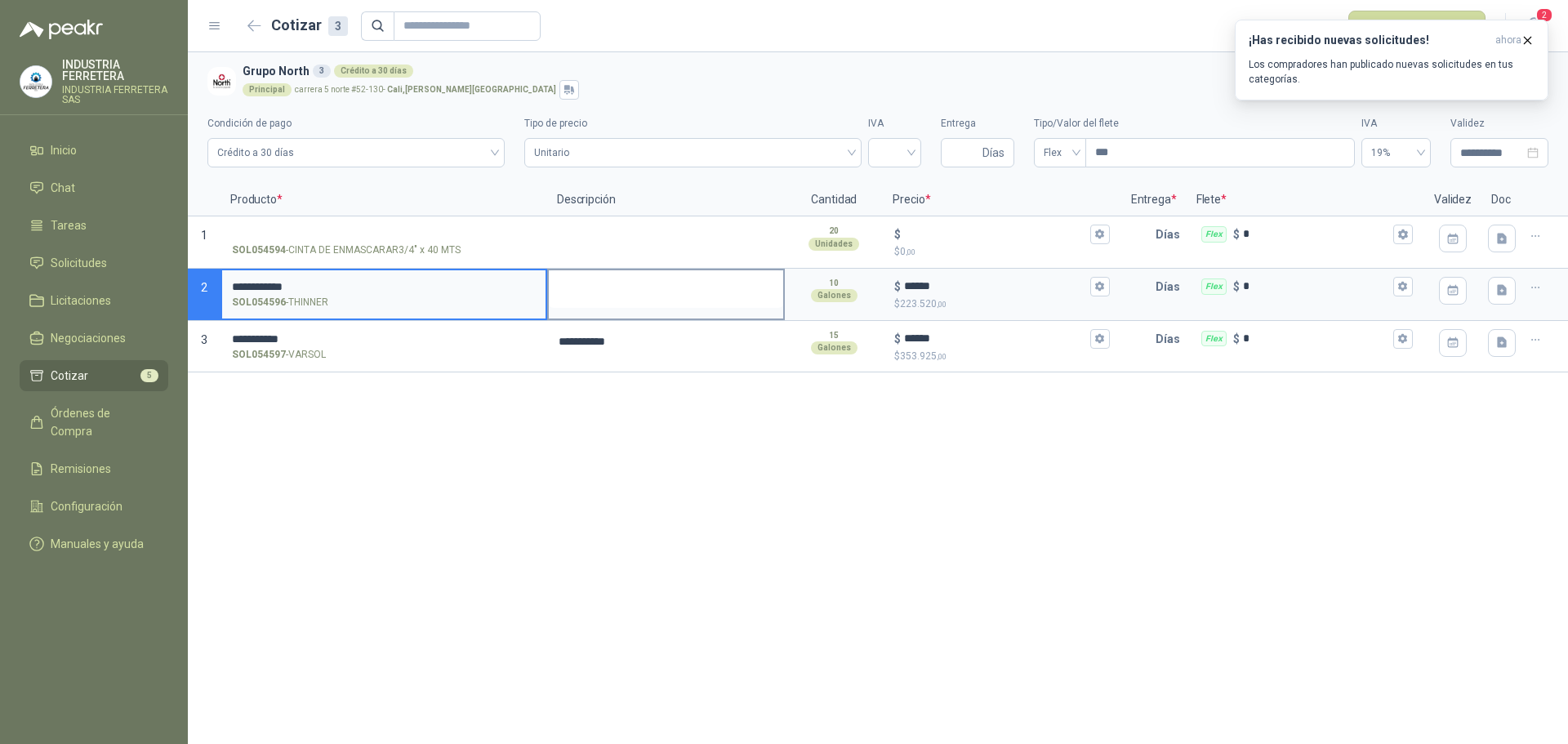
click at [674, 282] on textarea at bounding box center [666, 289] width 234 height 37
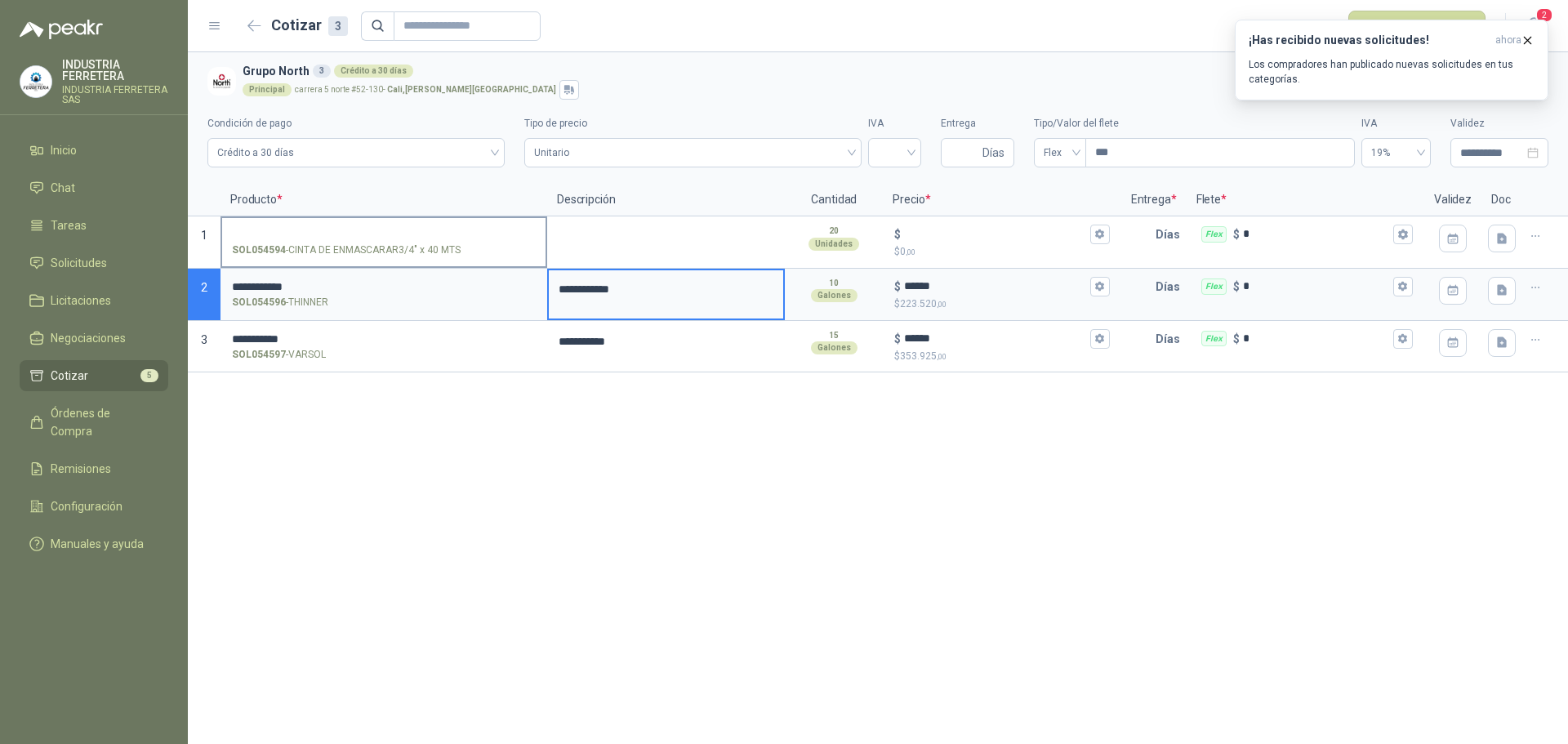
click at [440, 232] on input "SOL054594 - CINTA DE ENMASCARAR3/4" x 40 MTS" at bounding box center [383, 235] width 304 height 12
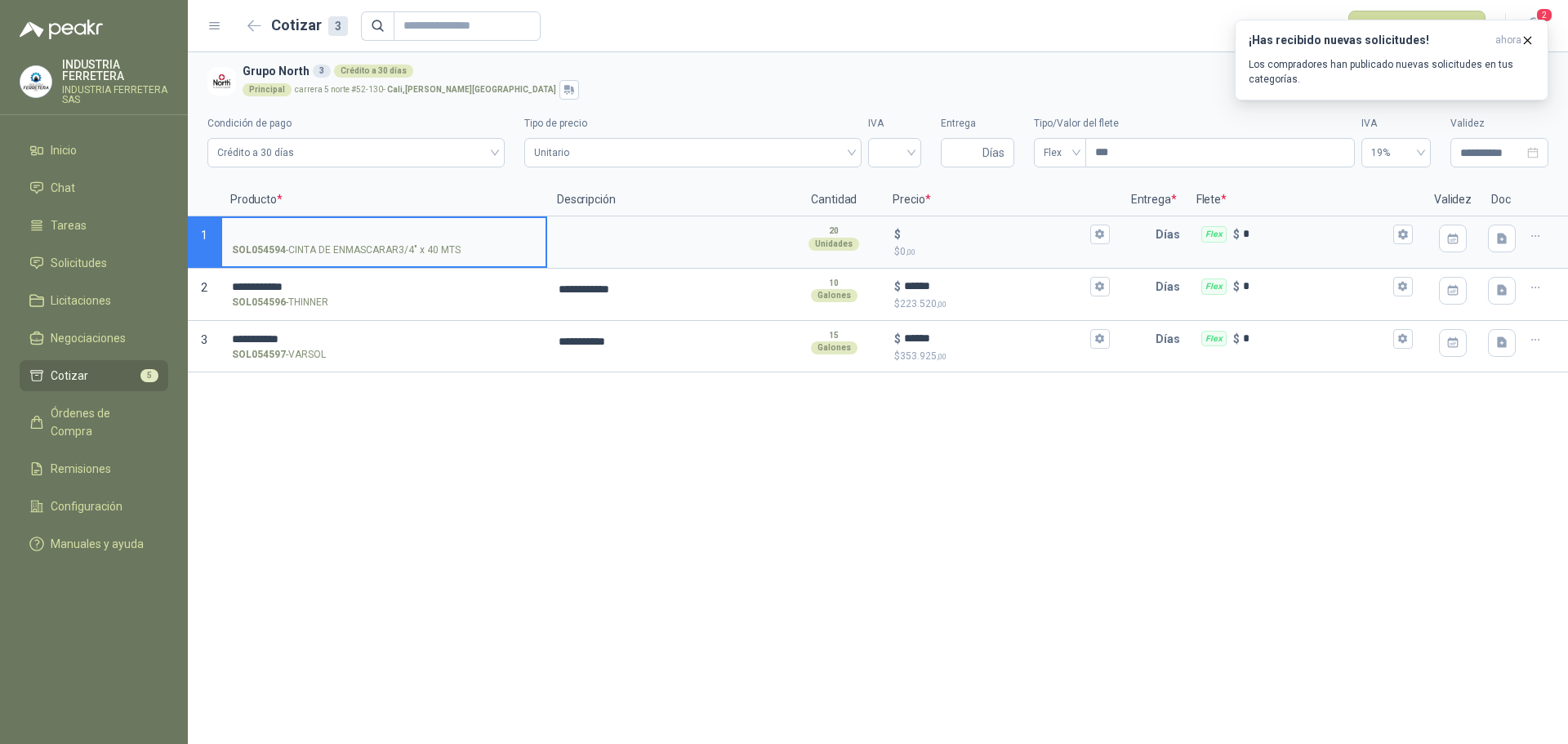
click at [368, 229] on input "SOL054594 - CINTA DE ENMASCARAR3/4" x 40 MTS" at bounding box center [383, 235] width 304 height 12
click at [609, 231] on textarea at bounding box center [666, 237] width 234 height 37
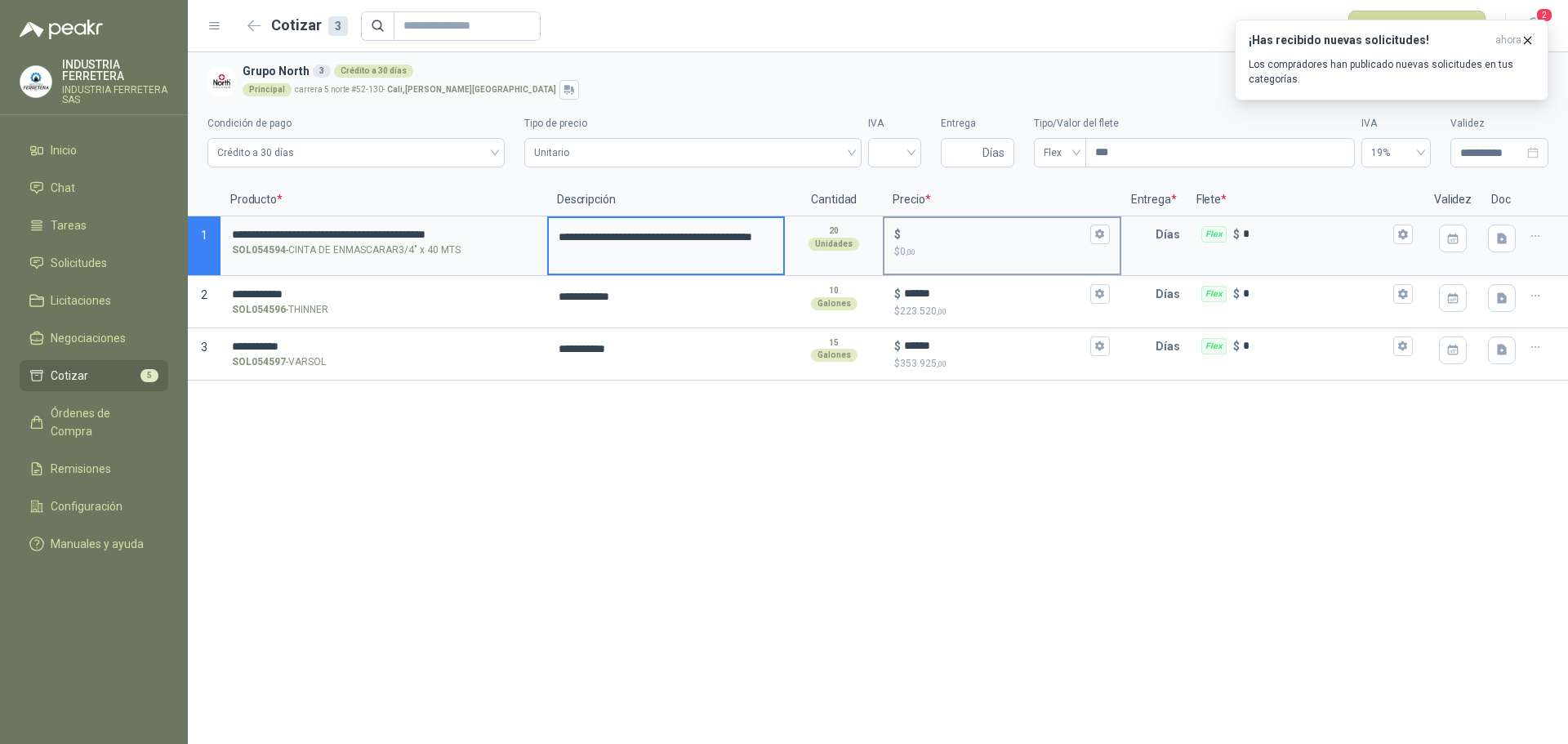
click at [922, 233] on input "$ $ 0 ,00" at bounding box center [995, 234] width 182 height 12
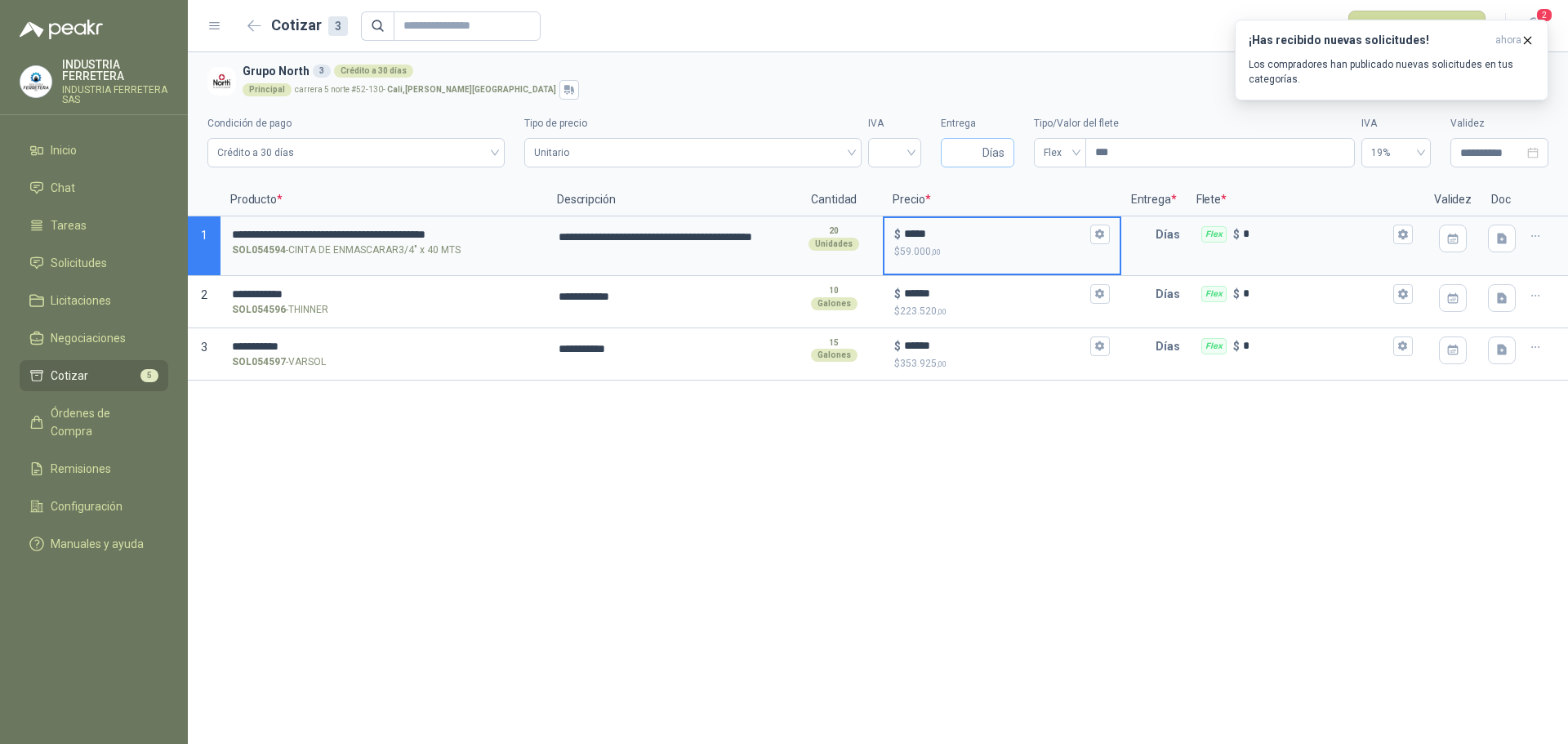
click at [990, 149] on span "Días" at bounding box center [993, 152] width 22 height 28
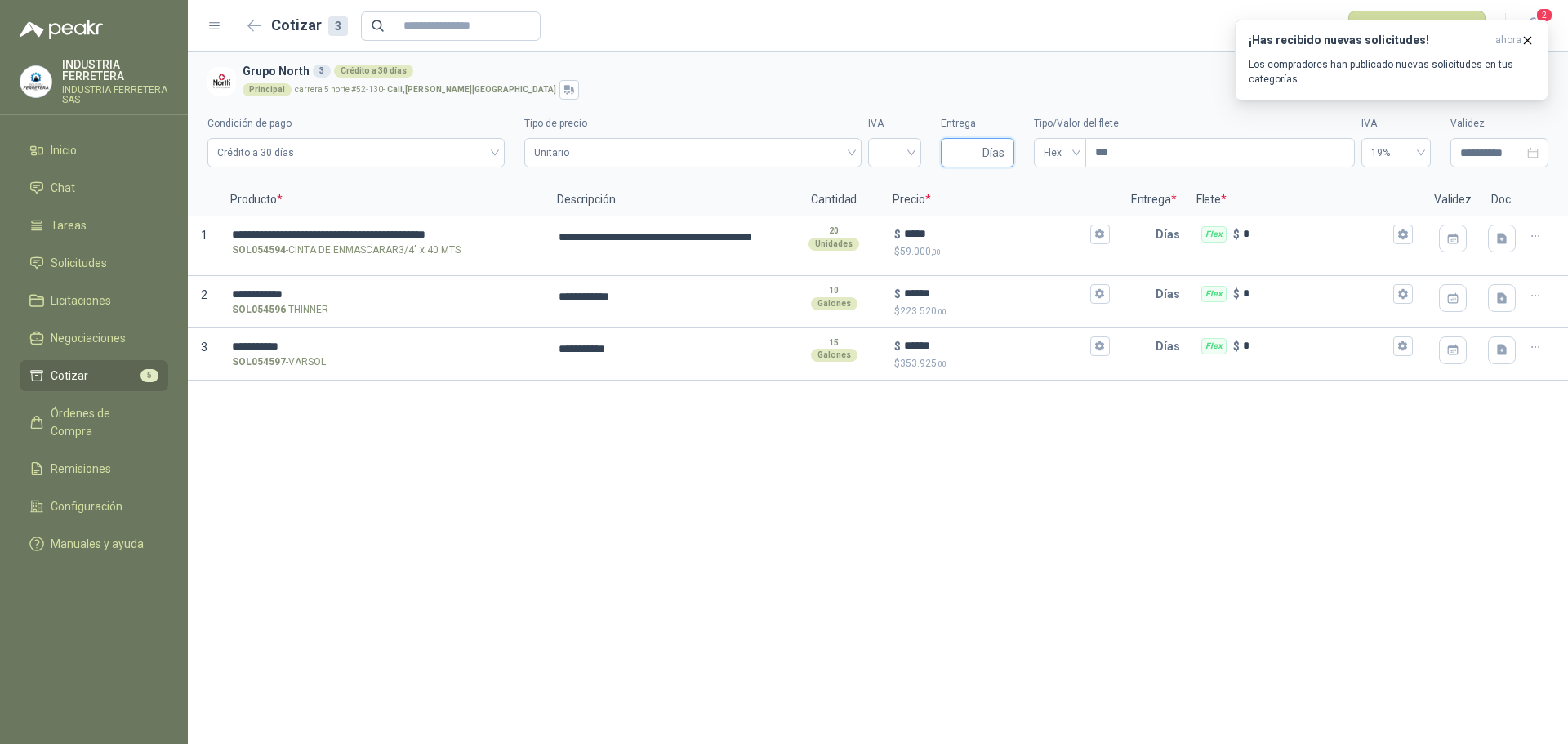
click at [973, 160] on input "Entrega" at bounding box center [965, 152] width 29 height 28
click at [897, 163] on span at bounding box center [895, 152] width 34 height 28
click at [892, 192] on div "19%" at bounding box center [894, 187] width 27 height 18
click at [1526, 43] on icon "button" at bounding box center [1528, 39] width 6 height 6
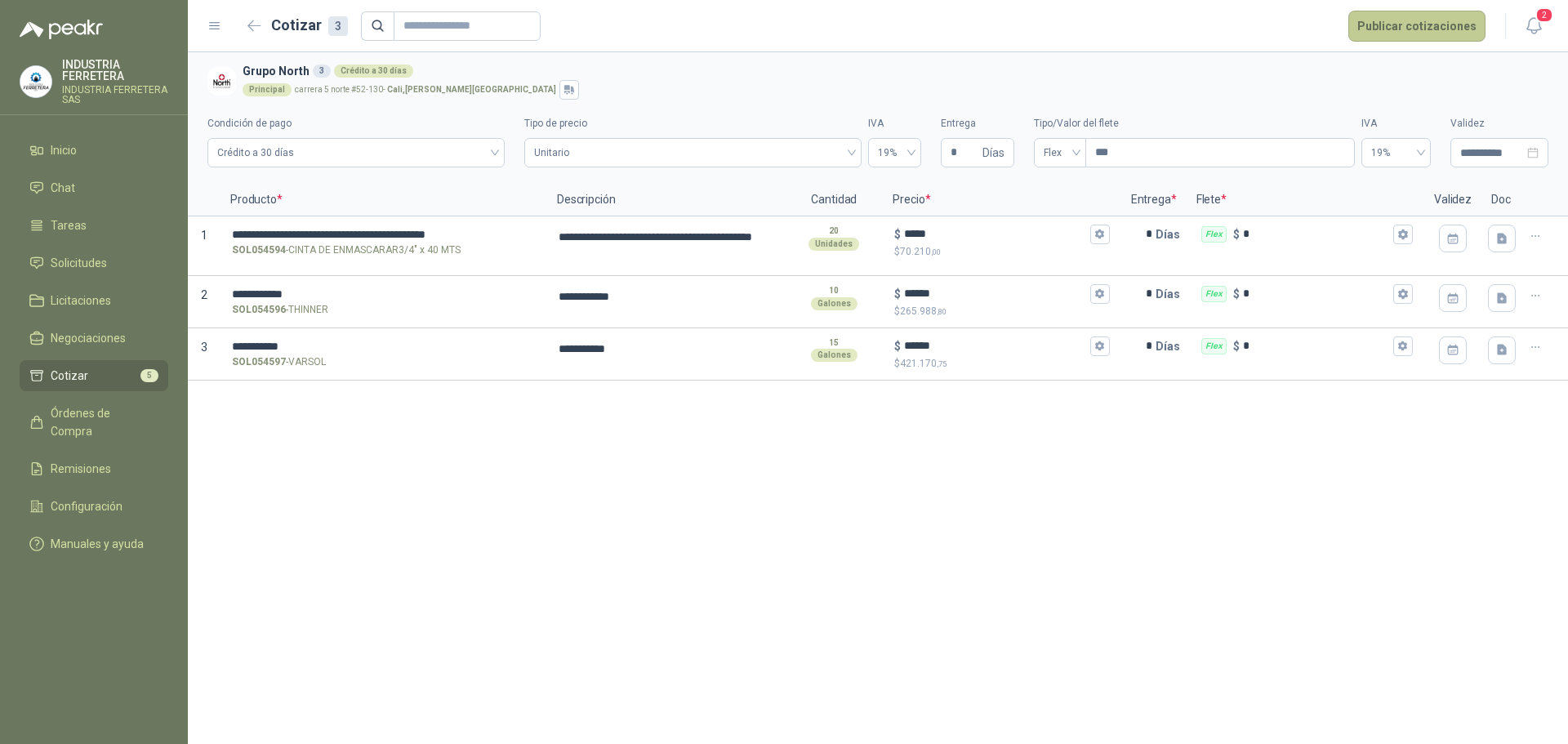
click at [1431, 22] on button "Publicar cotizaciones" at bounding box center [1417, 26] width 137 height 31
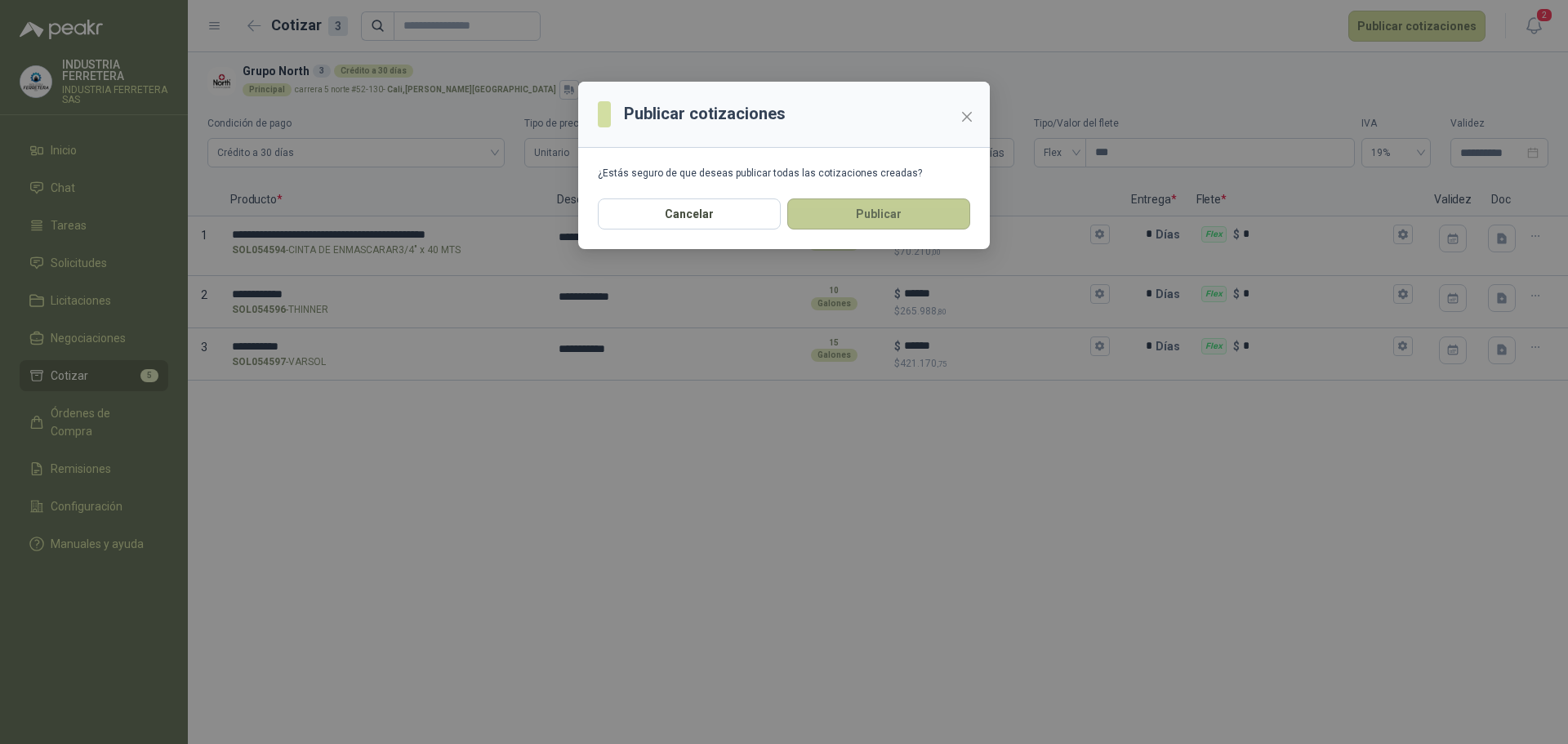
click at [918, 218] on button "Publicar" at bounding box center [878, 214] width 183 height 31
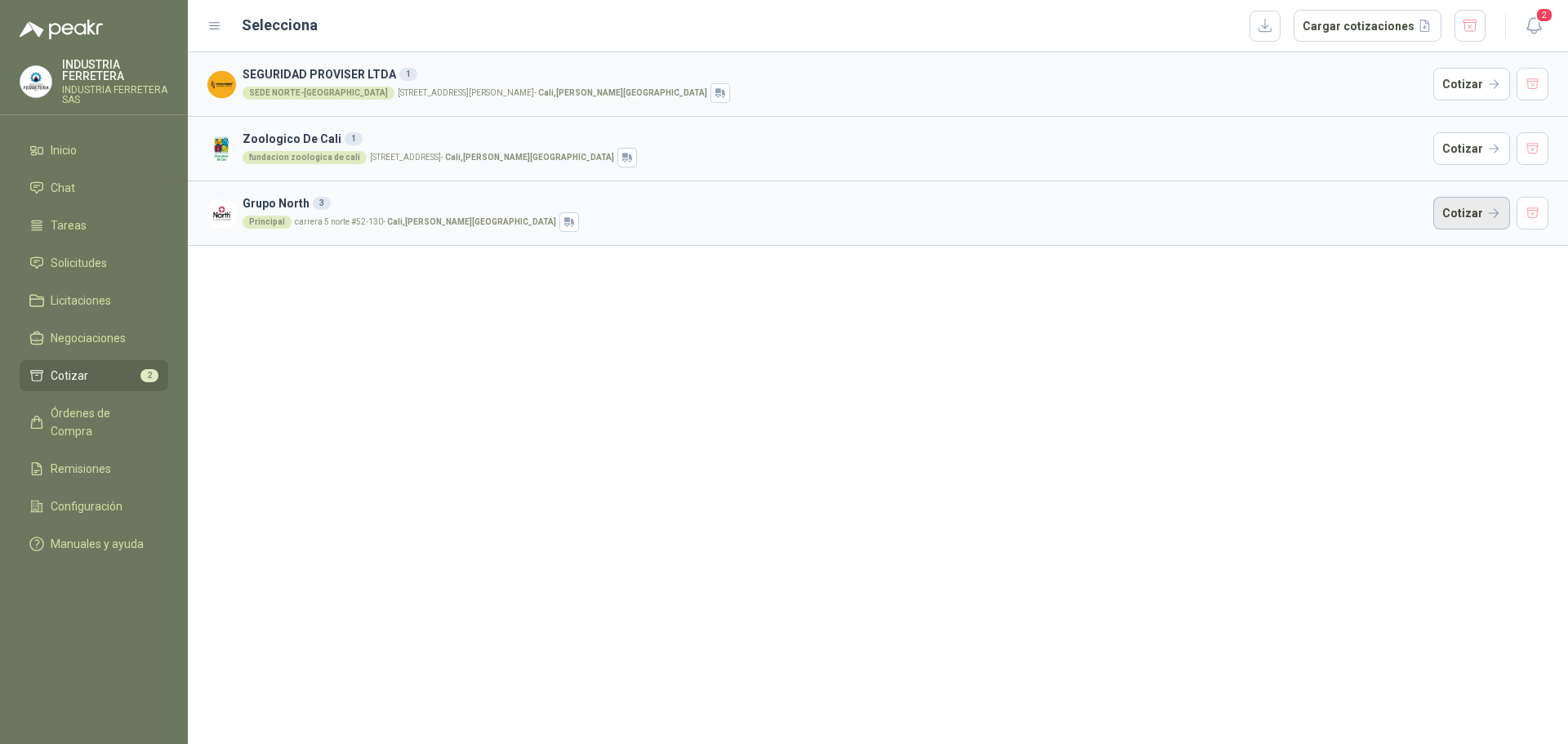
click at [1489, 217] on button "Cotizar" at bounding box center [1472, 213] width 77 height 33
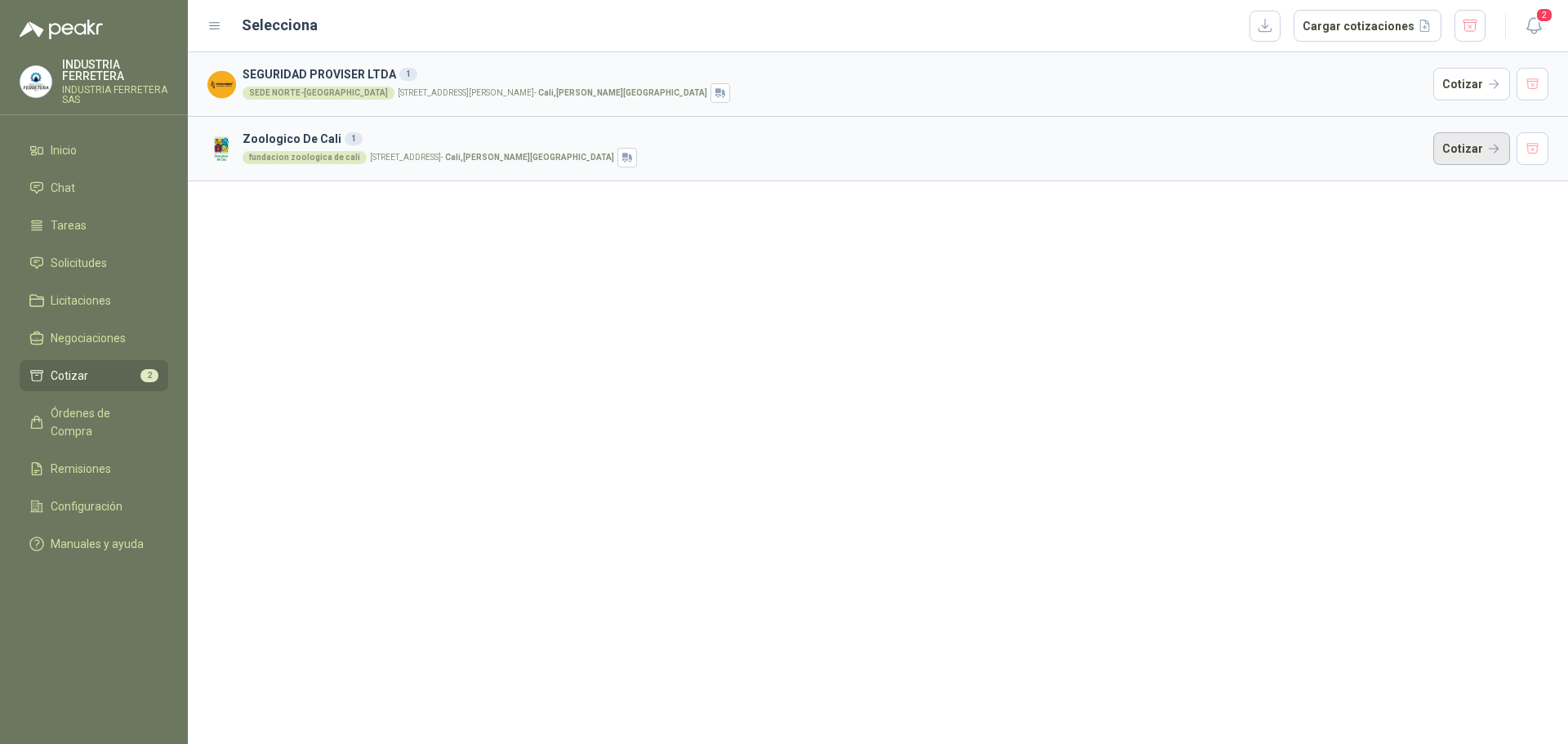
click at [1458, 148] on button "Cotizar" at bounding box center [1472, 149] width 77 height 33
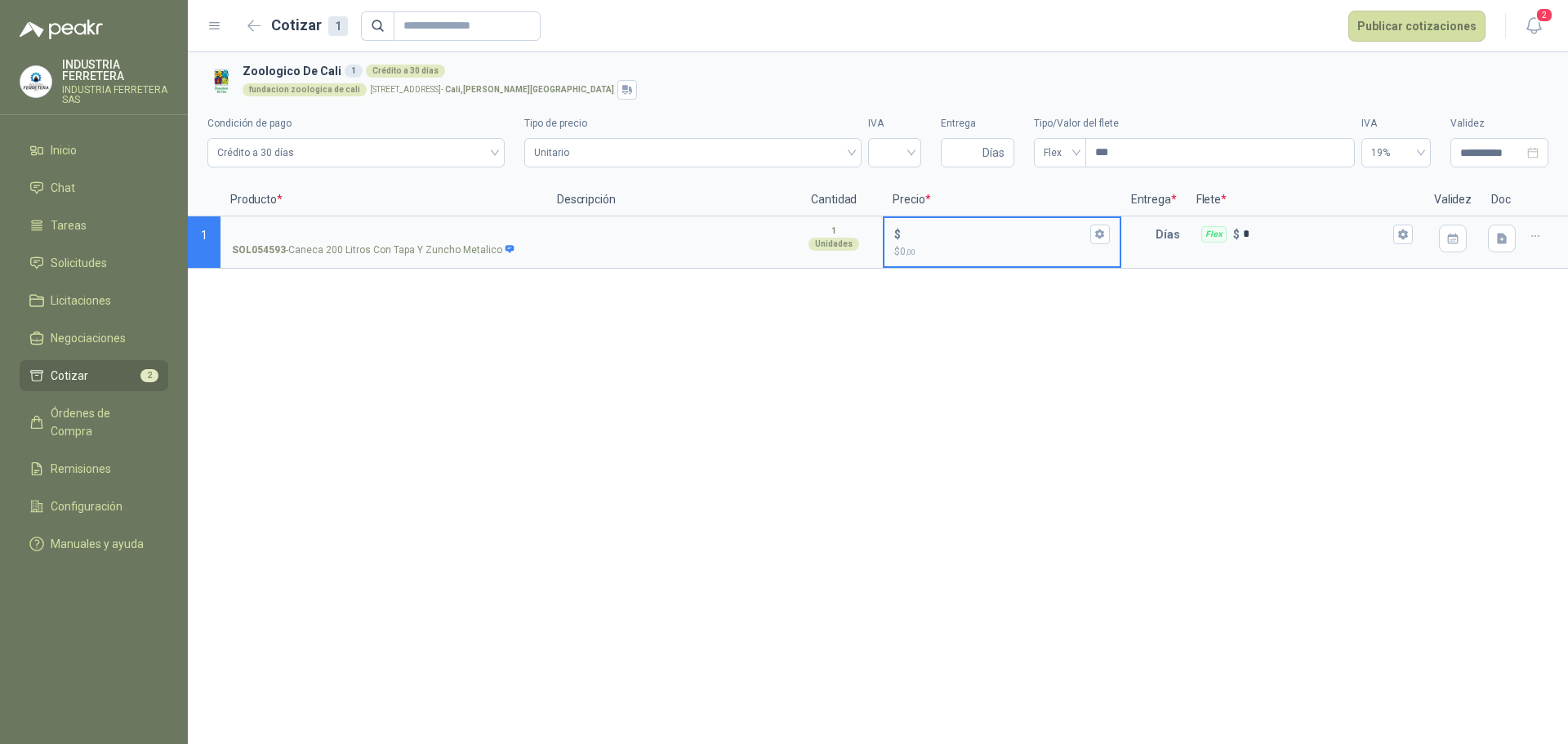
click at [978, 231] on input "$ $ 0 ,00" at bounding box center [995, 234] width 182 height 12
type input "*******"
click at [663, 218] on textarea at bounding box center [666, 237] width 234 height 37
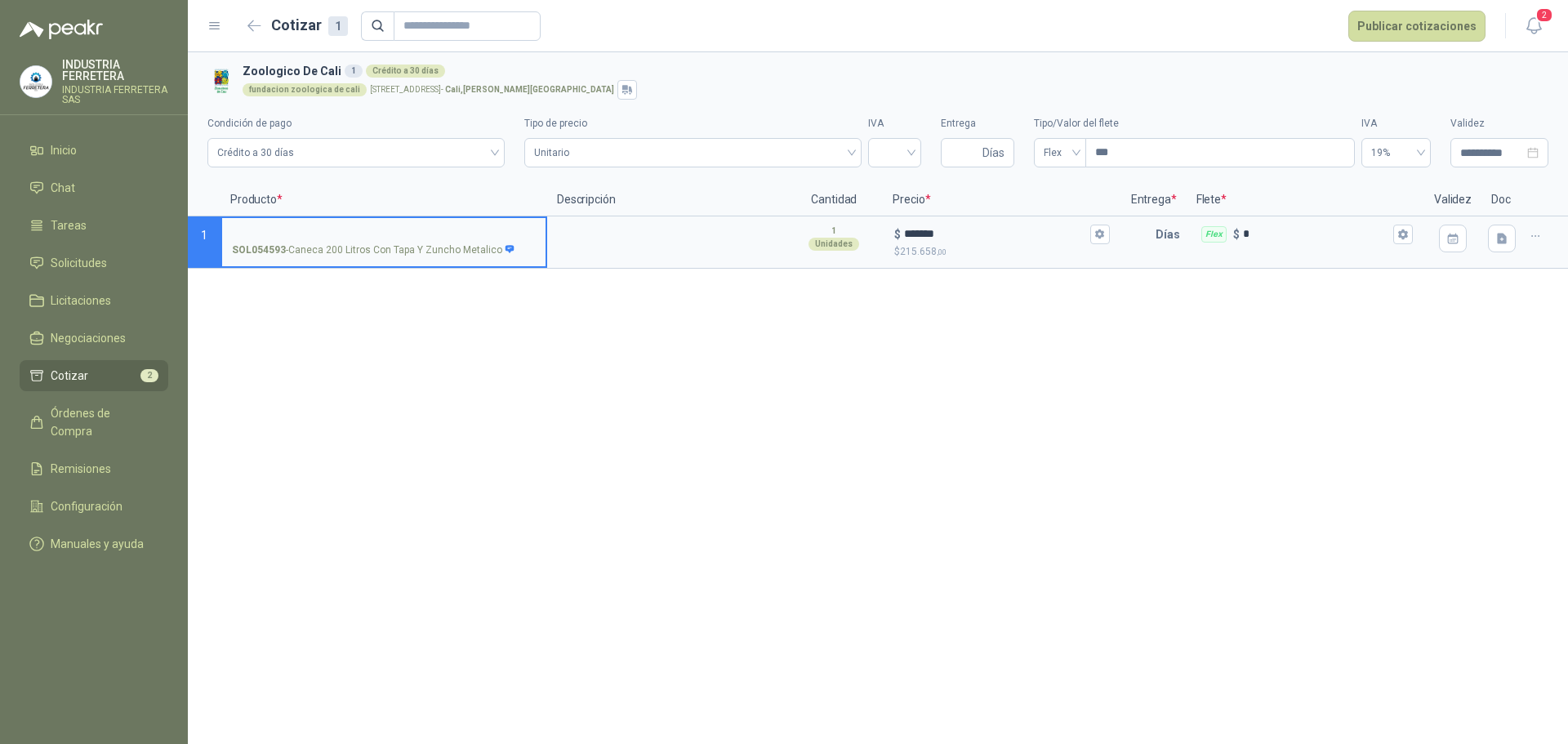
click at [511, 229] on input "SOL054593 - Caneca 200 Litros Con Tapa Y Zuncho Metalico" at bounding box center [383, 235] width 304 height 12
type input "*"
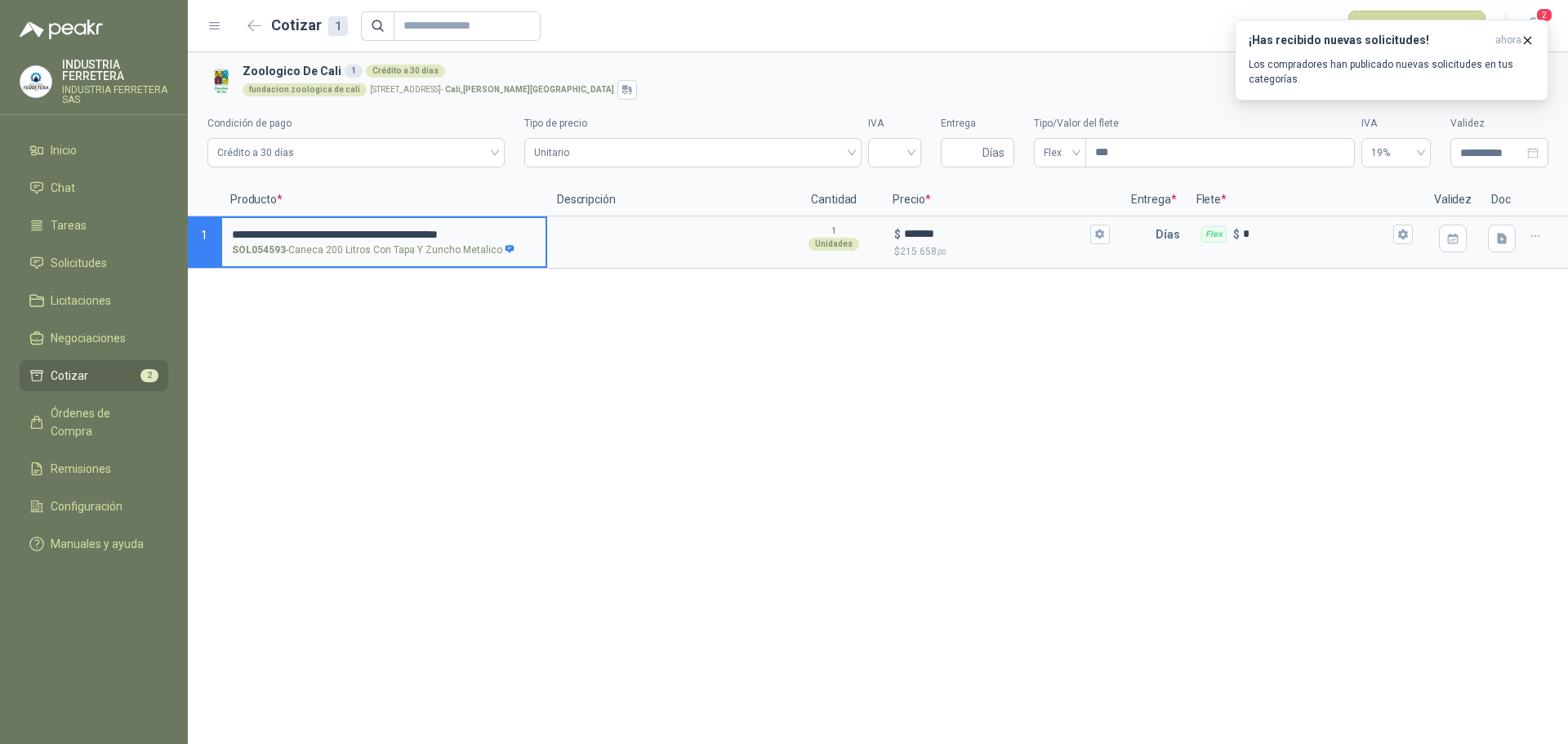
scroll to position [0, 6]
type input "**********"
drag, startPoint x: 378, startPoint y: 266, endPoint x: 309, endPoint y: 231, distance: 77.4
click at [305, 217] on div "**********" at bounding box center [384, 242] width 327 height 53
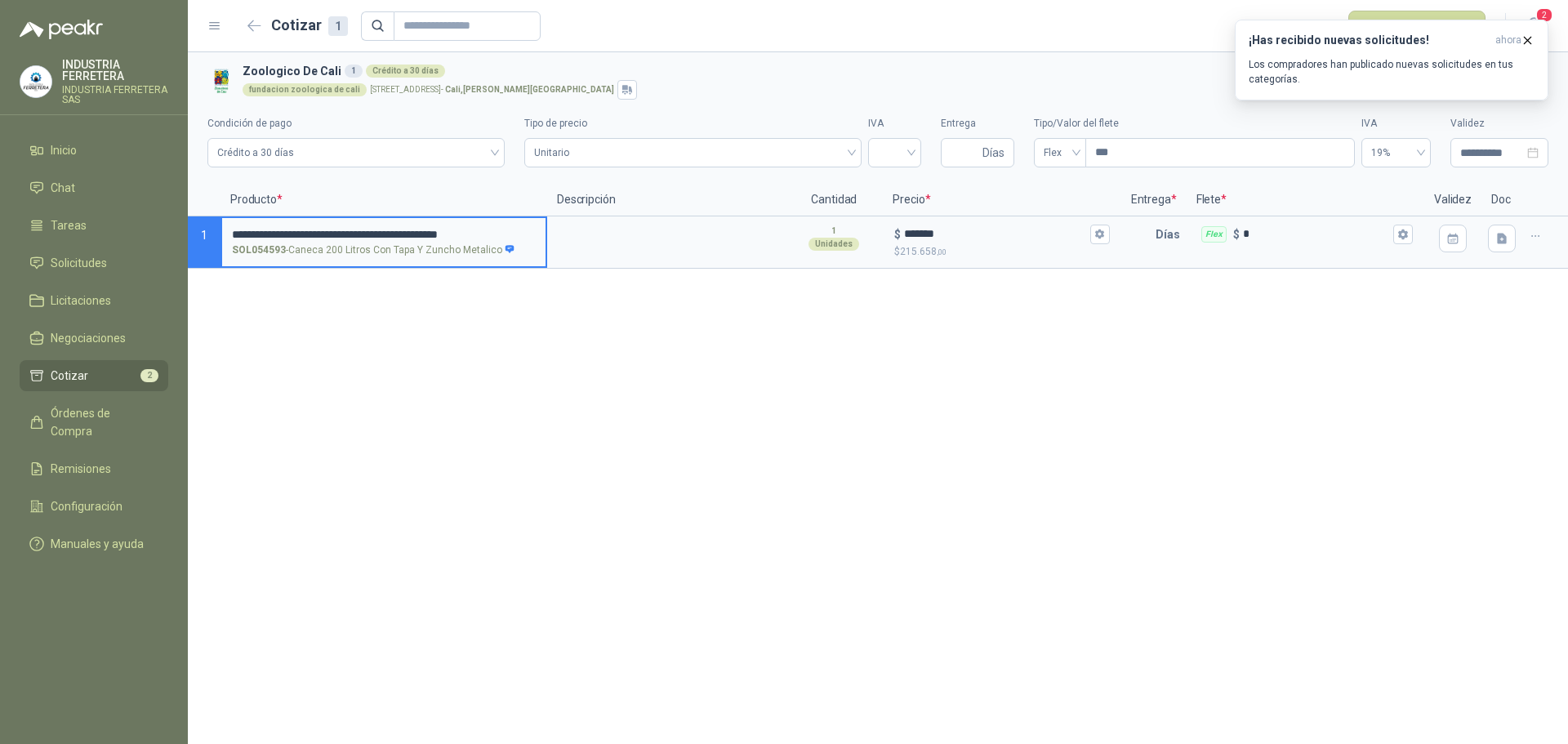
click at [310, 235] on input "**********" at bounding box center [383, 235] width 304 height 14
click at [568, 222] on textarea at bounding box center [666, 237] width 234 height 37
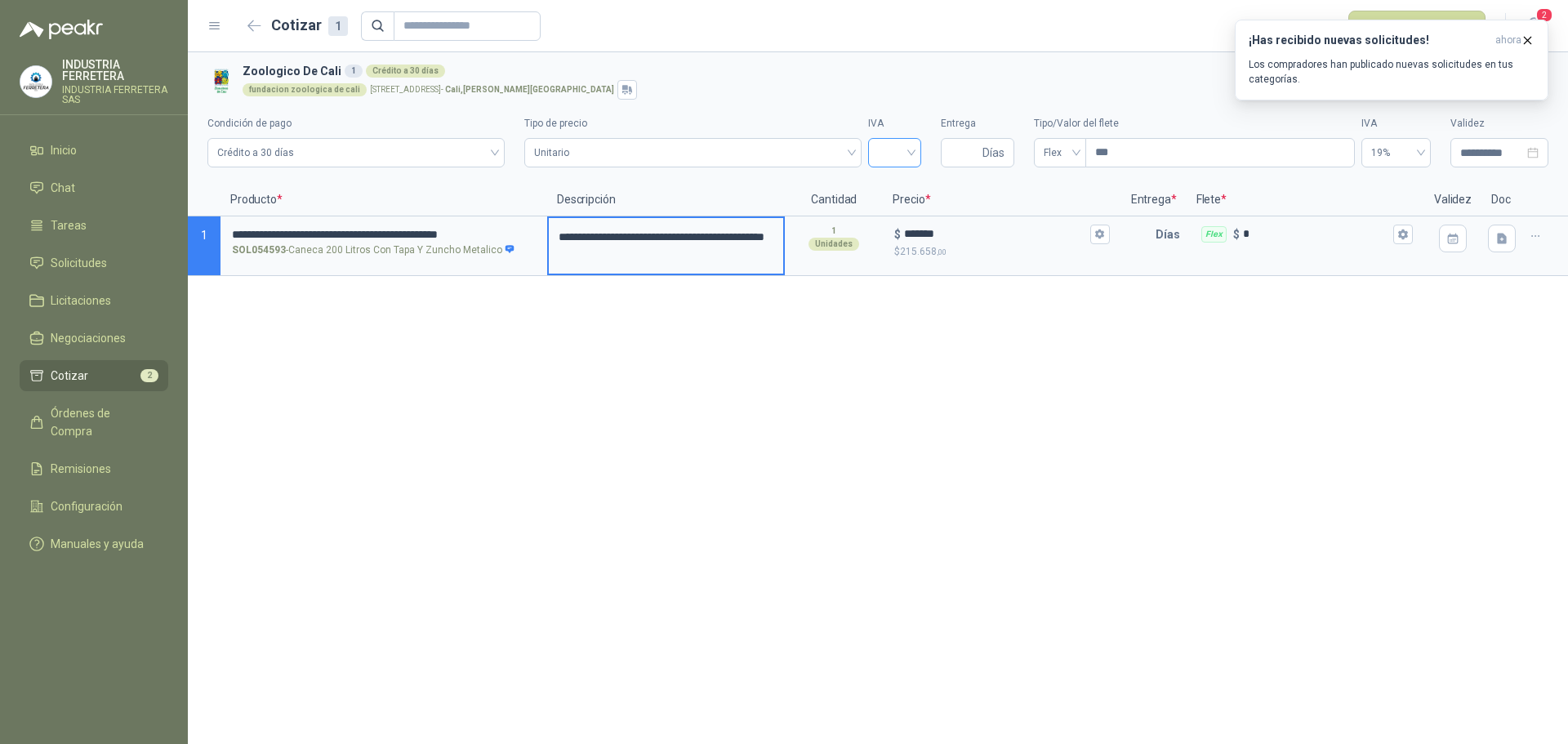
click at [898, 163] on span at bounding box center [895, 152] width 34 height 28
click at [908, 192] on div "19%" at bounding box center [894, 187] width 27 height 18
click at [981, 153] on span "Días" at bounding box center [977, 152] width 74 height 29
click at [972, 150] on input "Entrega" at bounding box center [965, 152] width 29 height 28
type input "*"
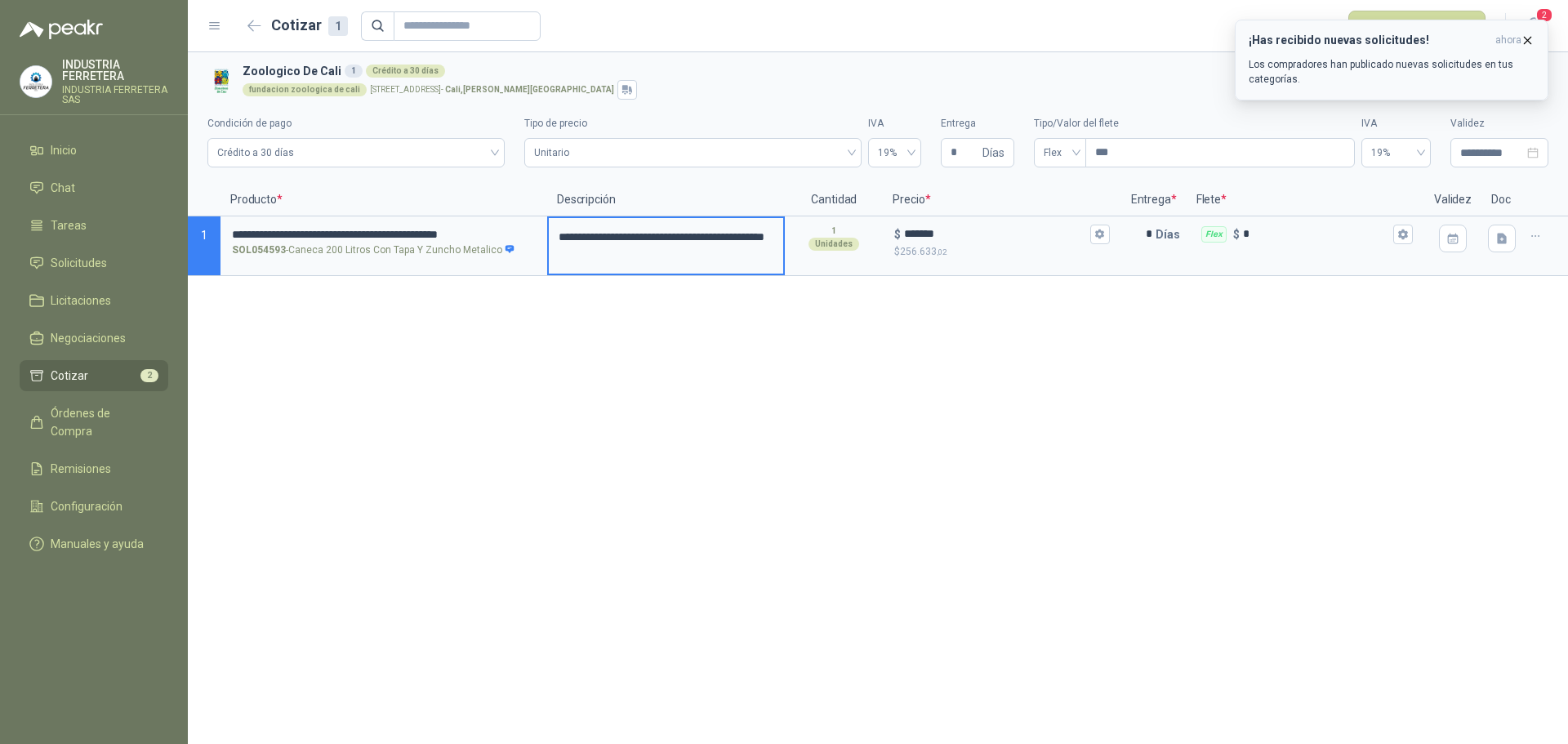
click at [1527, 37] on icon "button" at bounding box center [1528, 41] width 14 height 14
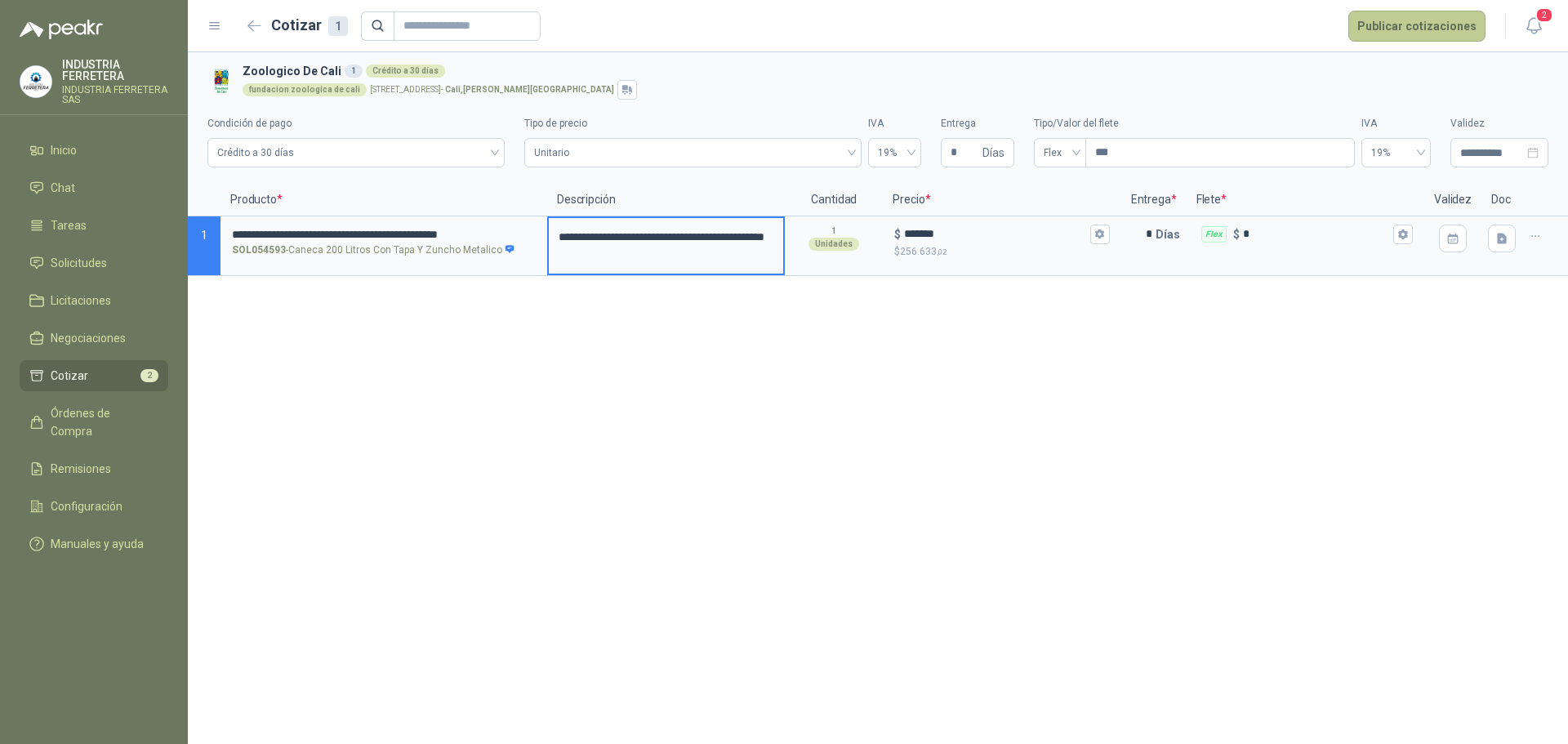
click at [1429, 22] on button "Publicar cotizaciones" at bounding box center [1417, 26] width 137 height 31
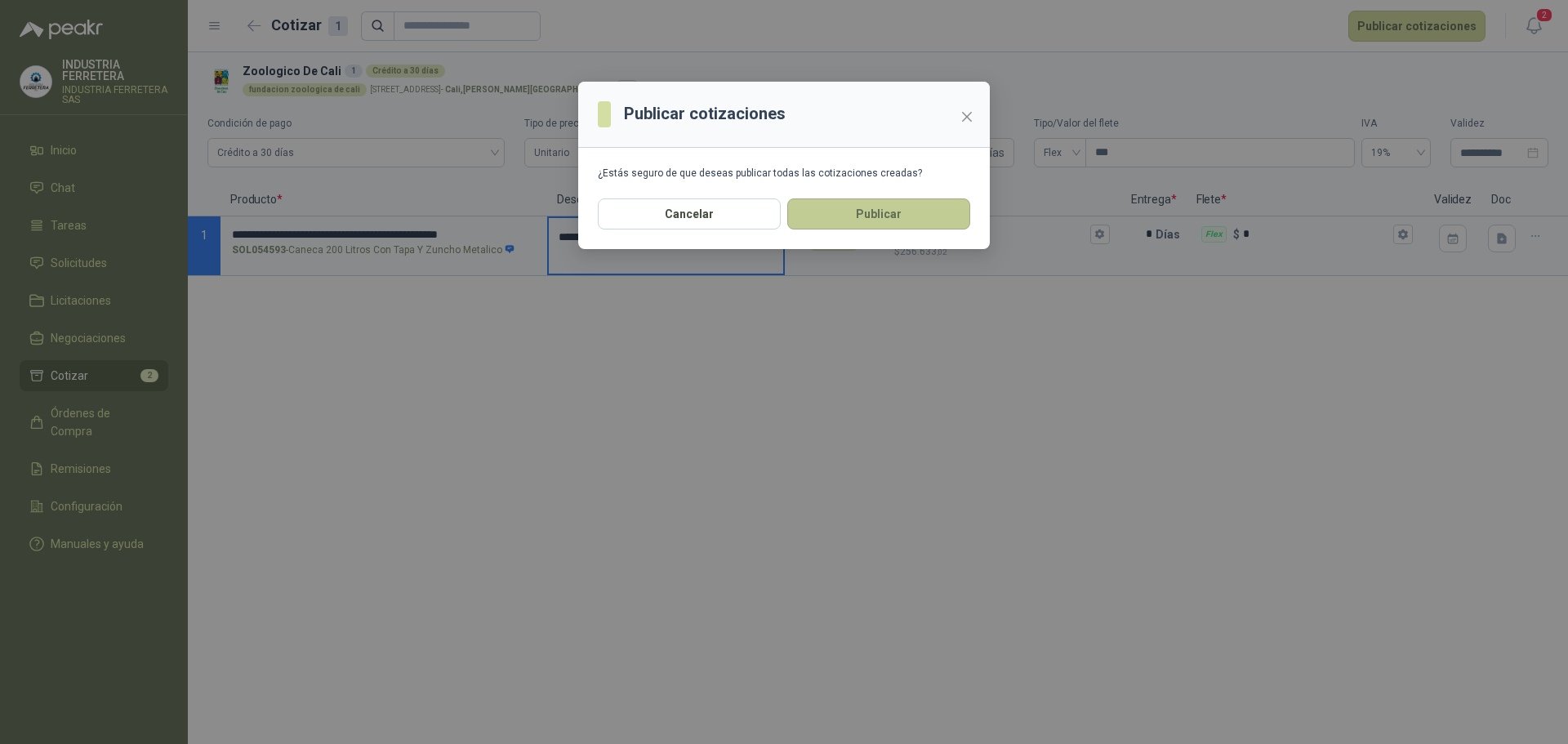
click at [886, 217] on button "Publicar" at bounding box center [878, 214] width 183 height 31
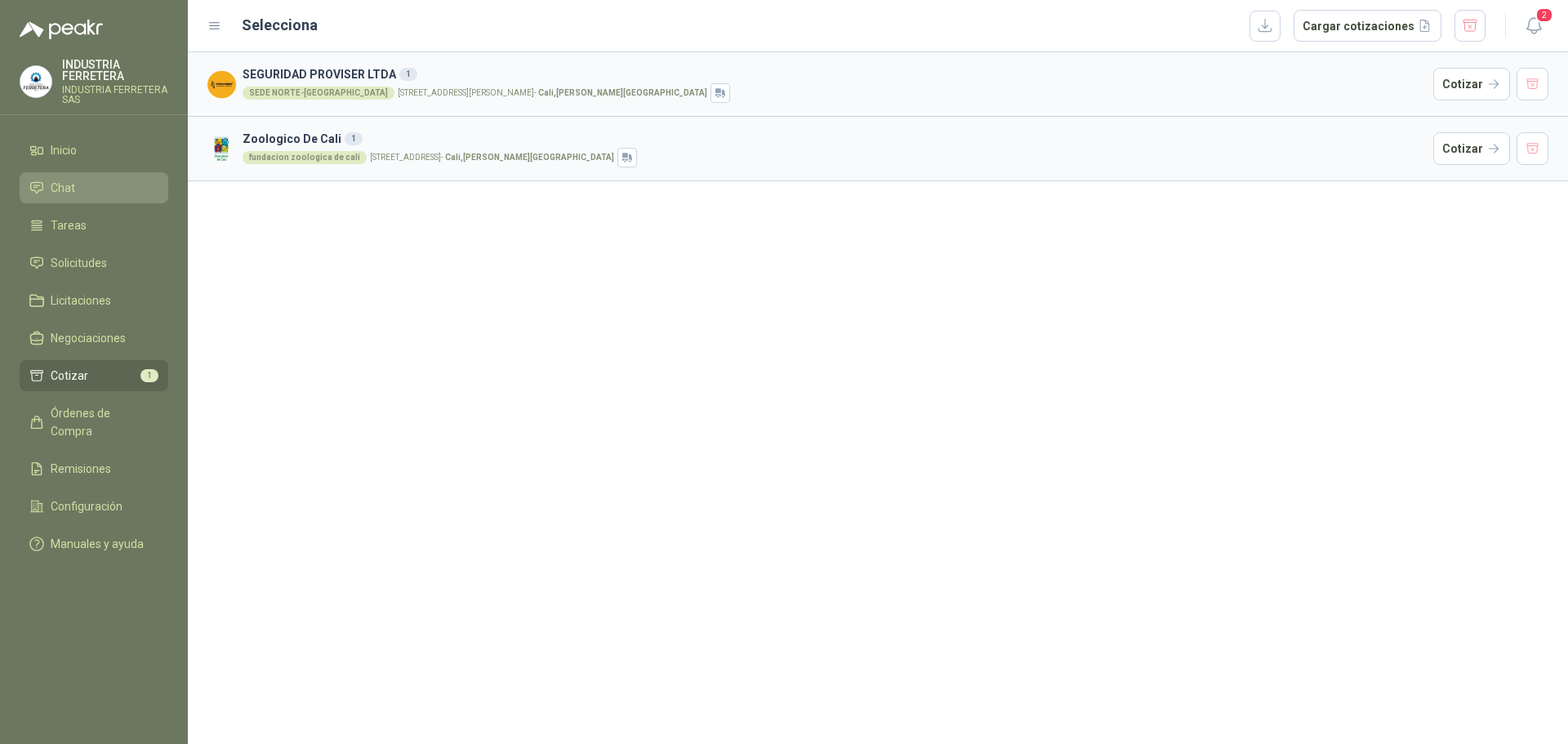
click at [73, 179] on span "Chat" at bounding box center [63, 188] width 25 height 18
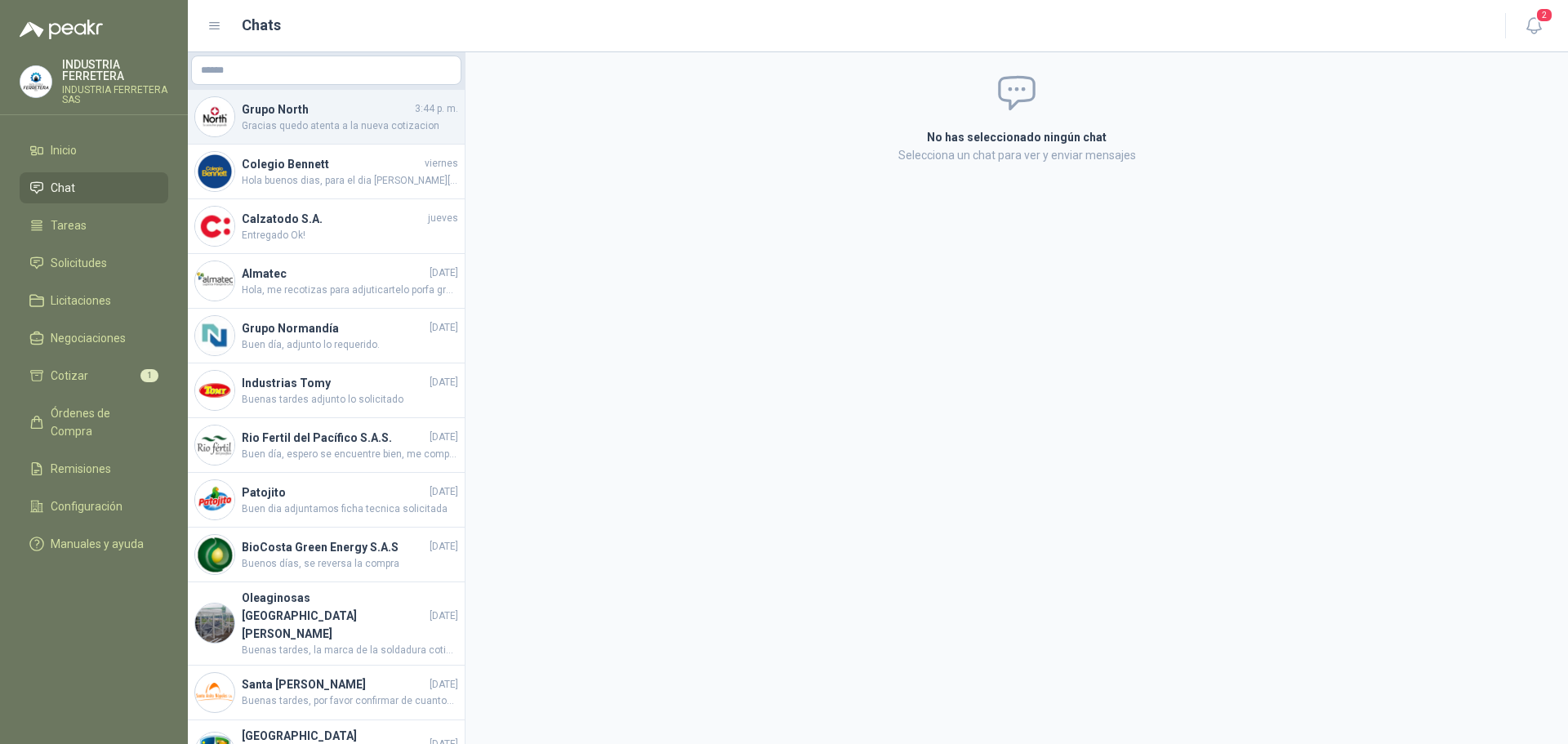
click at [347, 104] on h4 "Grupo North" at bounding box center [326, 110] width 170 height 18
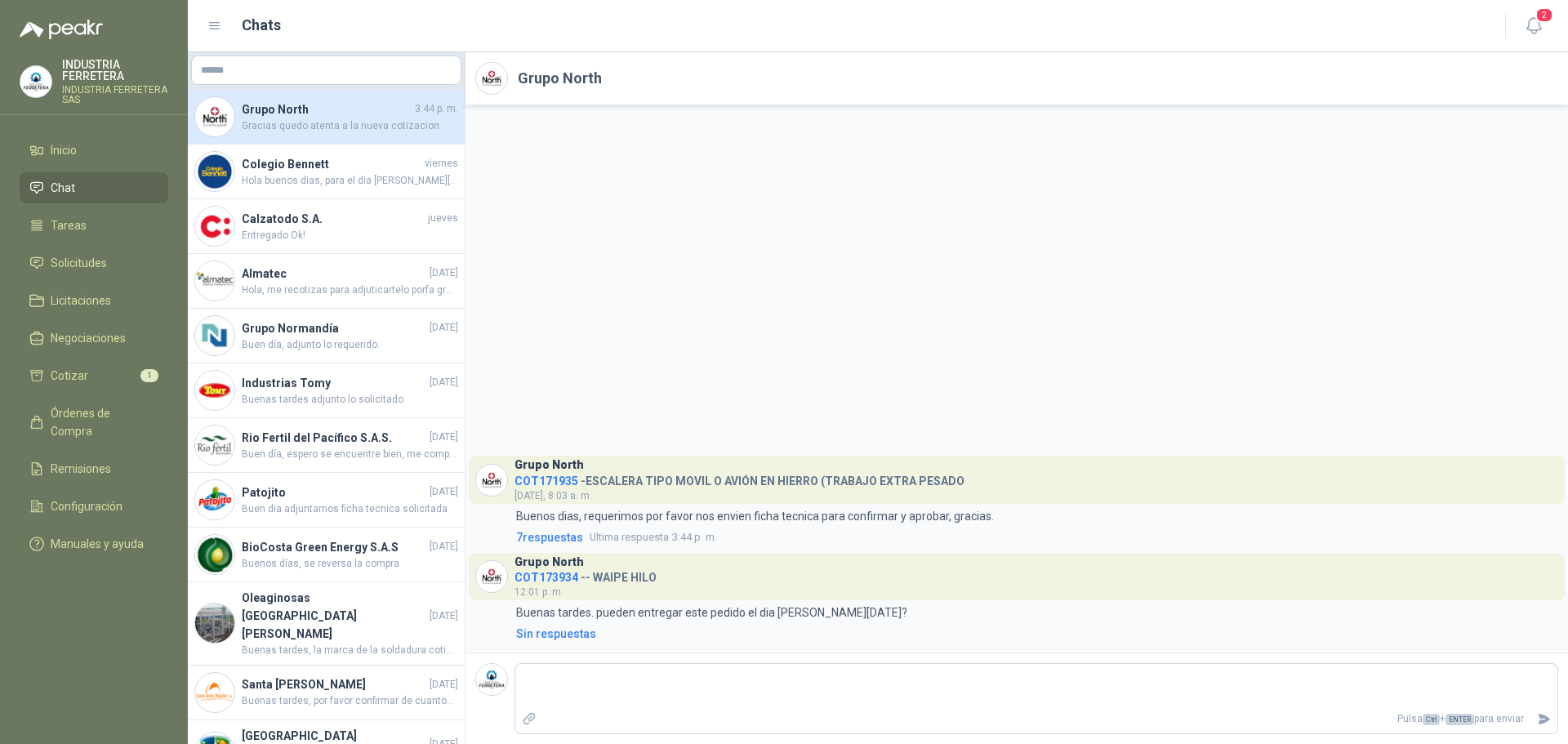
click at [566, 551] on div "Grupo North COT171935 - ESCALERA TIPO MOVIL O AVIÓN EN HIERRO (TRABAJO EXTRA PE…" at bounding box center [1017, 379] width 1103 height 547
click at [568, 542] on span "7 respuesta s" at bounding box center [549, 537] width 67 height 18
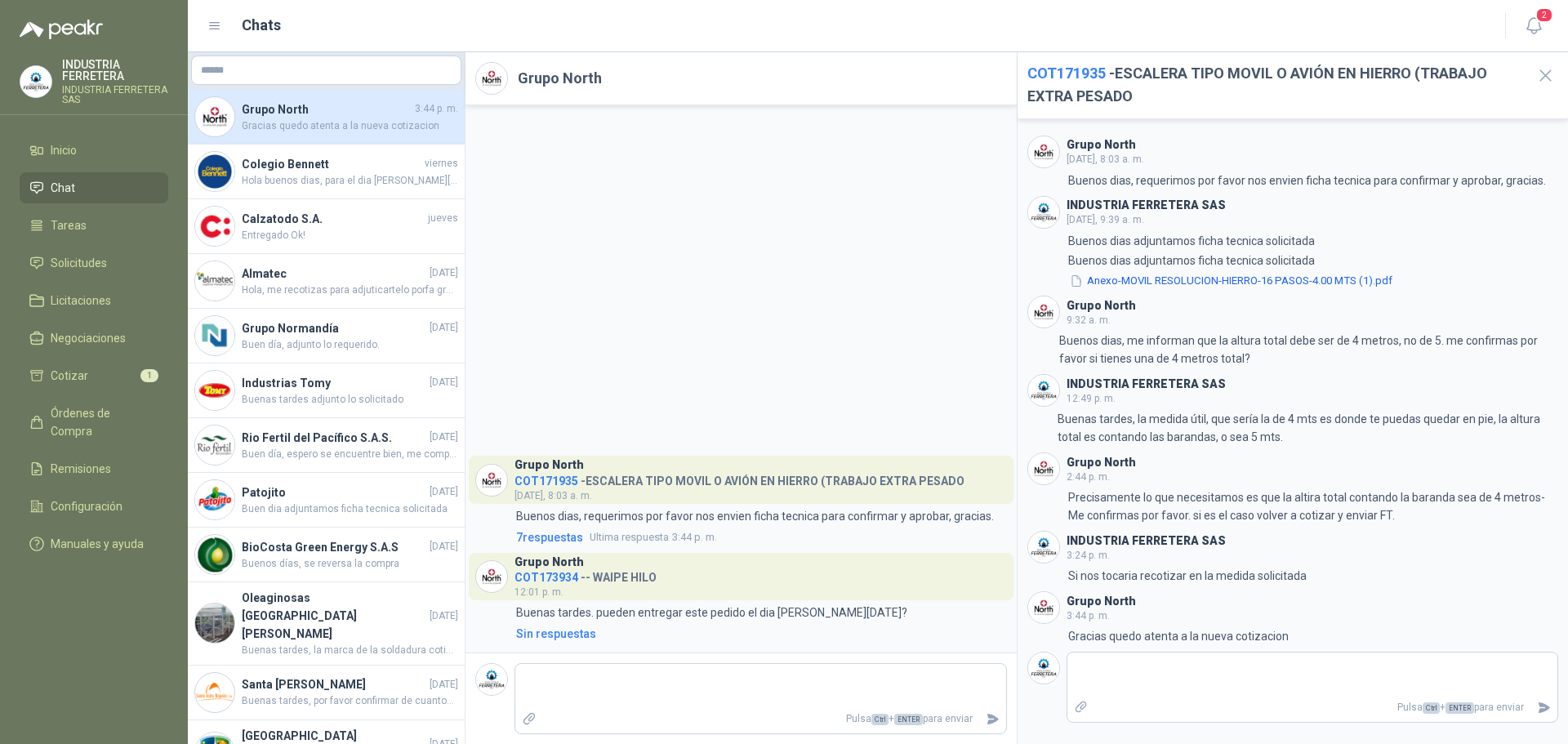
click at [1056, 69] on span "COT171935" at bounding box center [1066, 72] width 78 height 17
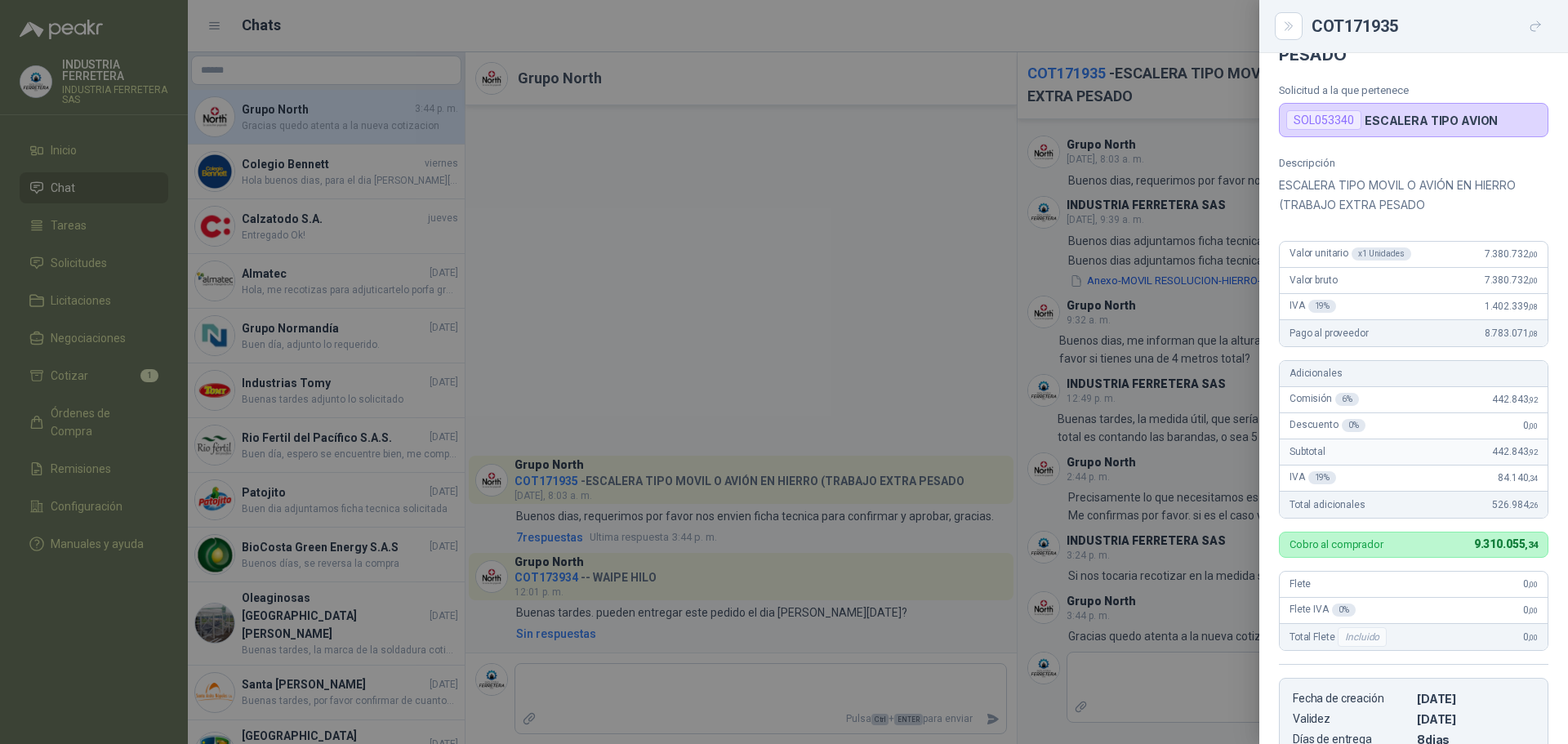
scroll to position [103, 0]
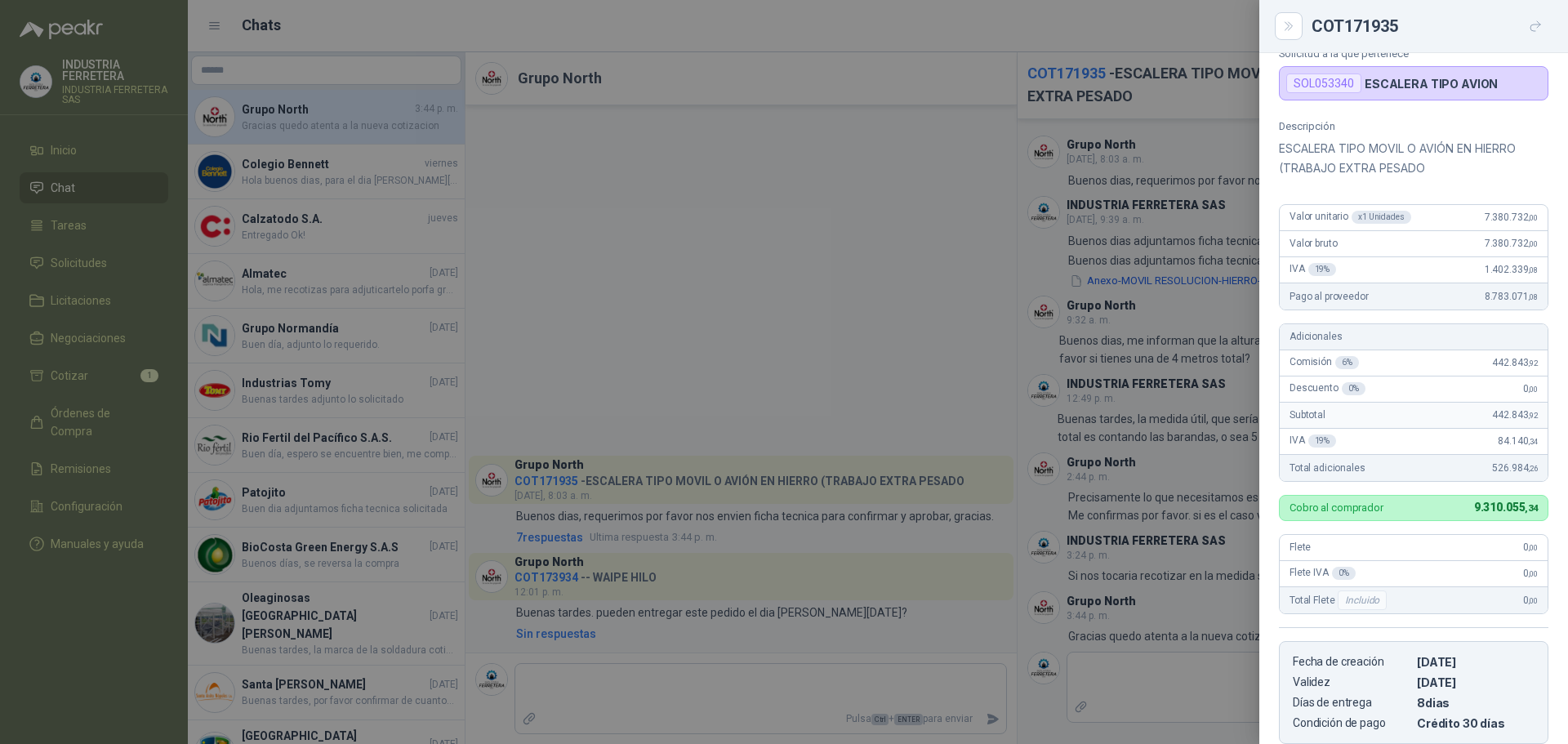
click at [1111, 691] on div at bounding box center [784, 372] width 1568 height 744
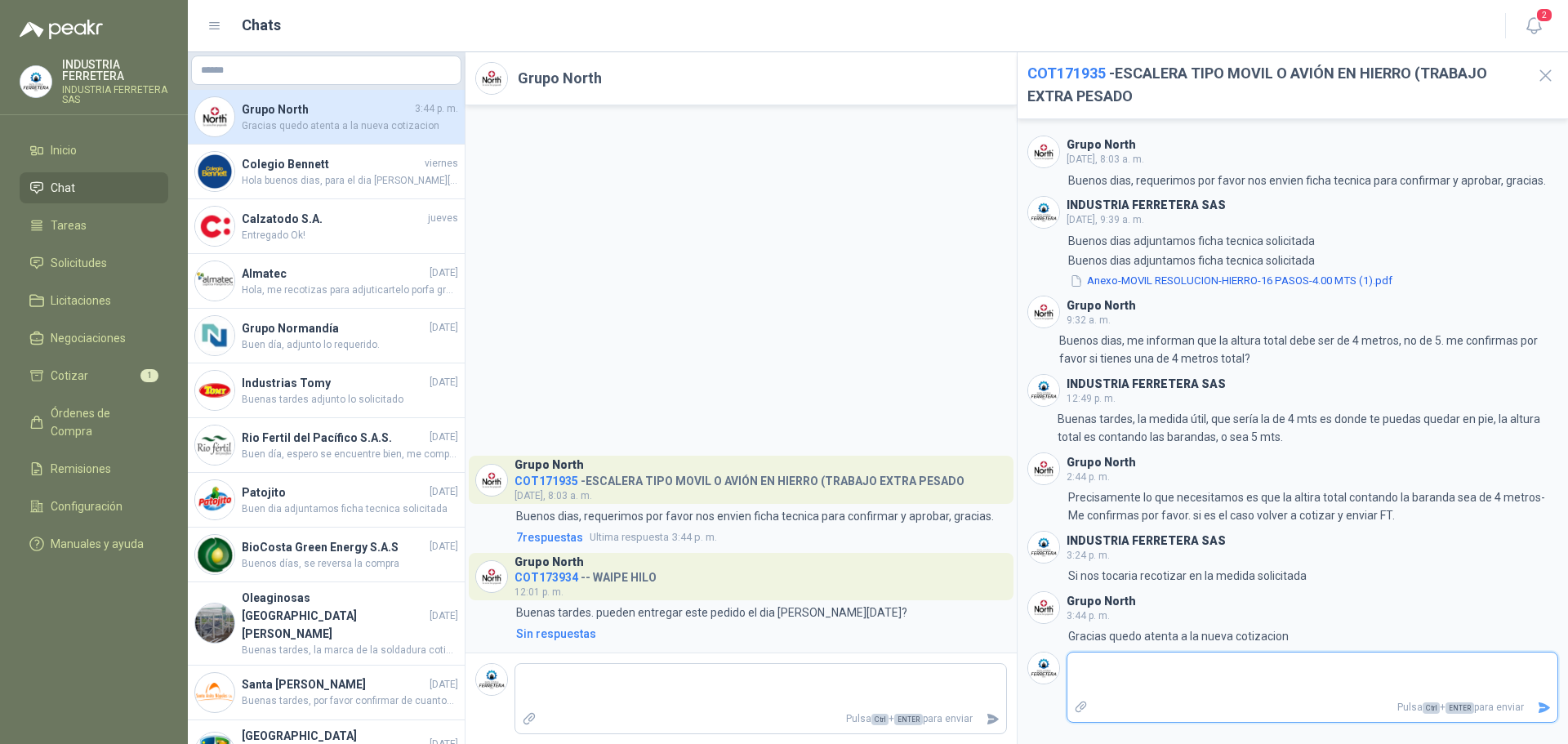
click at [1114, 675] on textarea at bounding box center [1312, 675] width 491 height 37
drag, startPoint x: 1048, startPoint y: 82, endPoint x: 1110, endPoint y: 84, distance: 62.0
click at [1110, 84] on header "COT171935 - ESCALERA TIPO MOVIL O AVIÓN EN HIERRO (TRABAJO EXTRA PESADO" at bounding box center [1293, 86] width 551 height 67
copy h2 "COT171935"
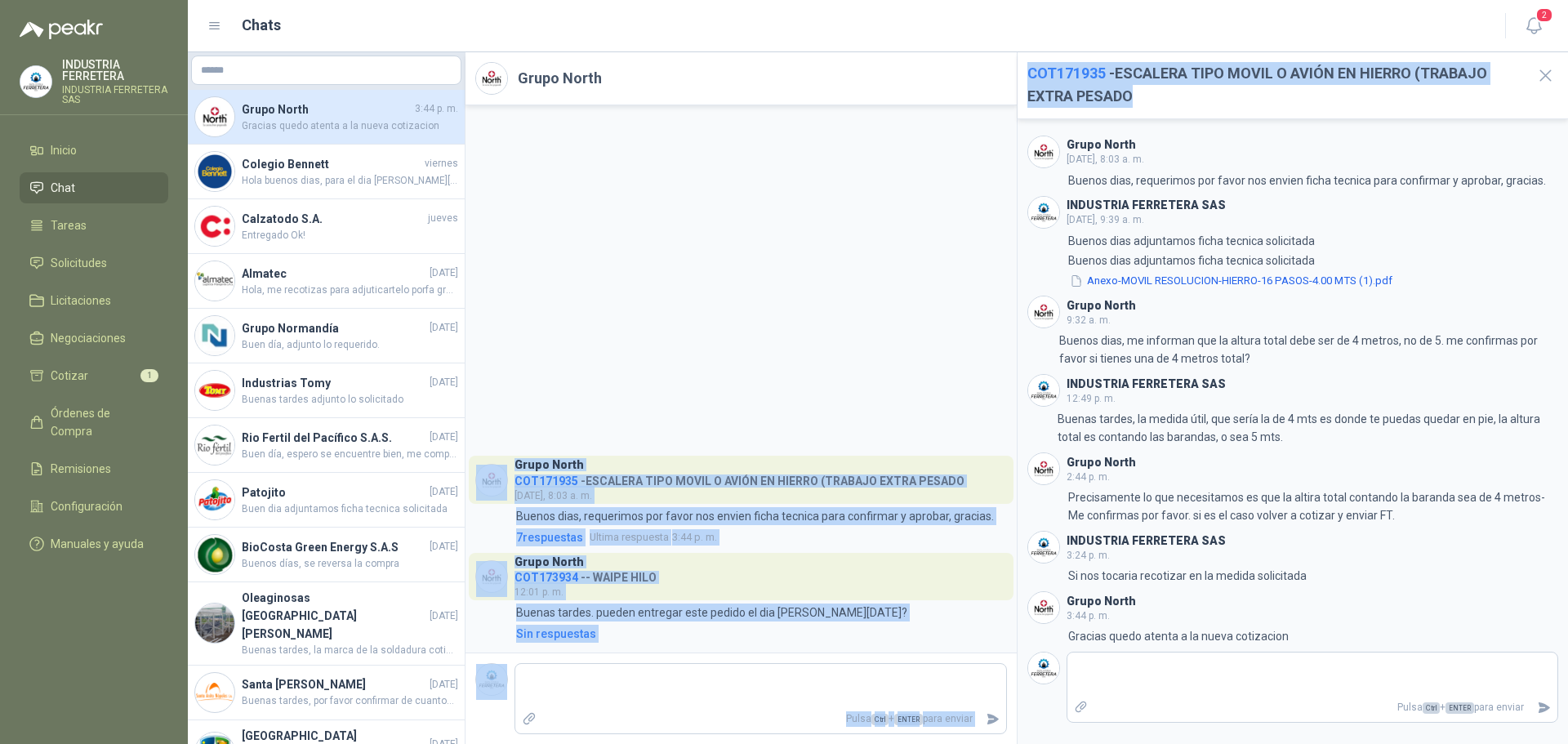
drag, startPoint x: 1137, startPoint y: 98, endPoint x: 1001, endPoint y: 60, distance: 141.2
click at [1001, 60] on div "Grupo North Grupo North COT171935 - ESCALERA TIPO MOVIL O AVIÓN EN HIERRO (TRAB…" at bounding box center [1017, 398] width 1103 height 692
copy div "Grupo North COT171935 - ESCALERA TIPO MOVIL O AVIÓN EN HIERRO (TRABAJO EXTRA PE…"
click at [1143, 100] on h2 "COT171935 - ESCALERA TIPO MOVIL O AVIÓN EN HIERRO (TRABAJO EXTRA PESADO" at bounding box center [1275, 86] width 495 height 46
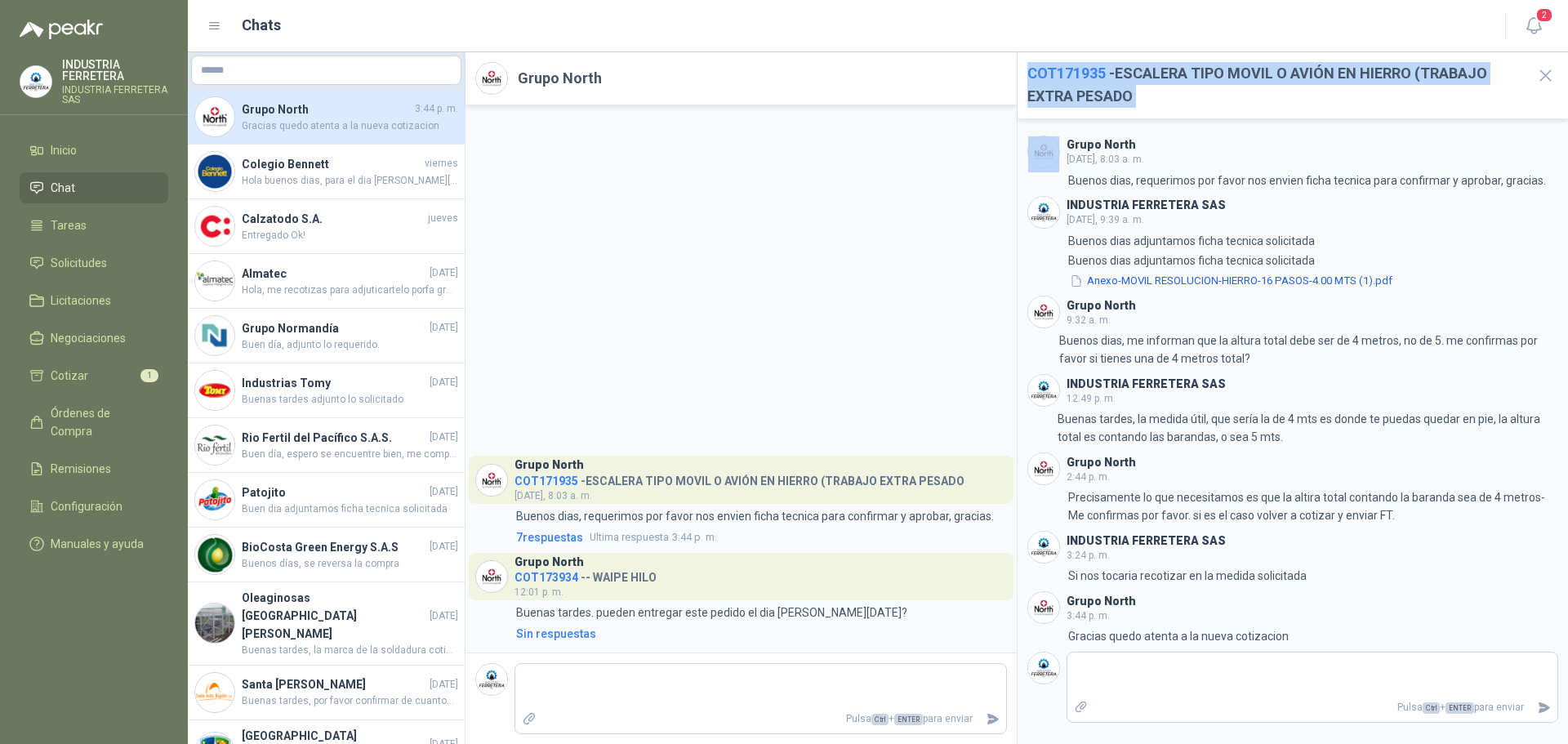
drag, startPoint x: 1139, startPoint y: 101, endPoint x: 1054, endPoint y: 74, distance: 89.2
click at [1054, 74] on h2 "COT171935 - ESCALERA TIPO MOVIL O AVIÓN EN HIERRO (TRABAJO EXTRA PESADO" at bounding box center [1275, 86] width 495 height 46
click at [85, 221] on li "Tareas" at bounding box center [94, 225] width 129 height 18
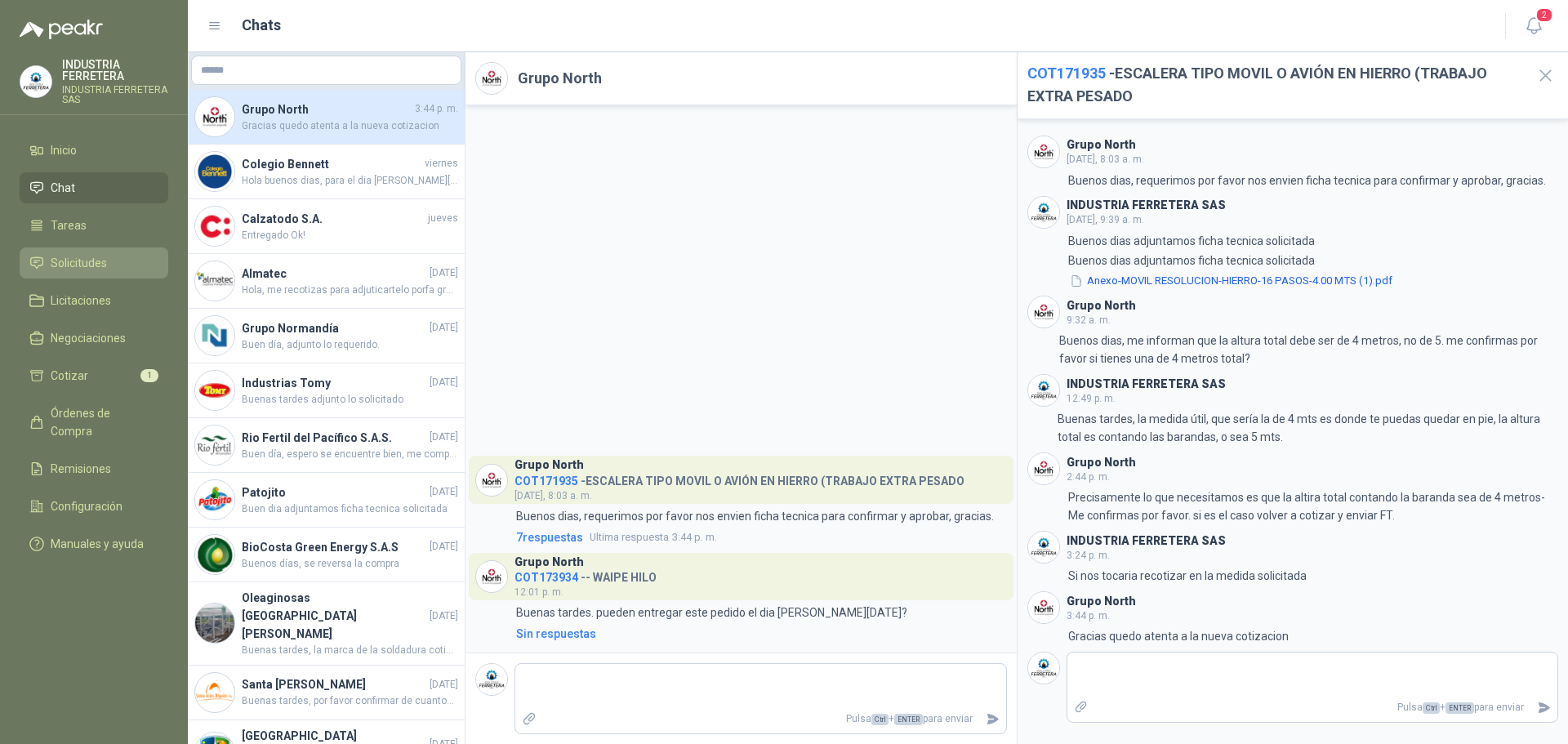
click at [96, 266] on span "Solicitudes" at bounding box center [78, 263] width 56 height 18
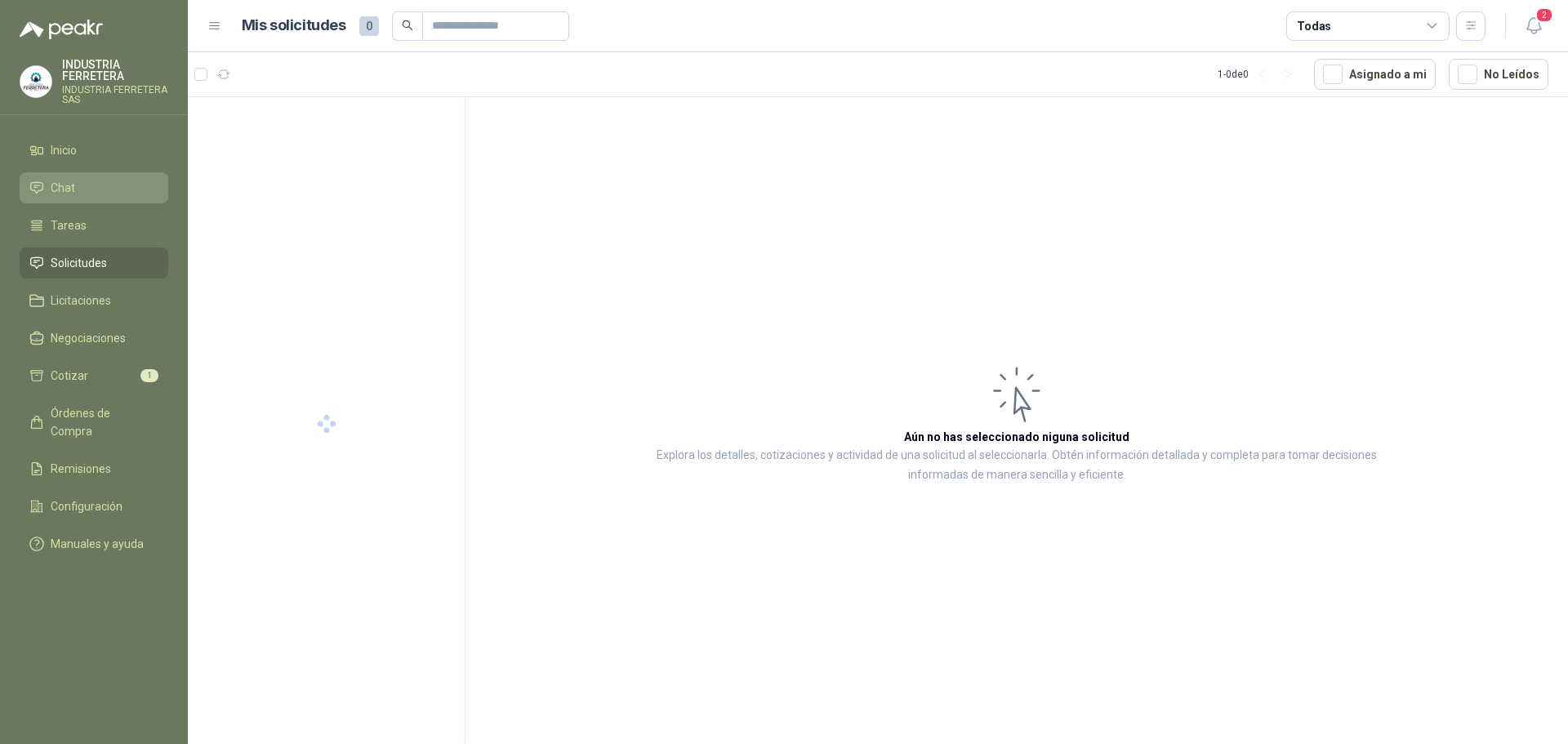
click at [83, 192] on li "Chat" at bounding box center [94, 188] width 129 height 18
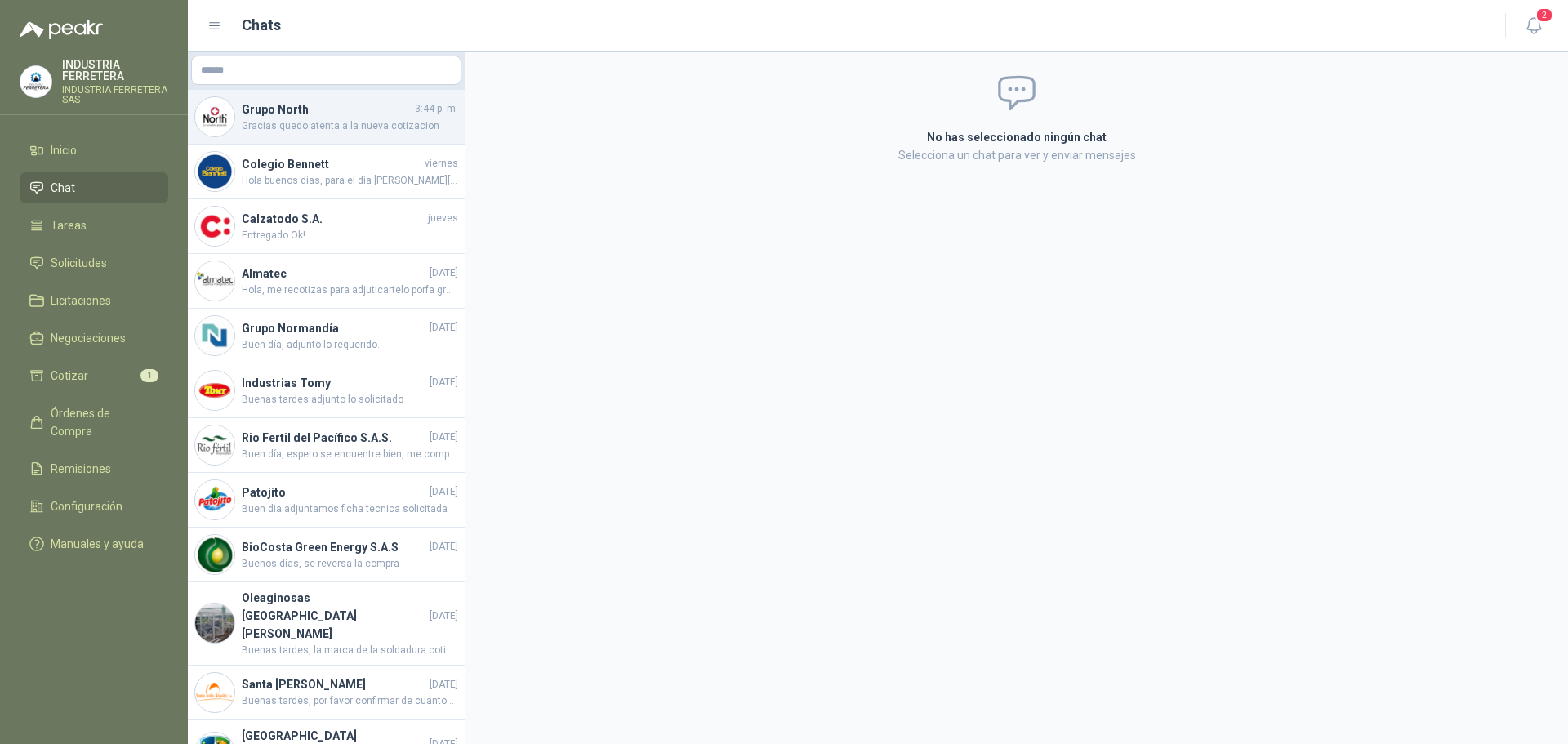
click at [328, 131] on span "Gracias quedo atenta a la nueva cotizacion" at bounding box center [349, 126] width 216 height 15
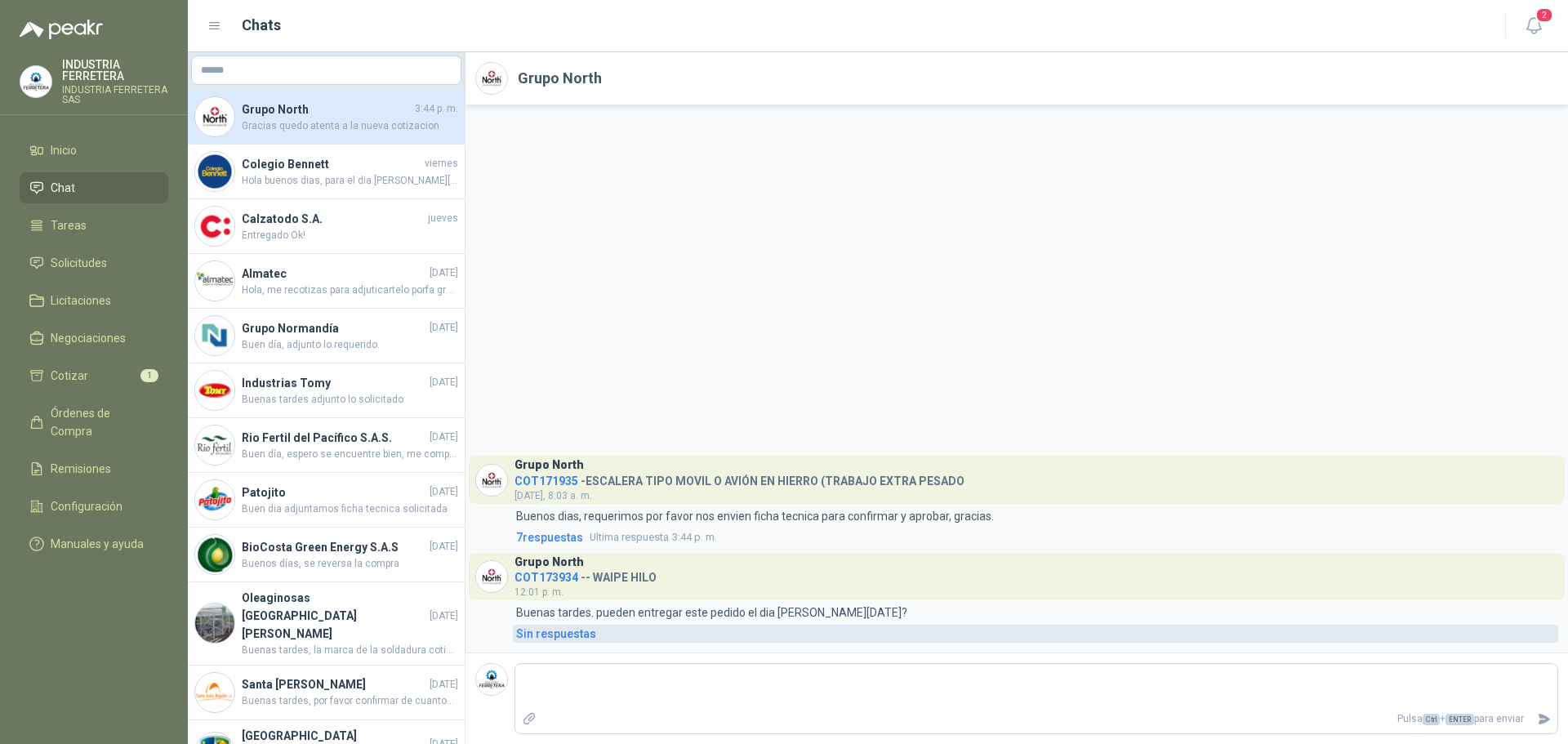
click at [563, 634] on div "Sin respuestas" at bounding box center [556, 634] width 80 height 18
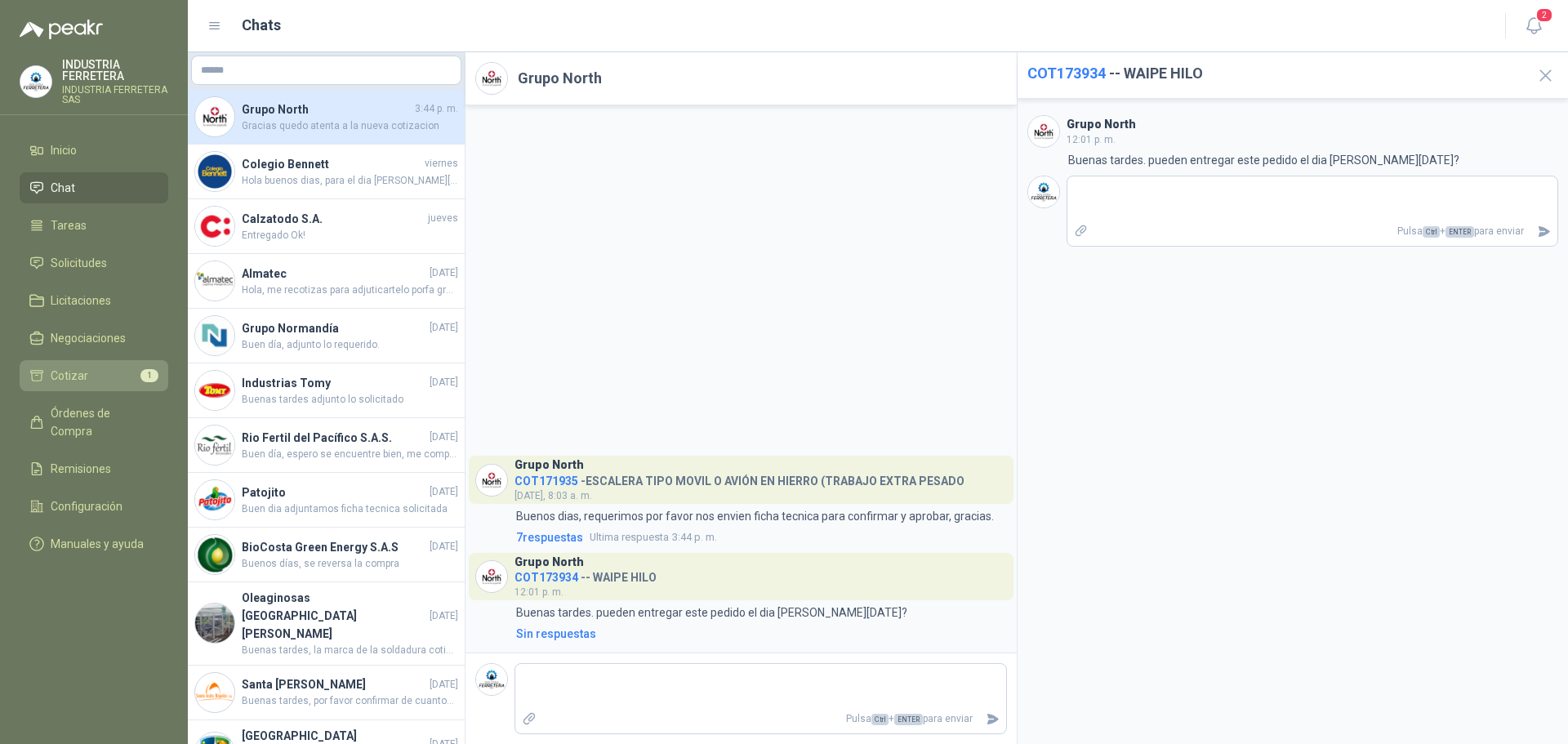
click at [84, 374] on span "Cotizar" at bounding box center [69, 376] width 37 height 18
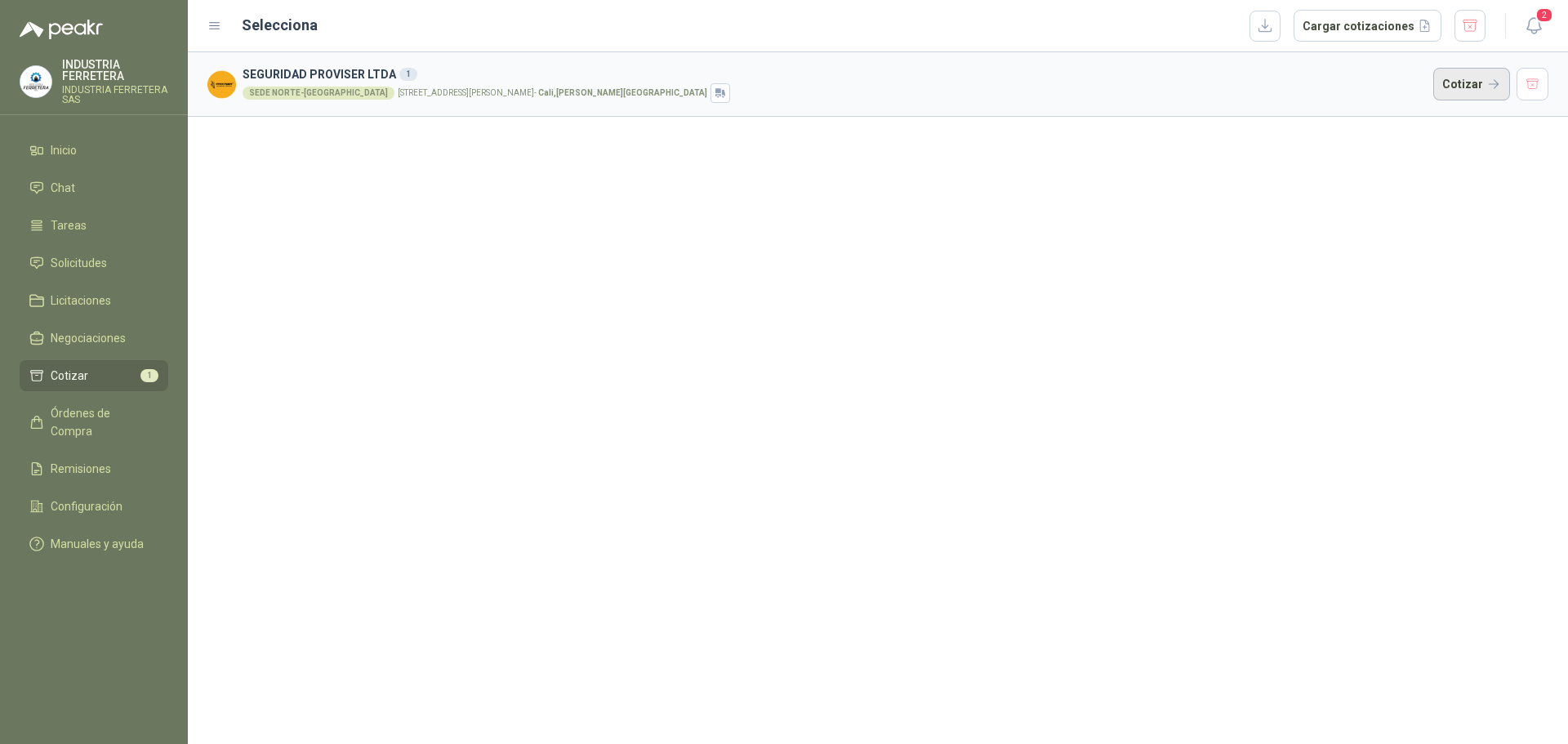
click at [1457, 93] on button "Cotizar" at bounding box center [1472, 84] width 77 height 33
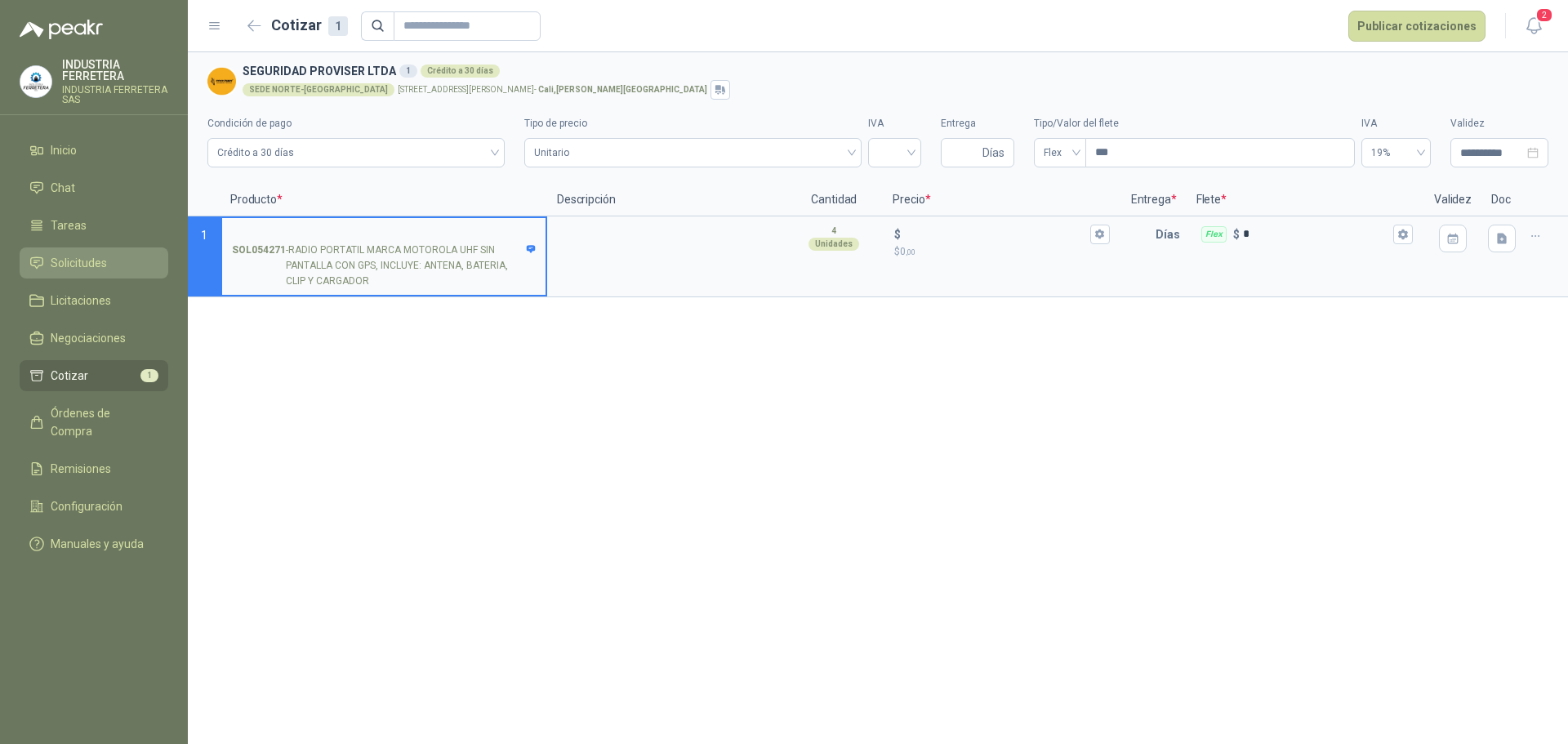
click at [69, 260] on span "Solicitudes" at bounding box center [78, 263] width 56 height 18
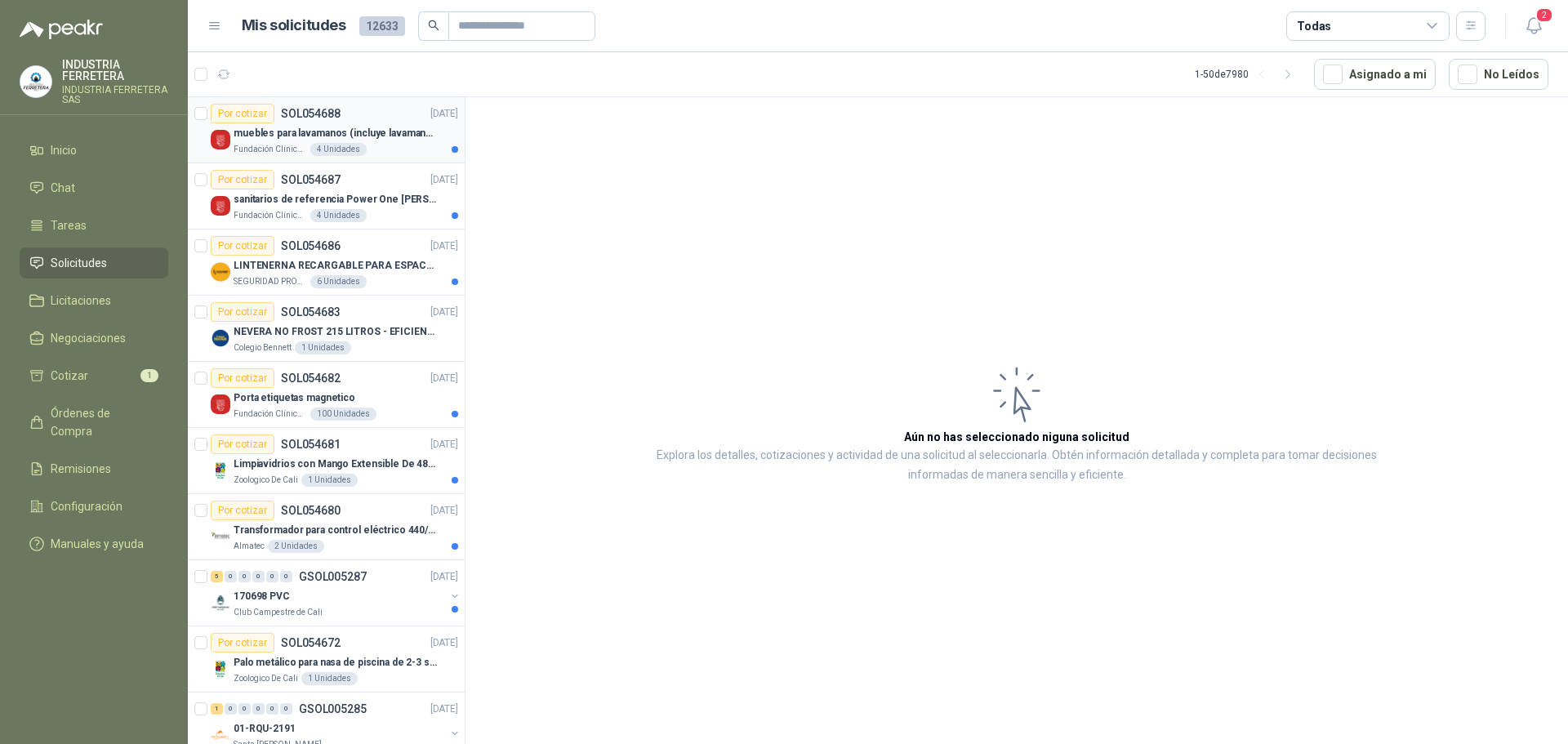
click at [334, 133] on p "muebles para lavamanos (incluye lavamanos)" at bounding box center [335, 133] width 203 height 15
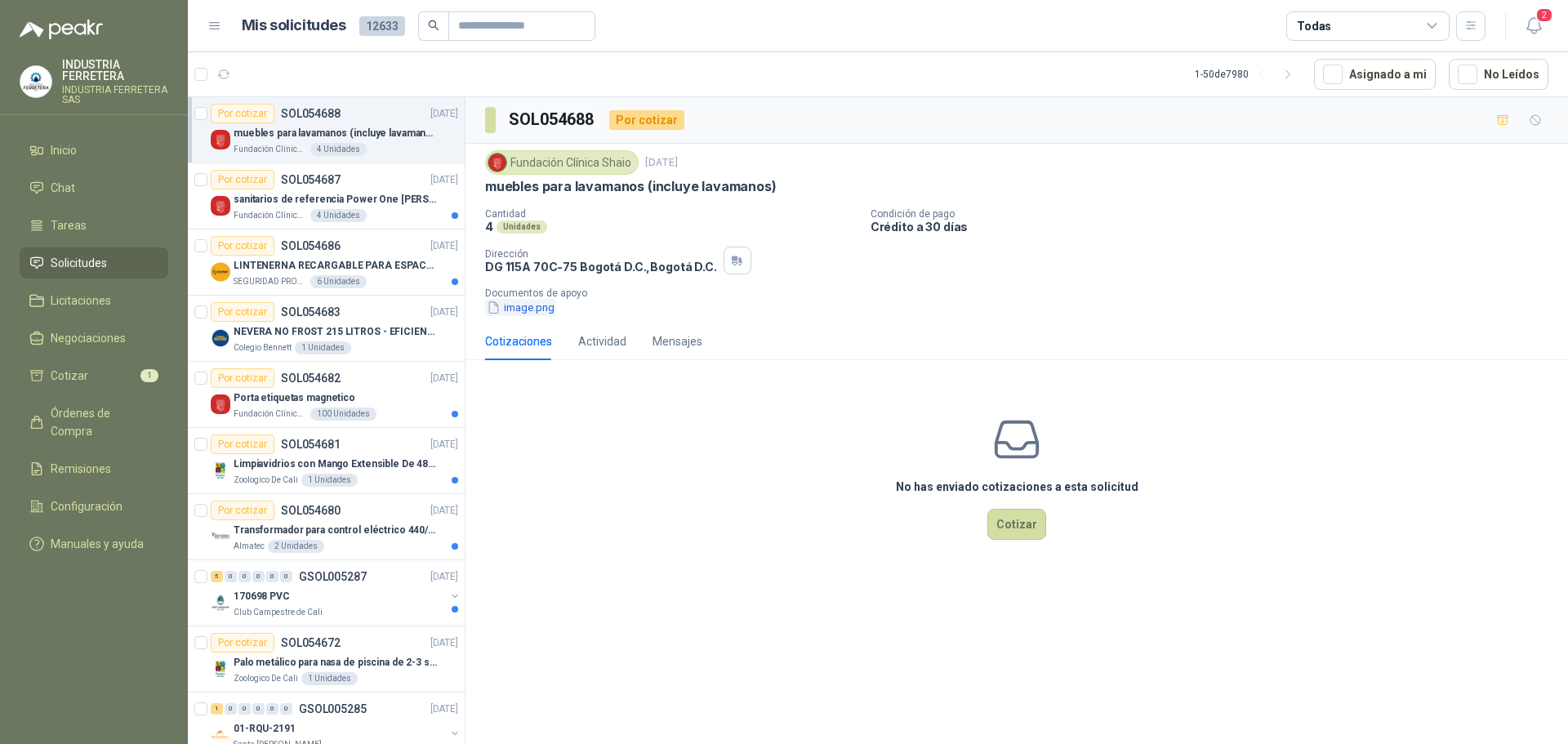
click at [527, 311] on button "image.png" at bounding box center [521, 307] width 71 height 17
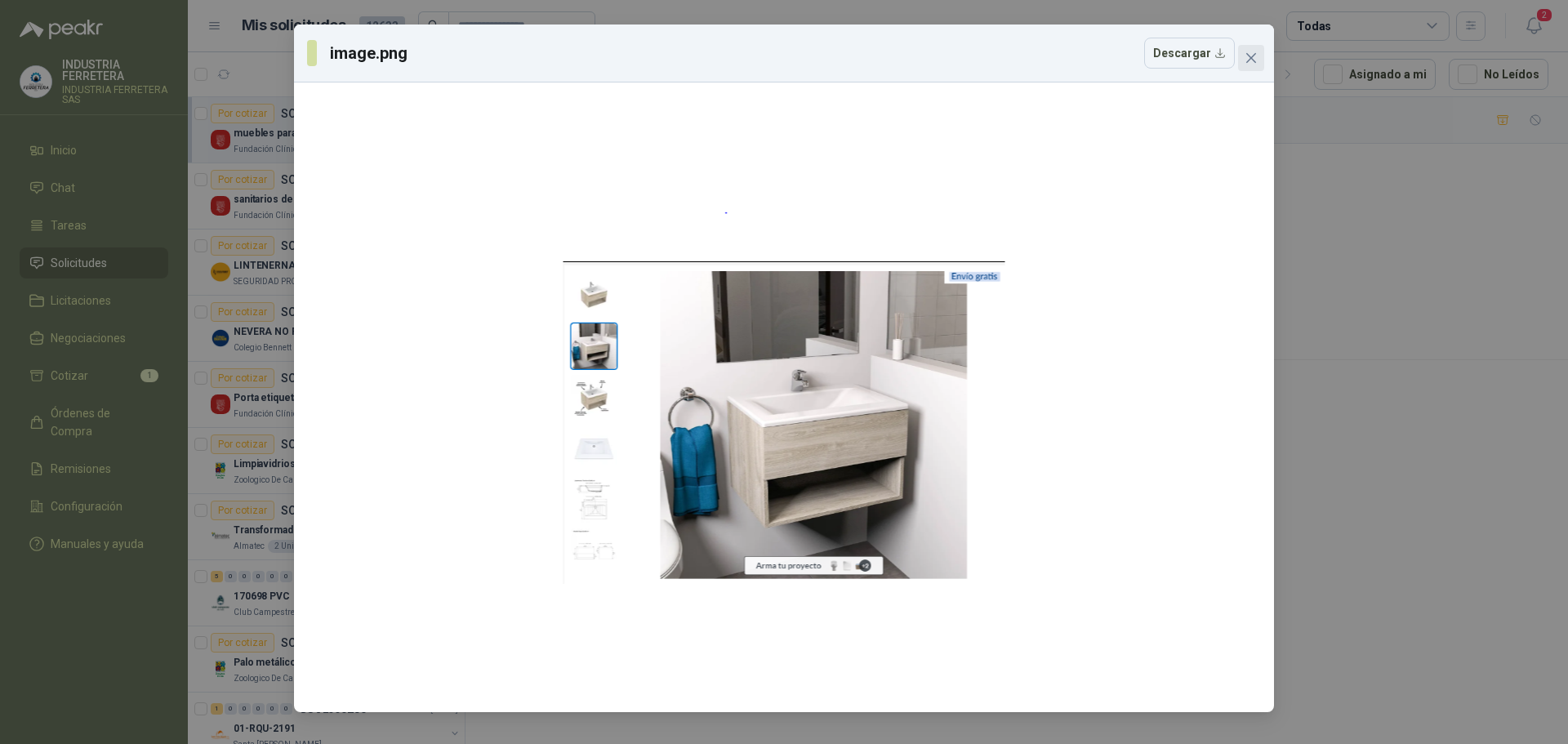
click at [1254, 55] on icon "close" at bounding box center [1251, 58] width 10 height 10
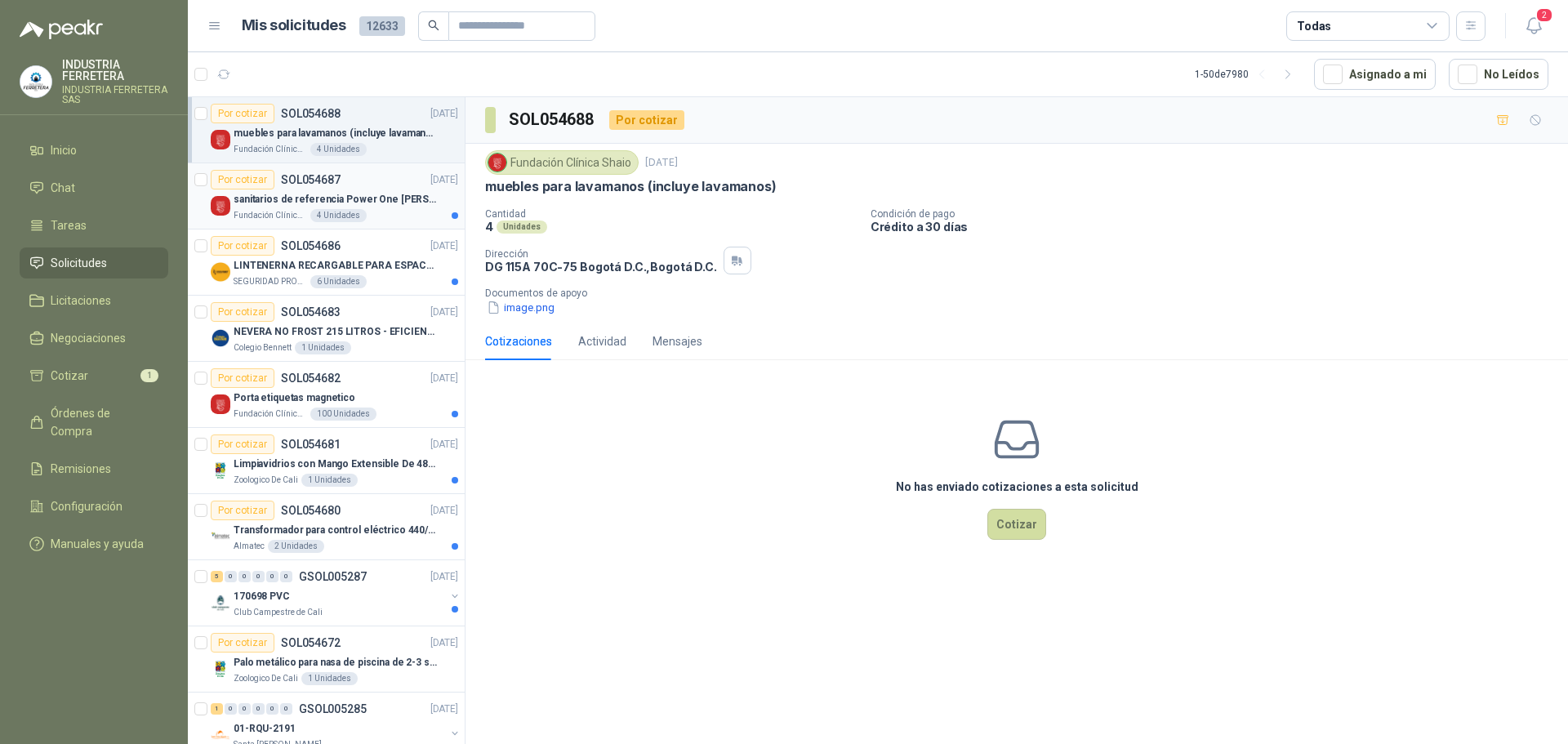
click at [349, 223] on article "Por cotizar SOL054687 02/09/25 sanitarios de referencia Power One de Corona Fun…" at bounding box center [326, 196] width 277 height 66
click at [384, 266] on p "LINTENERNA RECARGABLE PARA ESPACIOS ABIERTOS 100-120MTS" at bounding box center [335, 266] width 203 height 15
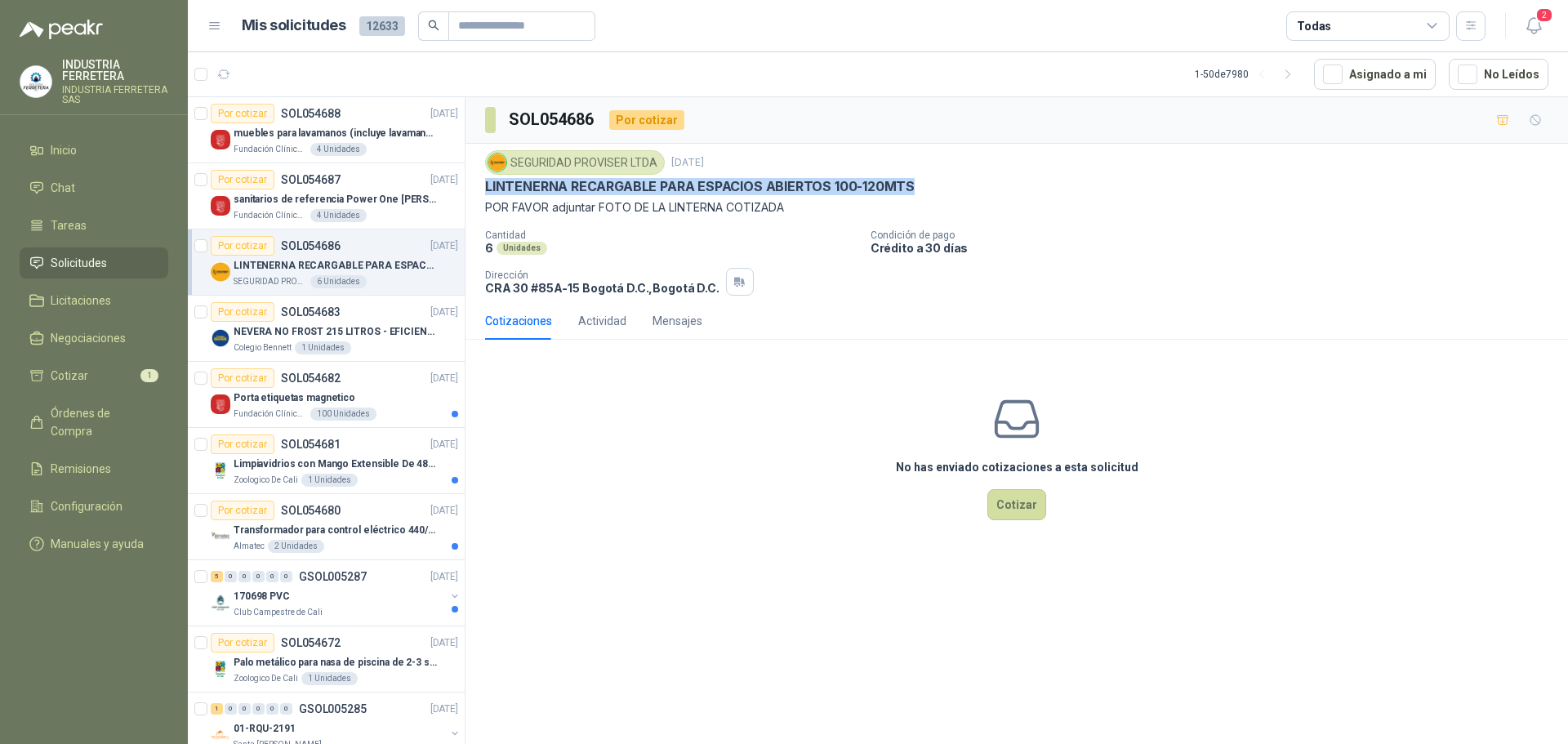
drag, startPoint x: 479, startPoint y: 191, endPoint x: 913, endPoint y: 192, distance: 434.0
click at [913, 192] on div "SEGURIDAD PROVISER LTDA 2 sept, 2025 LINTENERNA RECARGABLE PARA ESPACIOS ABIERT…" at bounding box center [1017, 223] width 1103 height 159
copy p "LINTENERNA RECARGABLE PARA ESPACIOS ABIERTOS 100-120MTS"
click at [1506, 116] on icon "button" at bounding box center [1504, 120] width 14 height 14
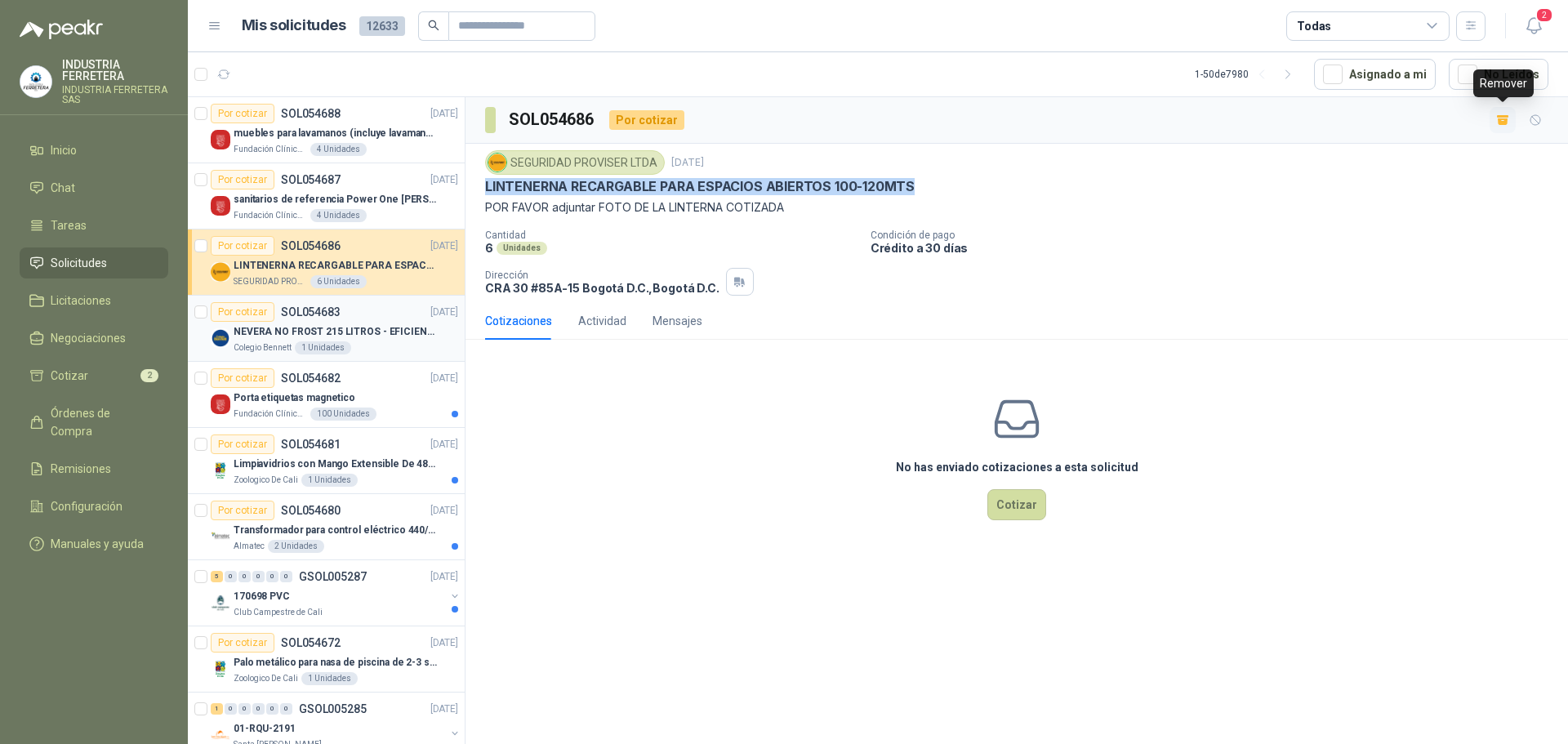
click at [401, 347] on div "Colegio Bennett 1 Unidades" at bounding box center [346, 347] width 225 height 13
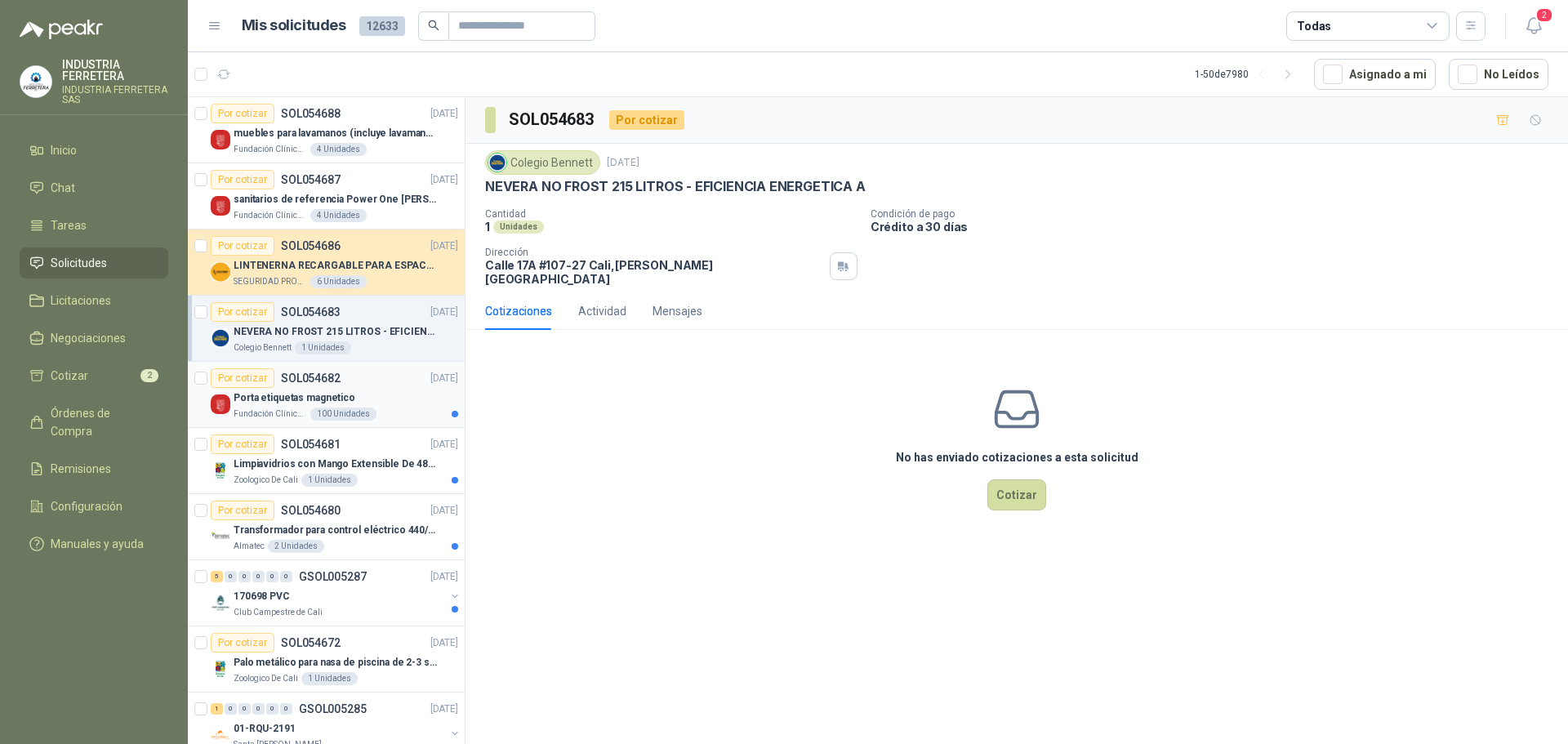
click at [407, 387] on div "Por cotizar SOL054682 02/09/25" at bounding box center [335, 378] width 248 height 20
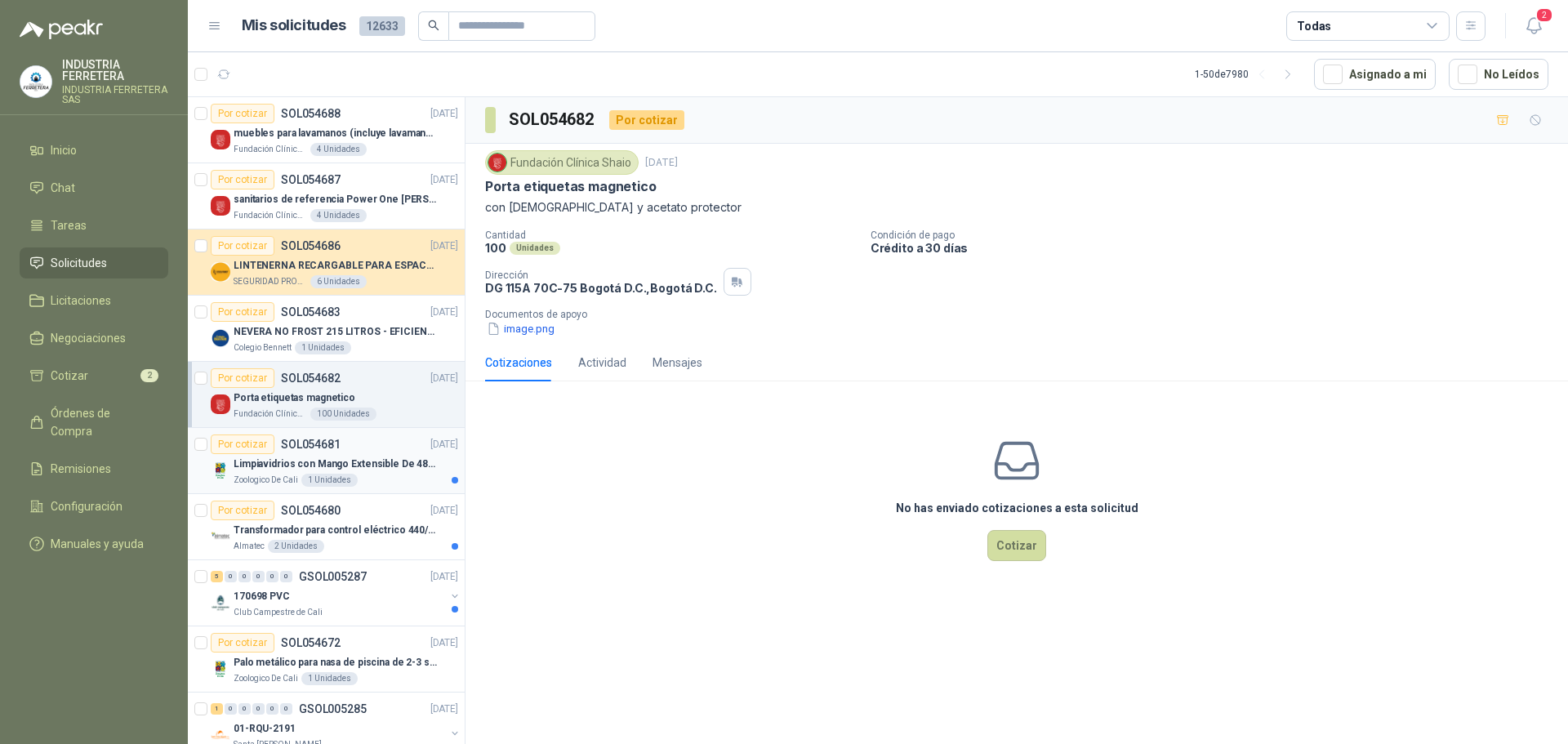
click at [400, 465] on p "Limpiavidrios con Mango Extensible De 48 a 78 cm" at bounding box center [335, 463] width 203 height 15
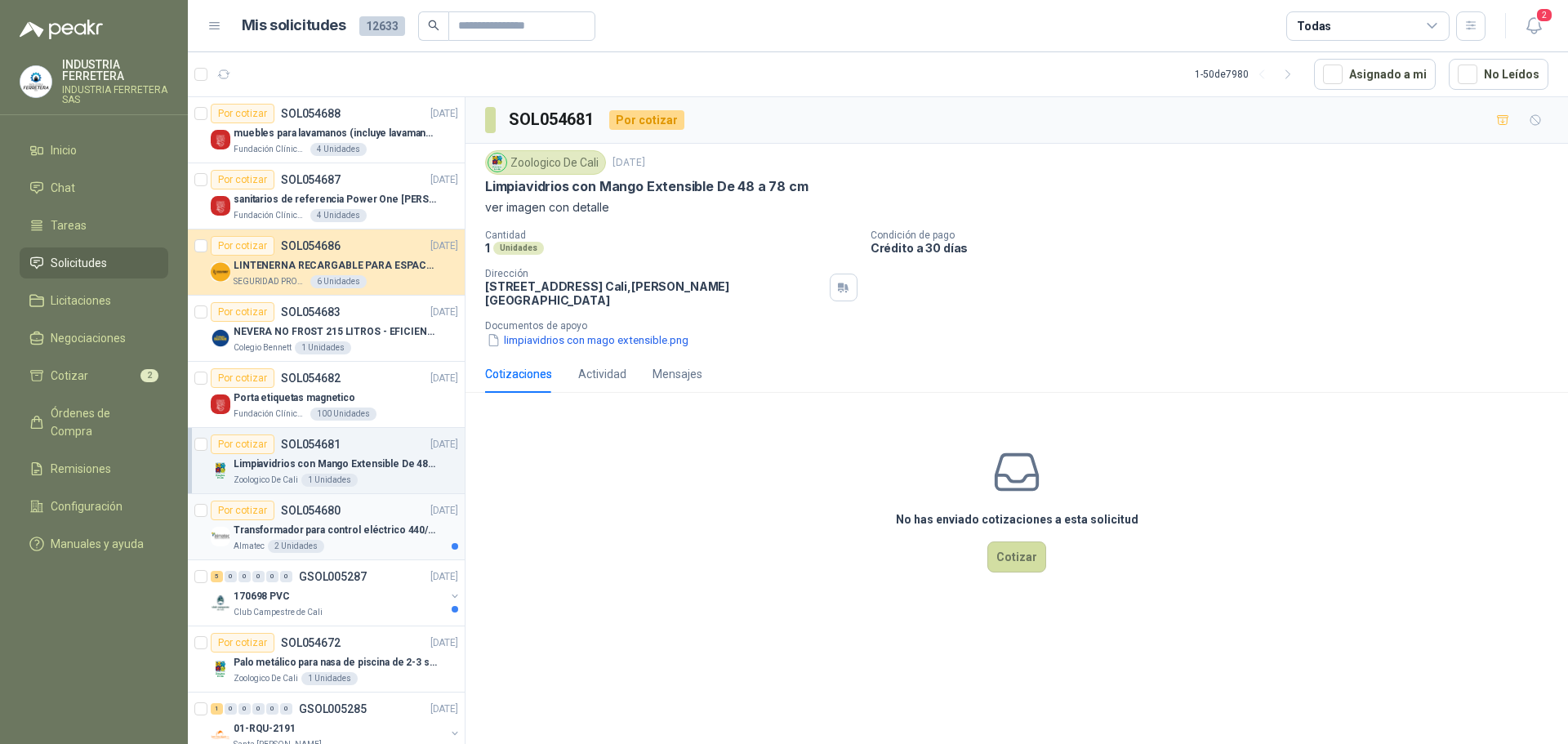
click at [406, 534] on p "Transformador para control eléctrico 440/220/110 - 45O VA." at bounding box center [335, 530] width 203 height 15
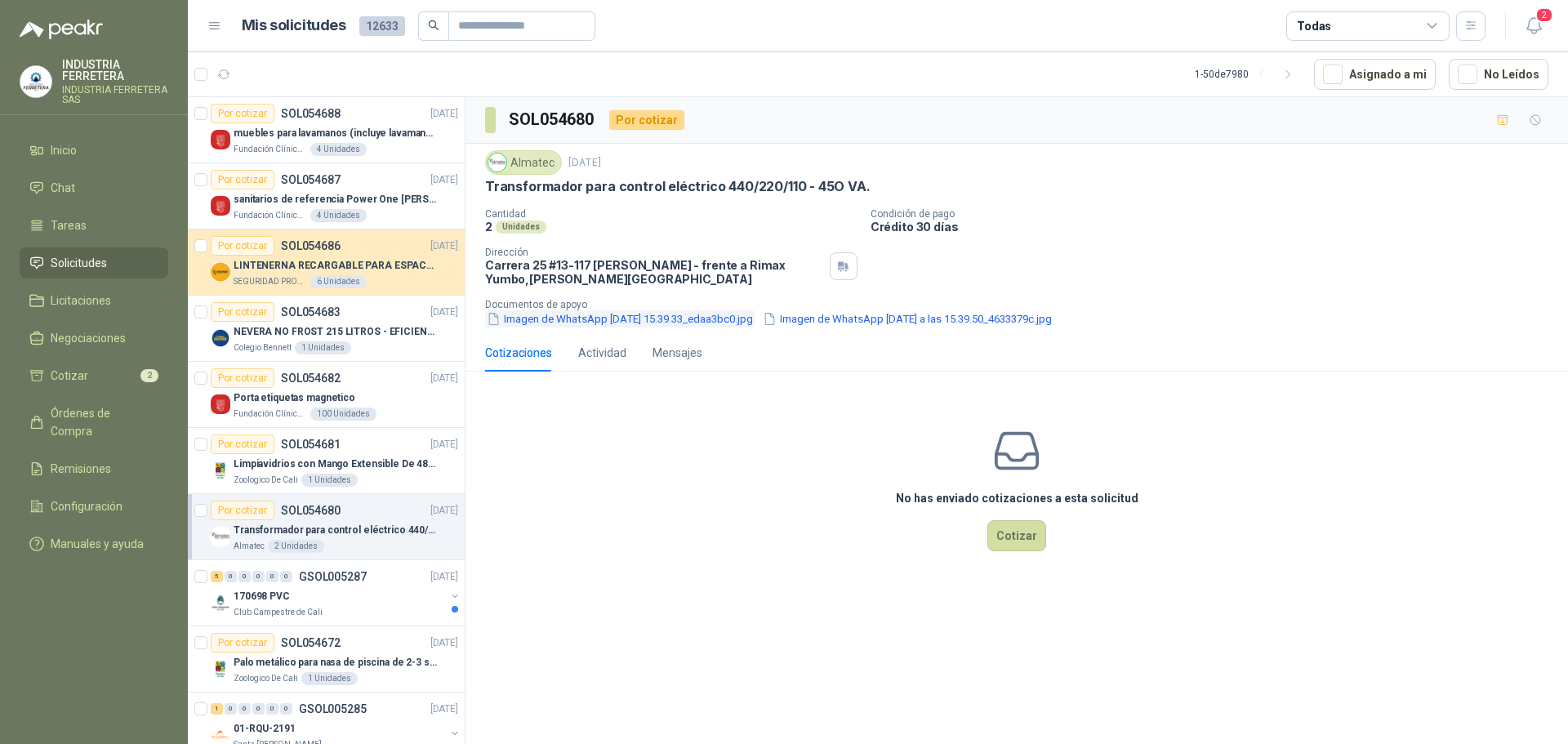
click at [561, 320] on button "Imagen de WhatsApp 2025-09-02 a las 15.39.33_edaa3bc0.jpg" at bounding box center [620, 318] width 270 height 17
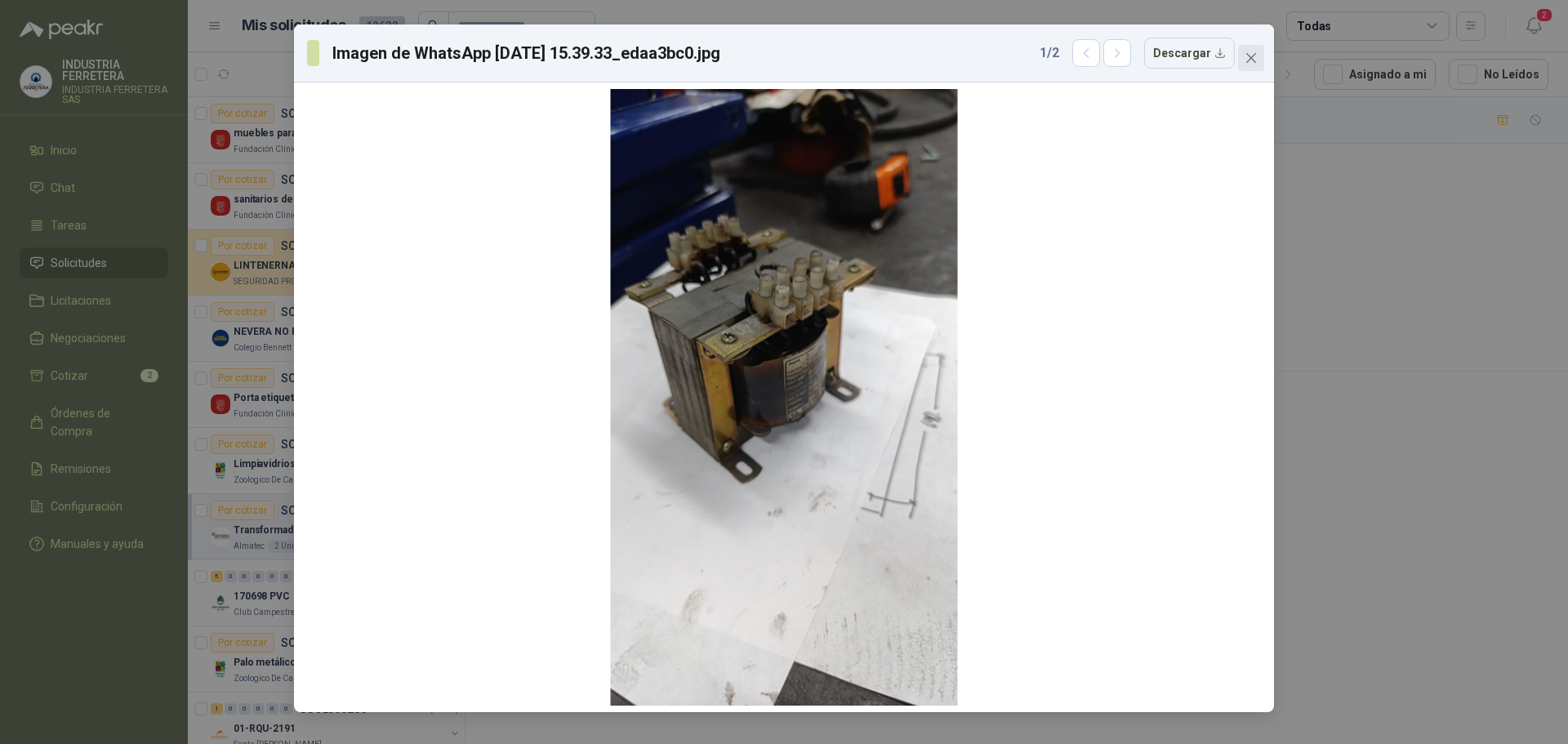
click at [1246, 57] on icon "close" at bounding box center [1251, 58] width 13 height 13
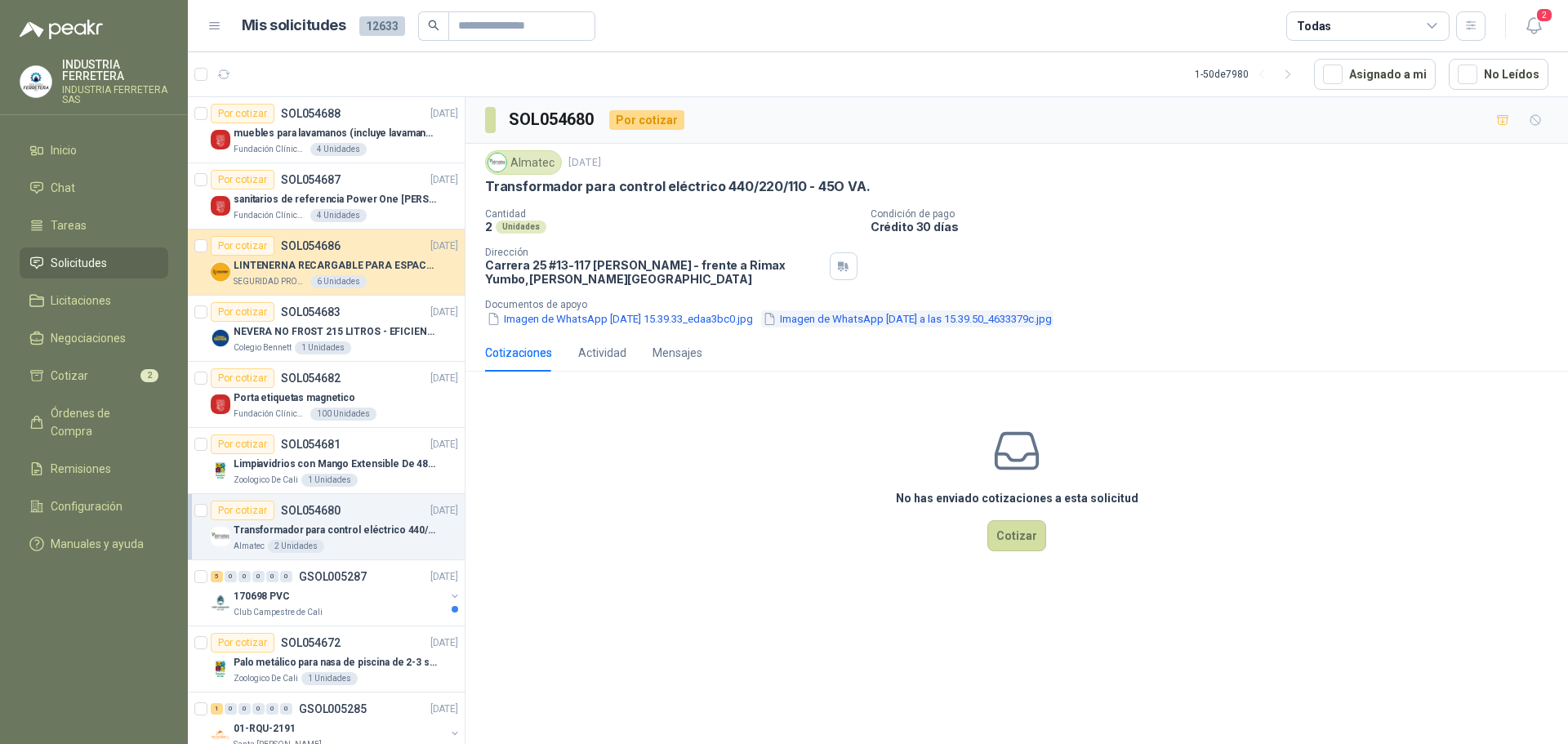
click at [965, 315] on button "Imagen de WhatsApp 2025-09-02 a las 15.39.50_4633379c.jpg" at bounding box center [907, 318] width 292 height 17
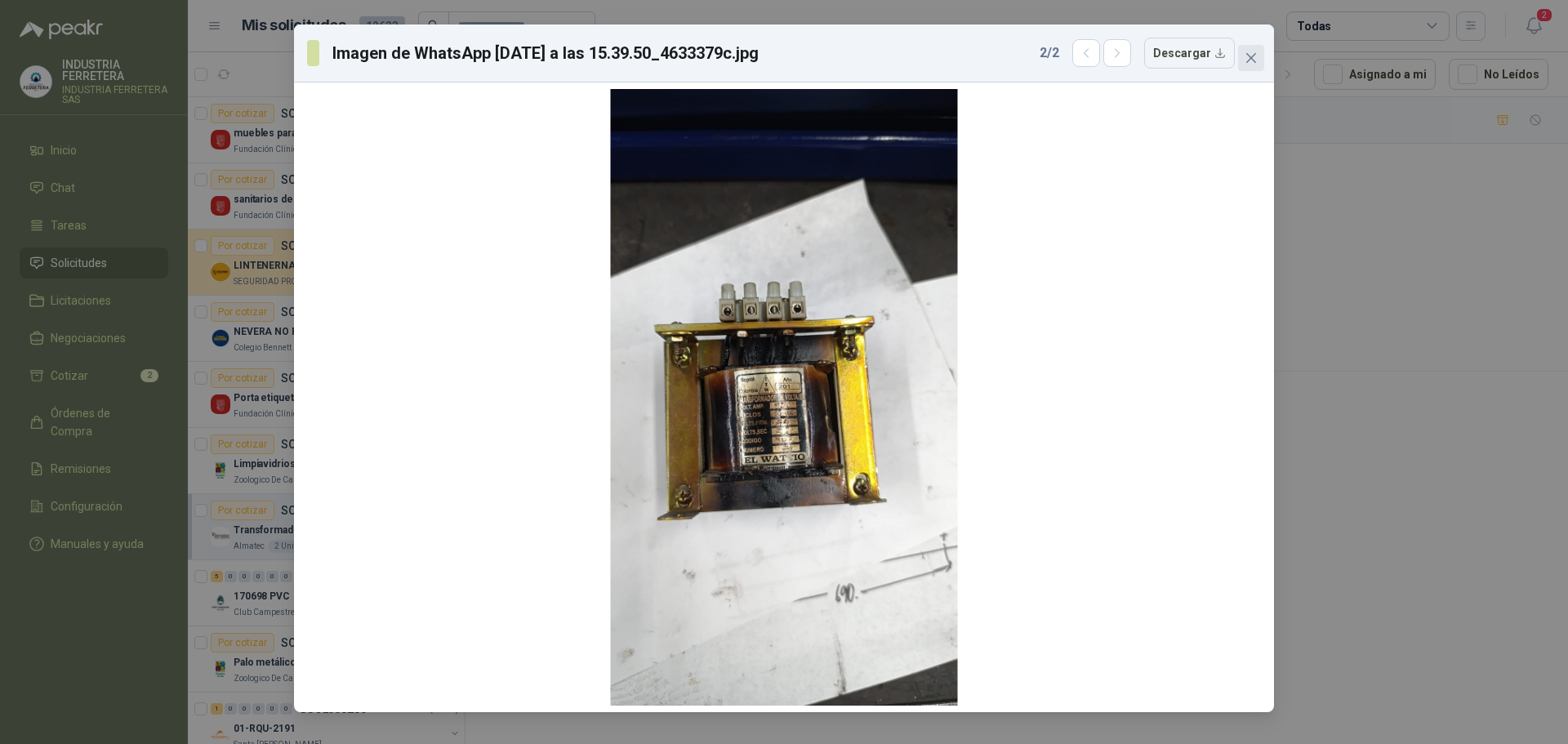
click at [1253, 55] on icon "close" at bounding box center [1251, 58] width 10 height 10
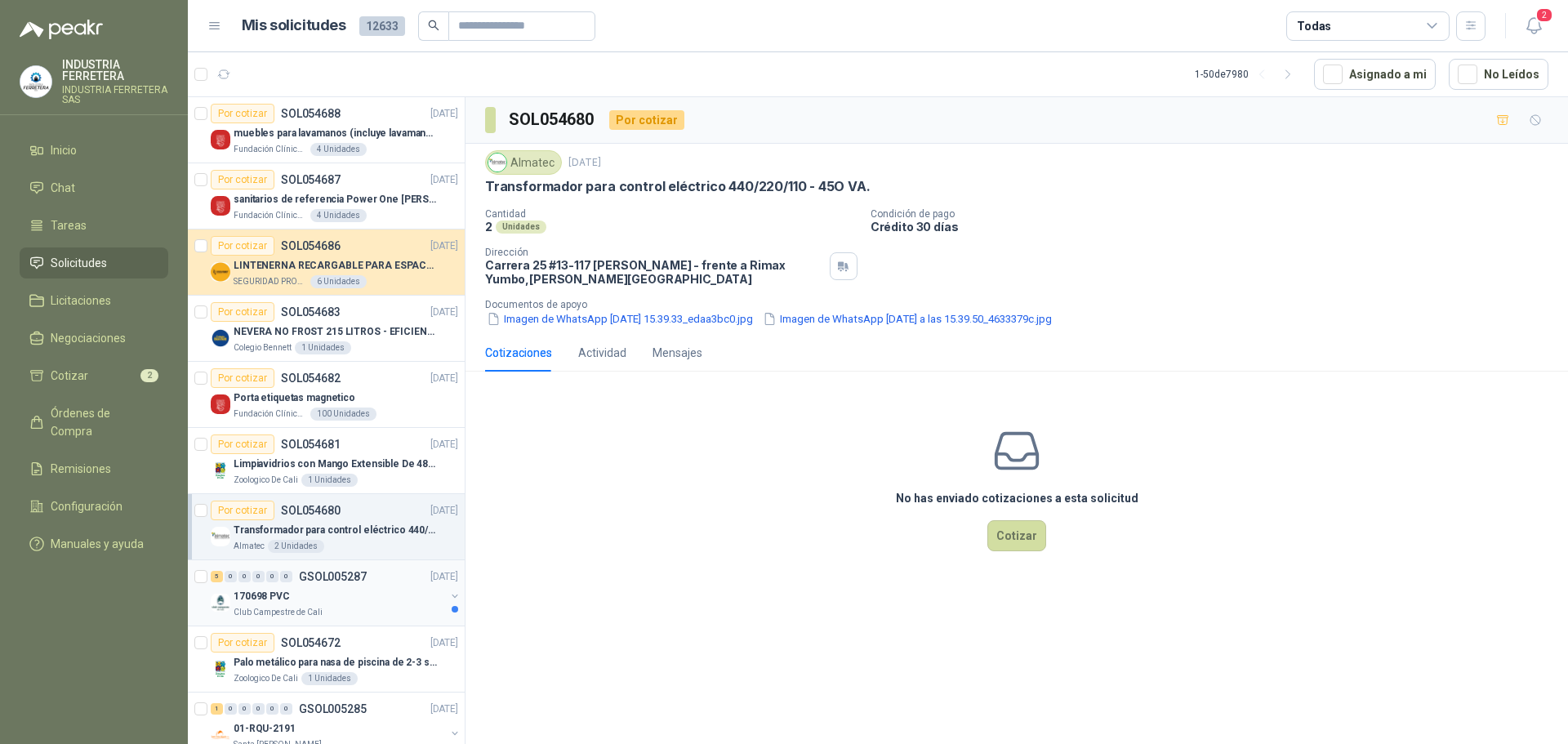
click at [397, 584] on div "5 0 0 0 0 0 GSOL005287 02/09/25" at bounding box center [336, 576] width 250 height 20
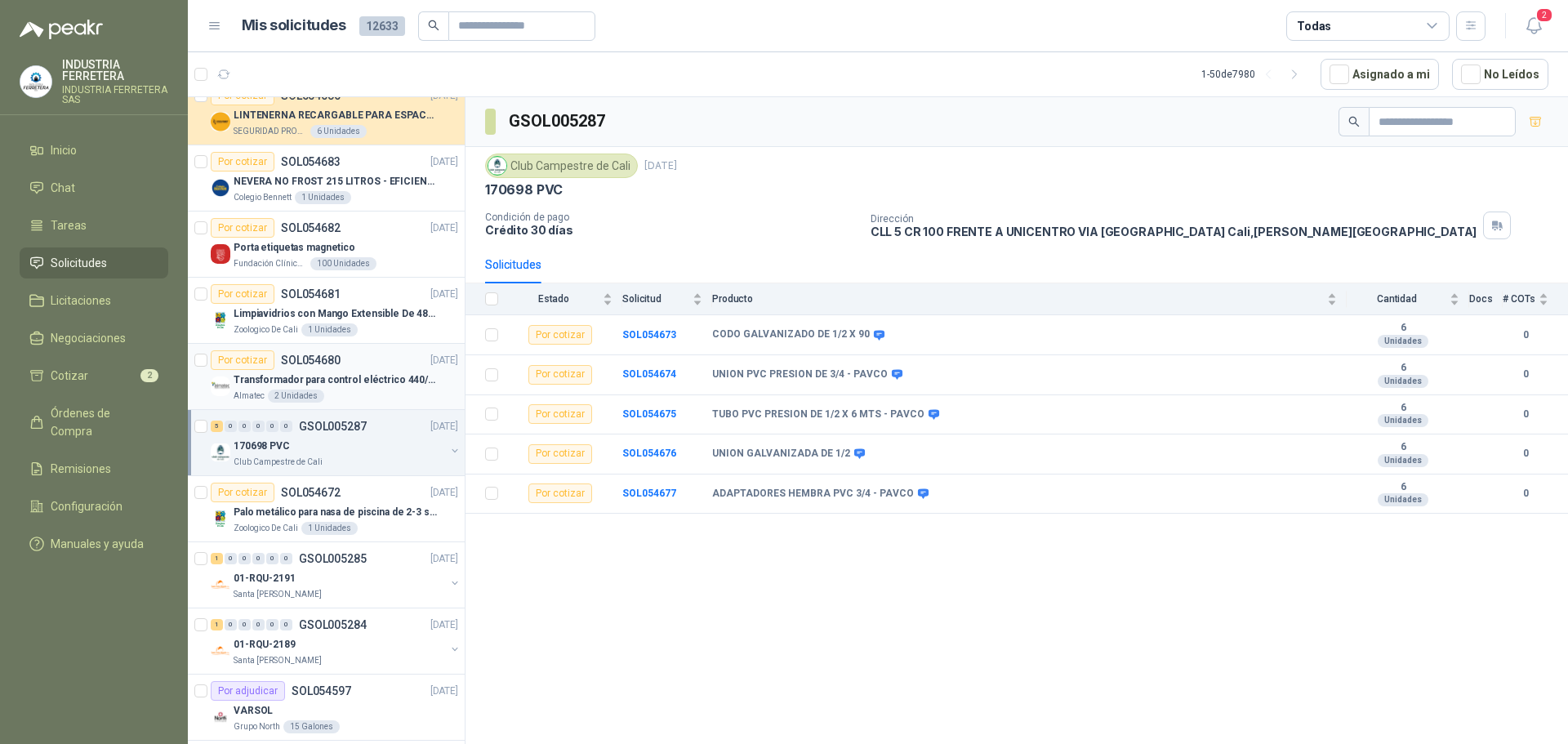
scroll to position [163, 0]
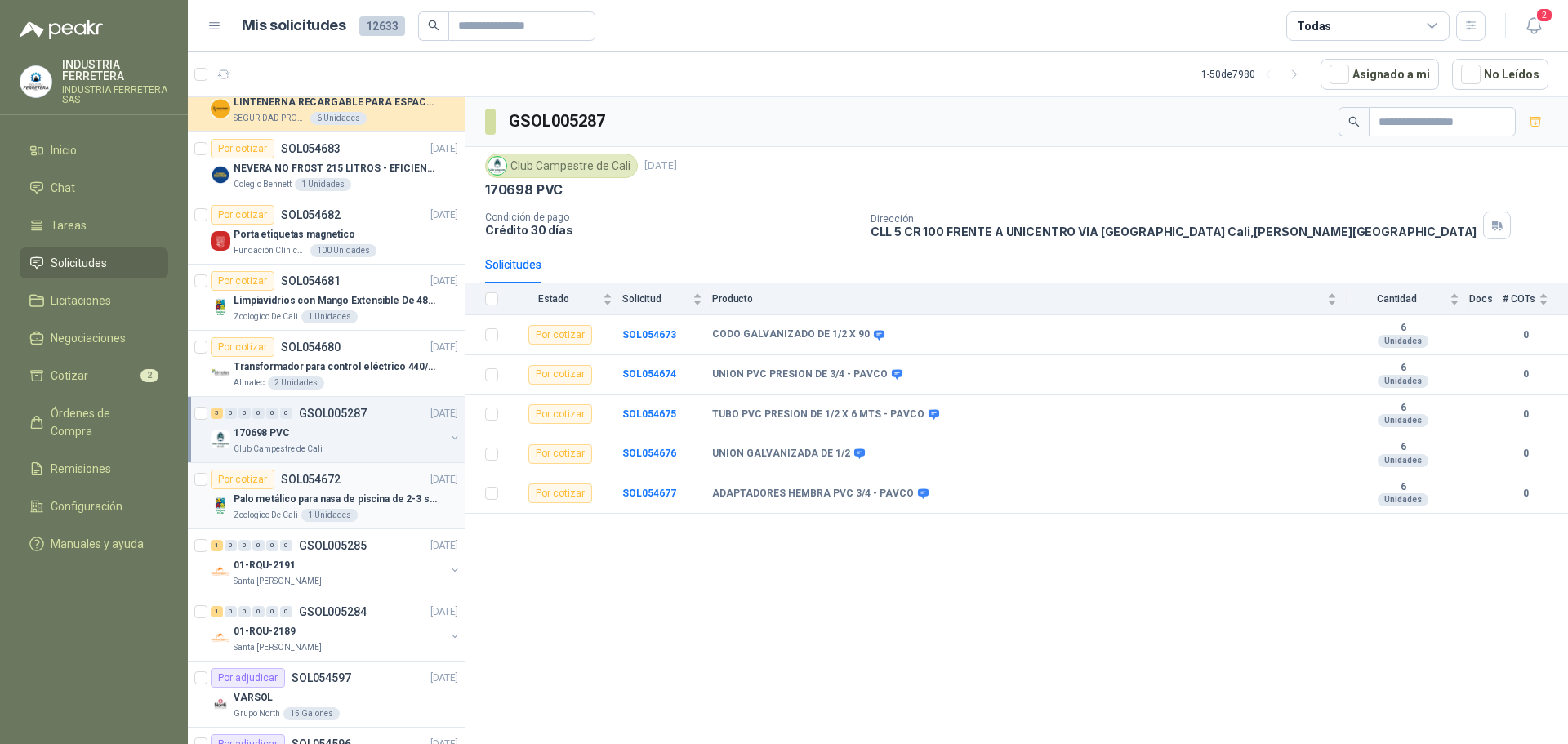
click at [405, 503] on p "Palo metálico para nasa de piscina de 2-3 sol.1115" at bounding box center [335, 499] width 203 height 15
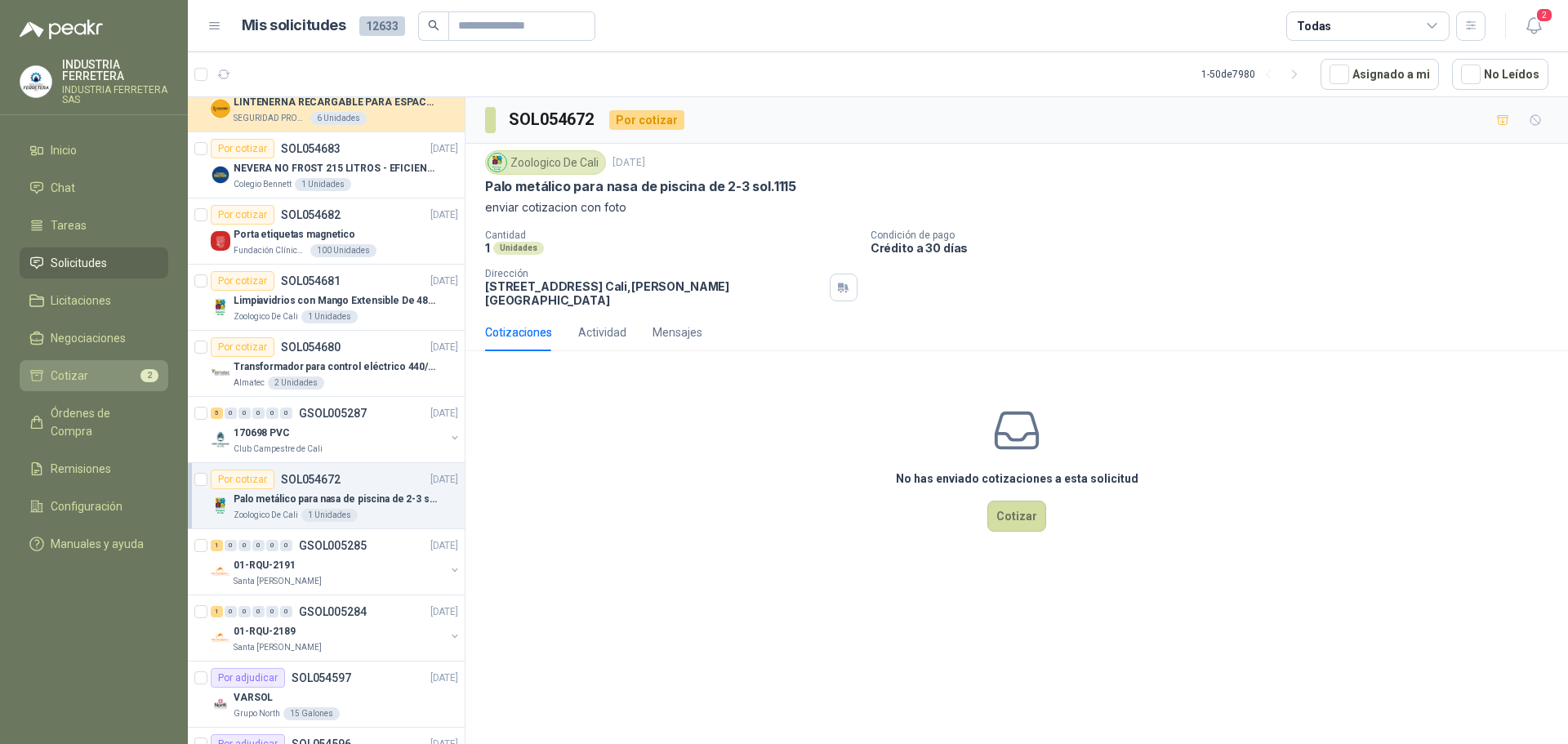
click at [106, 388] on link "Cotizar 2" at bounding box center [94, 375] width 149 height 31
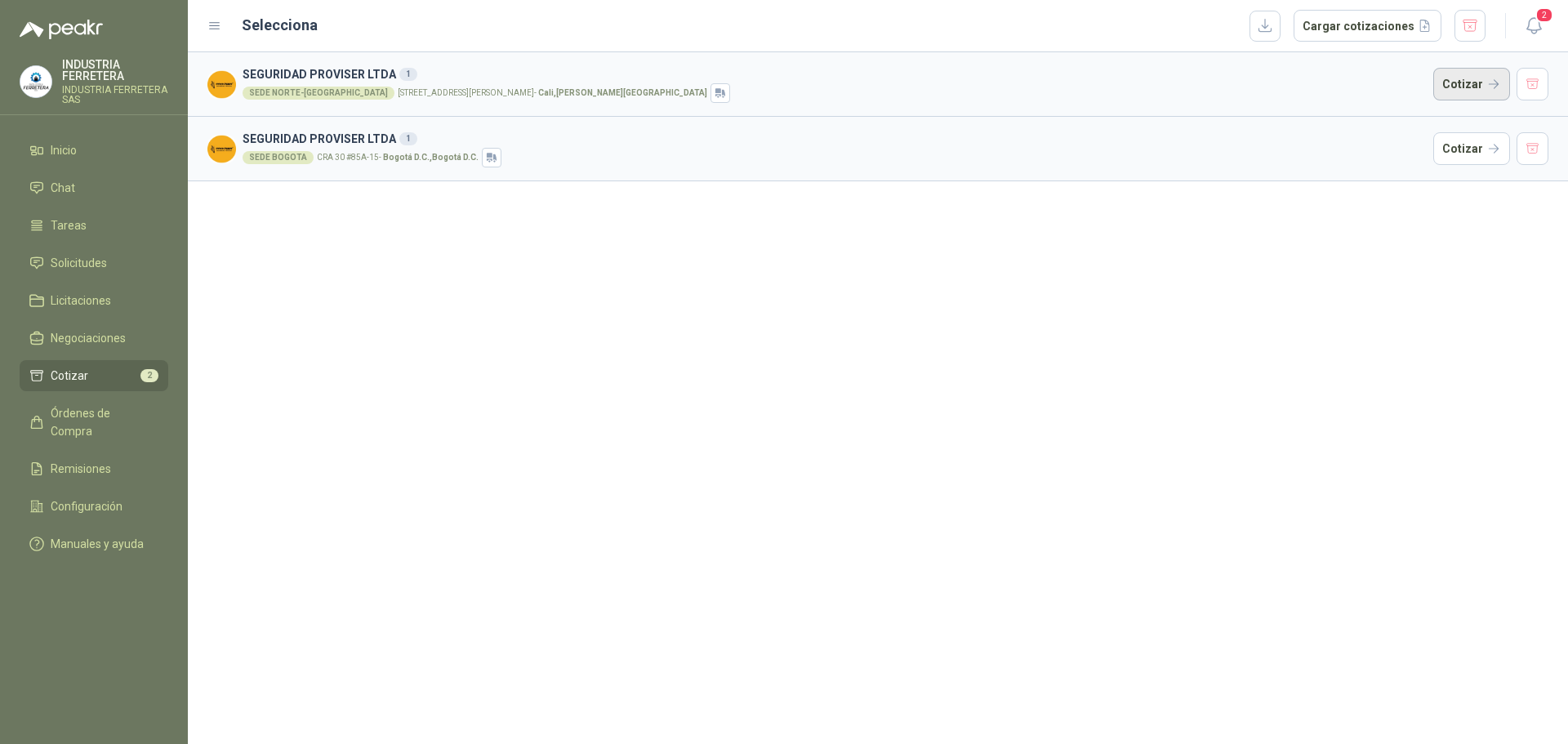
click at [1482, 78] on button "Cotizar" at bounding box center [1472, 84] width 77 height 33
click at [1461, 144] on button "Cotizar" at bounding box center [1472, 149] width 77 height 33
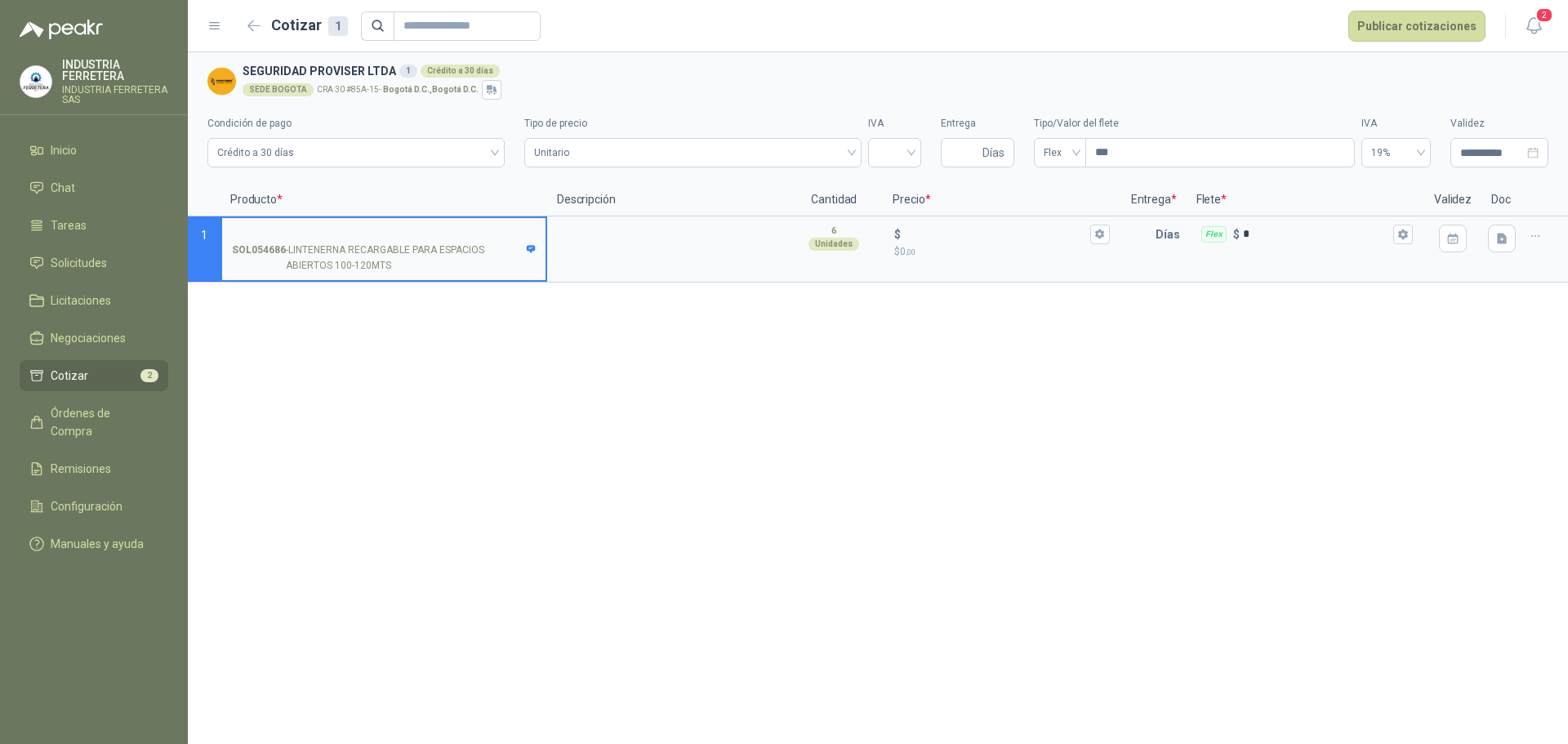
click at [415, 229] on input "SOL054686 - LINTENERNA RECARGABLE PARA ESPACIOS ABIERTOS 100-120MTS" at bounding box center [383, 235] width 304 height 12
click at [1511, 235] on button "button" at bounding box center [1501, 238] width 28 height 28
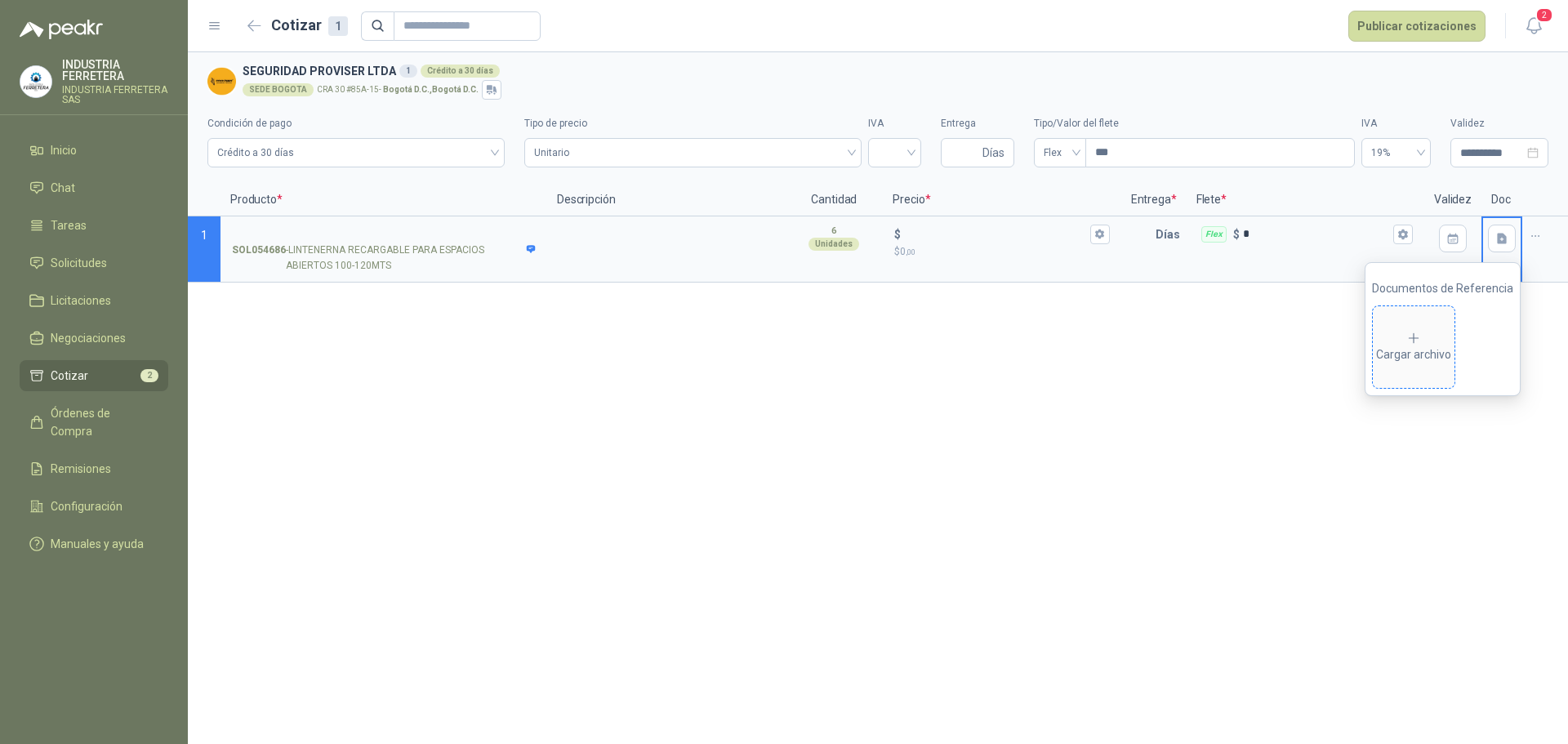
click at [1428, 356] on div "Cargar archivo" at bounding box center [1414, 347] width 75 height 33
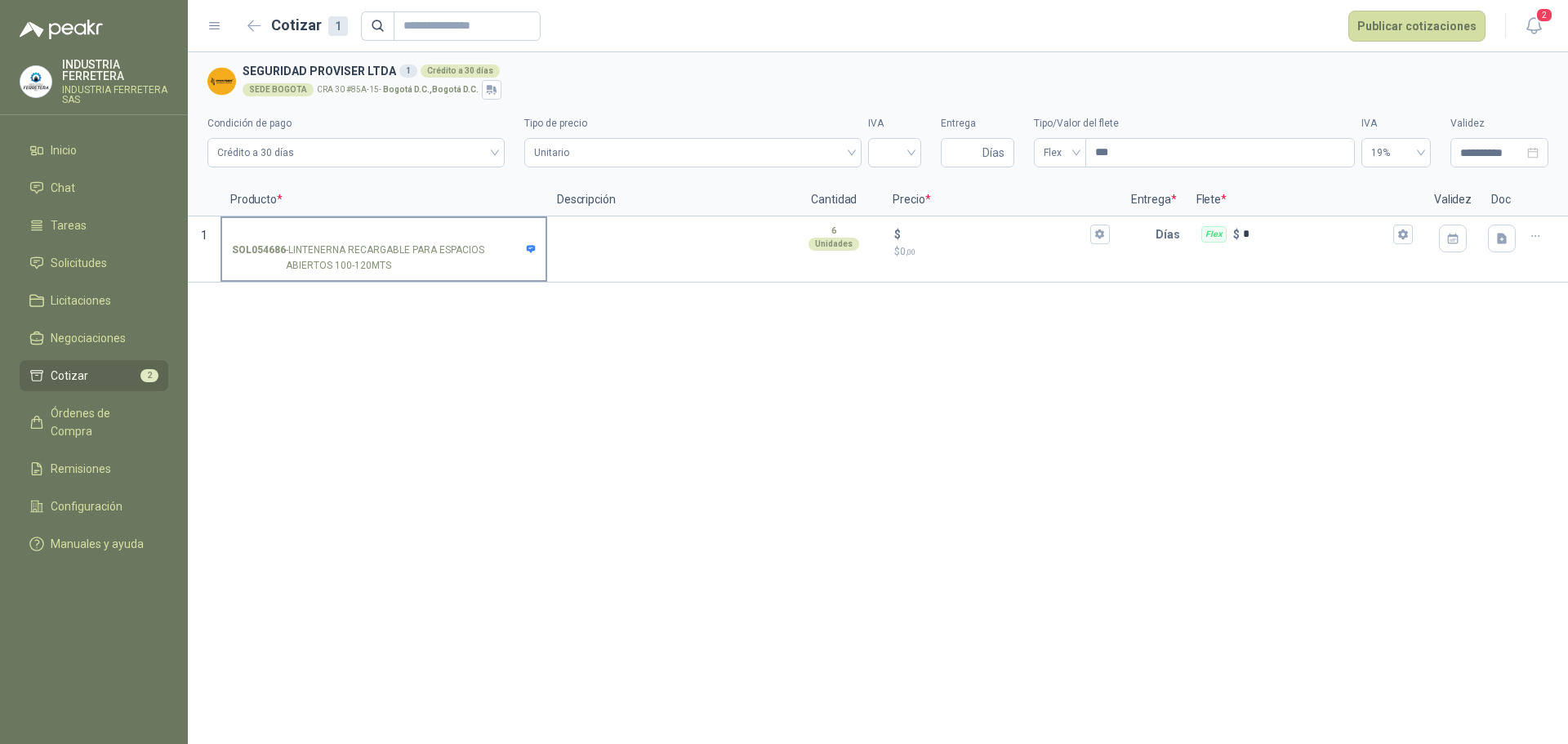
click at [414, 224] on label "SOL054686 - LINTENERNA RECARGABLE PARA ESPACIOS ABIERTOS 100-120MTS" at bounding box center [383, 249] width 323 height 62
click at [414, 229] on input "SOL054686 - LINTENERNA RECARGABLE PARA ESPACIOS ABIERTOS 100-120MTS" at bounding box center [383, 235] width 304 height 12
click at [413, 229] on input "SOL054686 - LINTENERNA RECARGABLE PARA ESPACIOS ABIERTOS 100-120MTS" at bounding box center [383, 235] width 304 height 12
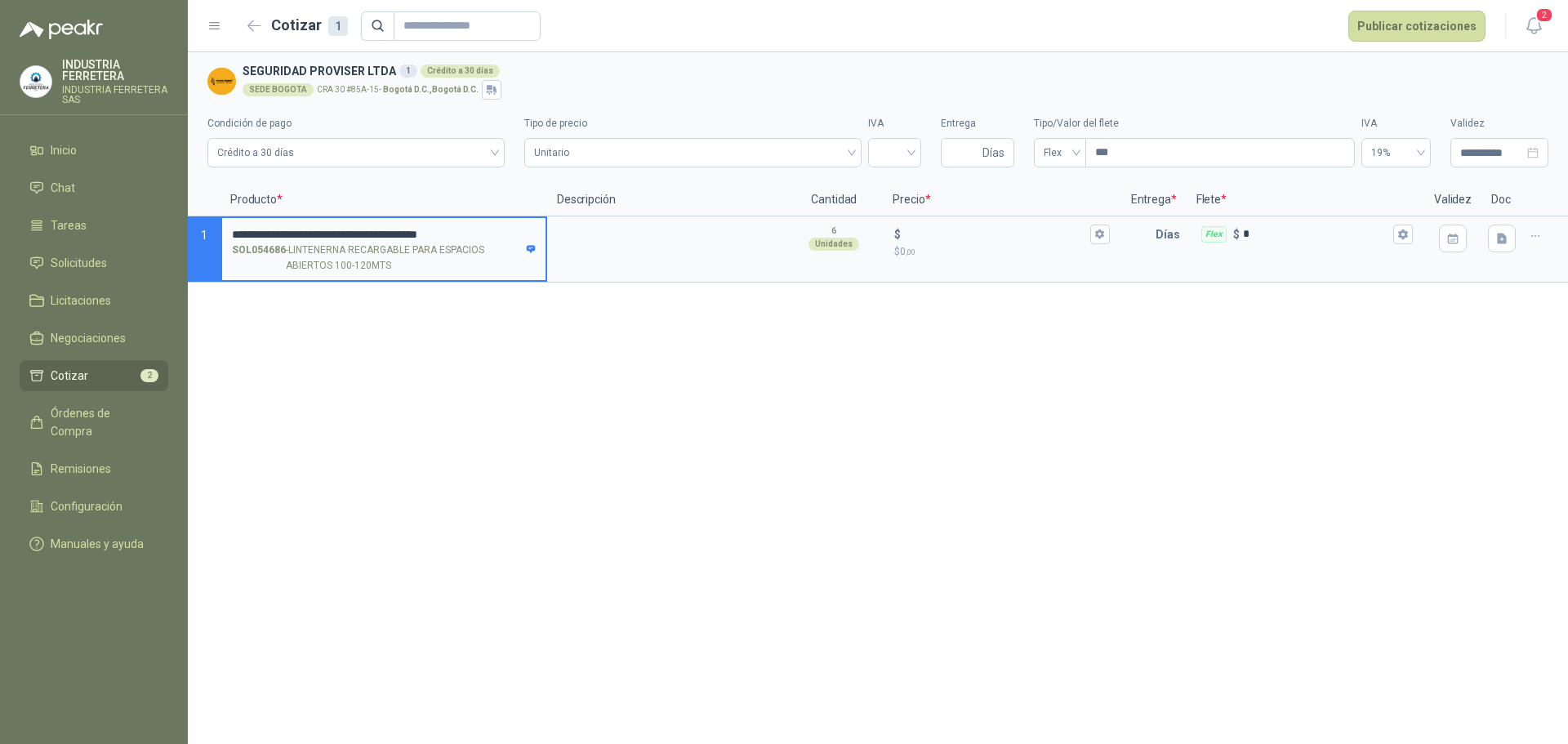
click at [519, 236] on input "**********" at bounding box center [383, 235] width 304 height 12
type input "**********"
click at [556, 237] on textarea at bounding box center [666, 237] width 234 height 37
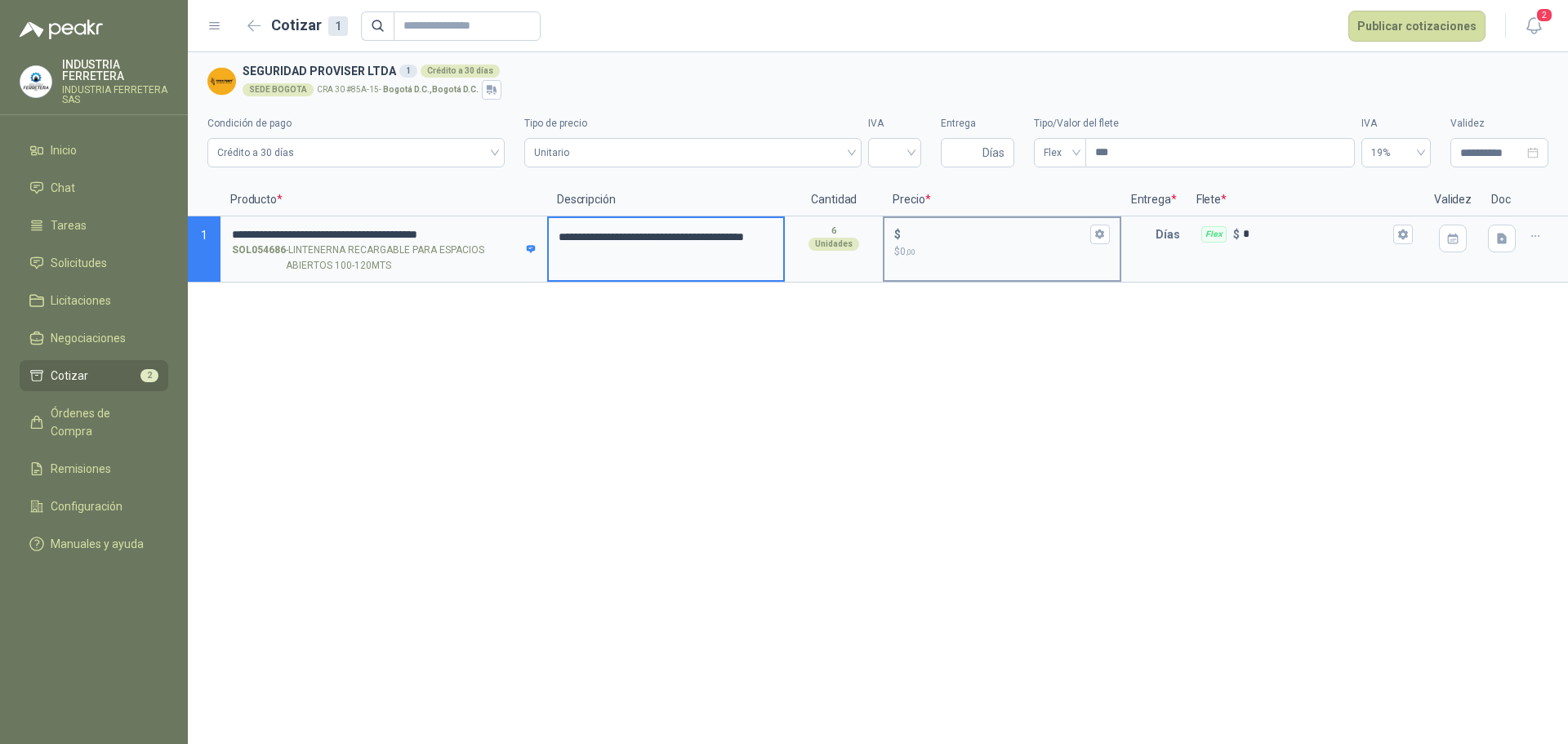
click at [972, 237] on input "$ $ 0 ,00" at bounding box center [995, 234] width 182 height 12
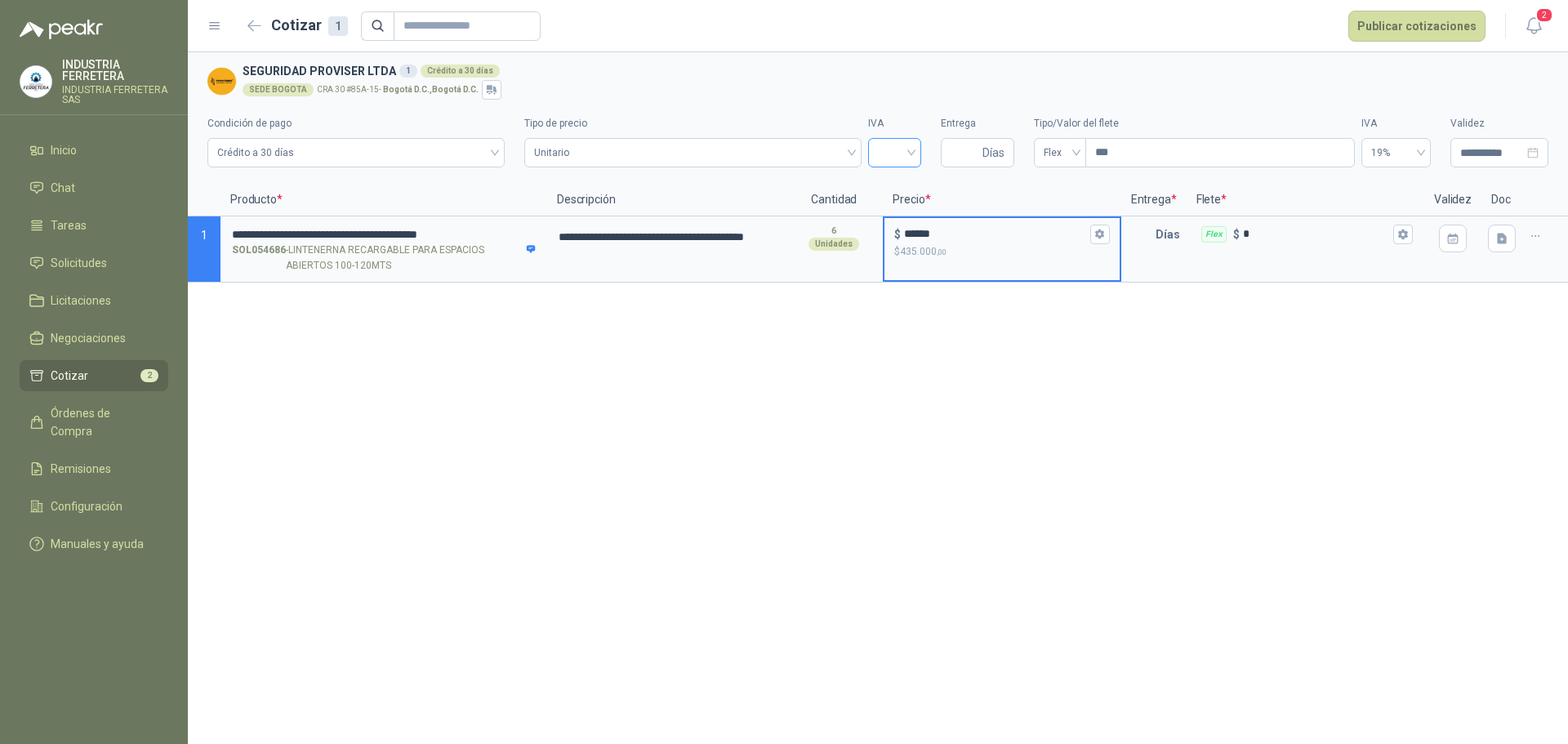
type input "******"
click at [891, 159] on input "search" at bounding box center [895, 151] width 34 height 25
click at [892, 190] on div "19%" at bounding box center [894, 187] width 27 height 18
click at [959, 165] on input "Entrega" at bounding box center [965, 152] width 29 height 28
type input "*"
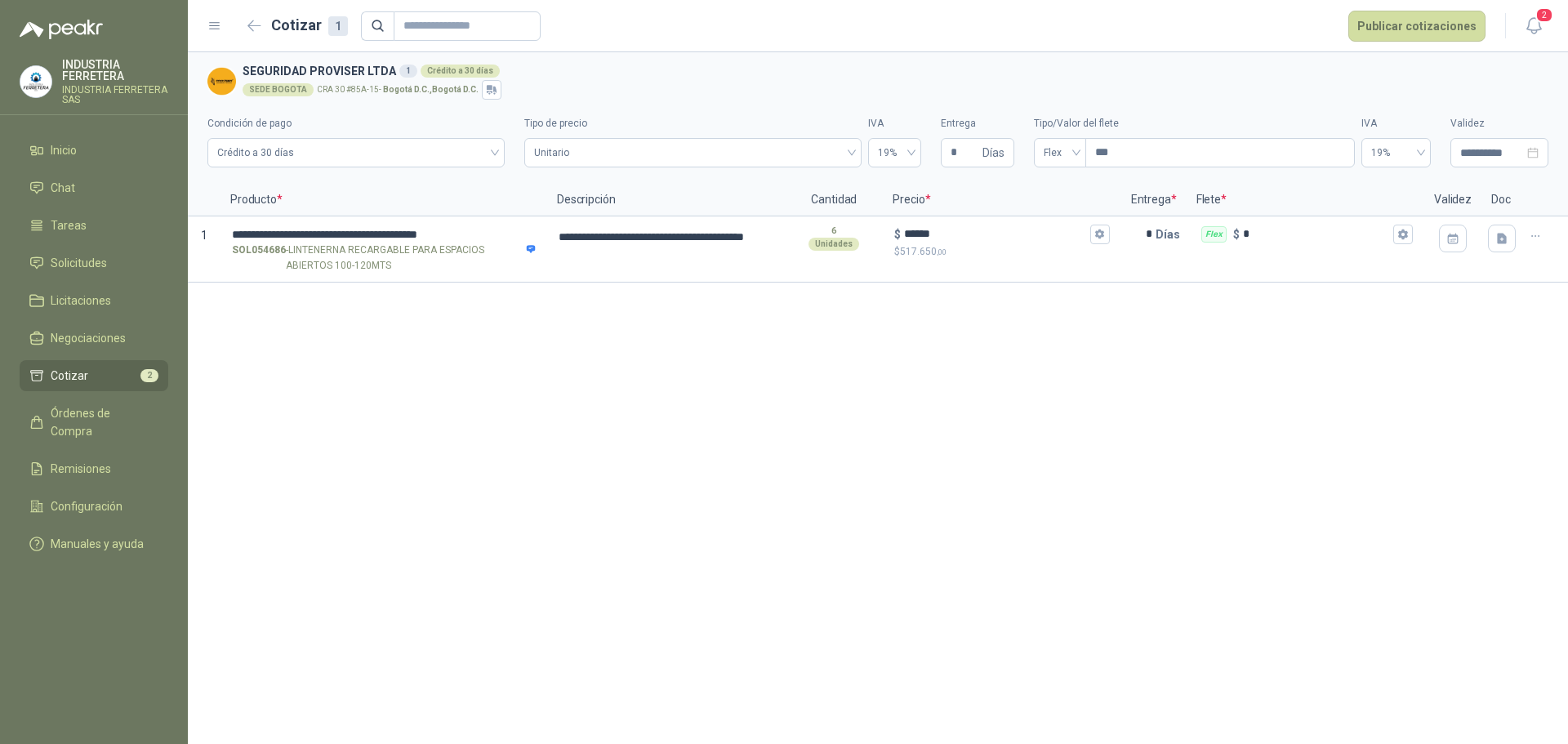
click at [953, 369] on div "**********" at bounding box center [878, 398] width 1380 height 692
click at [1428, 19] on button "Publicar cotizaciones" at bounding box center [1417, 26] width 137 height 31
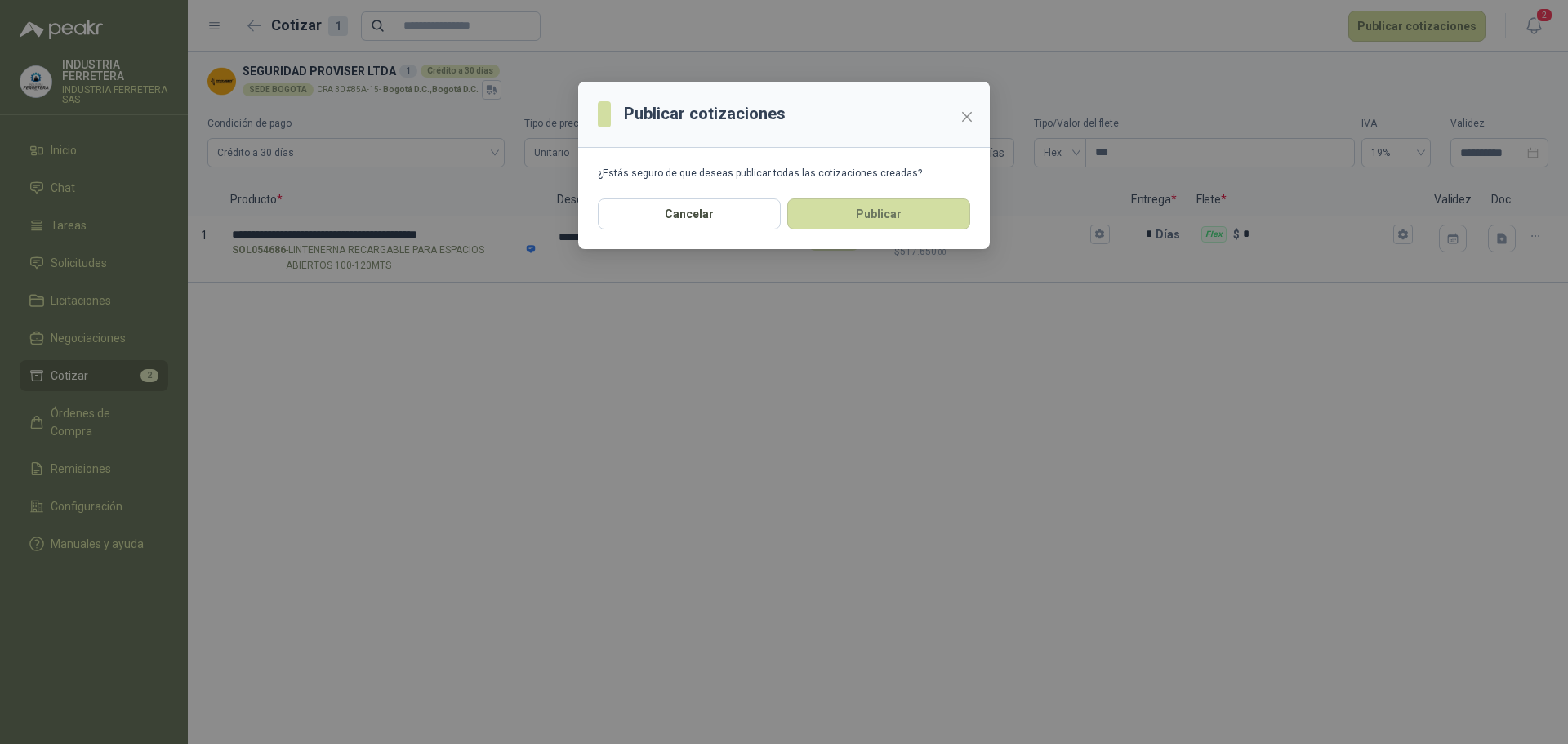
click at [918, 239] on div "Cancelar Publicar" at bounding box center [784, 224] width 412 height 51
click at [902, 216] on button "Publicar" at bounding box center [878, 214] width 183 height 31
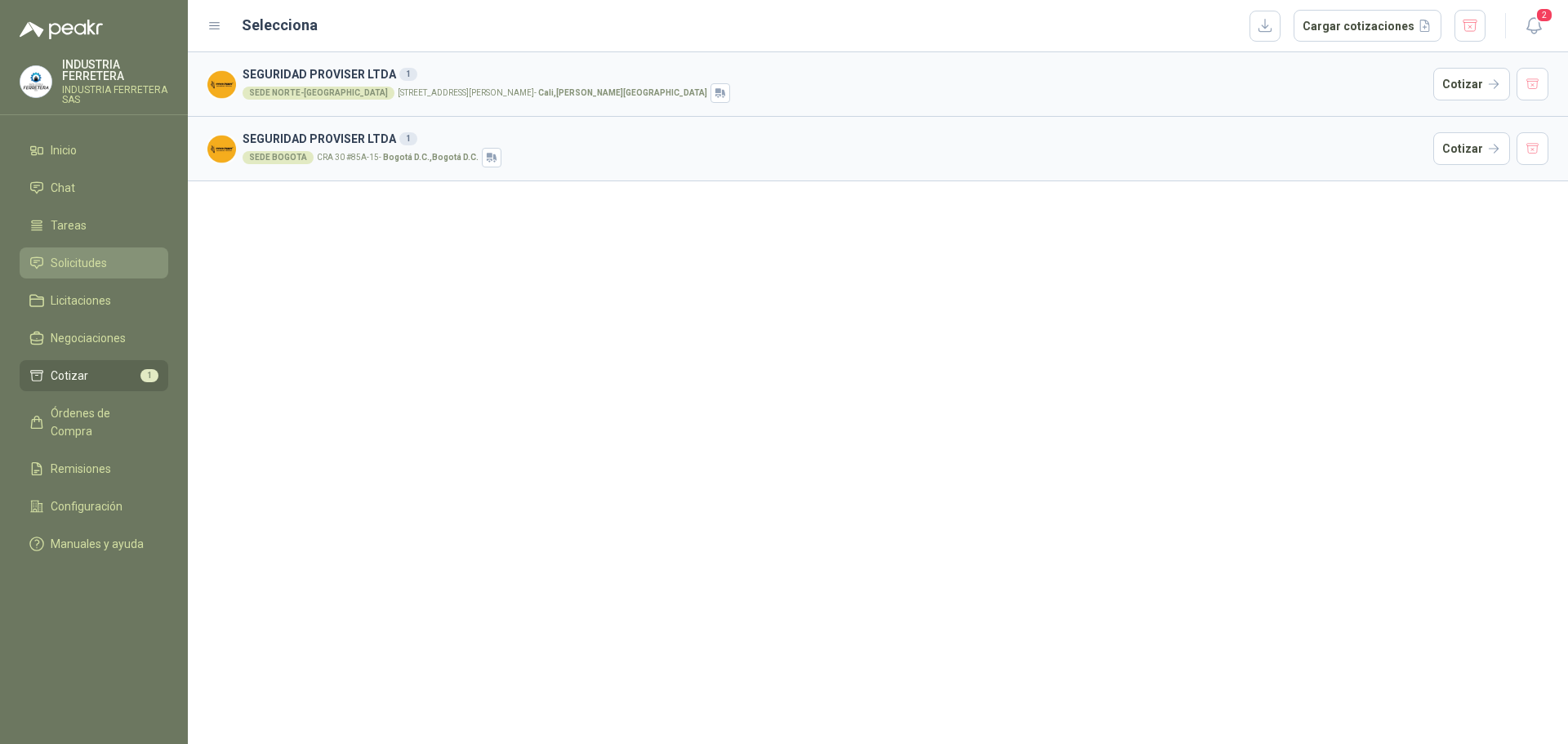
click at [80, 270] on span "Solicitudes" at bounding box center [78, 263] width 56 height 18
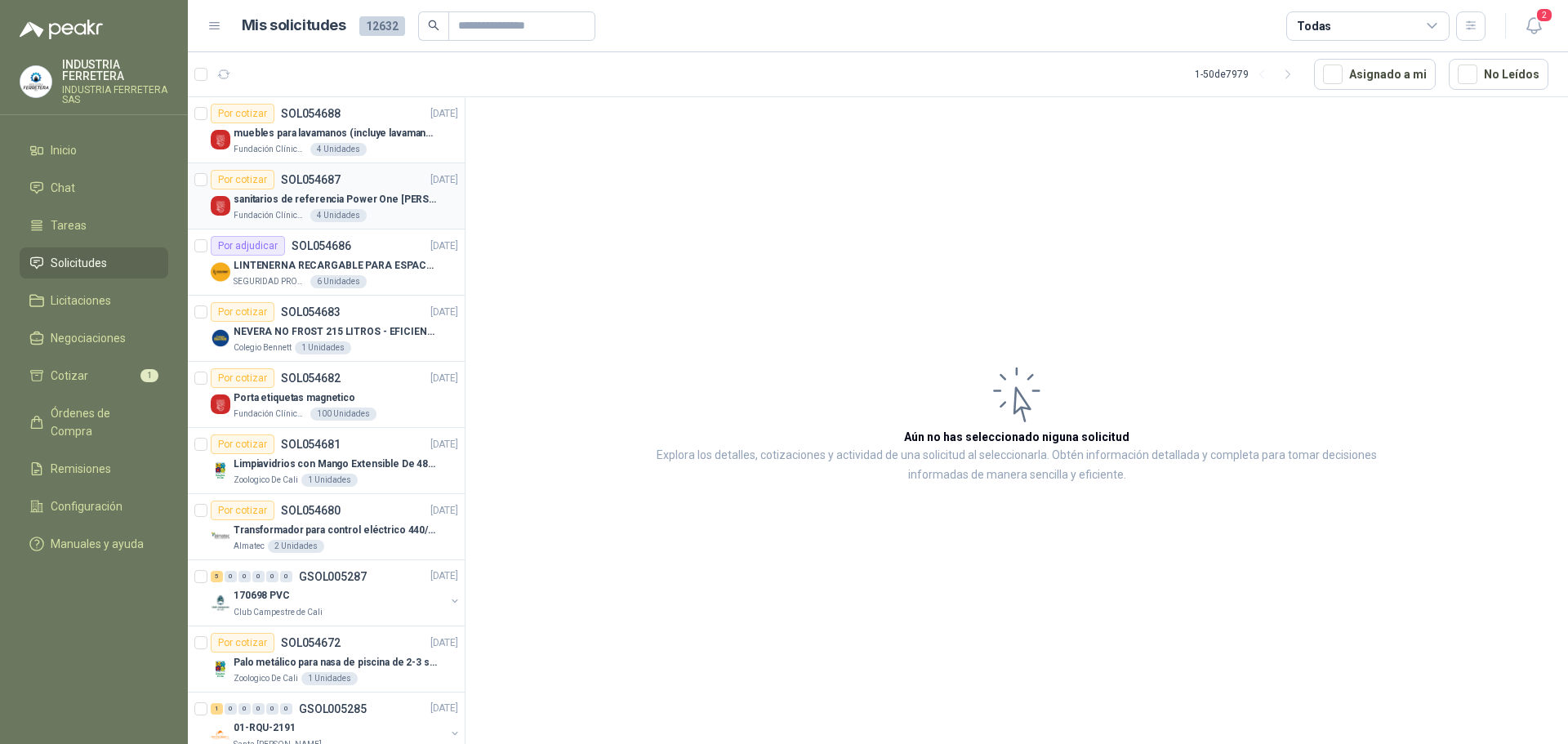
drag, startPoint x: 398, startPoint y: 215, endPoint x: 386, endPoint y: 222, distance: 13.9
